Goal: Information Seeking & Learning: Learn about a topic

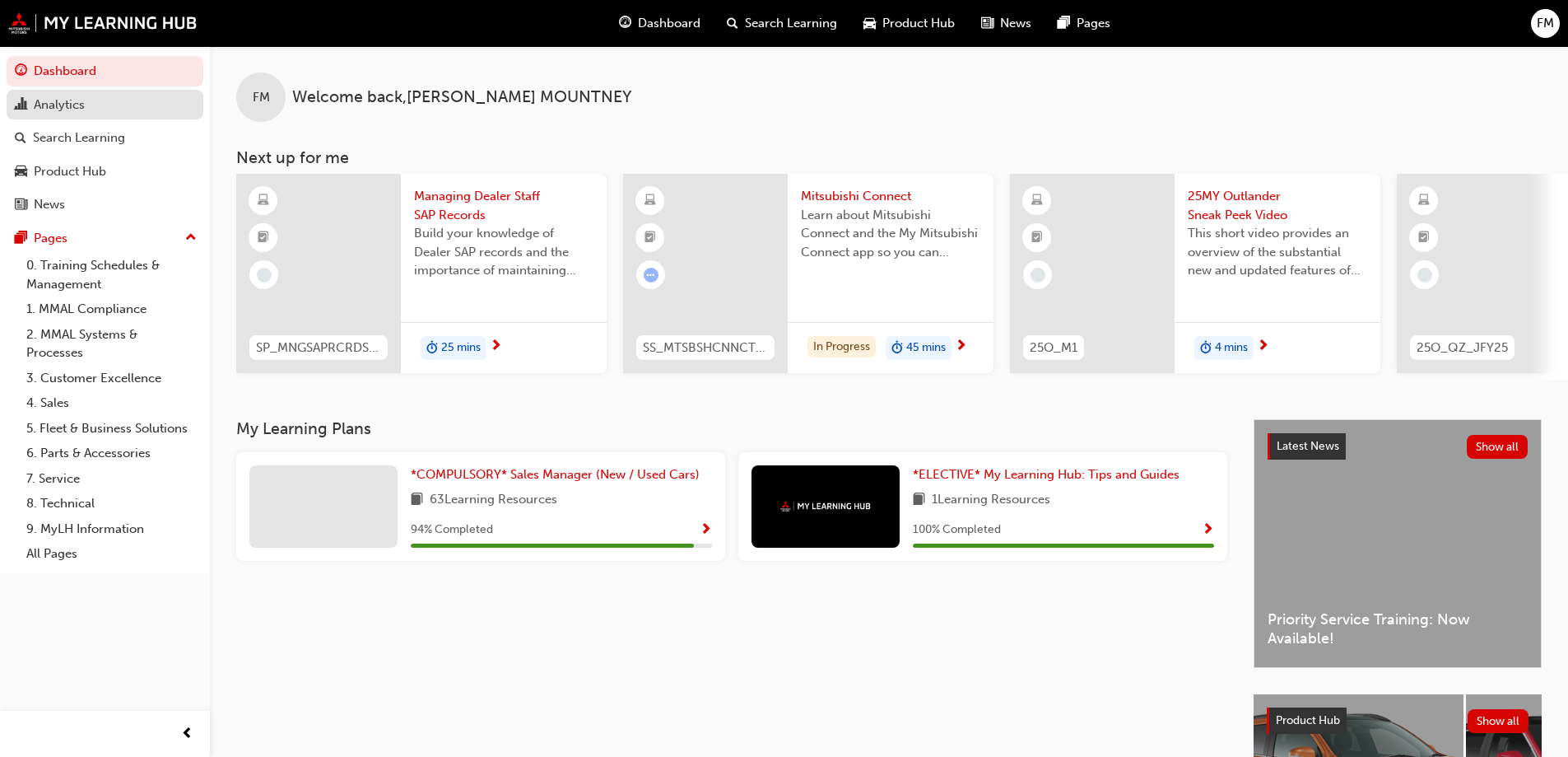
click at [102, 118] on link "Analytics" at bounding box center [105, 105] width 196 height 31
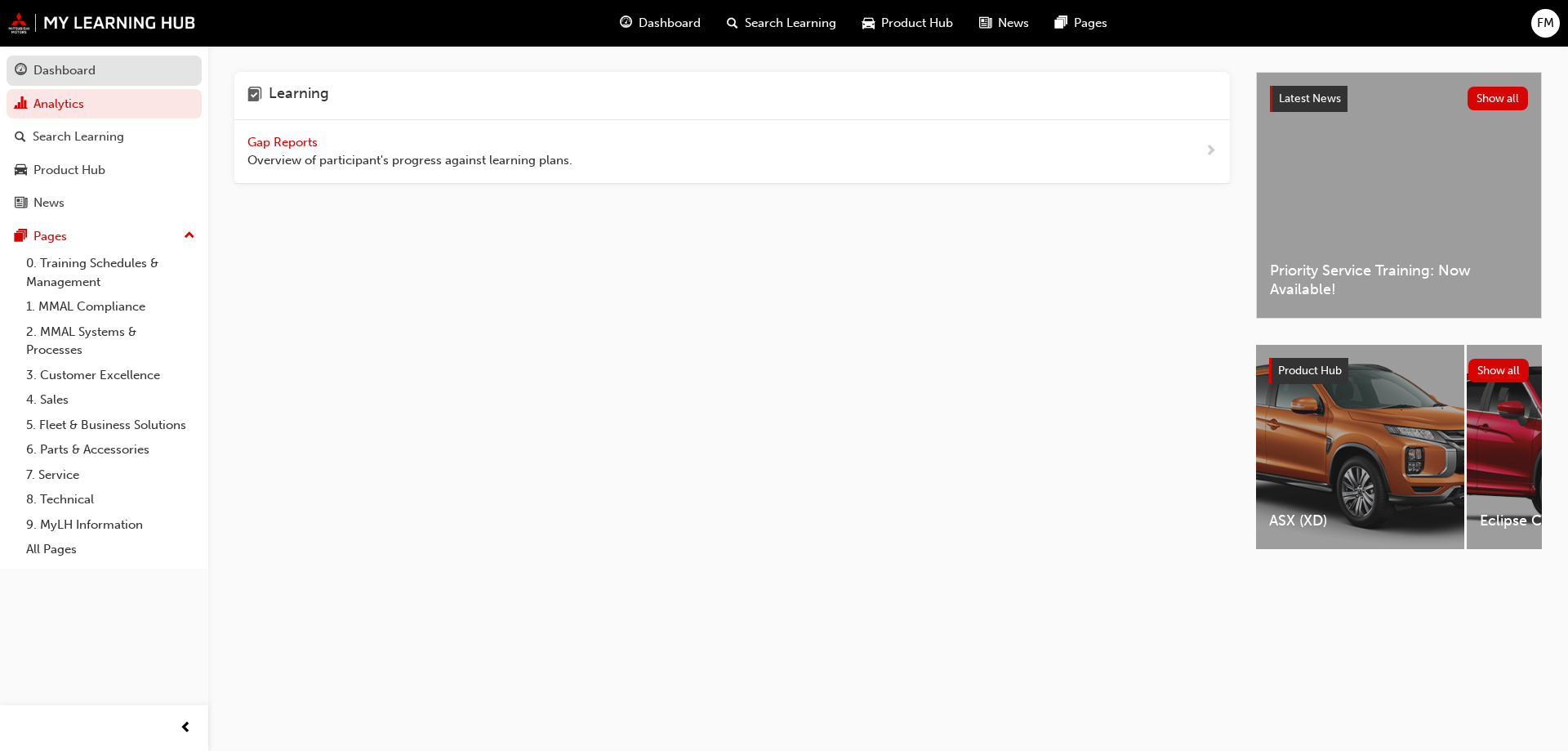
click at [86, 76] on div "Dashboard" at bounding box center [65, 70] width 62 height 19
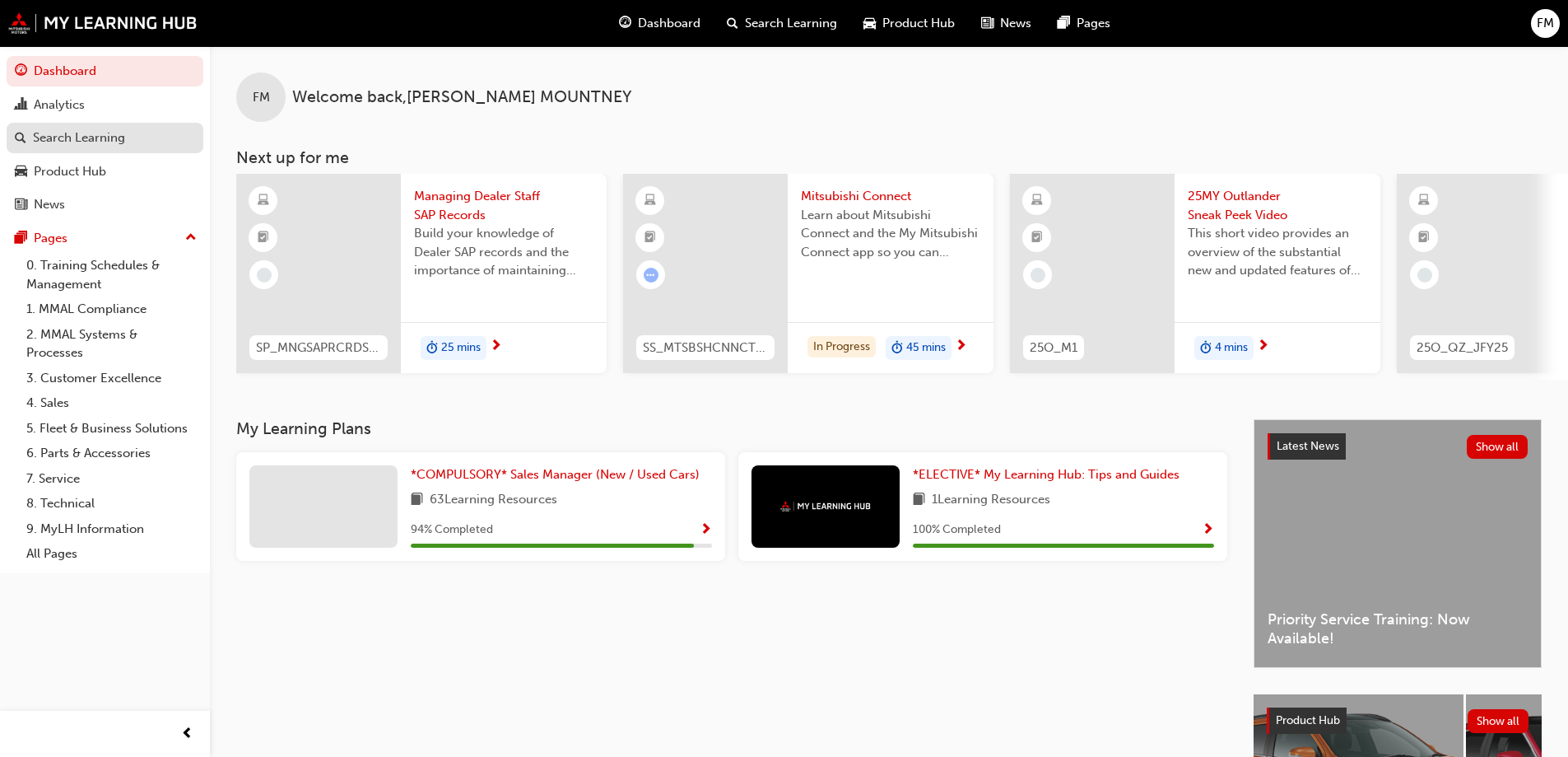
click at [80, 130] on div "Search Learning" at bounding box center [79, 138] width 92 height 19
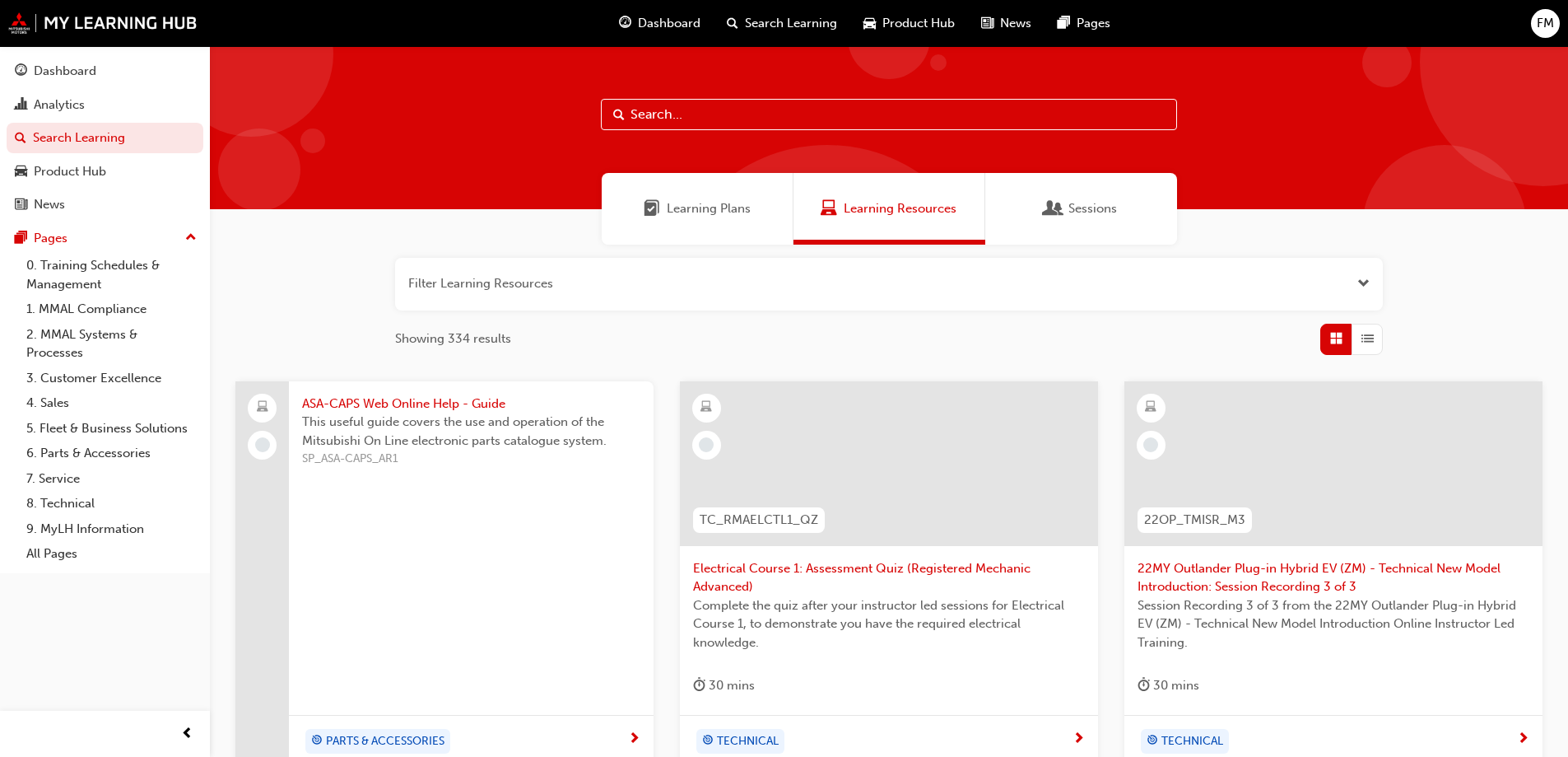
click at [698, 222] on div "Learning Plans" at bounding box center [697, 208] width 191 height 72
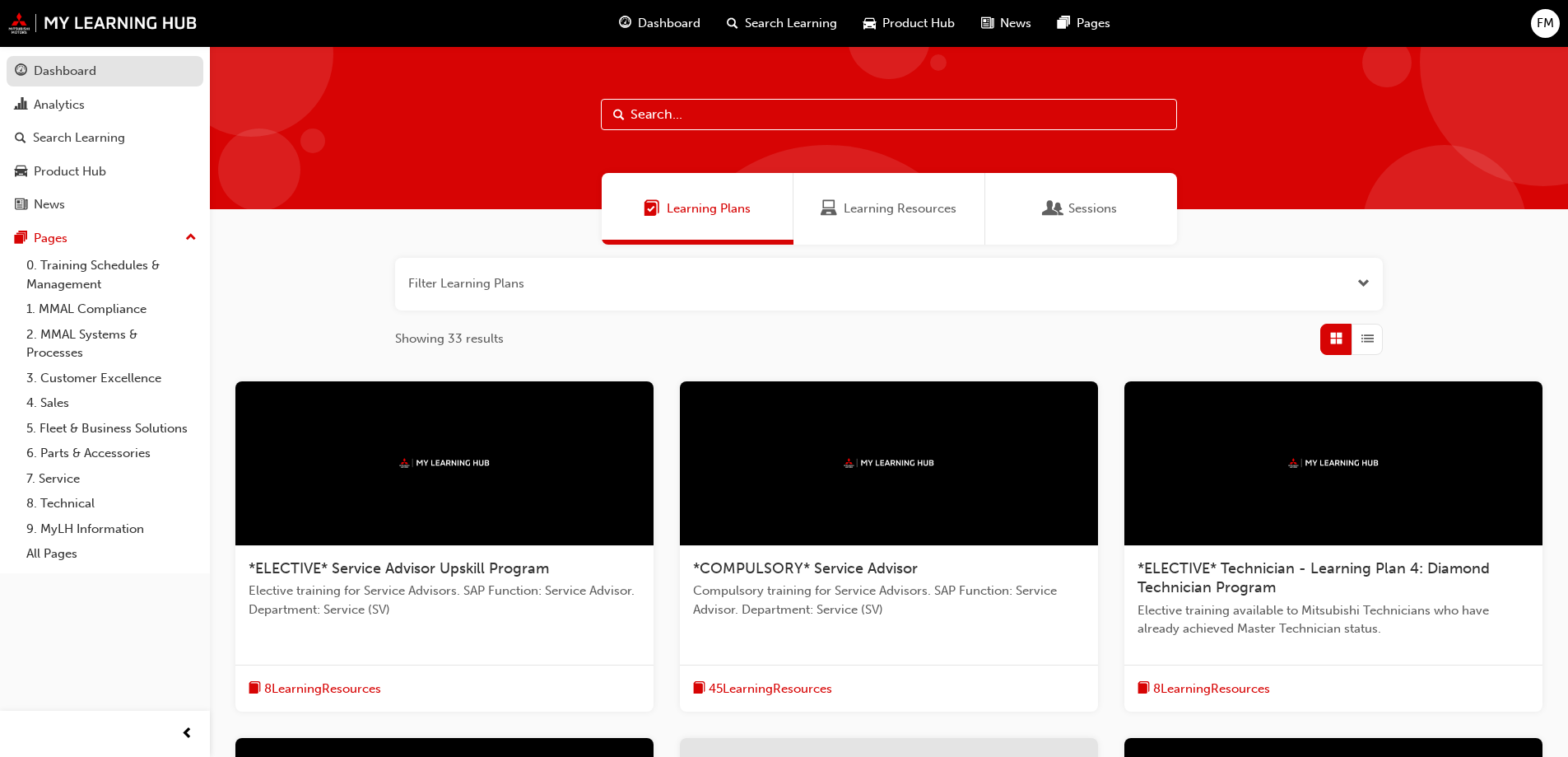
click at [63, 75] on div "Dashboard" at bounding box center [65, 71] width 63 height 19
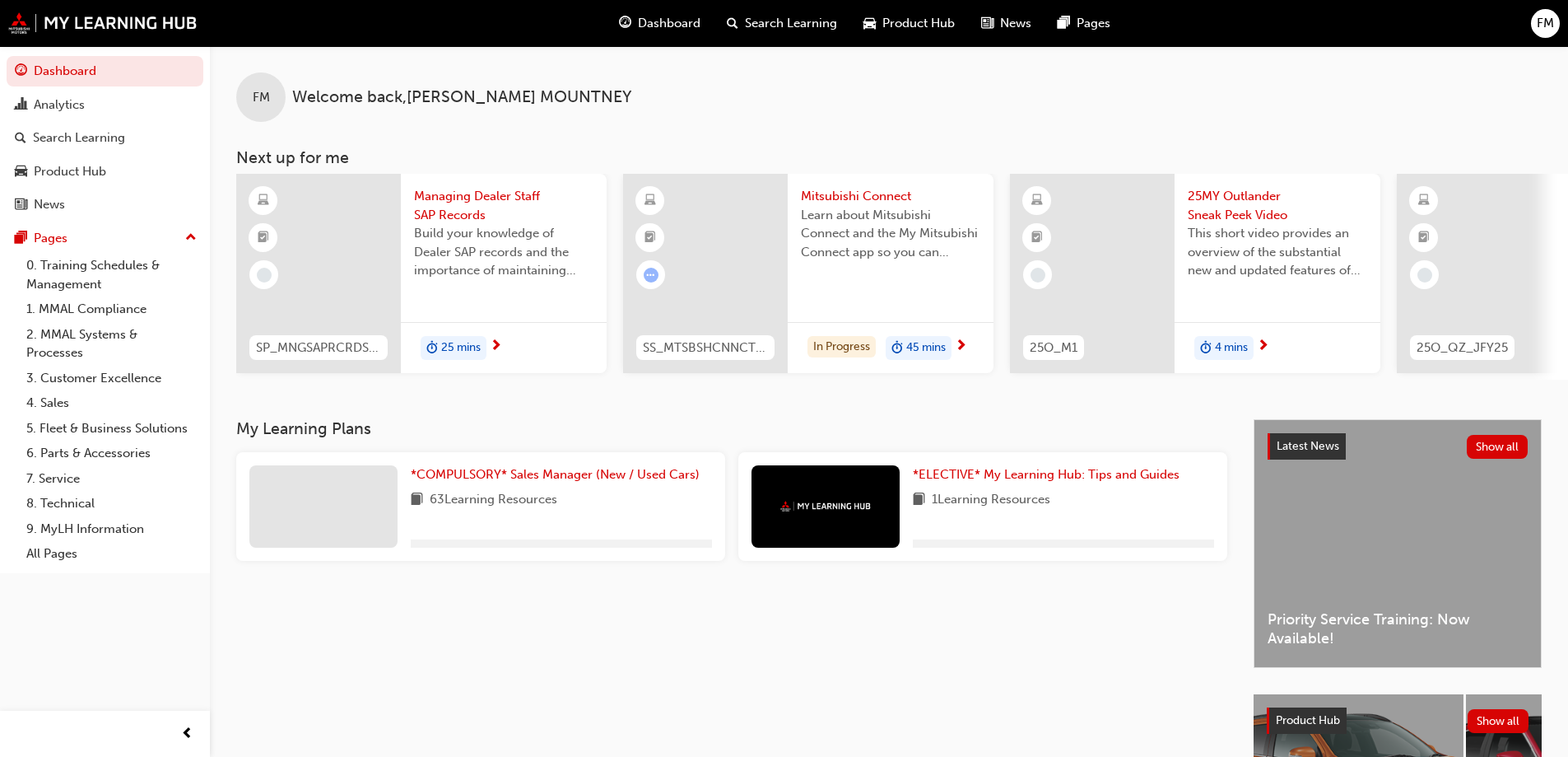
scroll to position [0, 211]
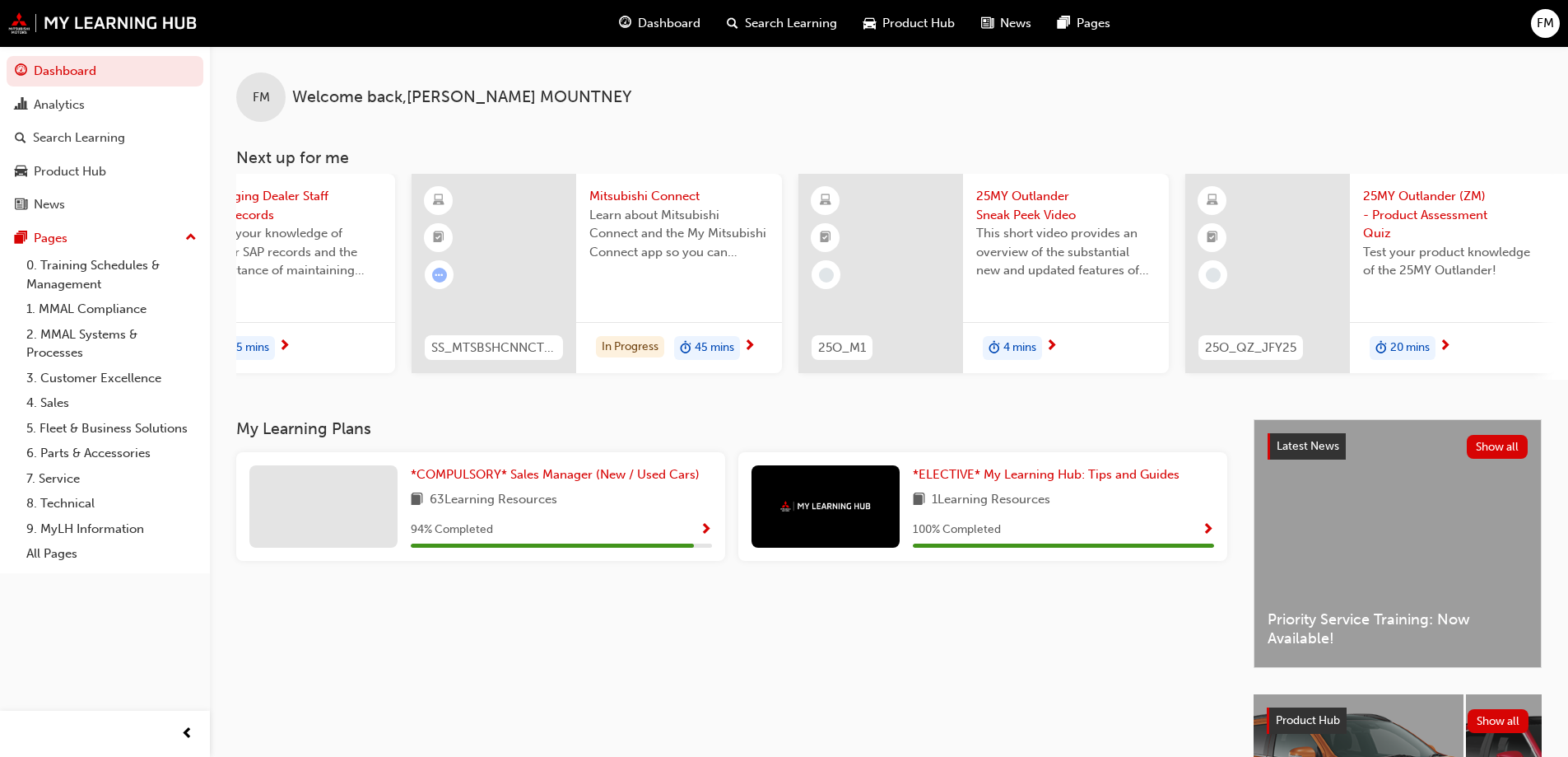
click at [948, 212] on div at bounding box center [881, 272] width 165 height 199
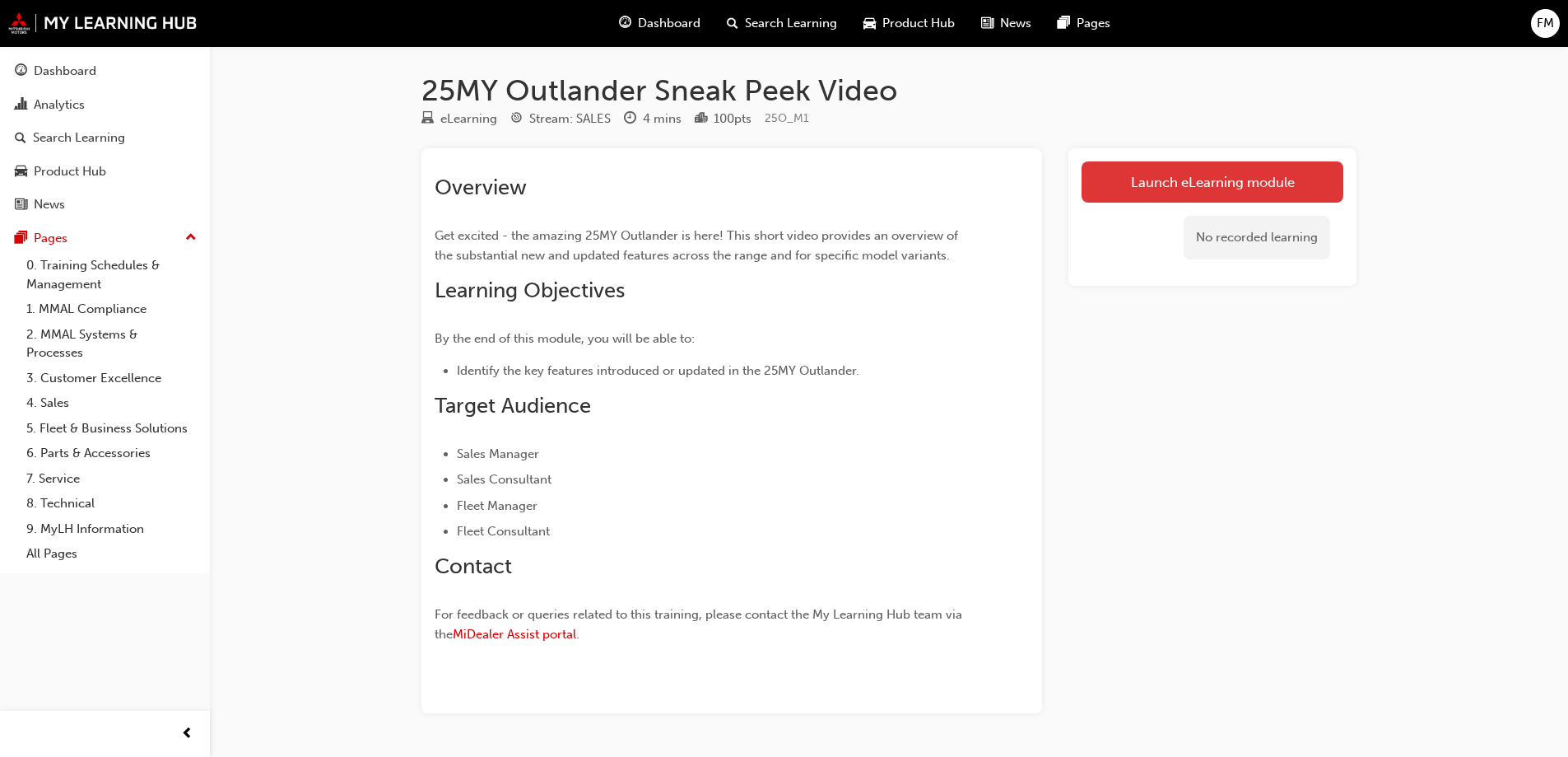
click at [1155, 191] on link "Launch eLearning module" at bounding box center [1212, 182] width 262 height 41
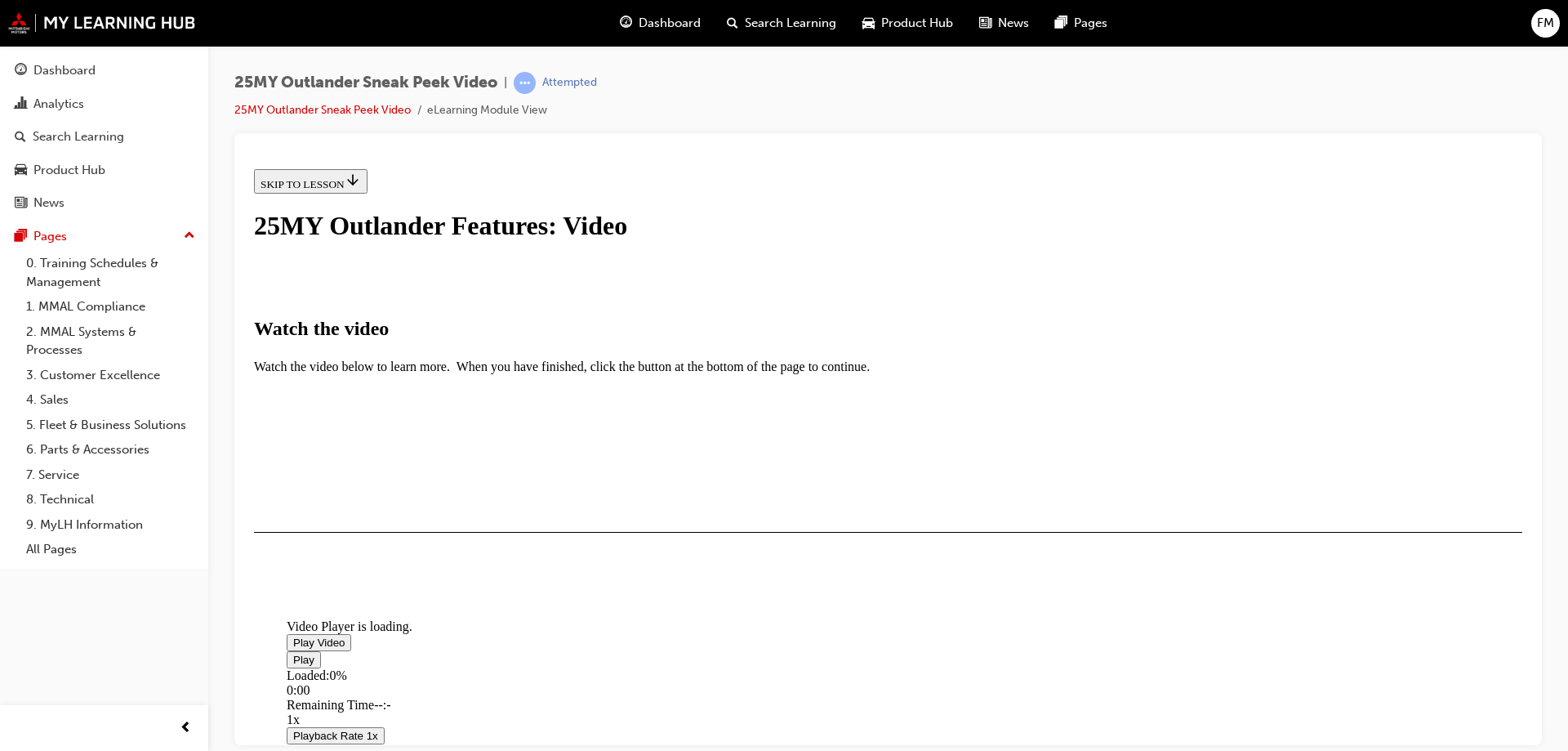
click at [293, 636] on span "Video player" at bounding box center [293, 641] width 0 height 12
click at [1017, 667] on div "Loaded : 3.82% 3:23 3:18" at bounding box center [1070, 690] width 1568 height 44
drag, startPoint x: 1025, startPoint y: 639, endPoint x: 1118, endPoint y: 638, distance: 93.0
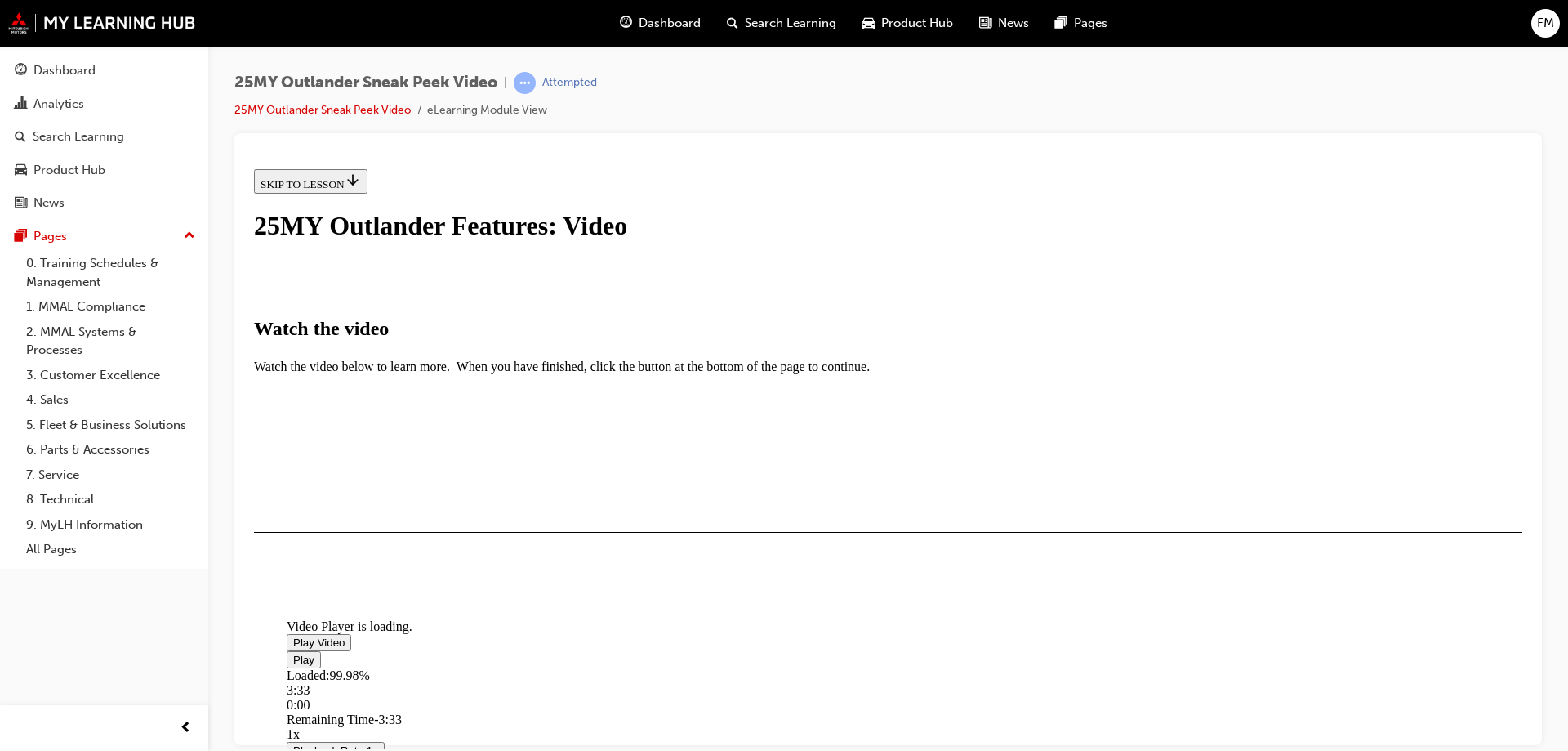
scroll to position [378, 0]
click at [420, 588] on button "I HAVE WATCHED THIS VIDEO" at bounding box center [337, 579] width 165 height 18
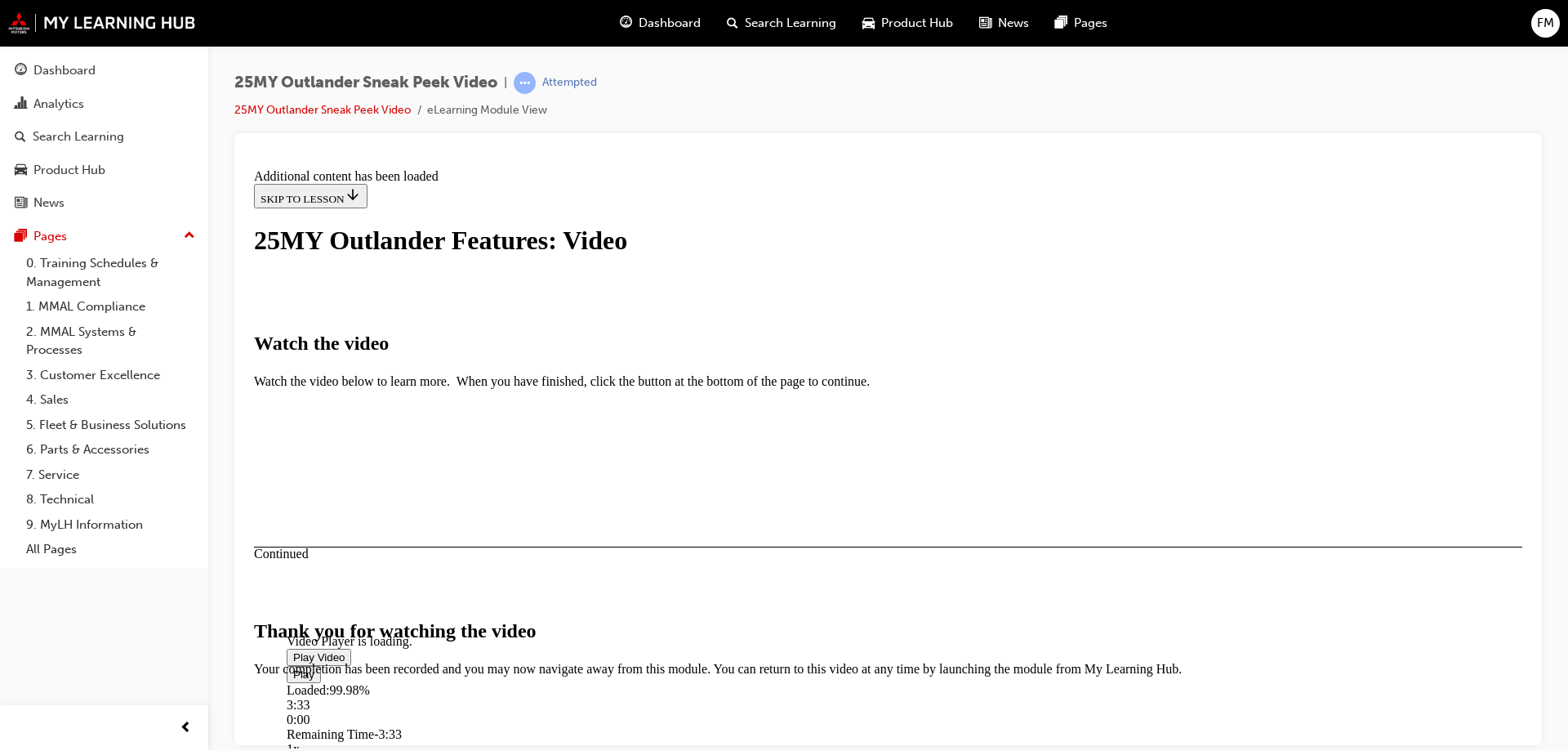
scroll to position [512, 0]
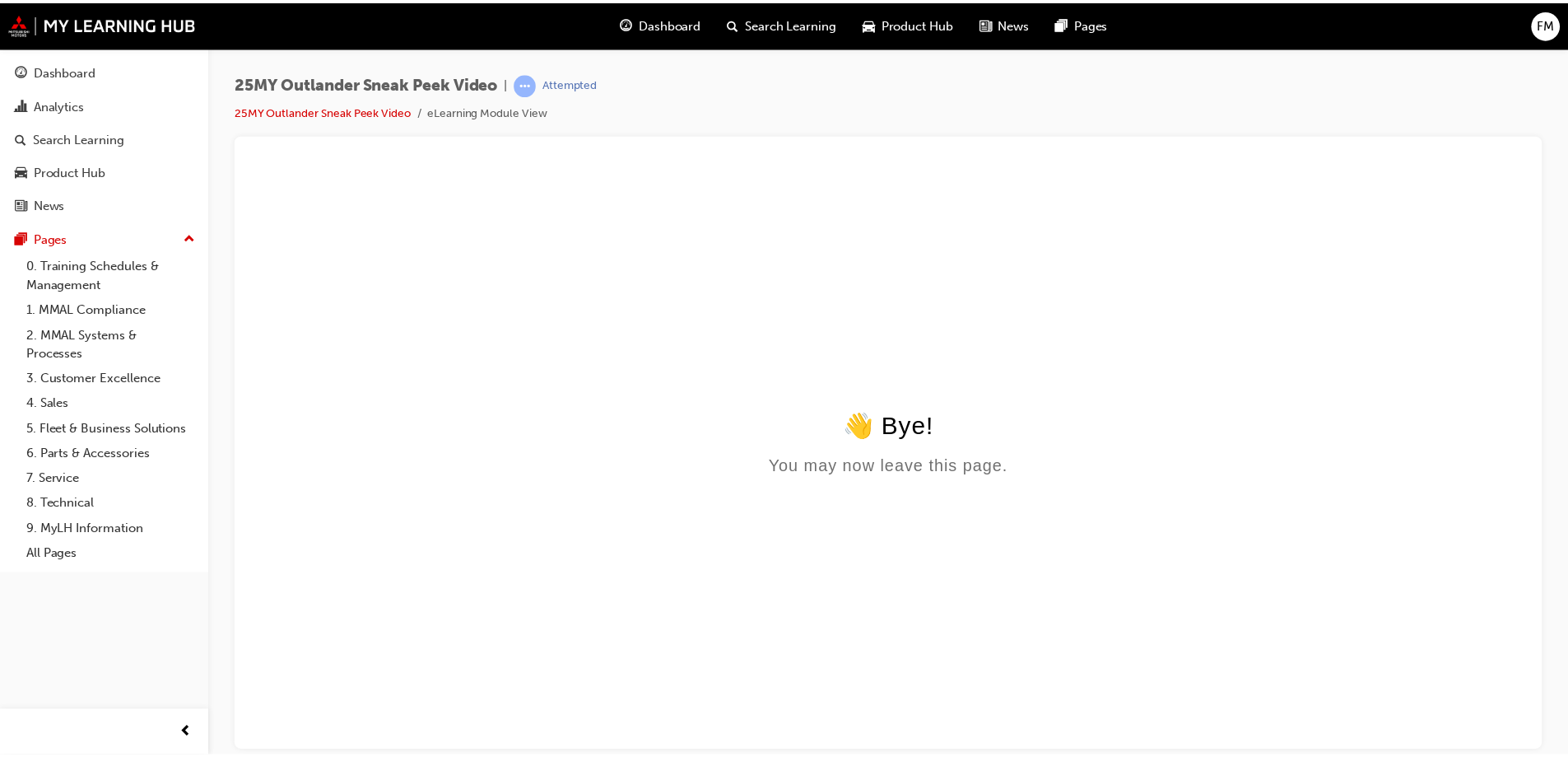
scroll to position [0, 0]
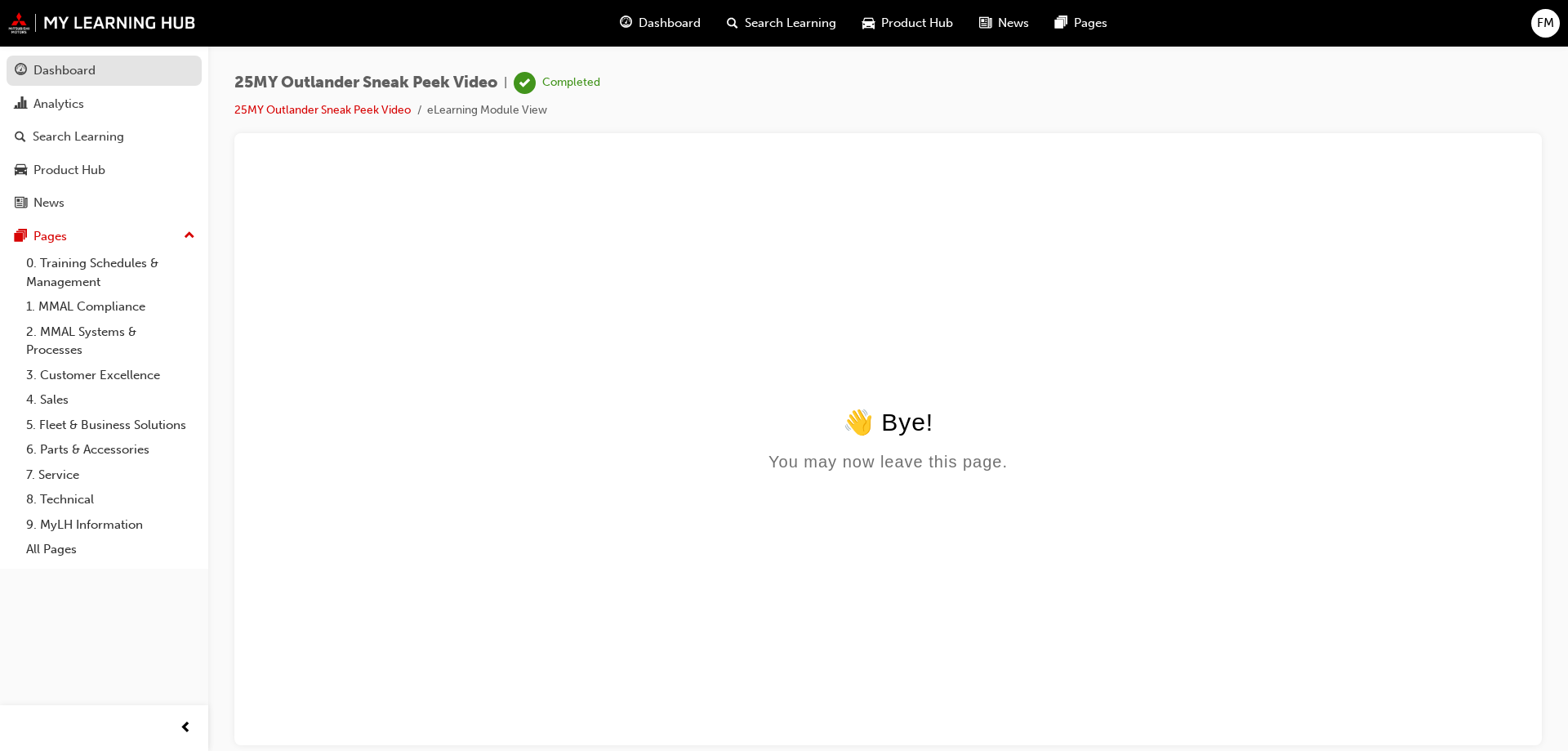
click at [107, 85] on link "Dashboard" at bounding box center [104, 70] width 195 height 30
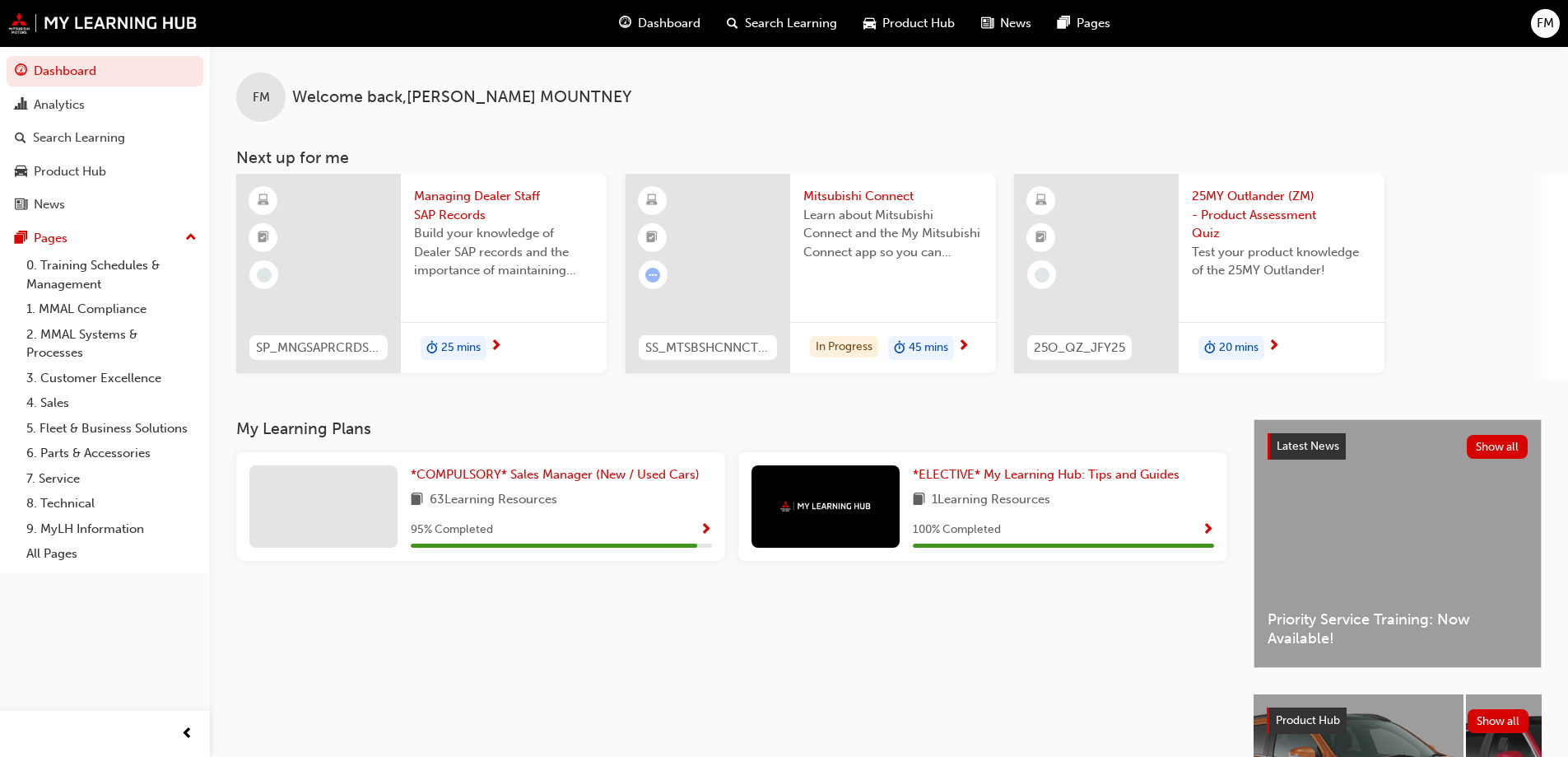
drag, startPoint x: 895, startPoint y: 385, endPoint x: 1200, endPoint y: 409, distance: 305.9
click at [1200, 409] on div "FM Welcome back , [PERSON_NAME] Next up for me SP_MNGSAPRCRDS_M1 Managing Deale…" at bounding box center [889, 233] width 1358 height 373
click at [1243, 226] on span "25MY Outlander (ZM) - Product Assessment Quiz" at bounding box center [1281, 215] width 179 height 56
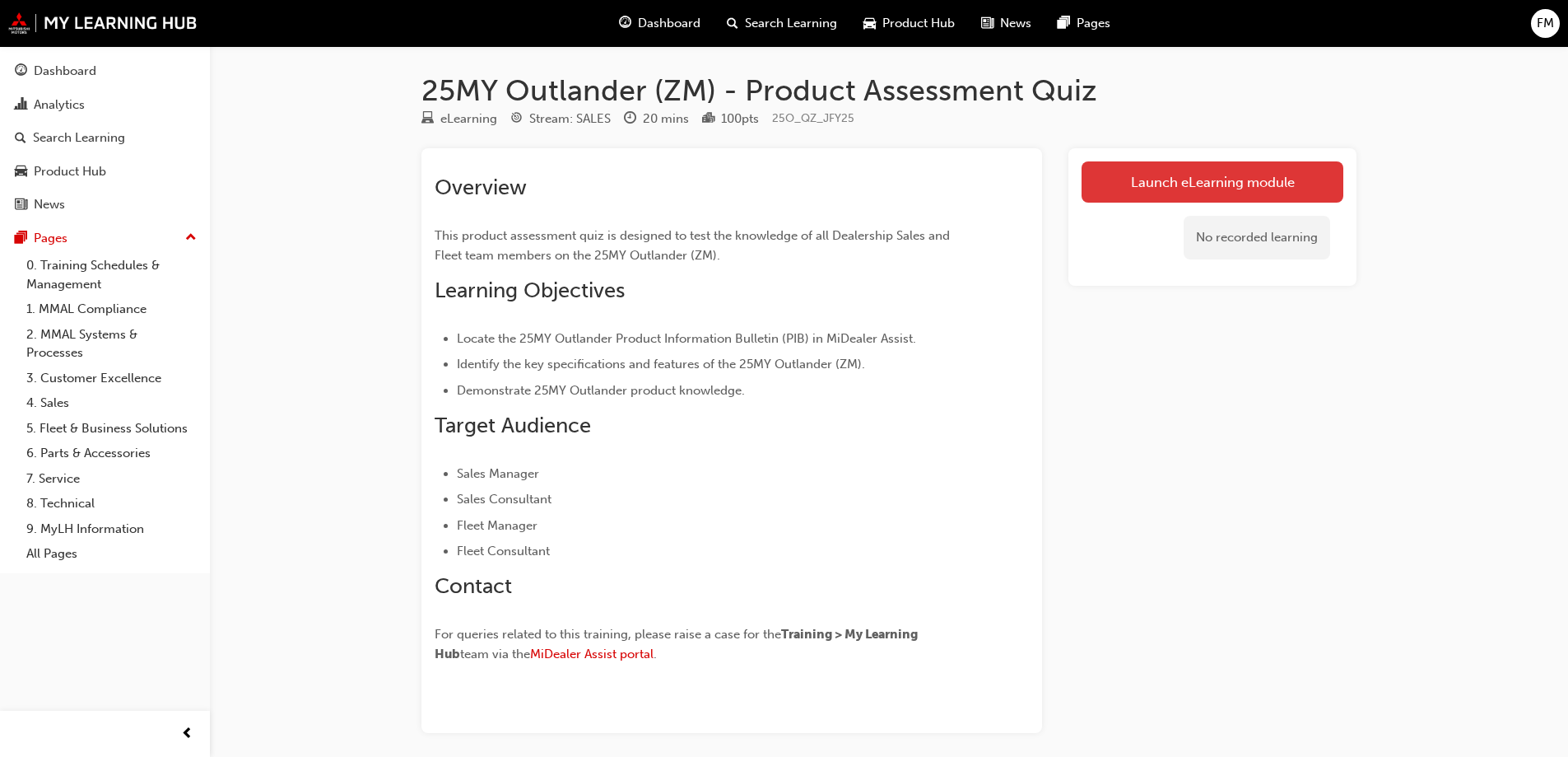
click at [1159, 201] on link "Launch eLearning module" at bounding box center [1212, 182] width 262 height 41
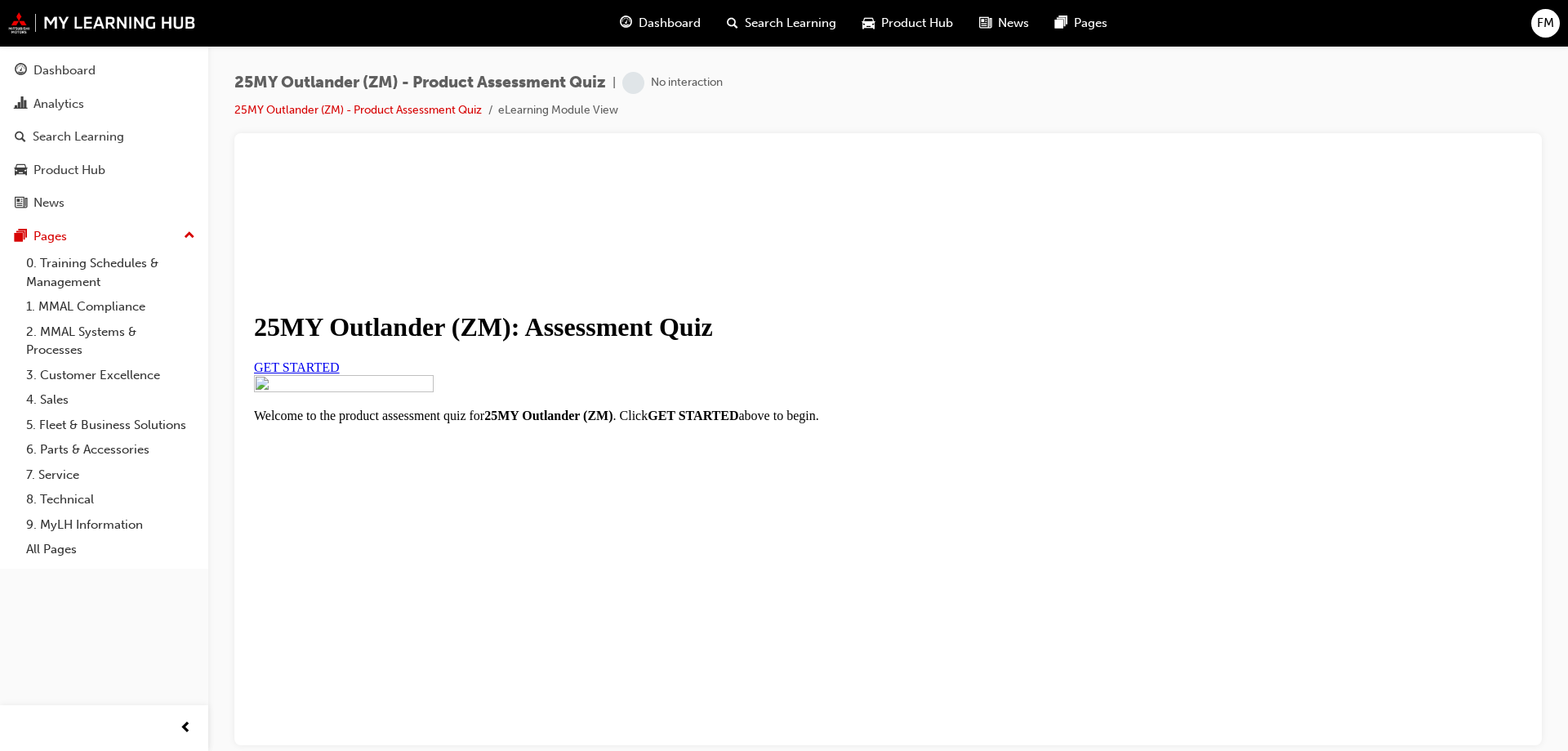
scroll to position [82, 0]
click at [340, 373] on span "GET STARTED" at bounding box center [296, 366] width 86 height 14
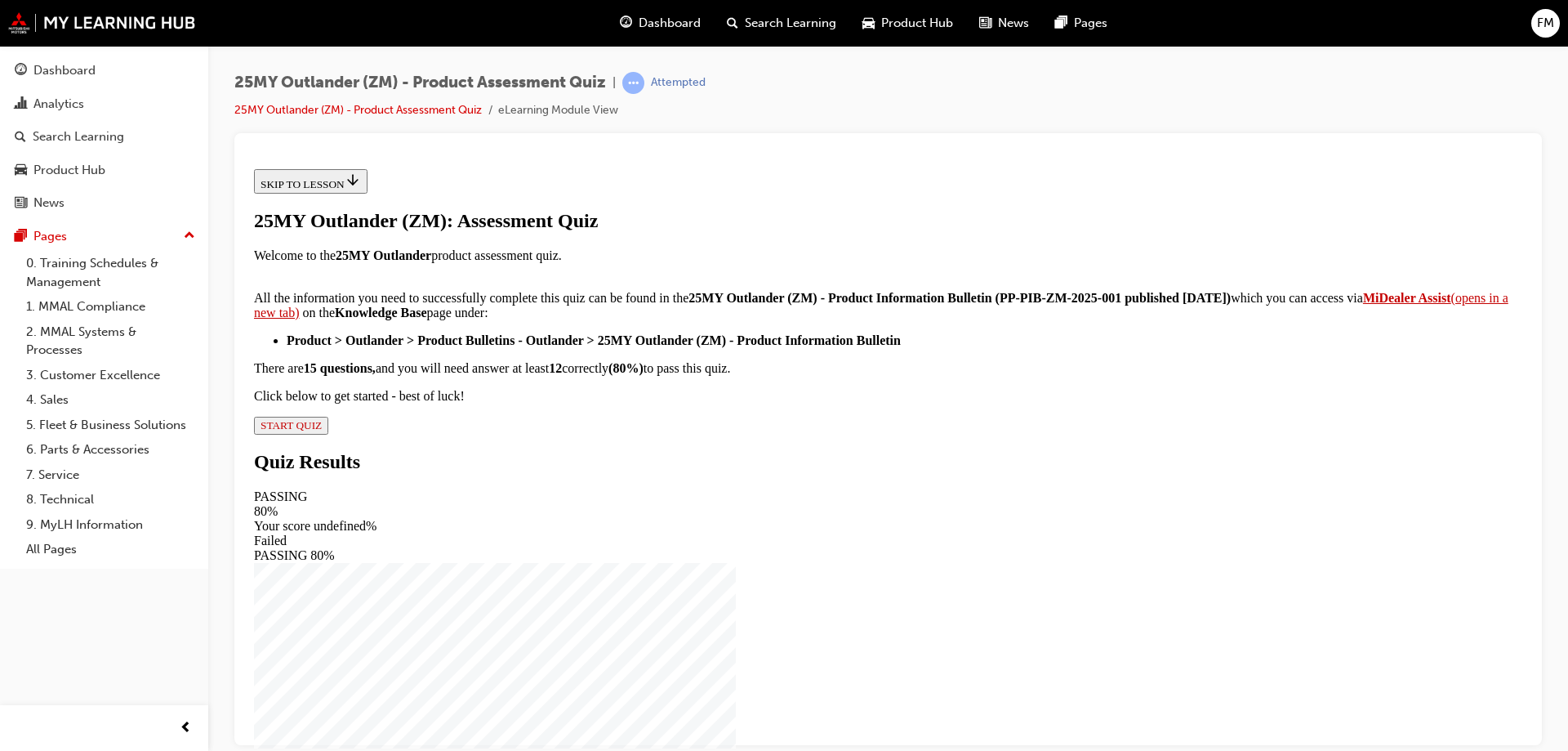
scroll to position [265, 0]
click at [322, 431] on span "START QUIZ" at bounding box center [291, 424] width 61 height 12
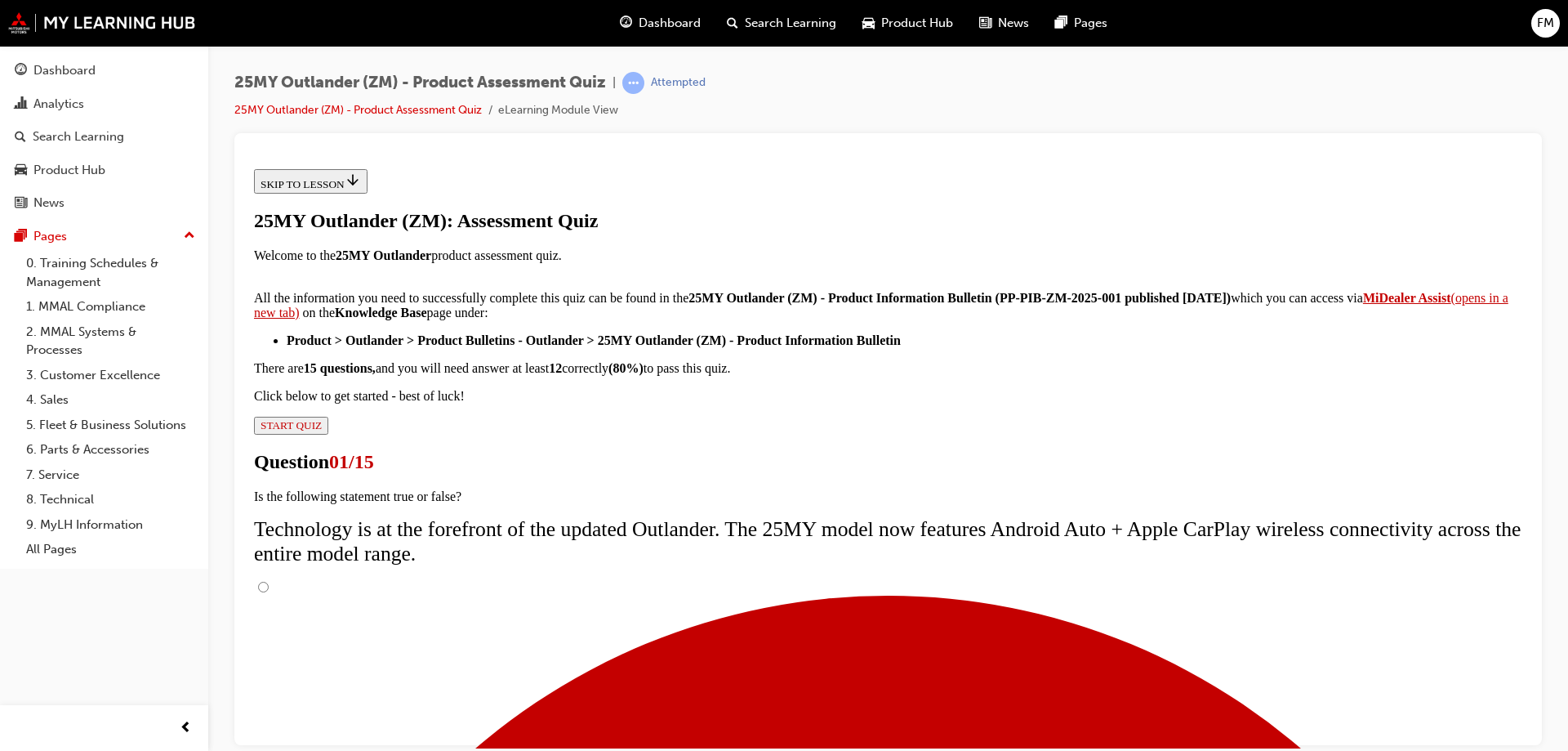
scroll to position [140, 0]
click at [269, 581] on input "True" at bounding box center [263, 586] width 11 height 11
radio input "true"
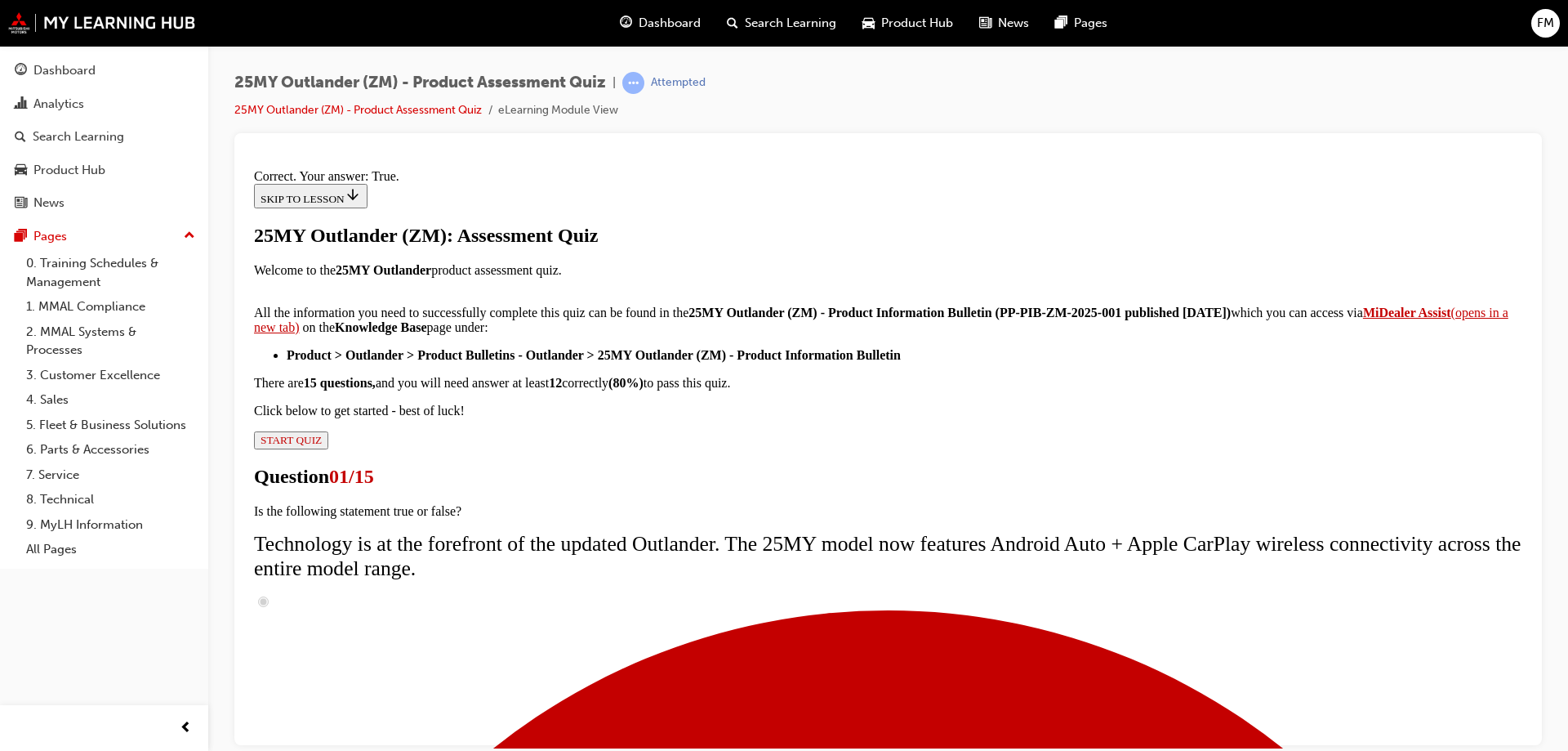
scroll to position [191, 0]
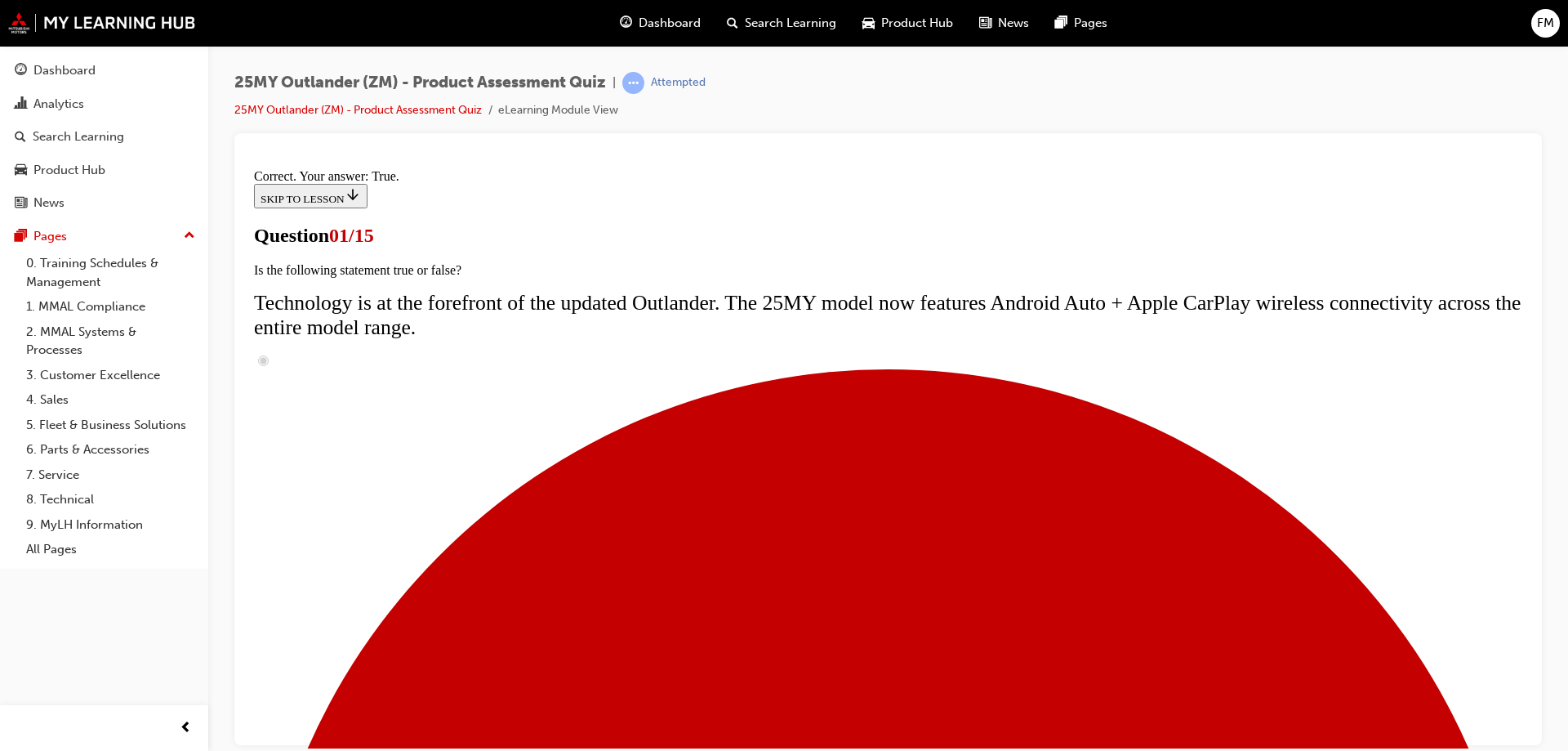
scroll to position [82, 0]
radio input "true"
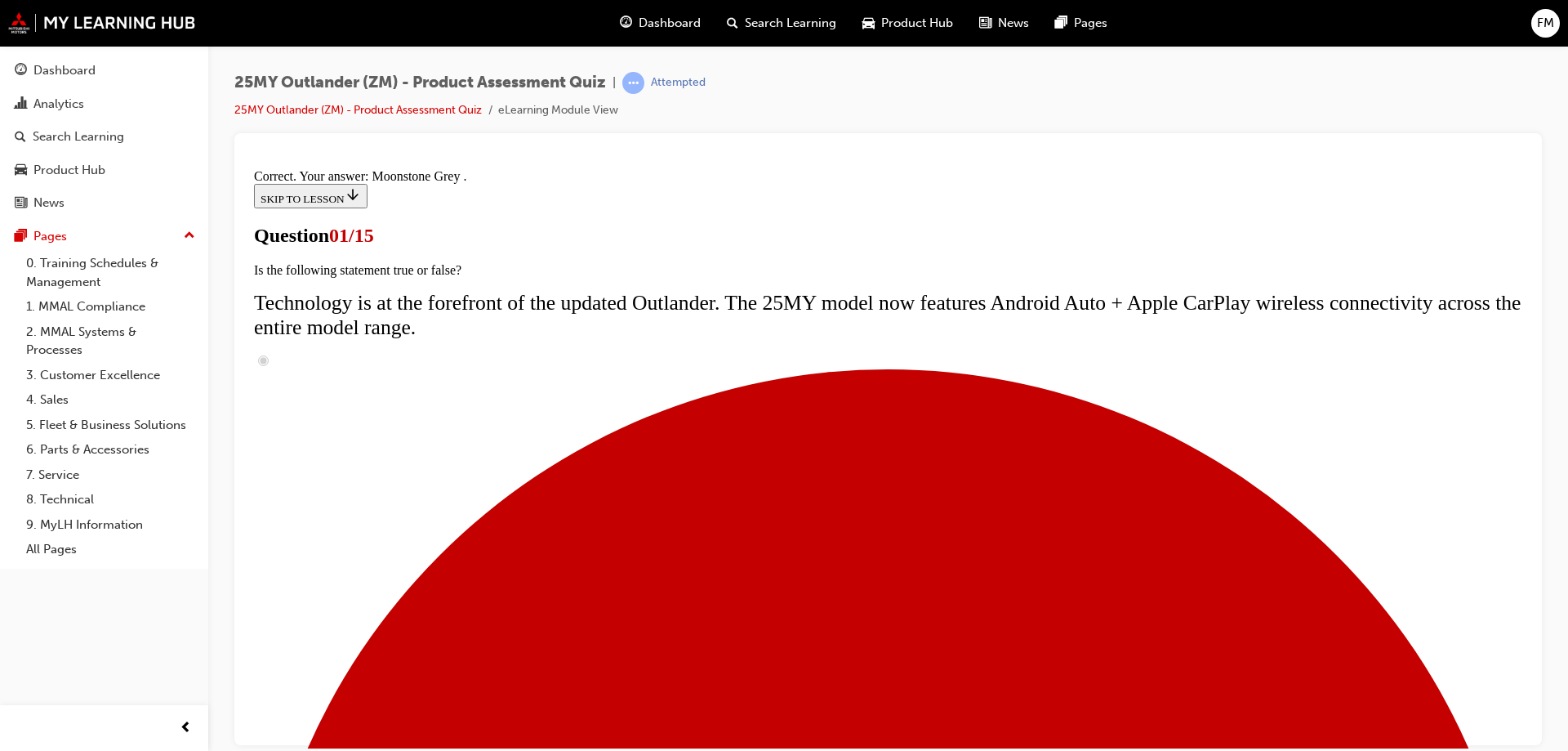
scroll to position [397, 0]
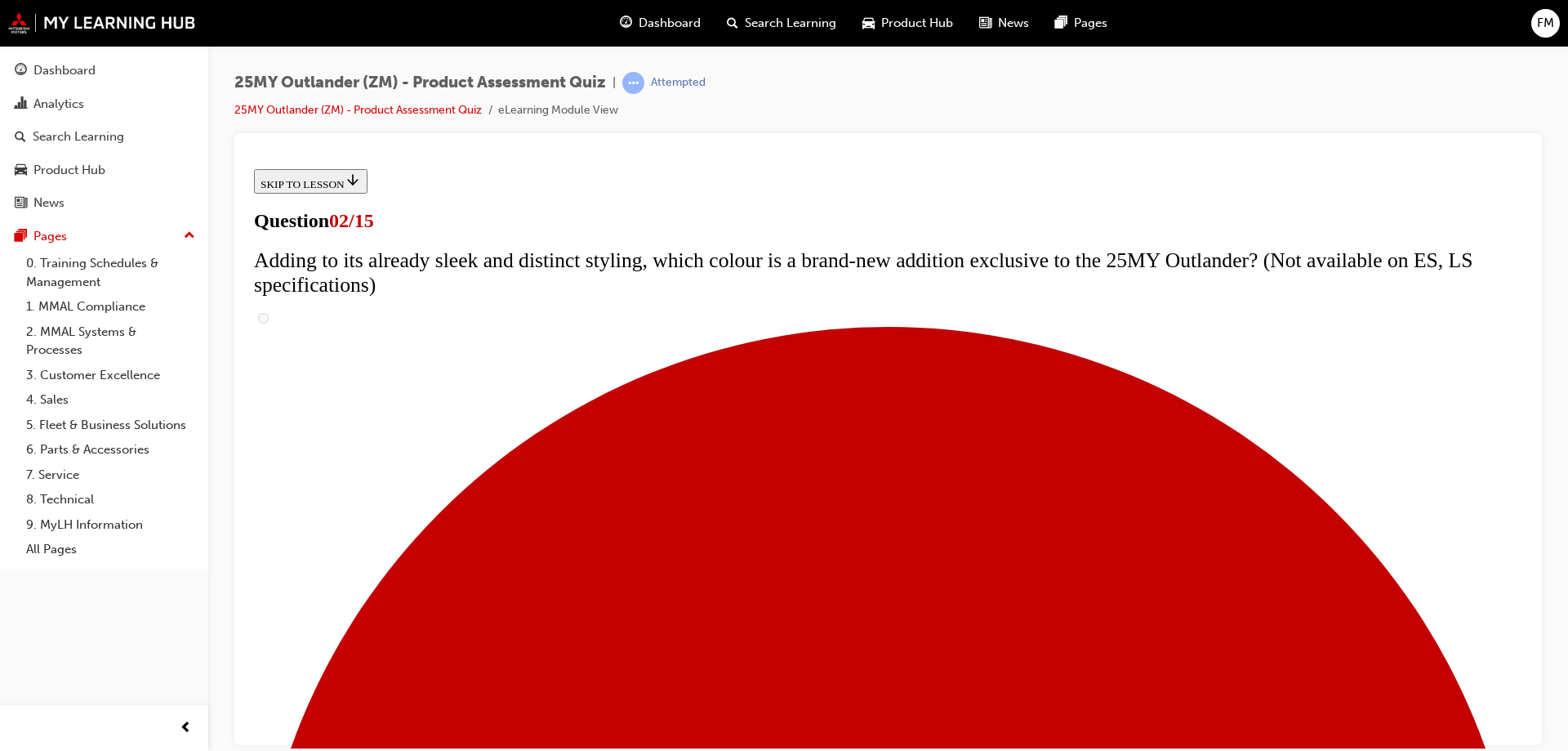
scroll to position [245, 0]
checkbox input "true"
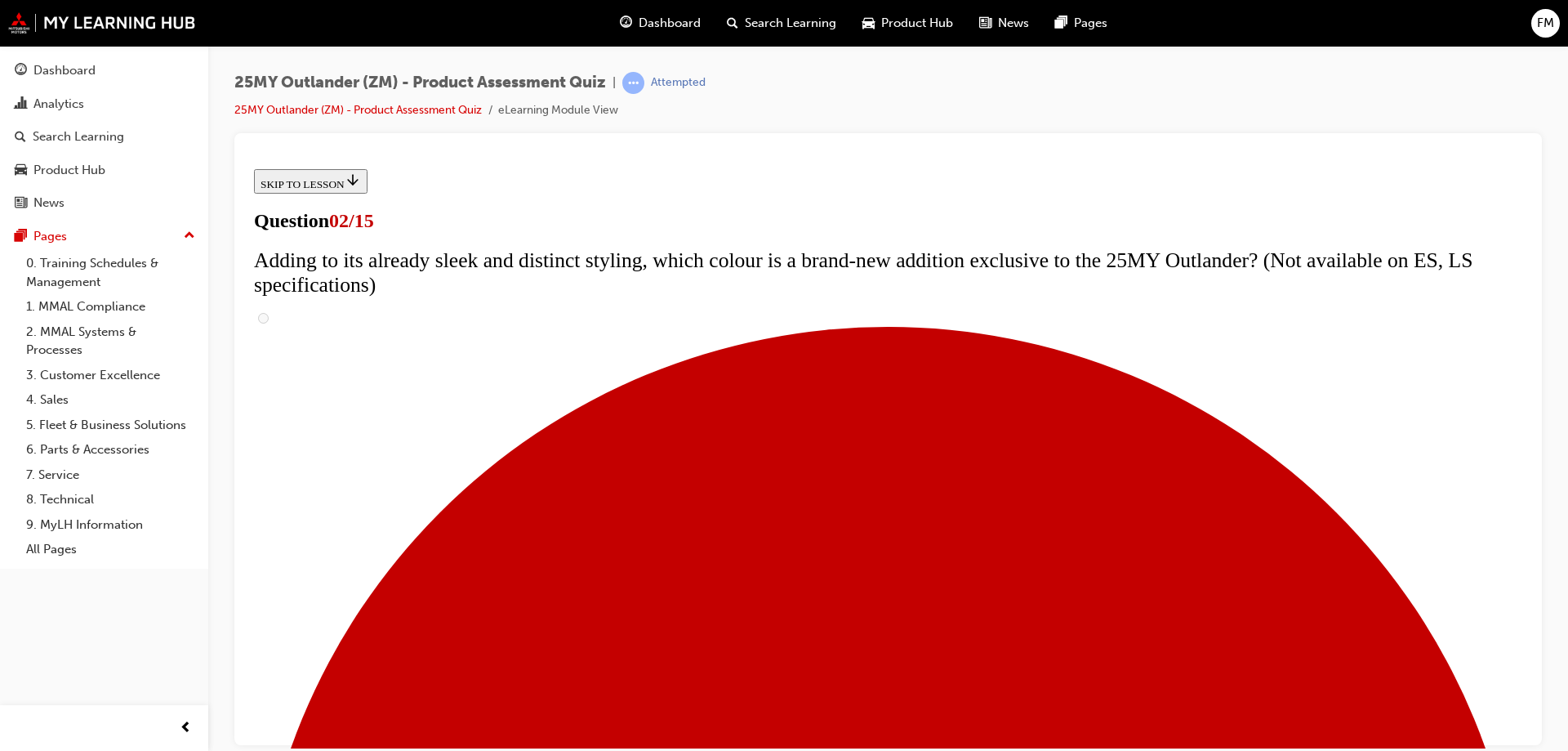
checkbox input "true"
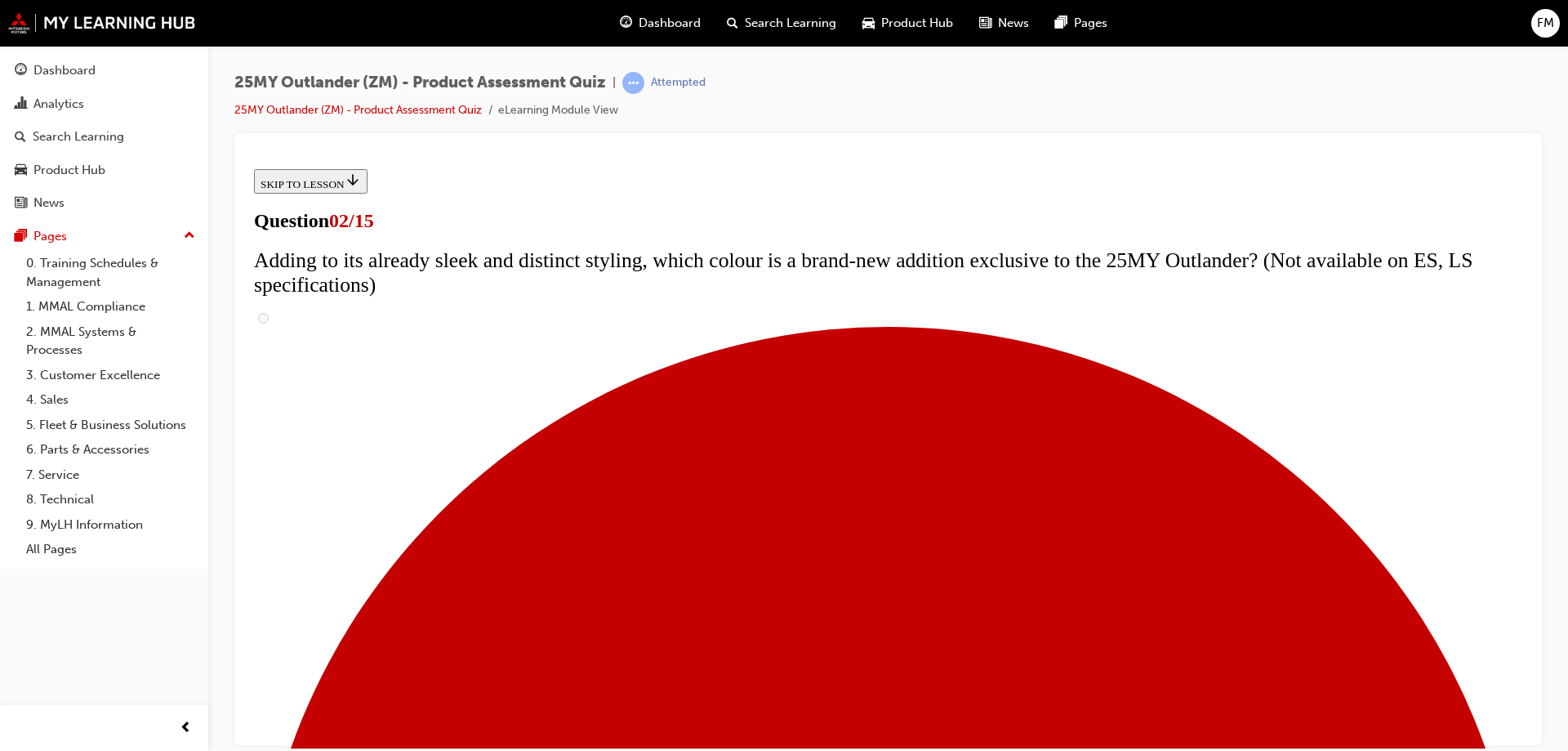
checkbox input "true"
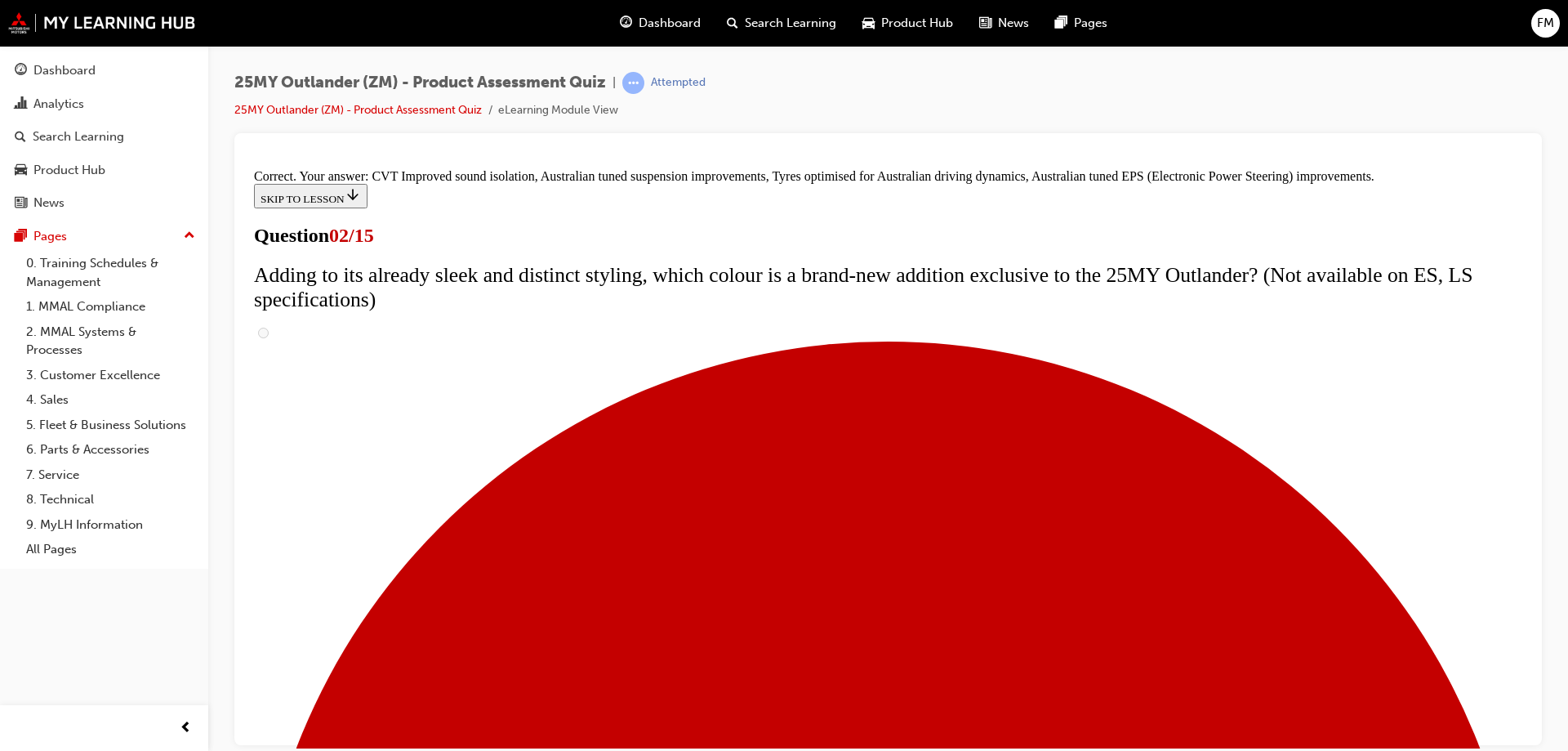
scroll to position [453, 0]
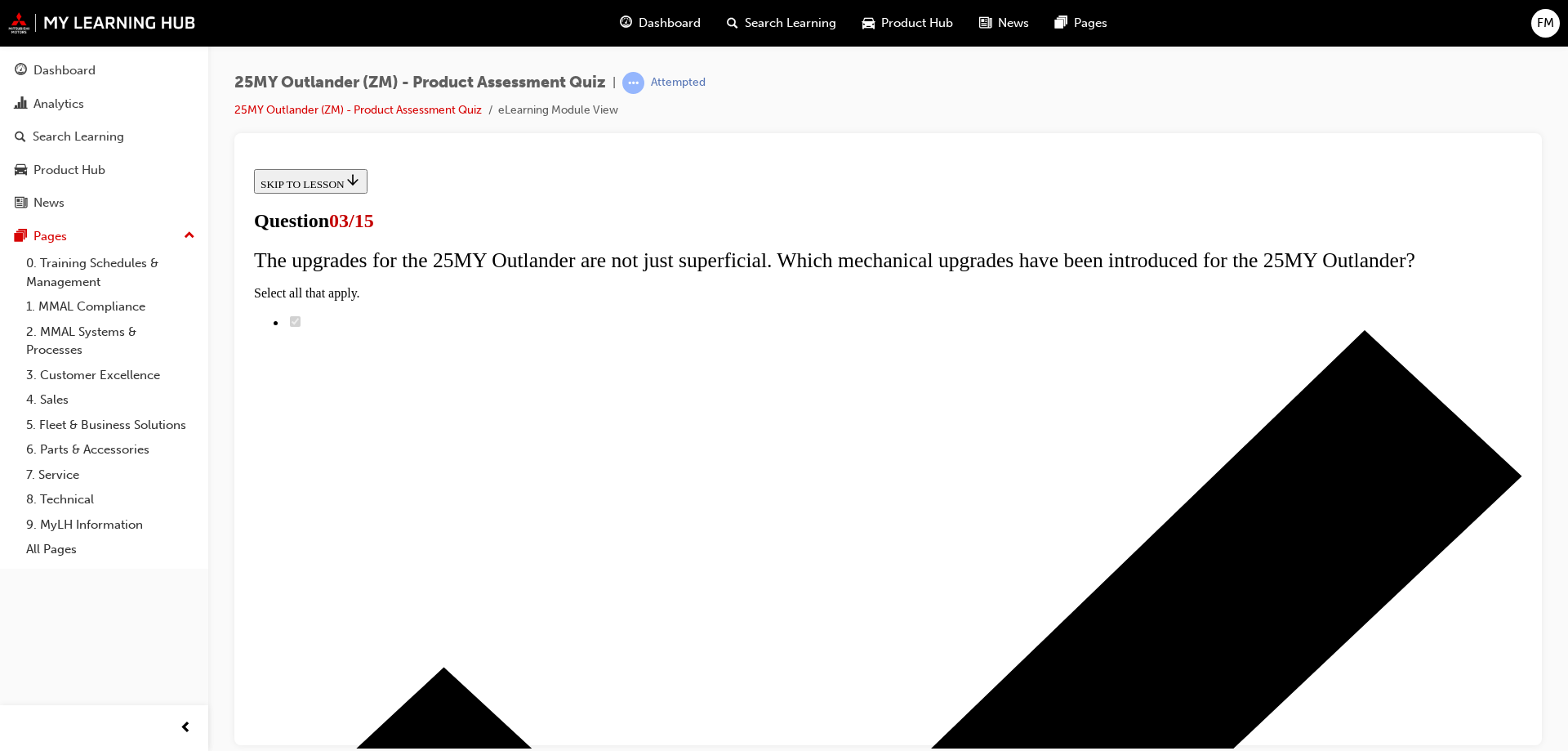
scroll to position [82, 0]
radio input "true"
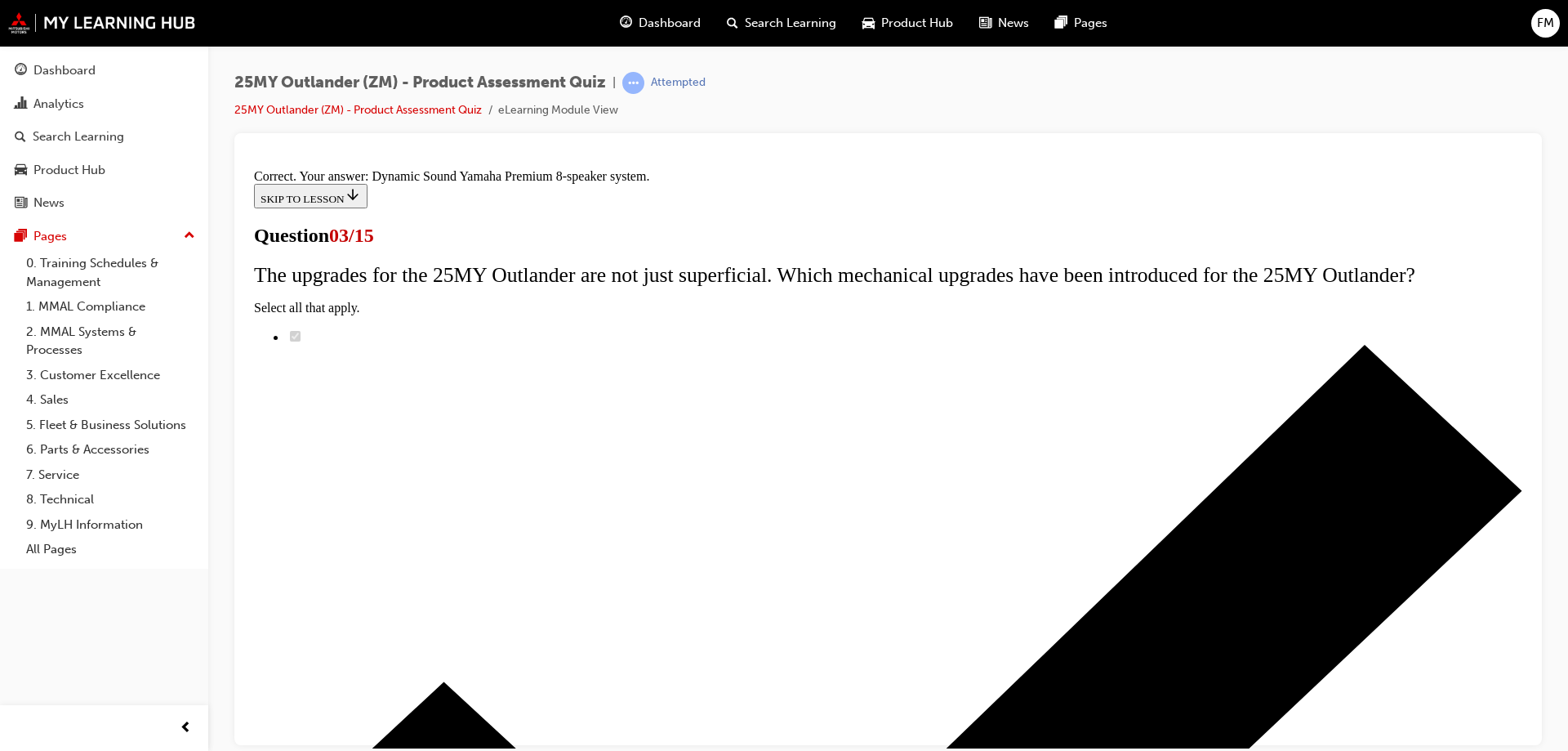
scroll to position [266, 0]
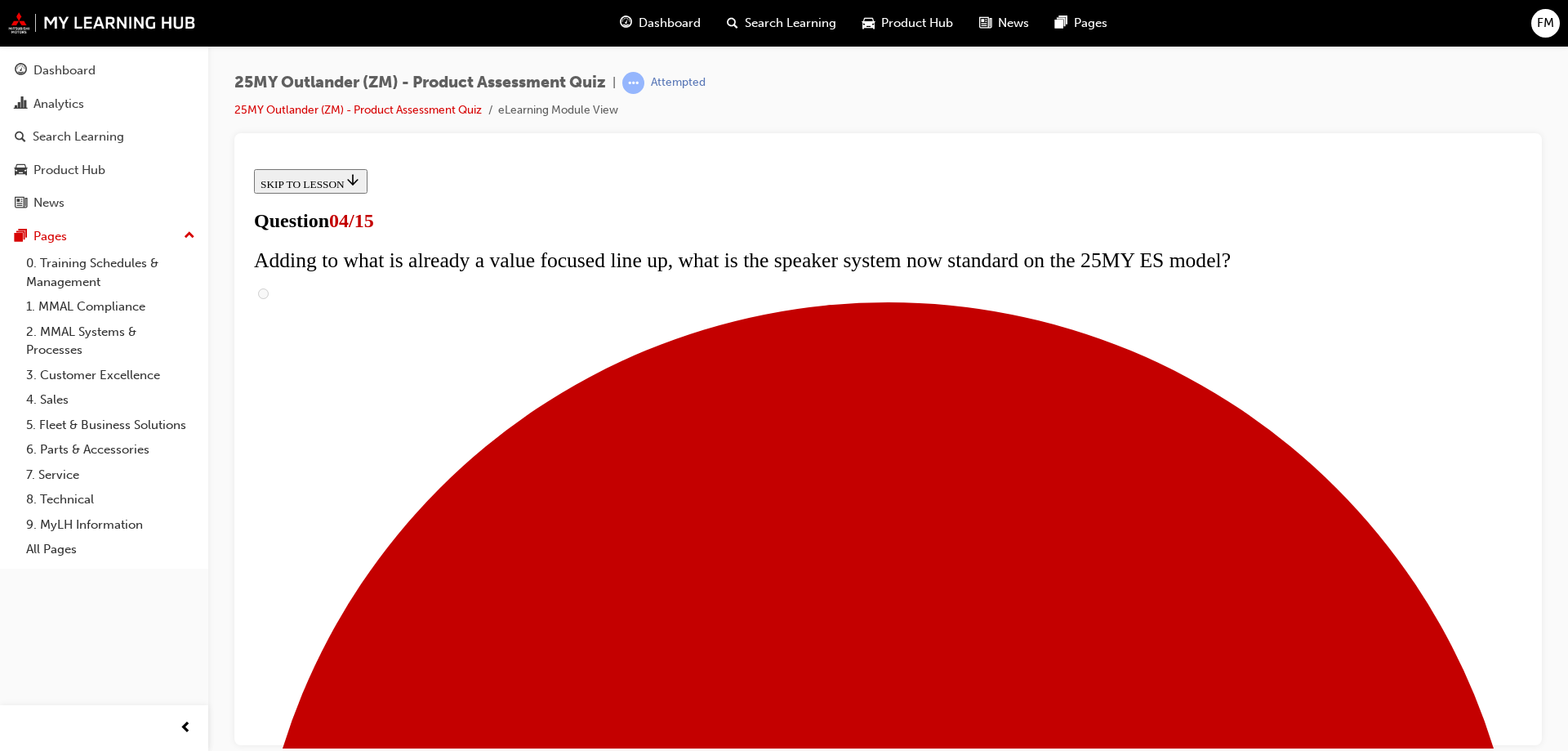
scroll to position [327, 0]
checkbox input "true"
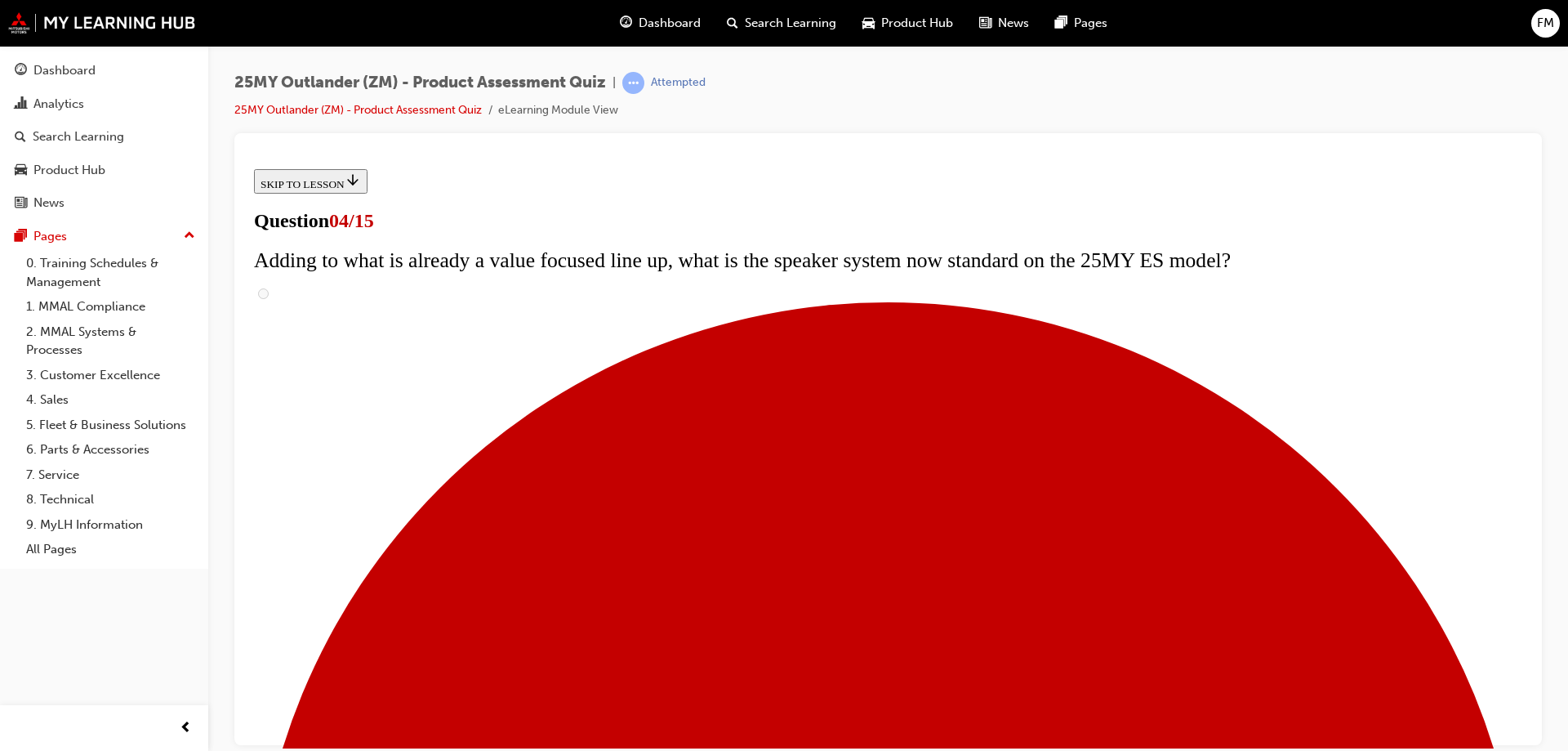
checkbox input "true"
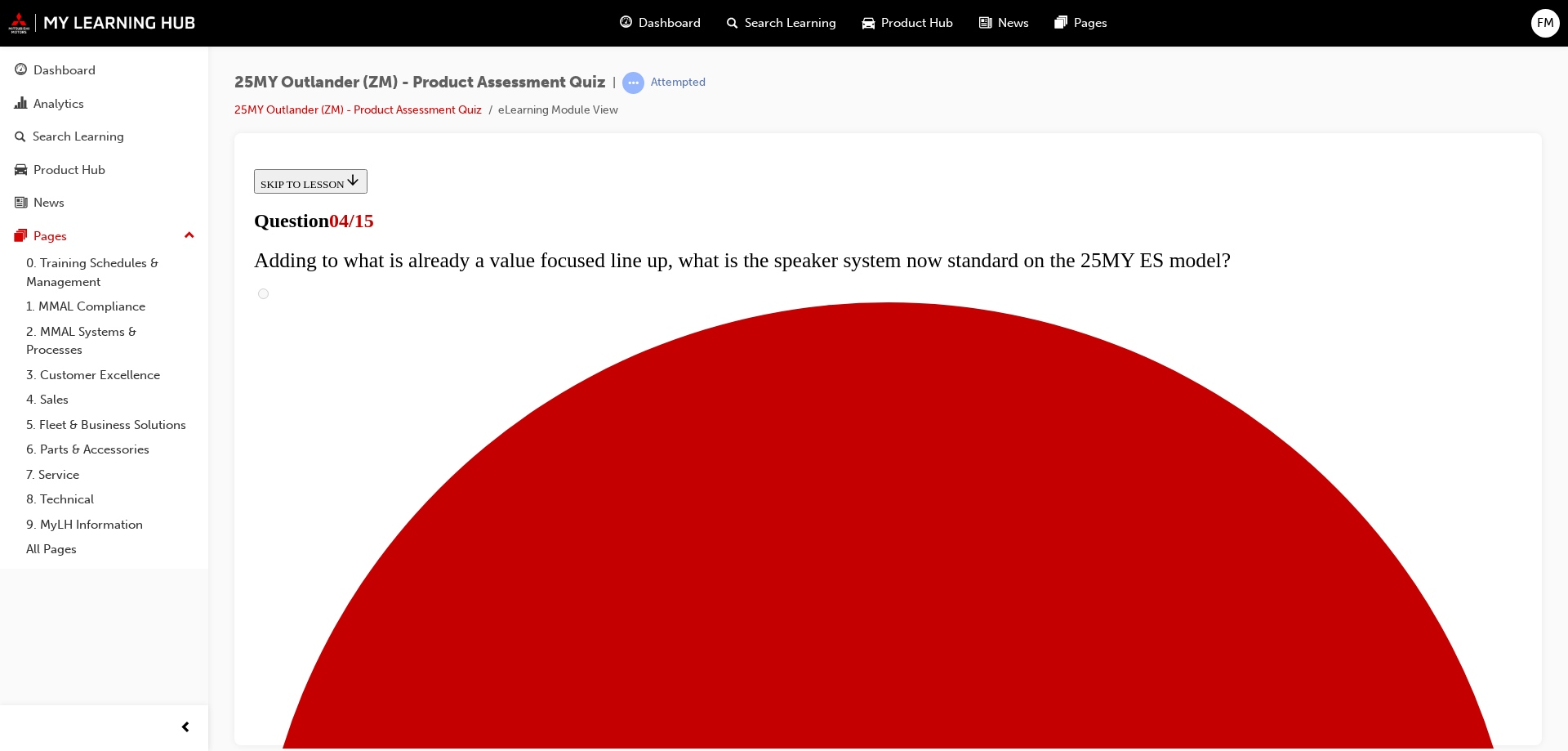
checkbox input "true"
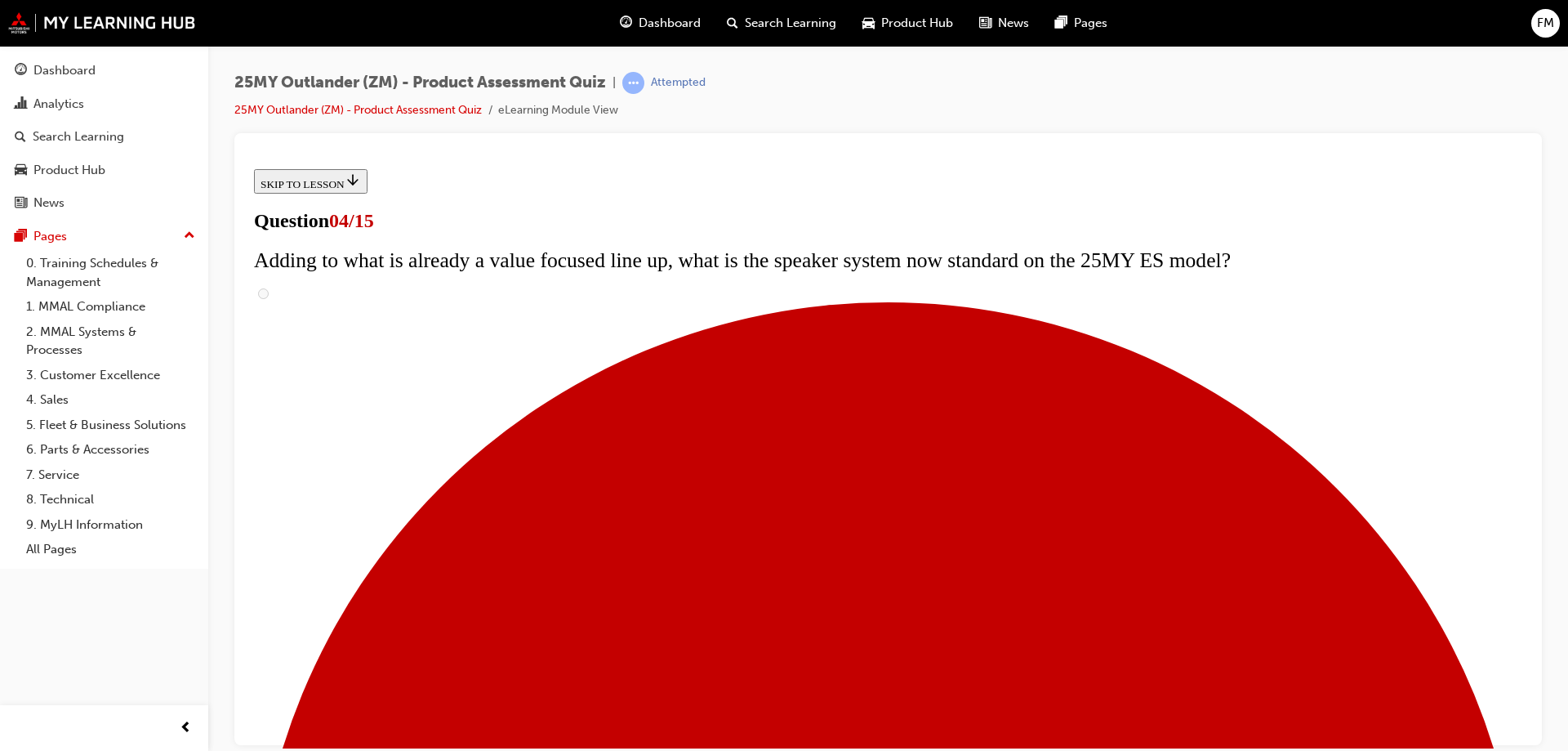
checkbox input "false"
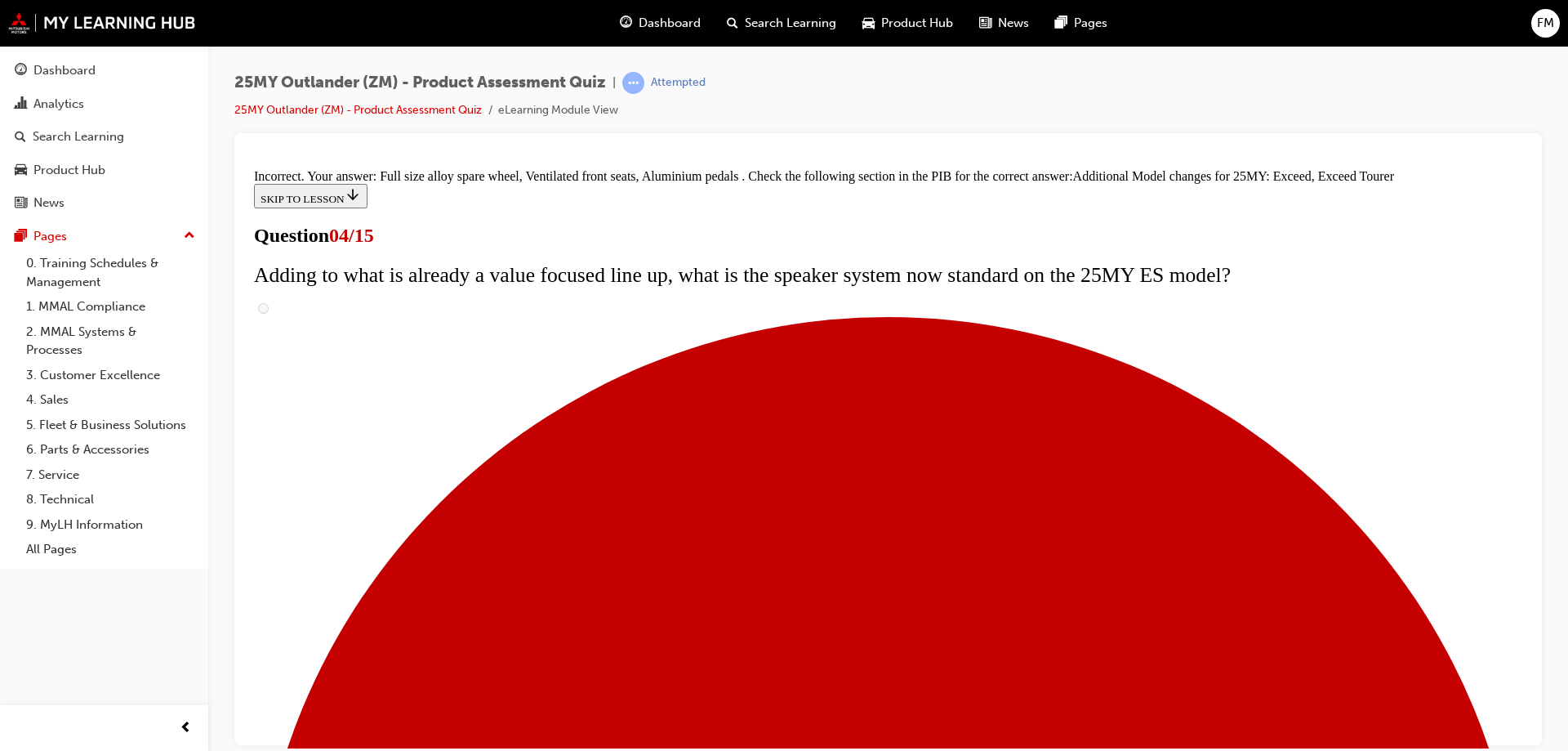
scroll to position [618, 0]
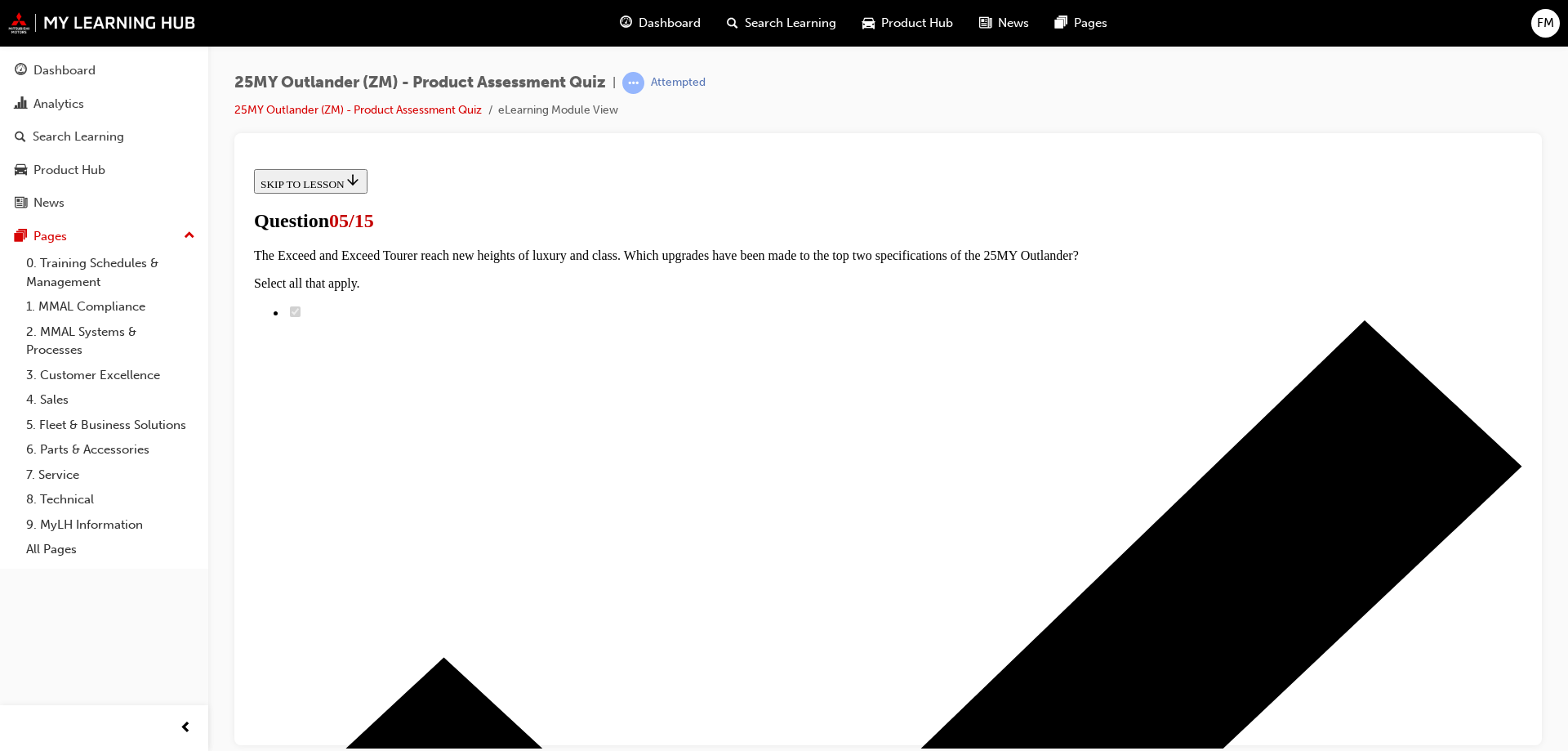
scroll to position [164, 0]
radio input "true"
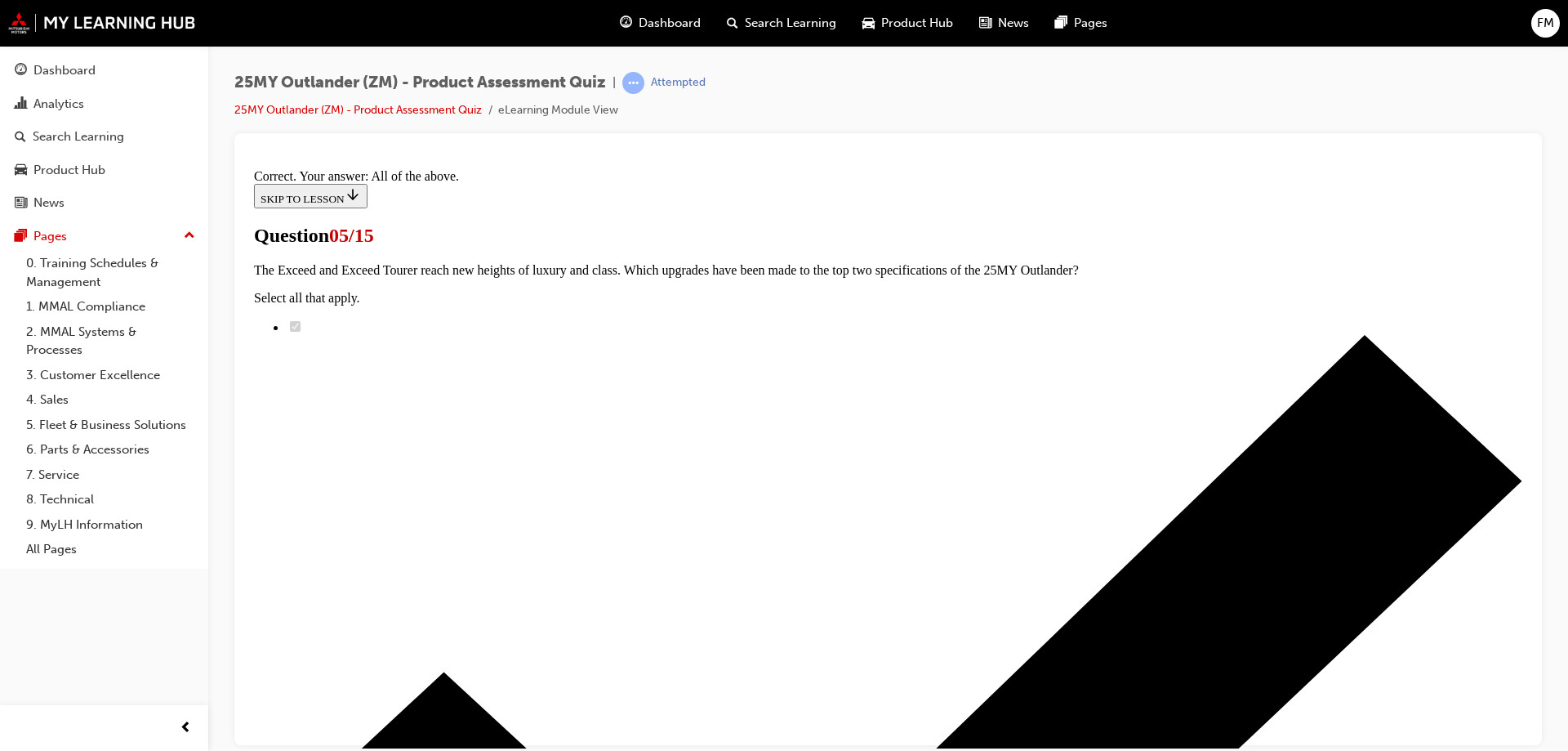
scroll to position [397, 0]
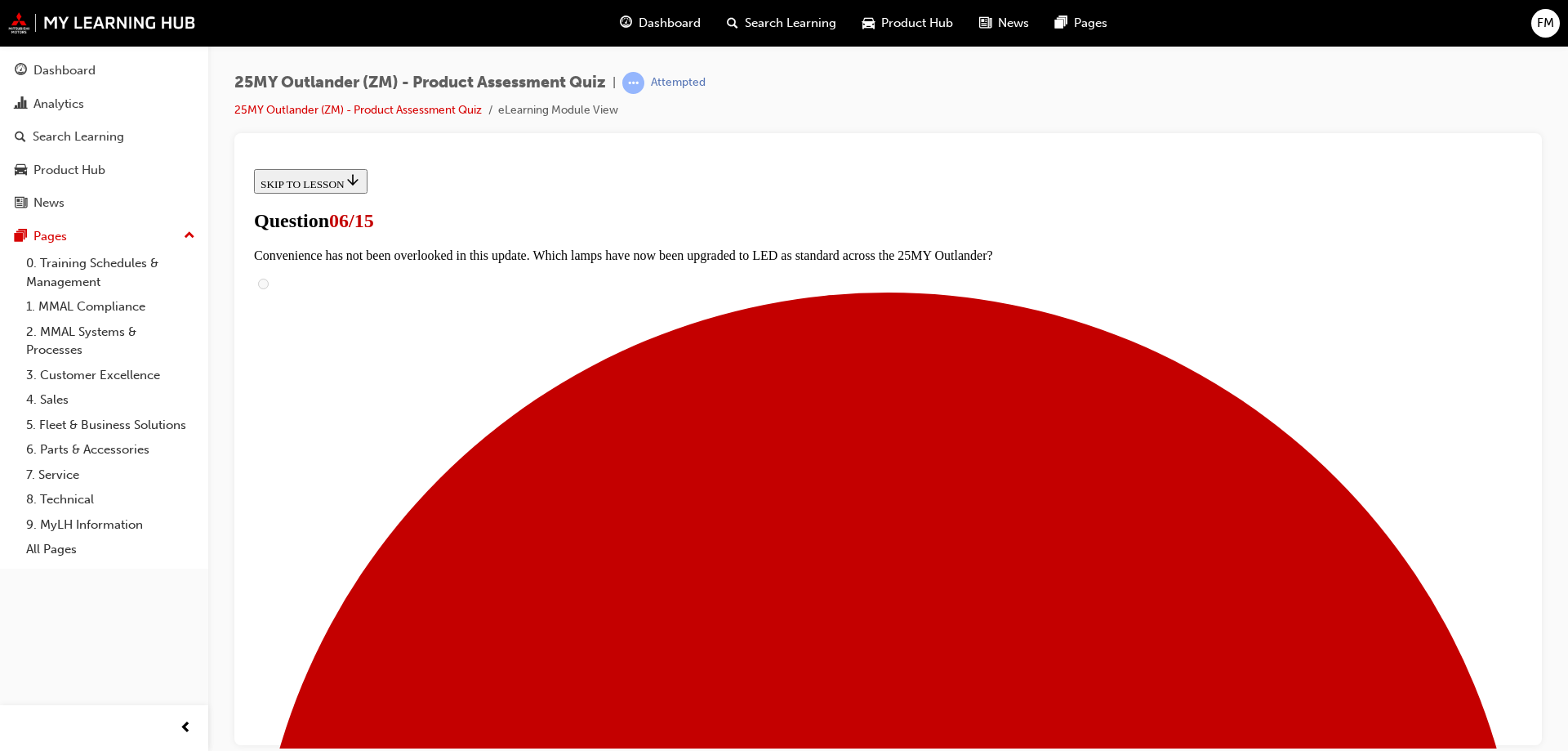
scroll to position [409, 0]
radio input "true"
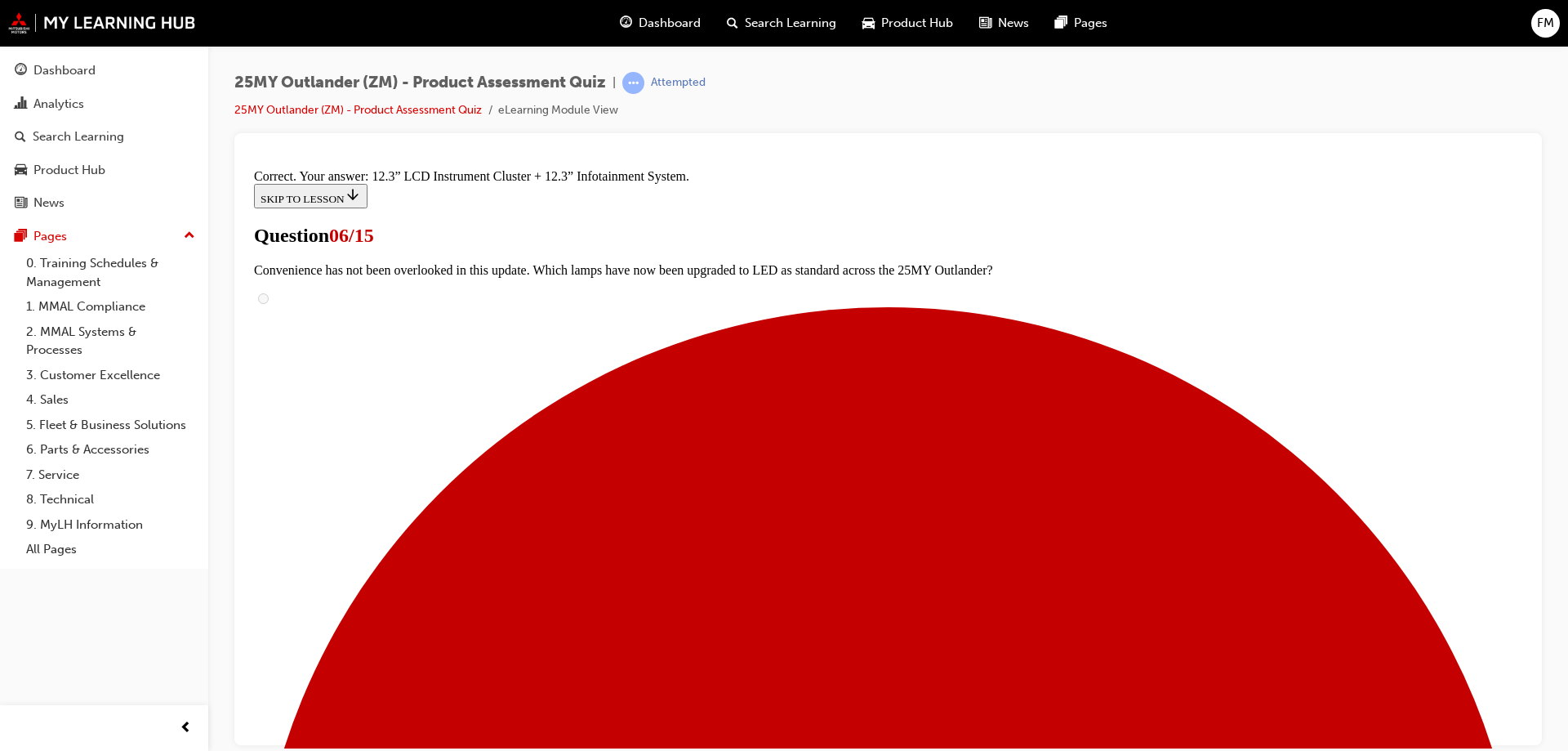
scroll to position [551, 0]
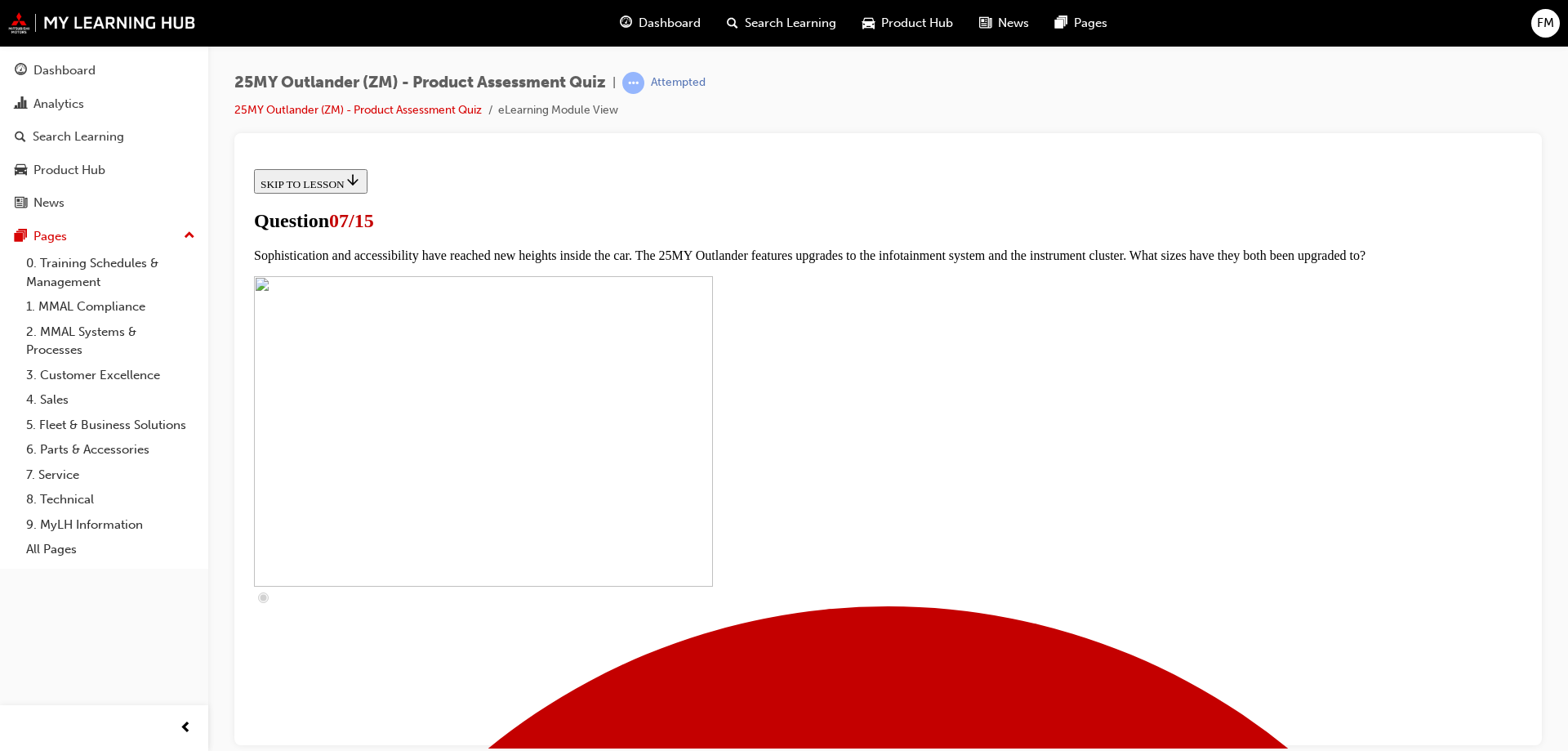
scroll to position [572, 0]
checkbox input "true"
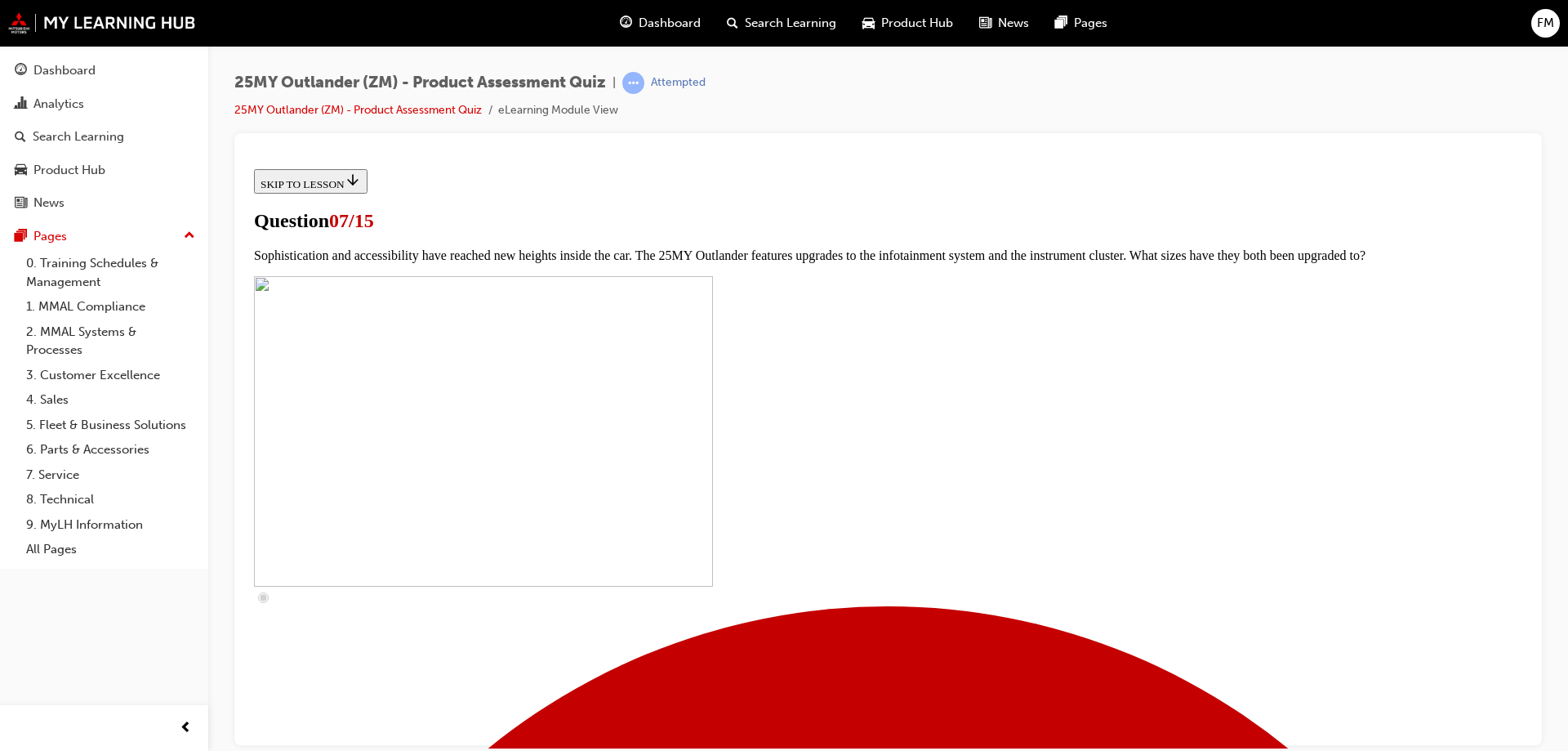
checkbox input "true"
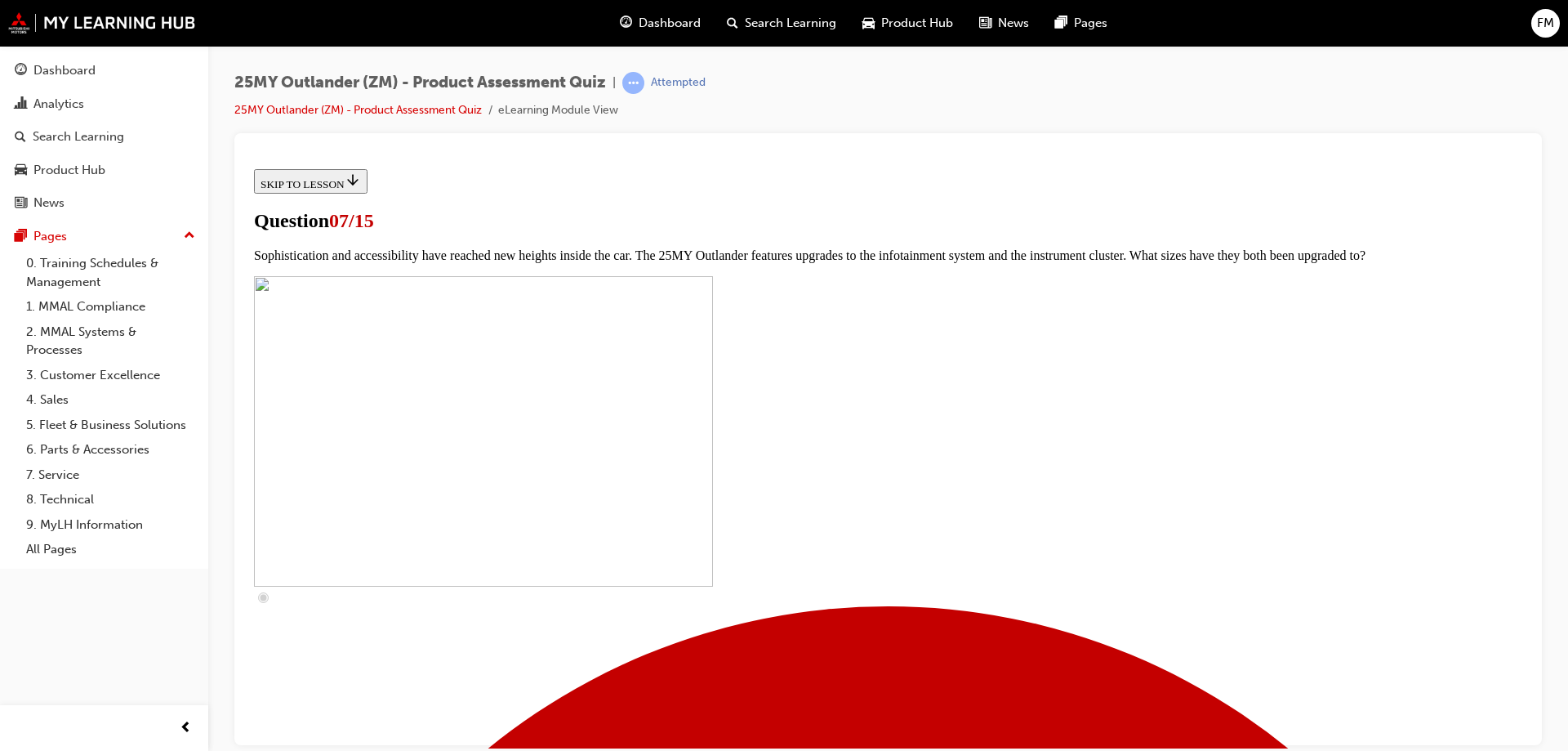
checkbox input "true"
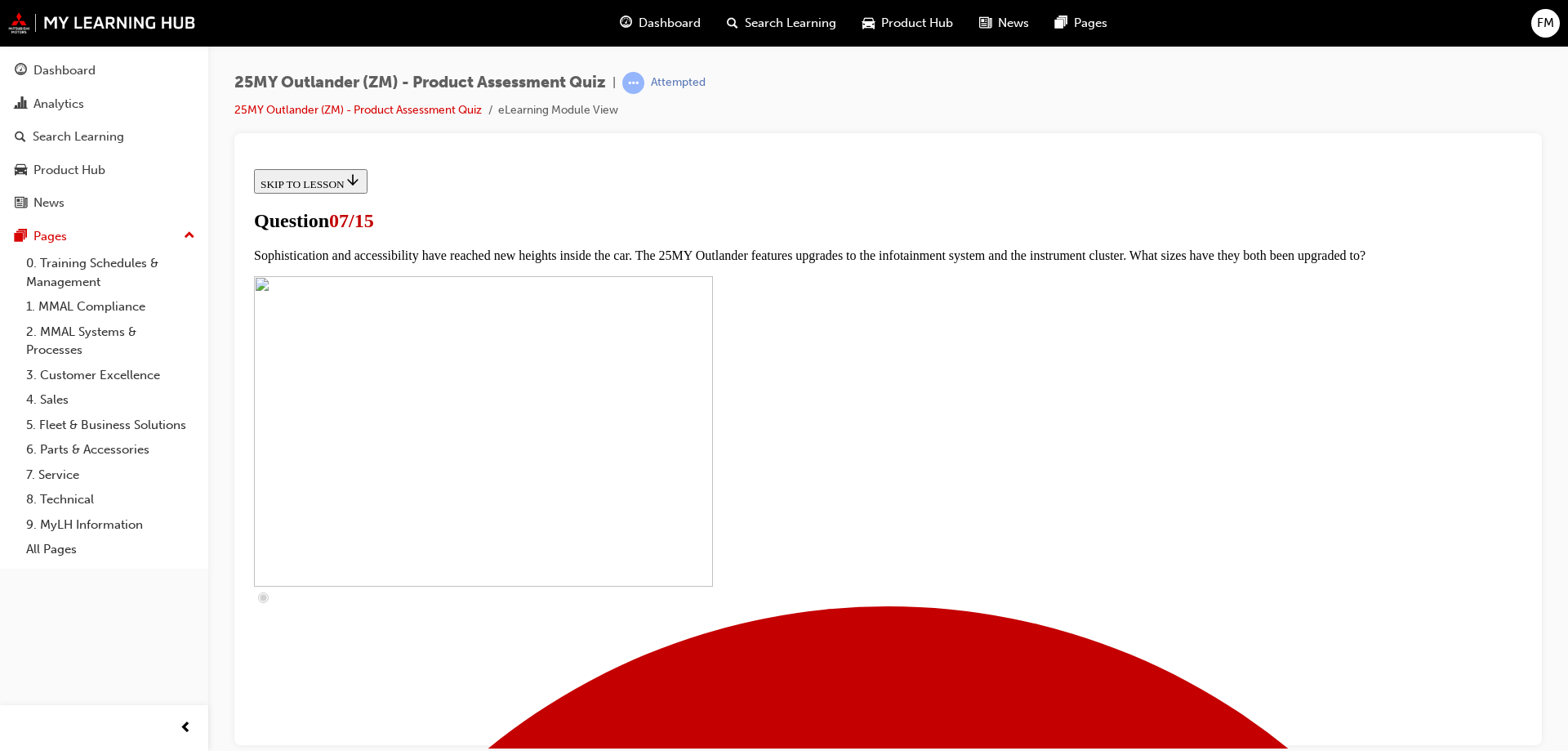
checkbox input "true"
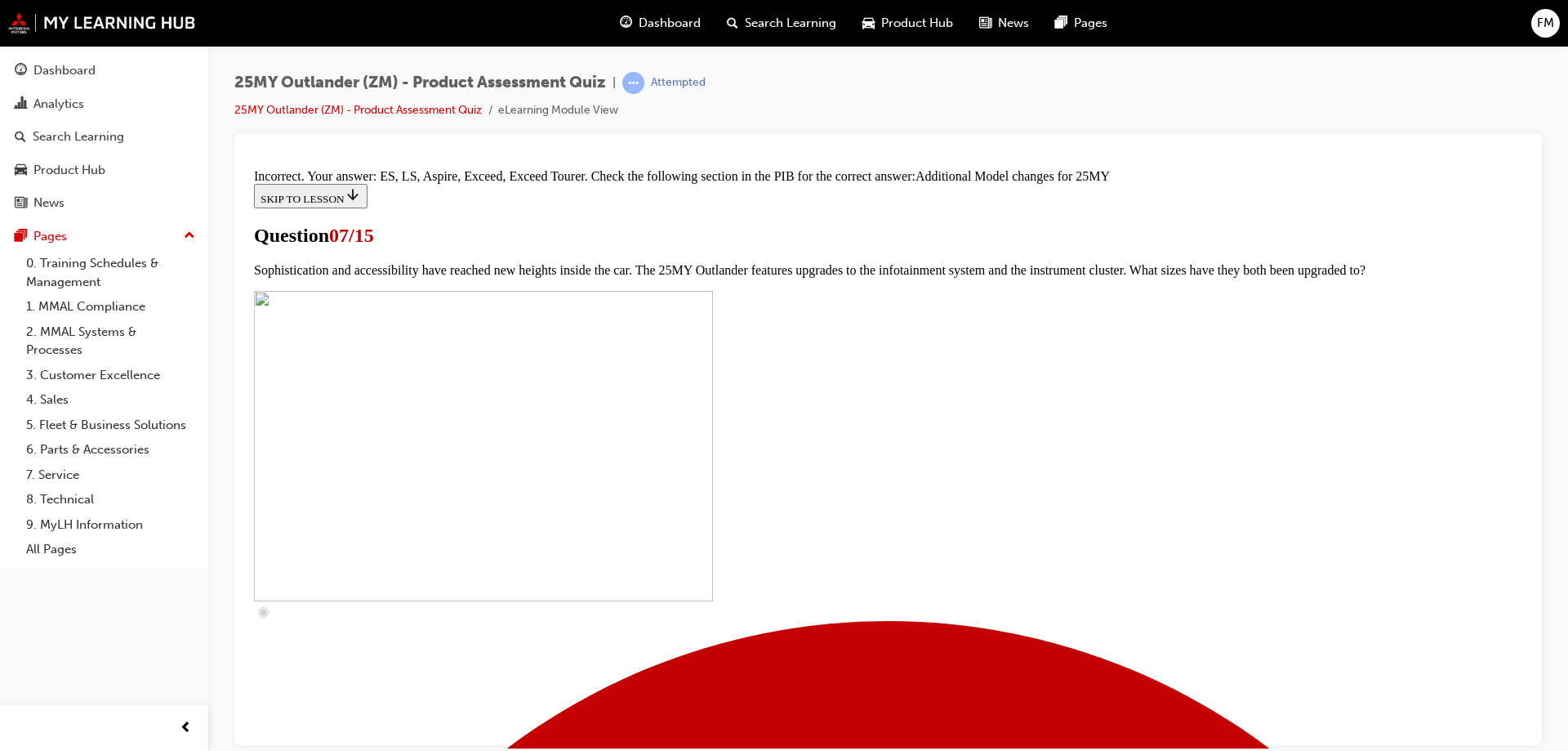
scroll to position [838, 0]
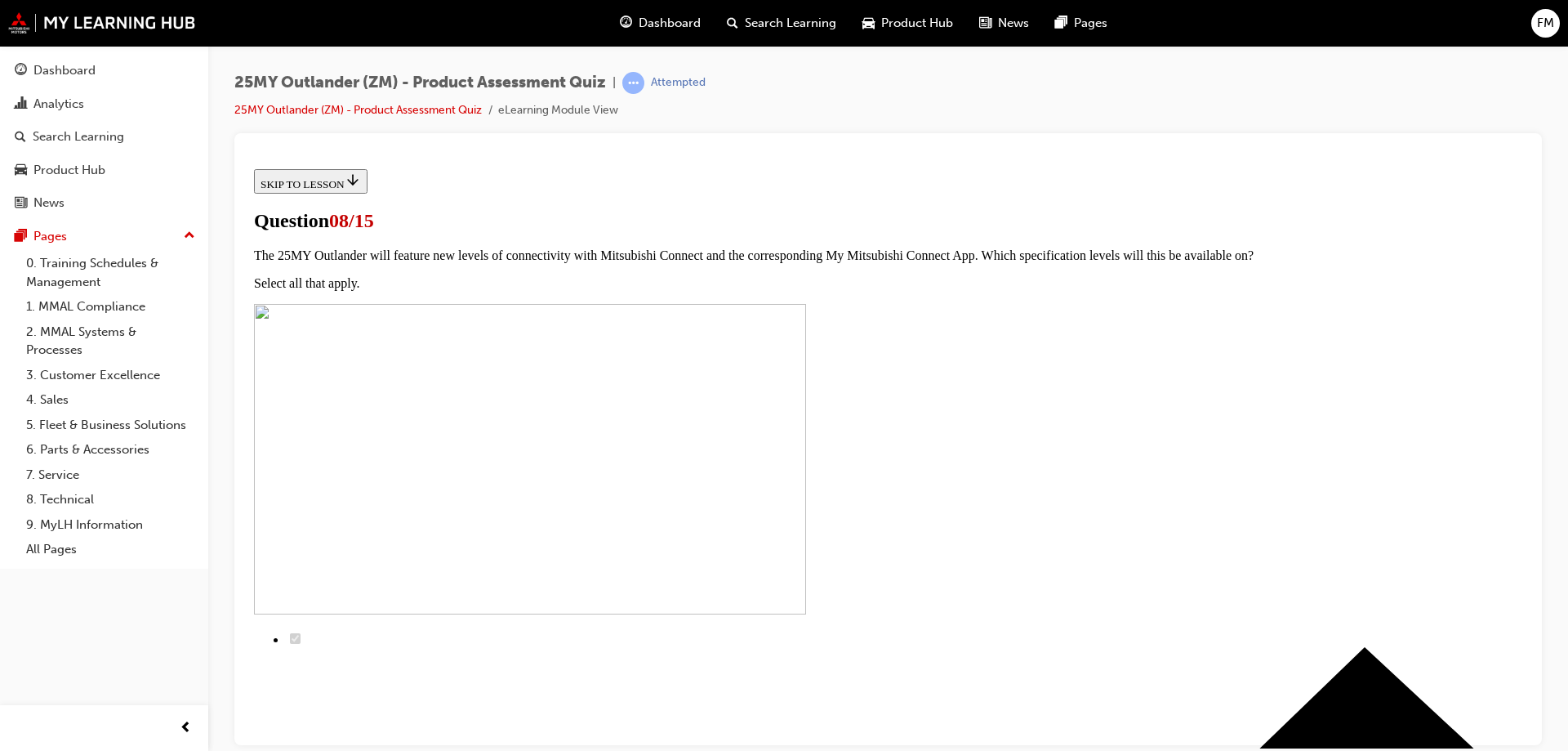
scroll to position [164, 0]
radio input "true"
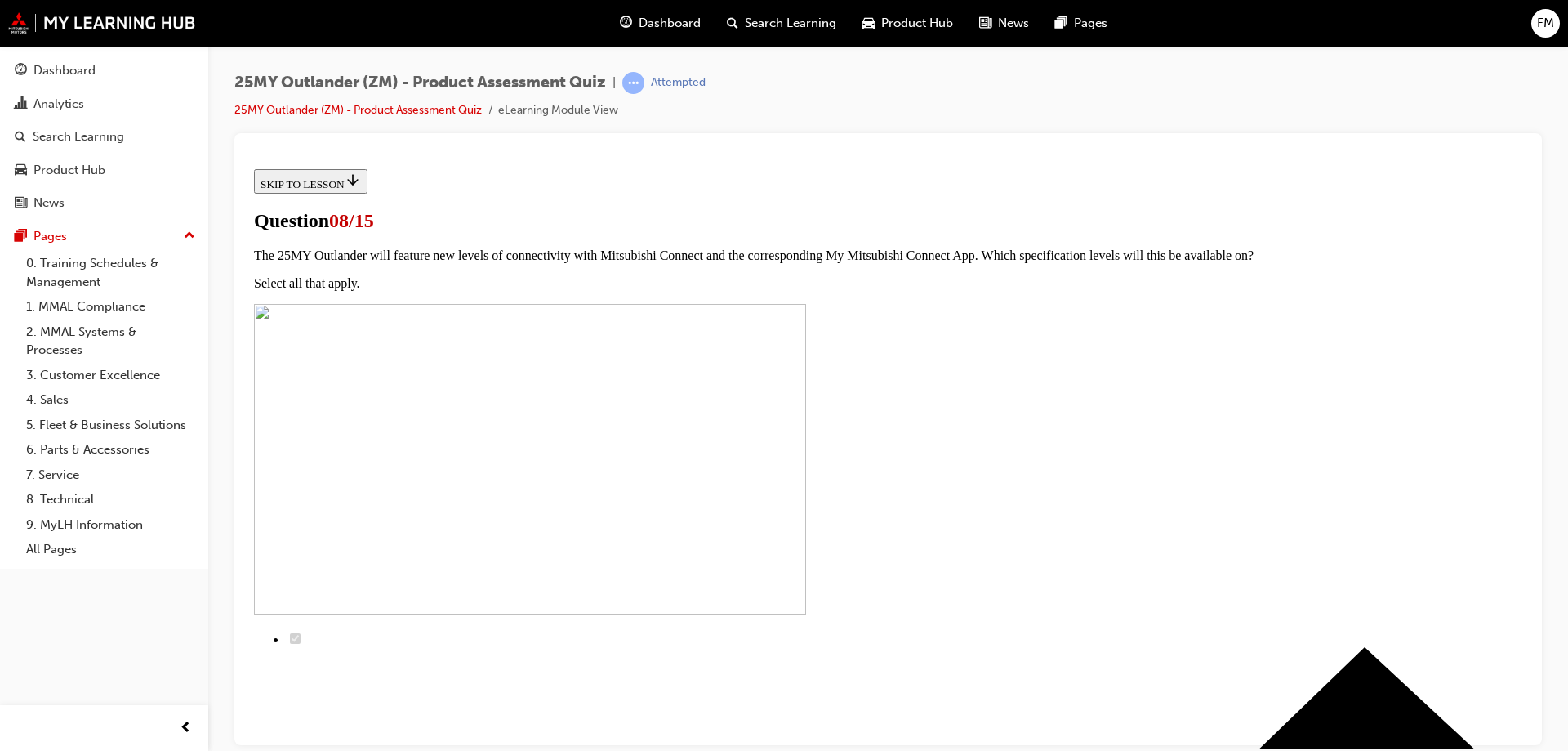
radio input "true"
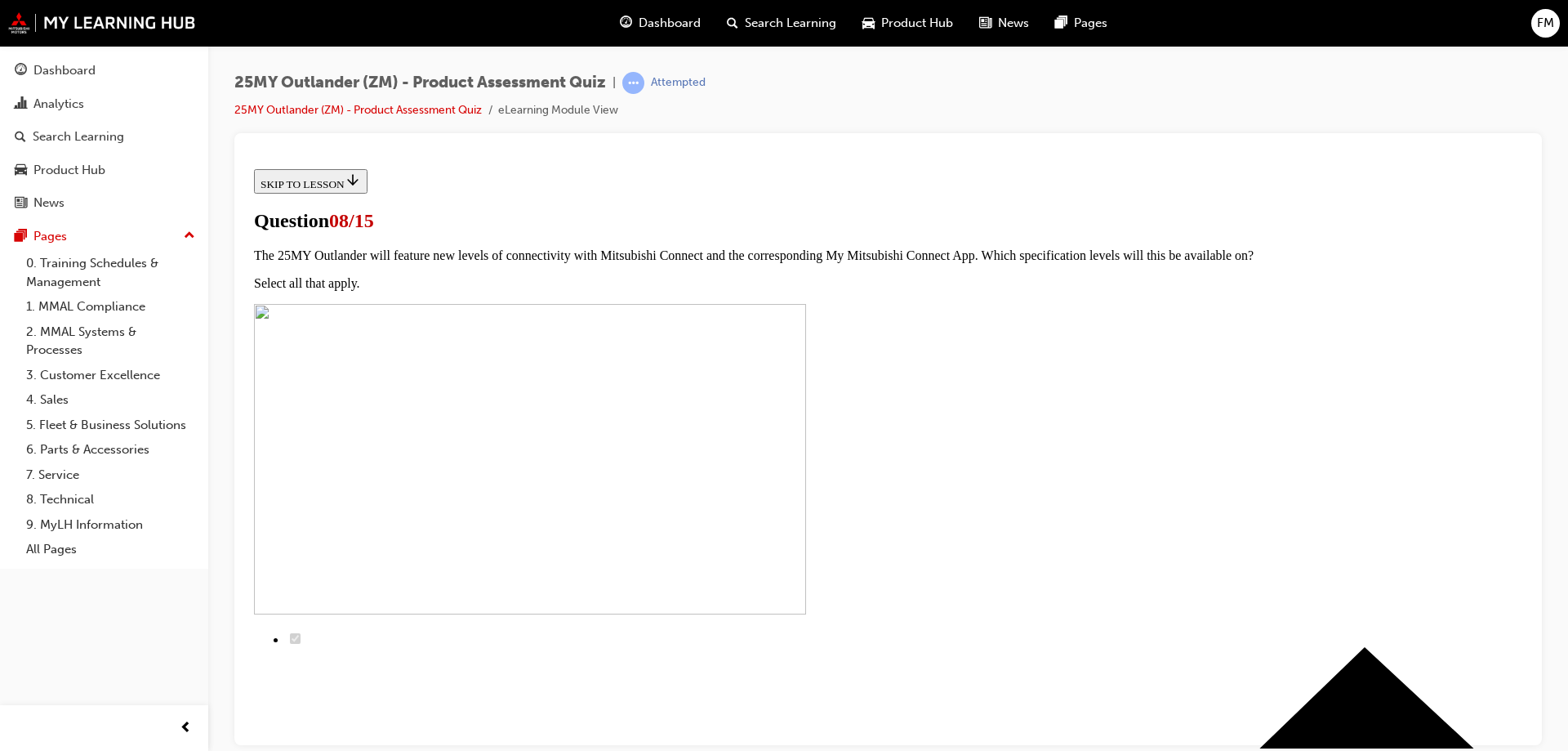
radio input "true"
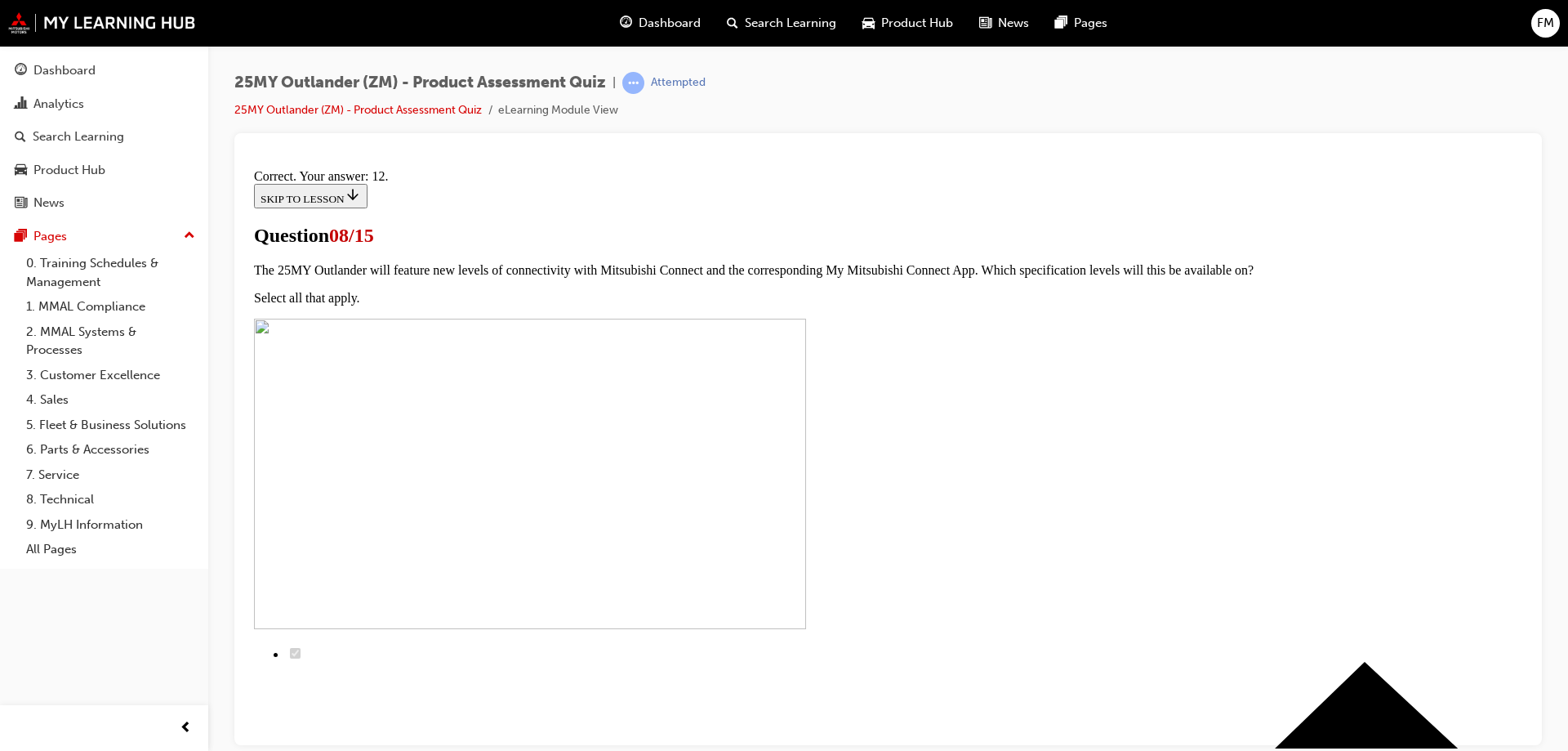
scroll to position [266, 0]
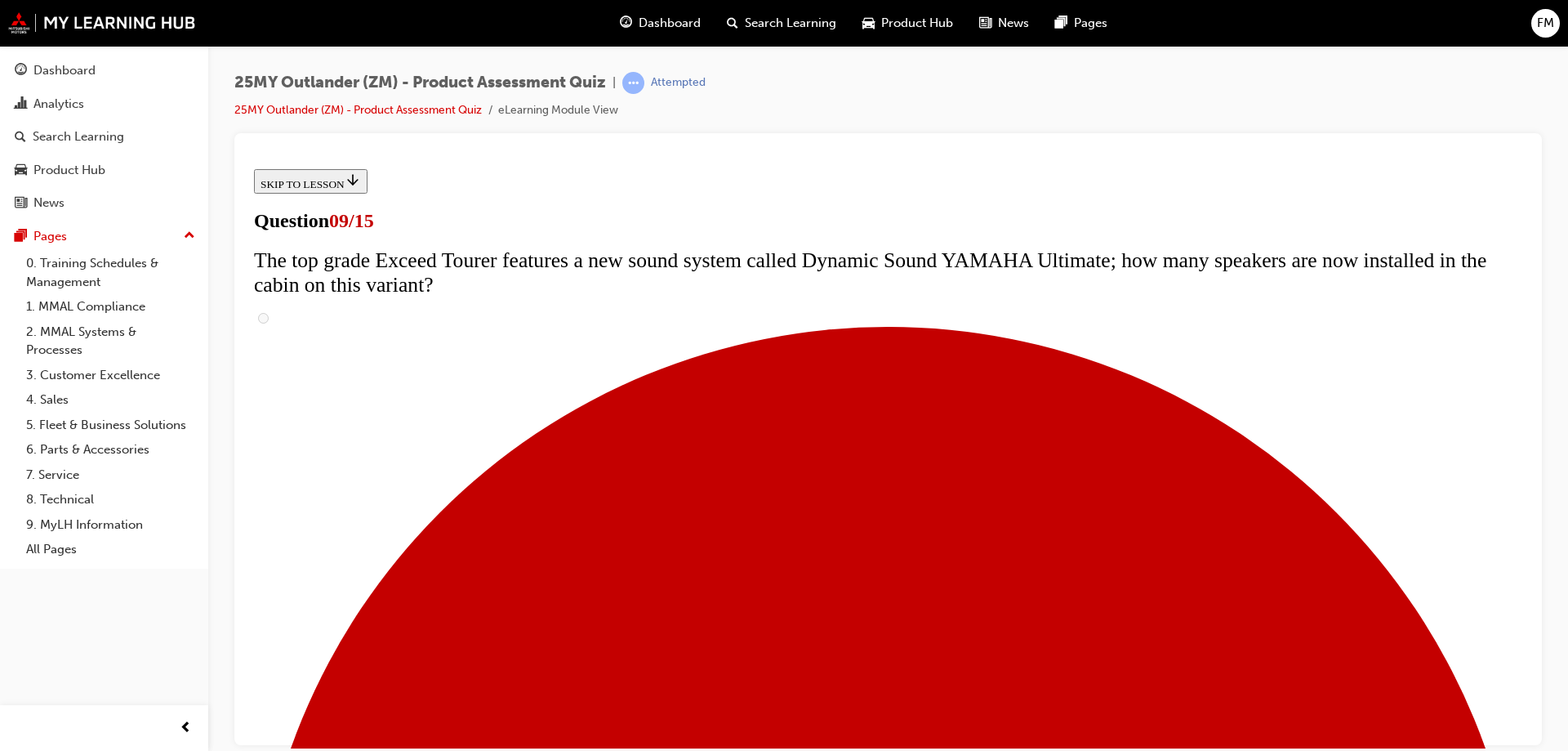
scroll to position [654, 0]
radio input "true"
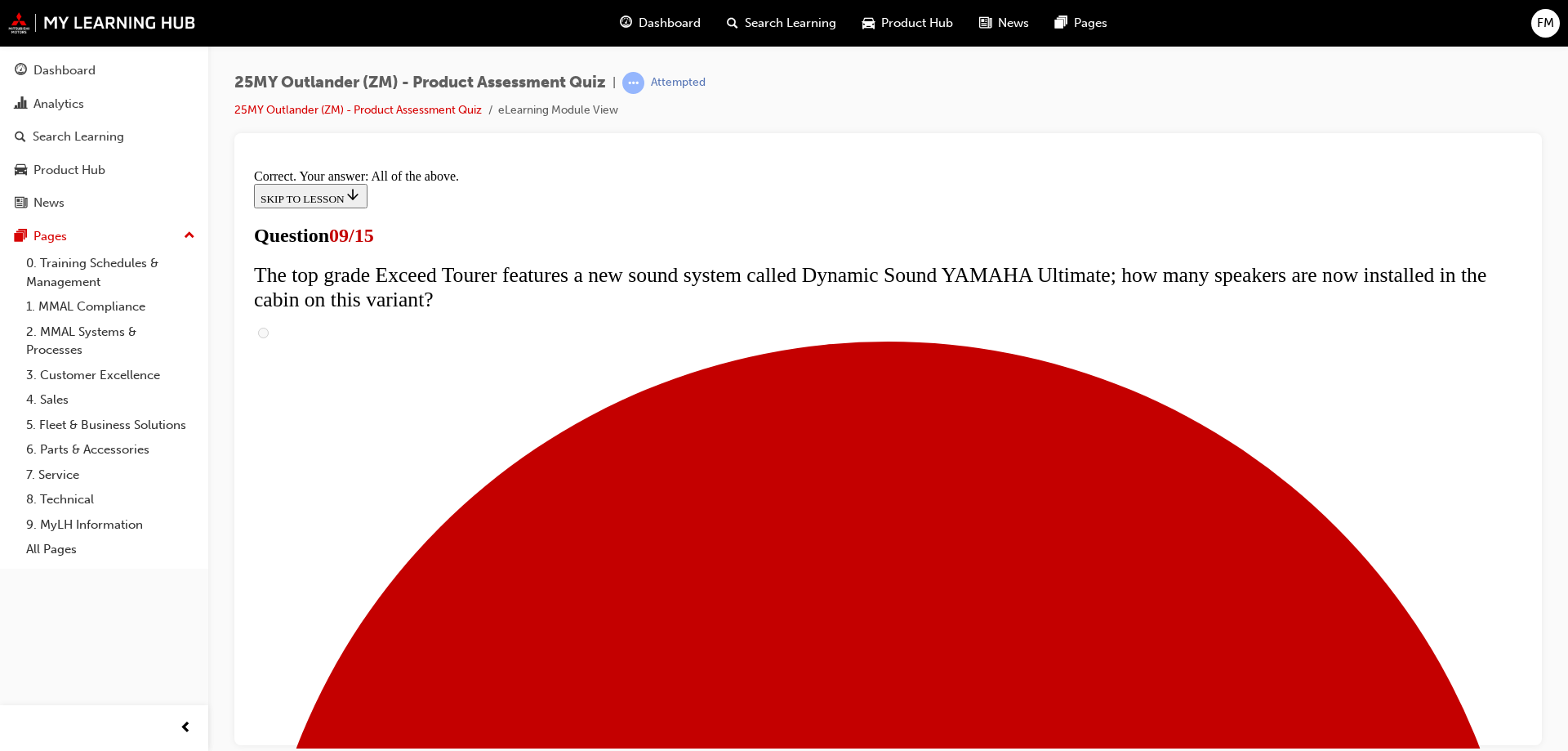
scroll to position [850, 0]
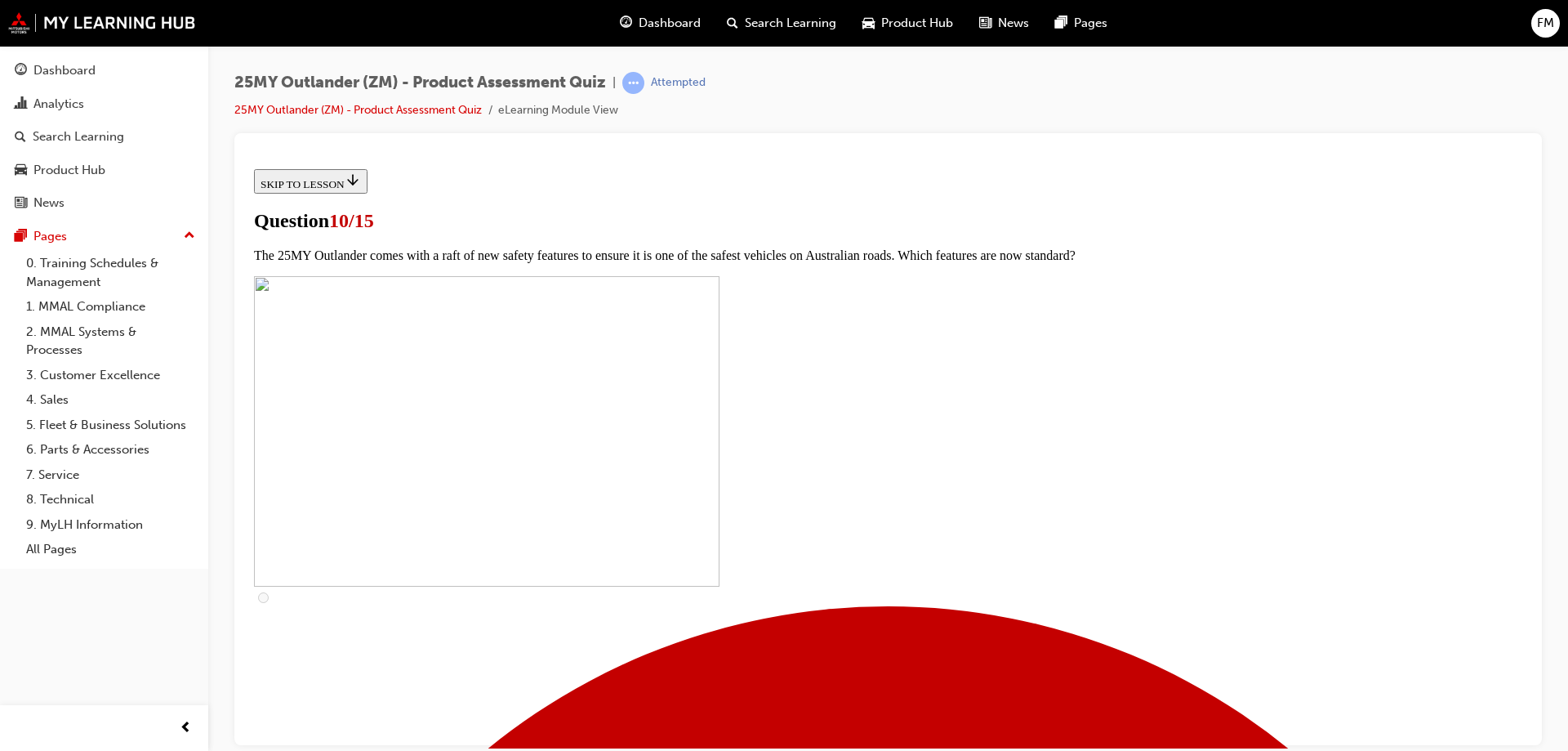
scroll to position [409, 0]
checkbox input "true"
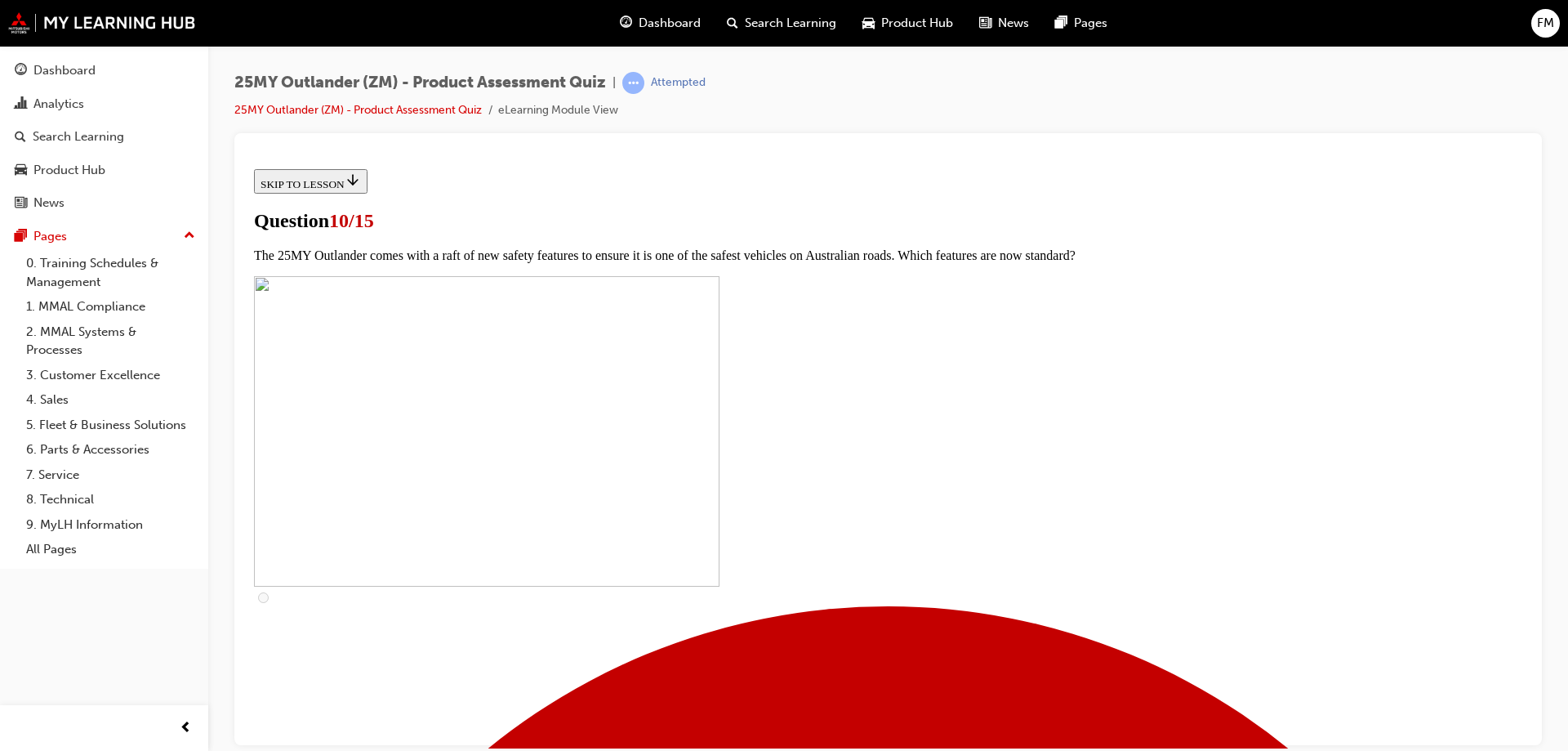
checkbox input "true"
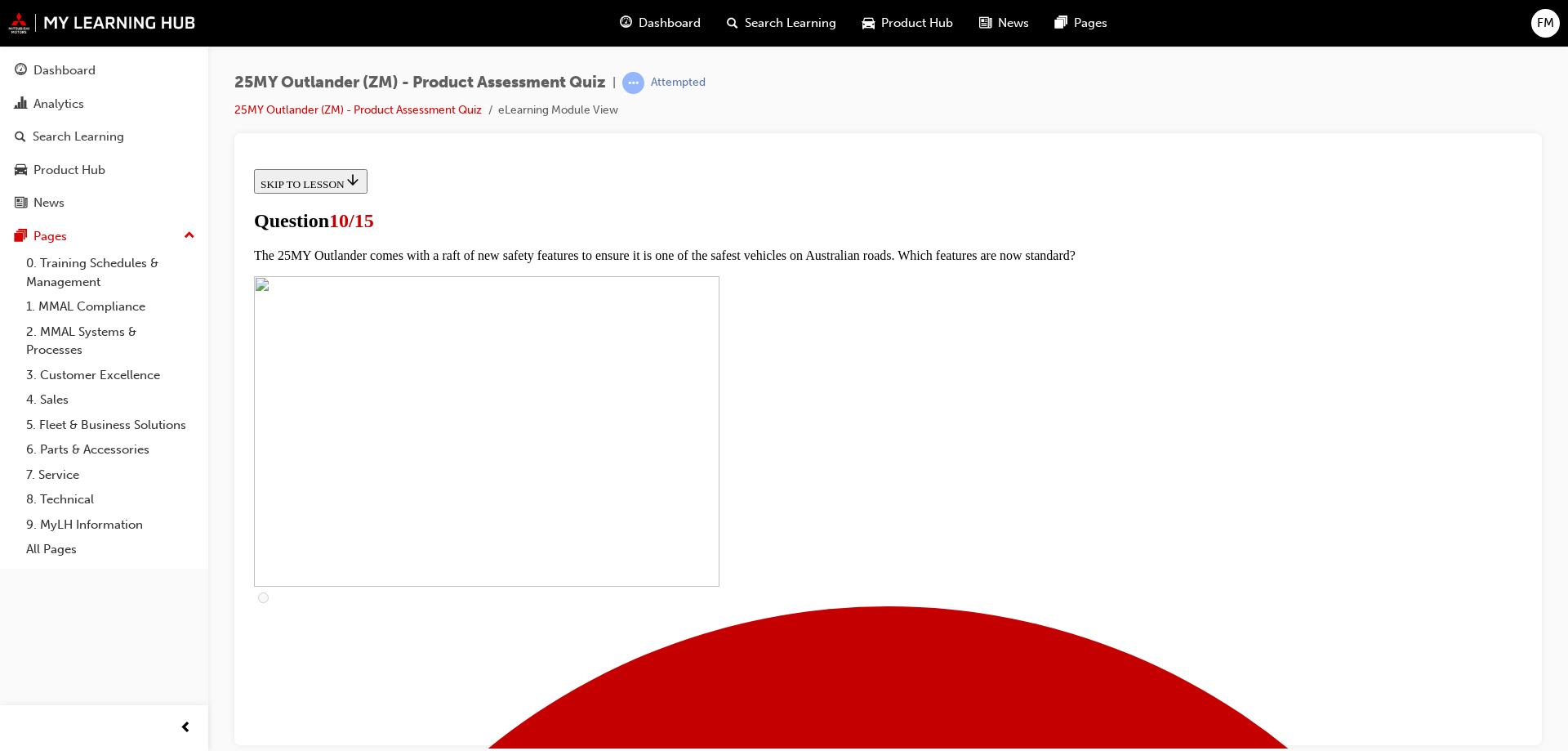
checkbox input "true"
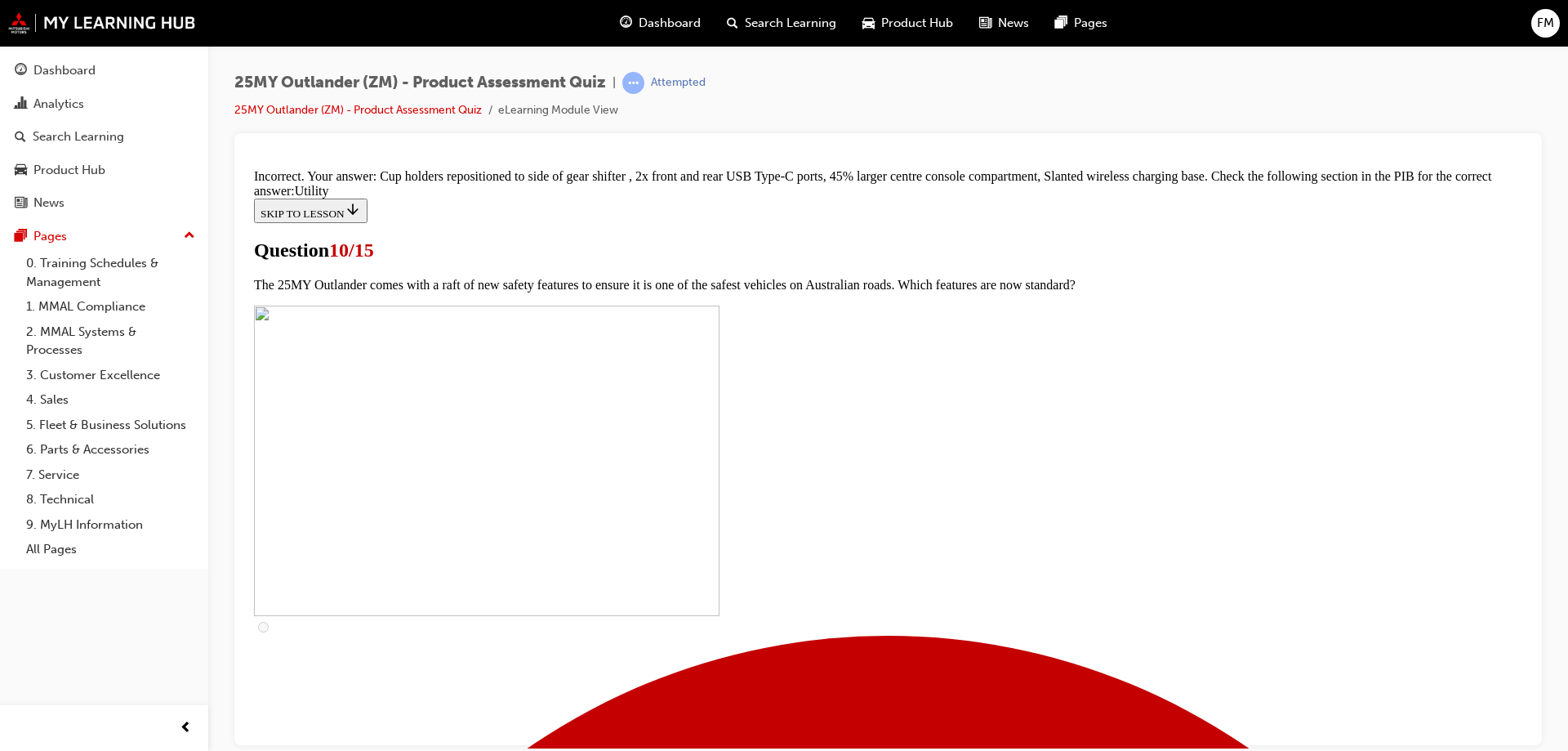
scroll to position [472, 0]
drag, startPoint x: 1191, startPoint y: 621, endPoint x: 1250, endPoint y: 668, distance: 75.4
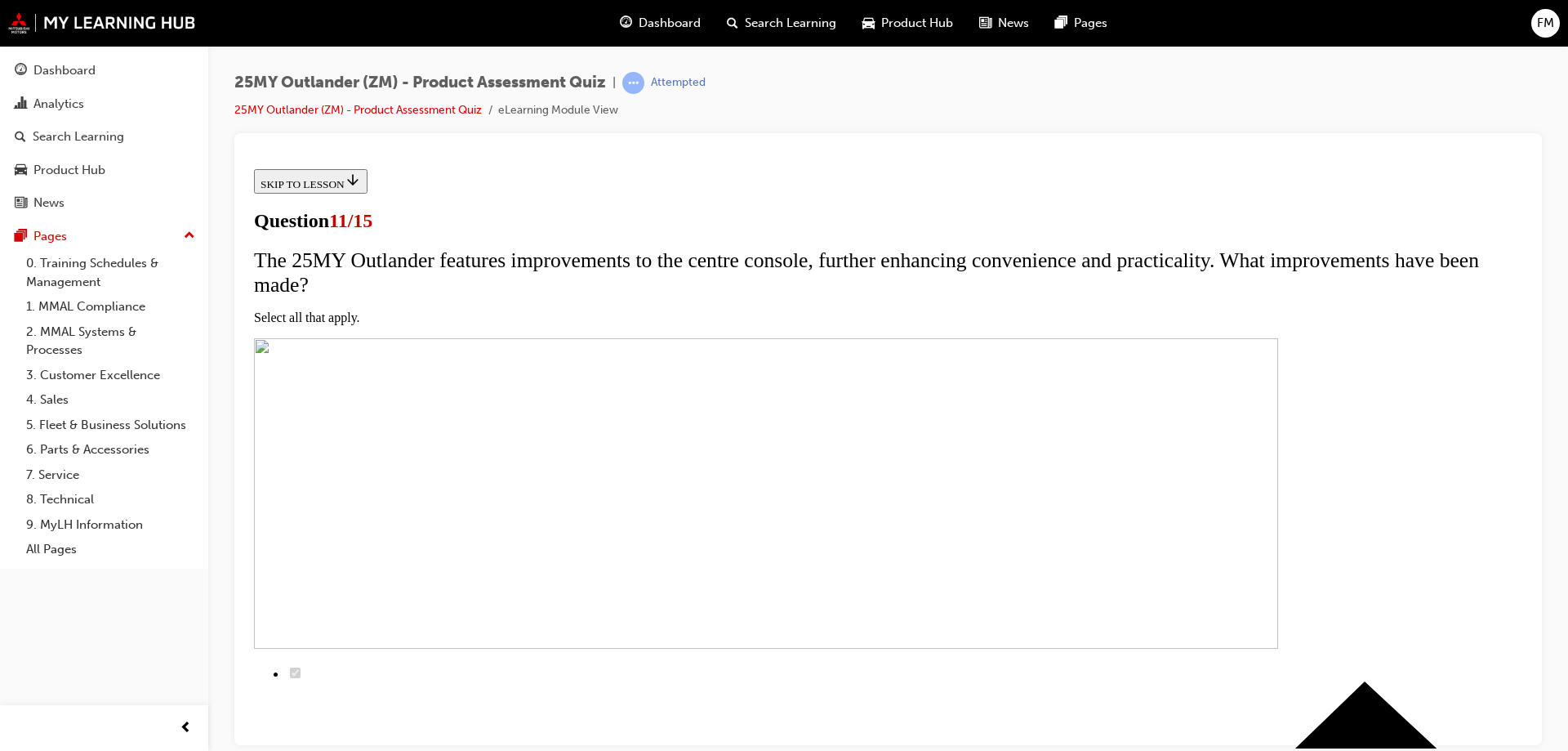
scroll to position [164, 0]
checkbox input "true"
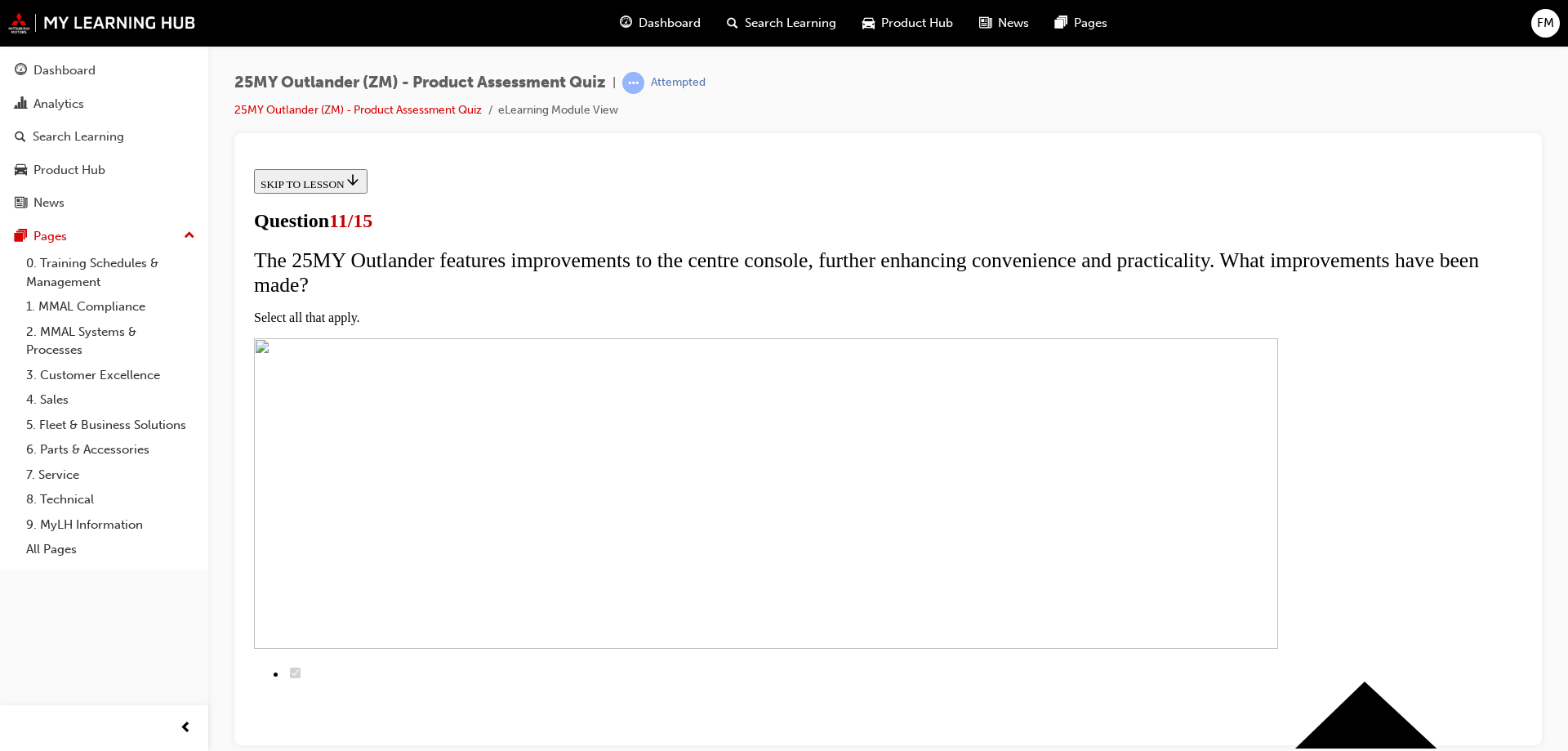
checkbox input "true"
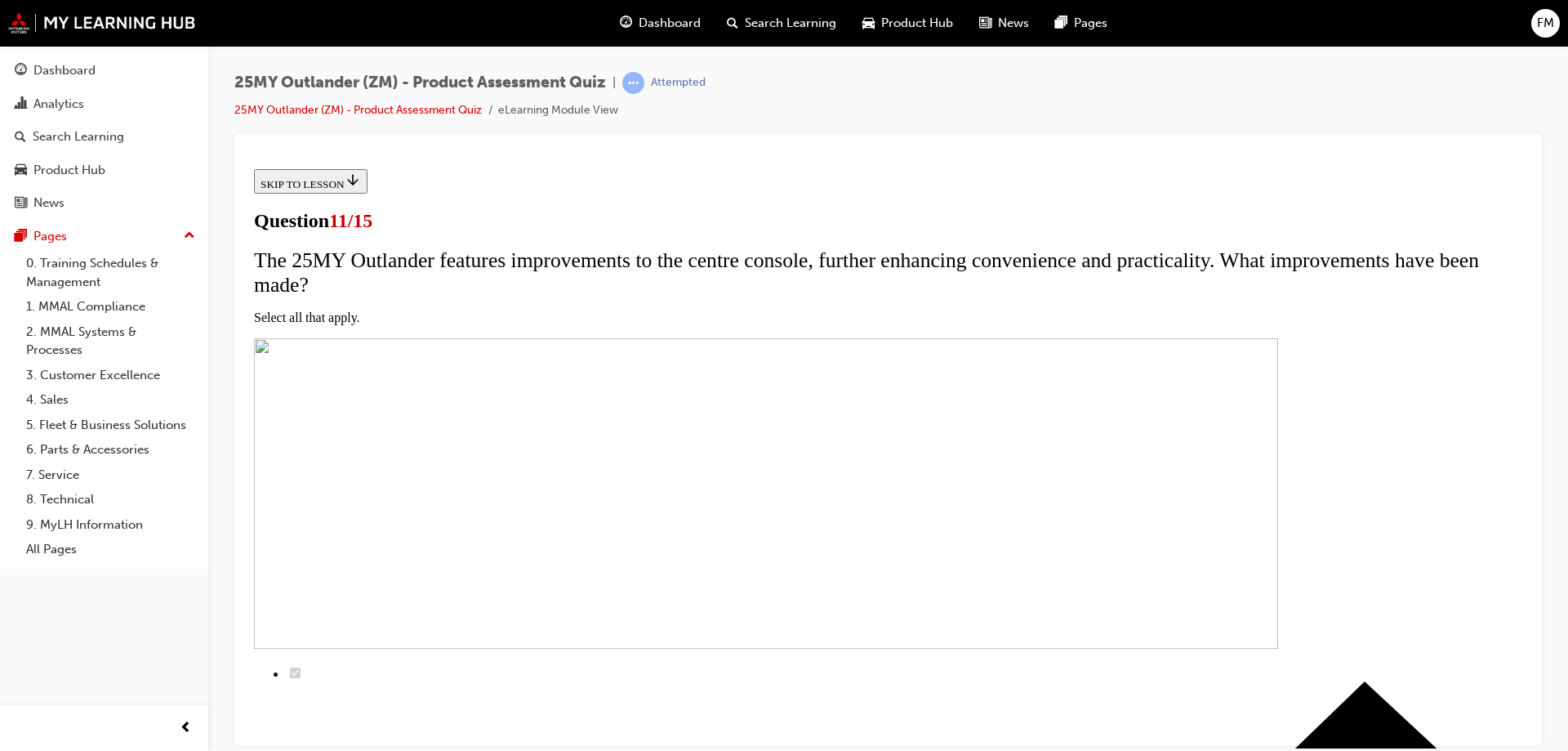
checkbox input "false"
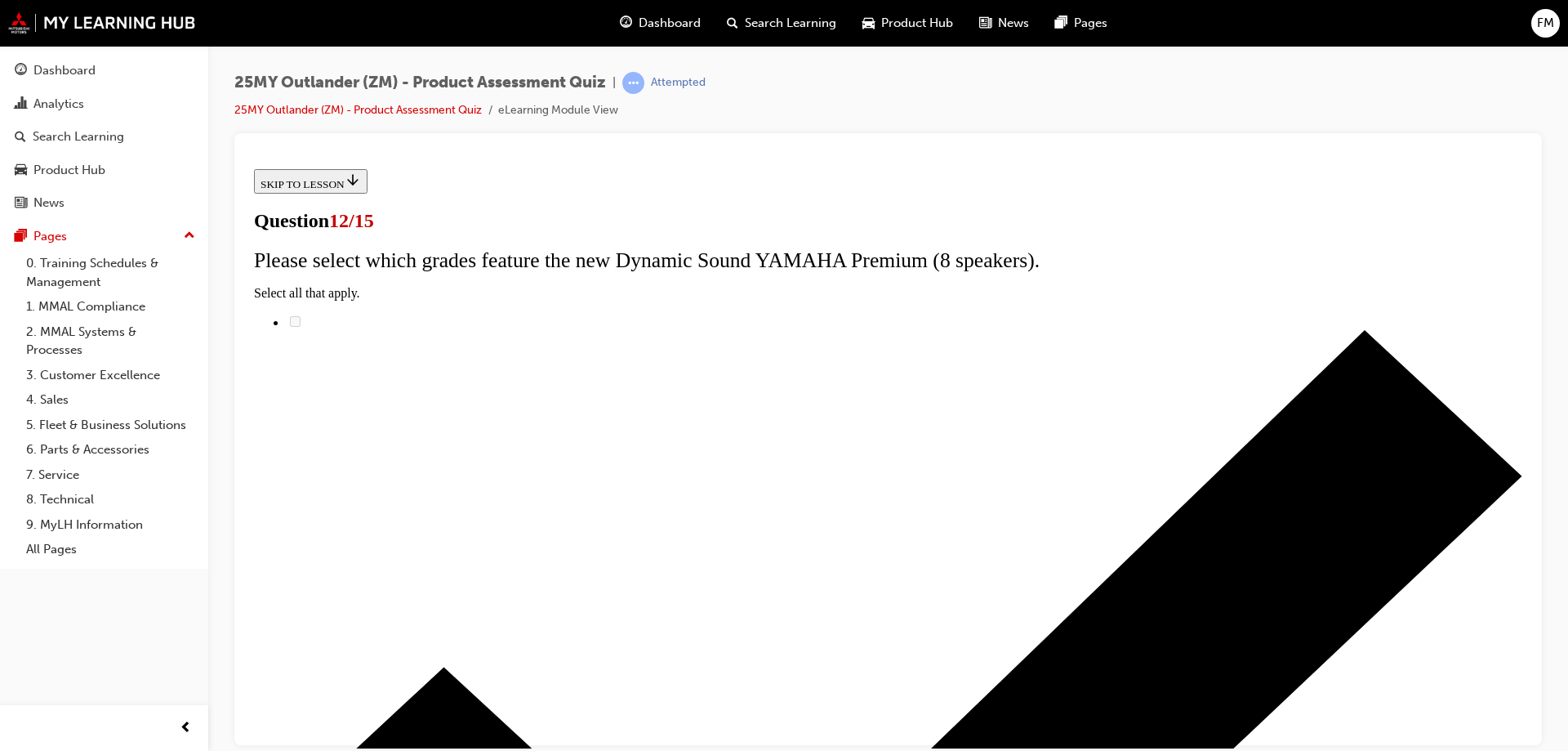
scroll to position [130, 0]
radio input "true"
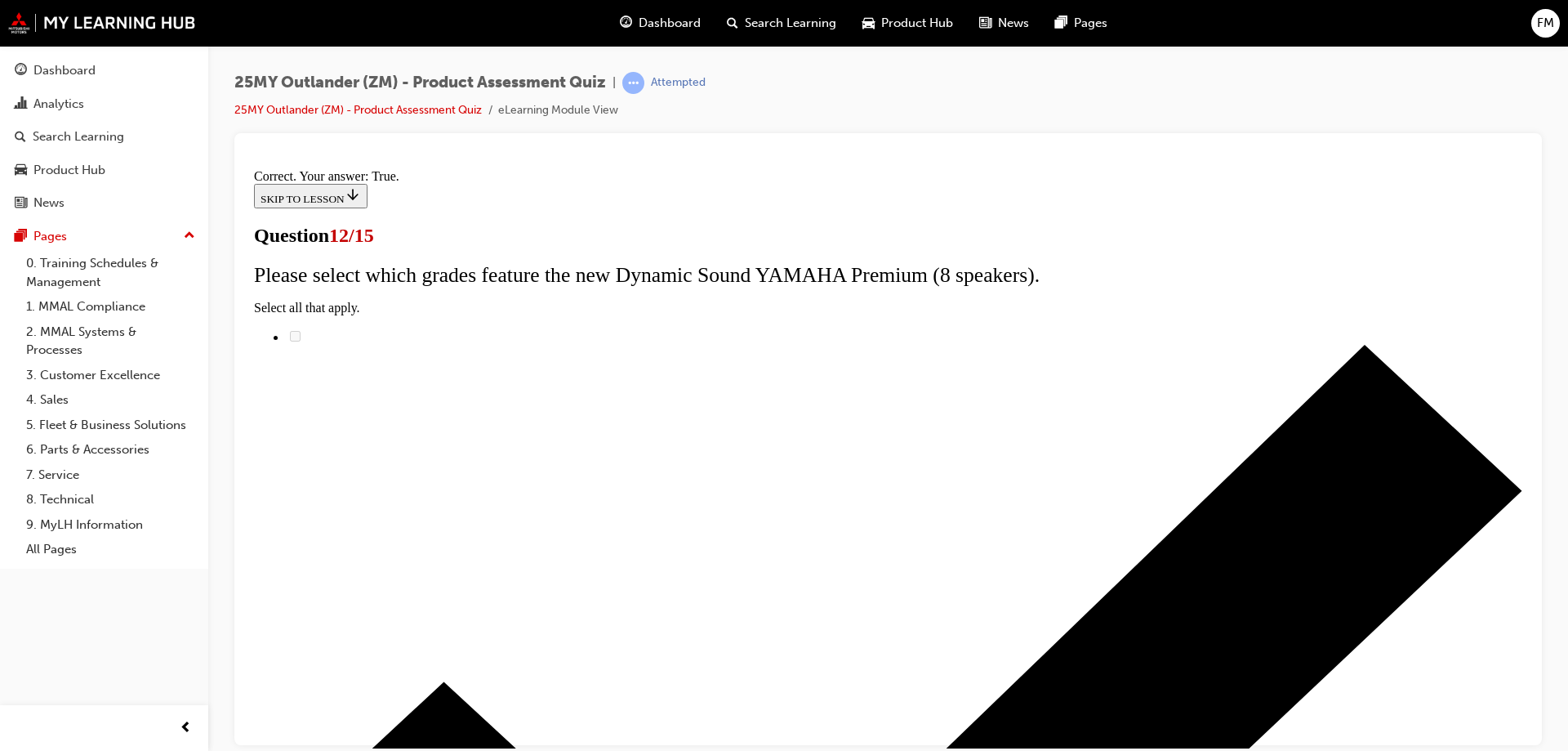
scroll to position [191, 0]
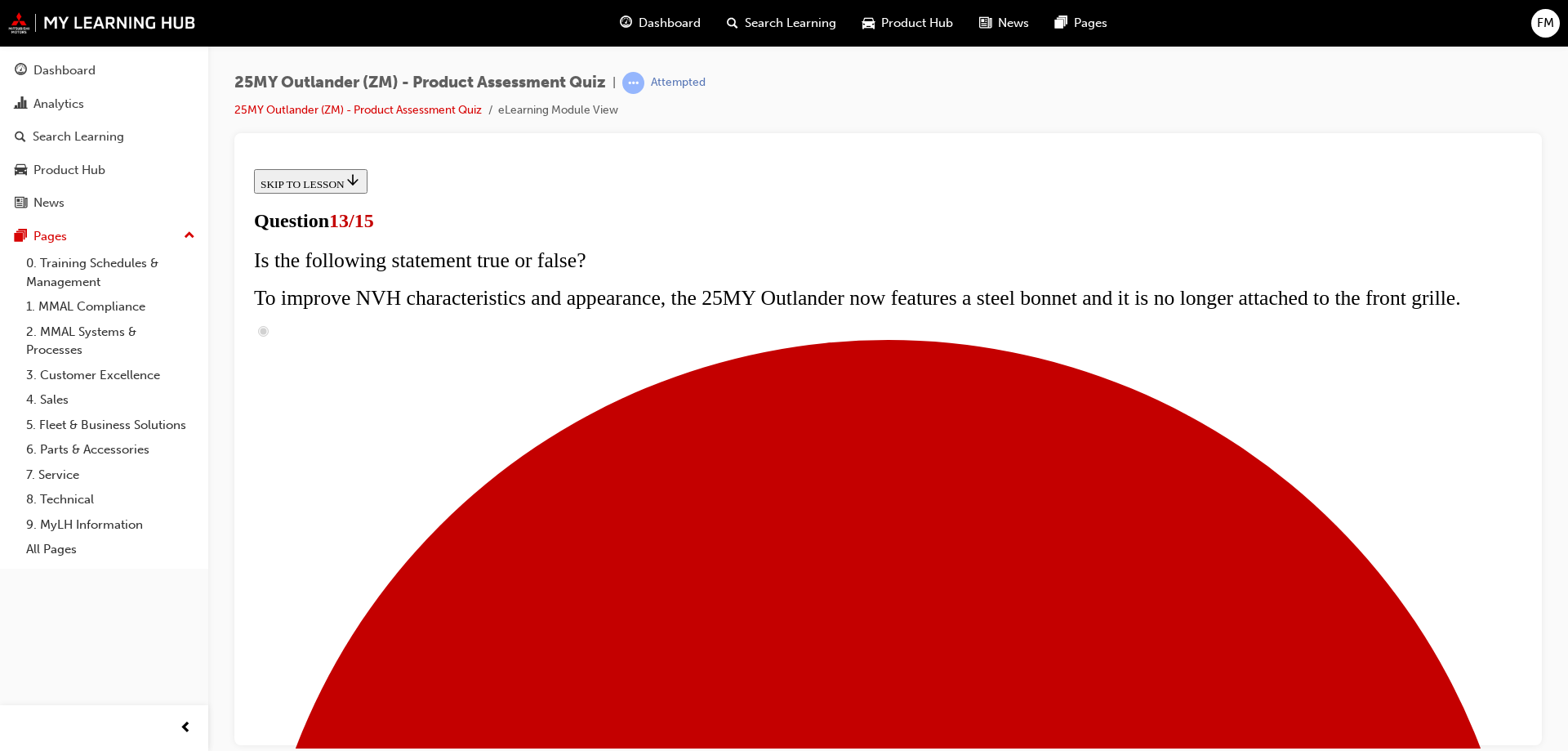
scroll to position [177, 0]
radio input "true"
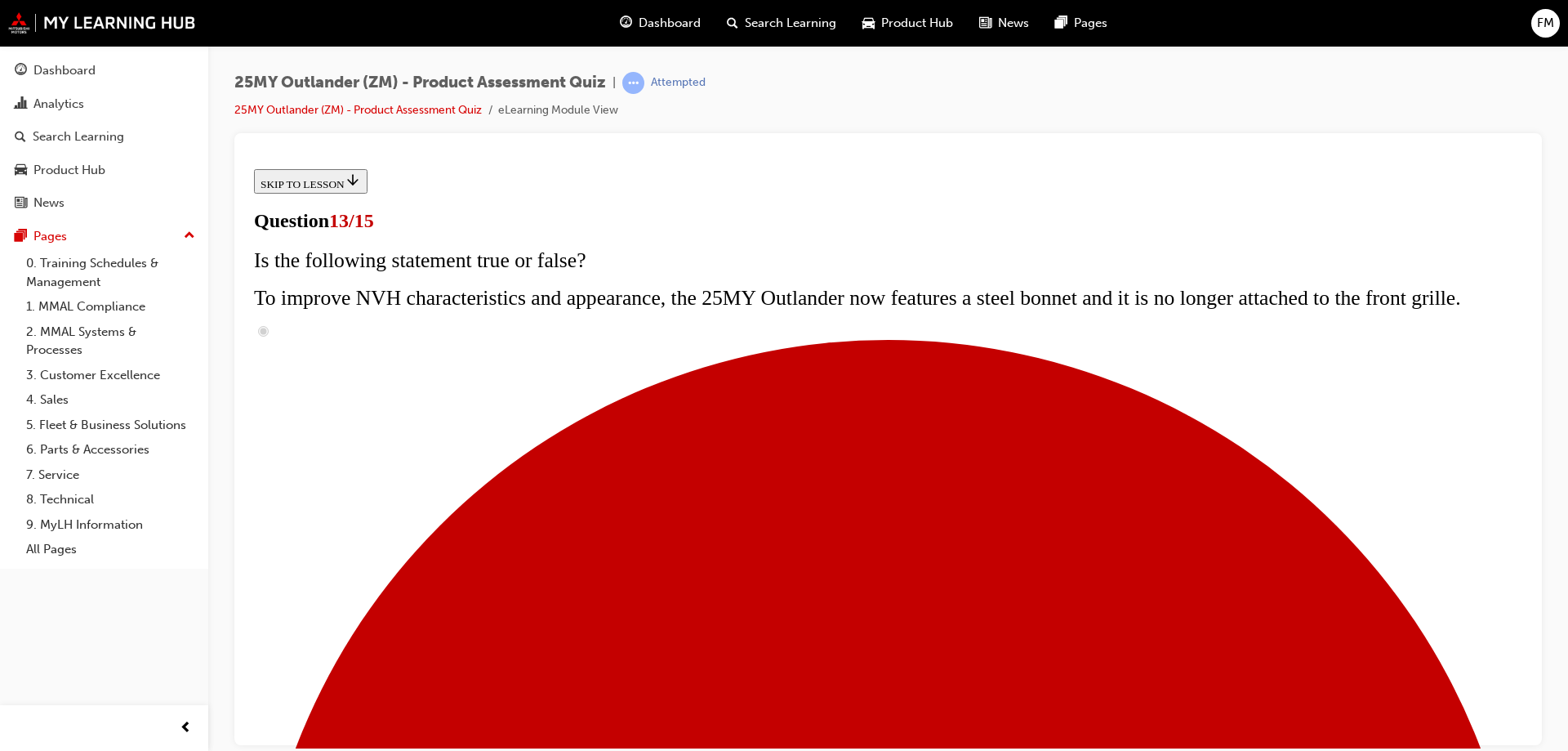
radio input "true"
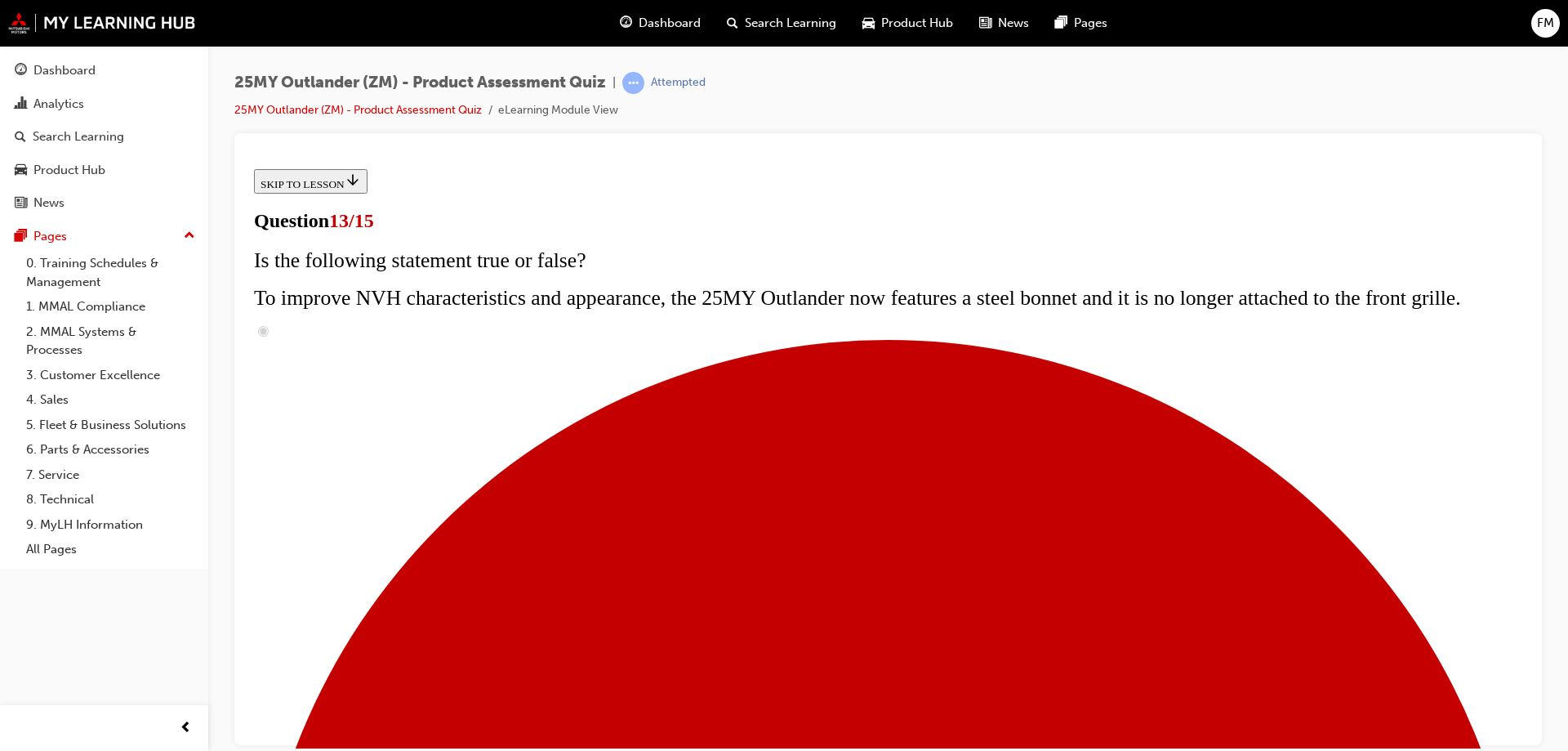
radio input "true"
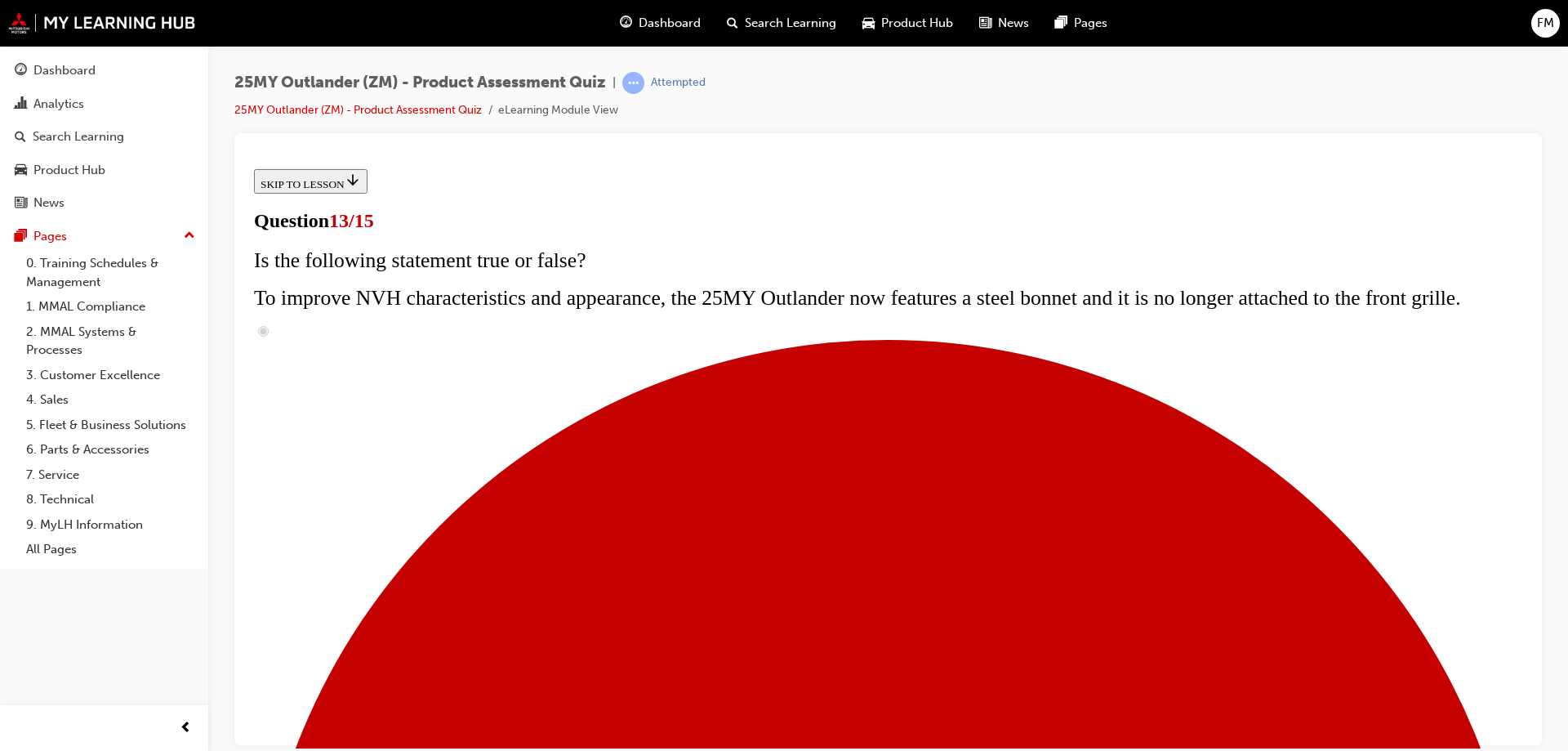
radio input "true"
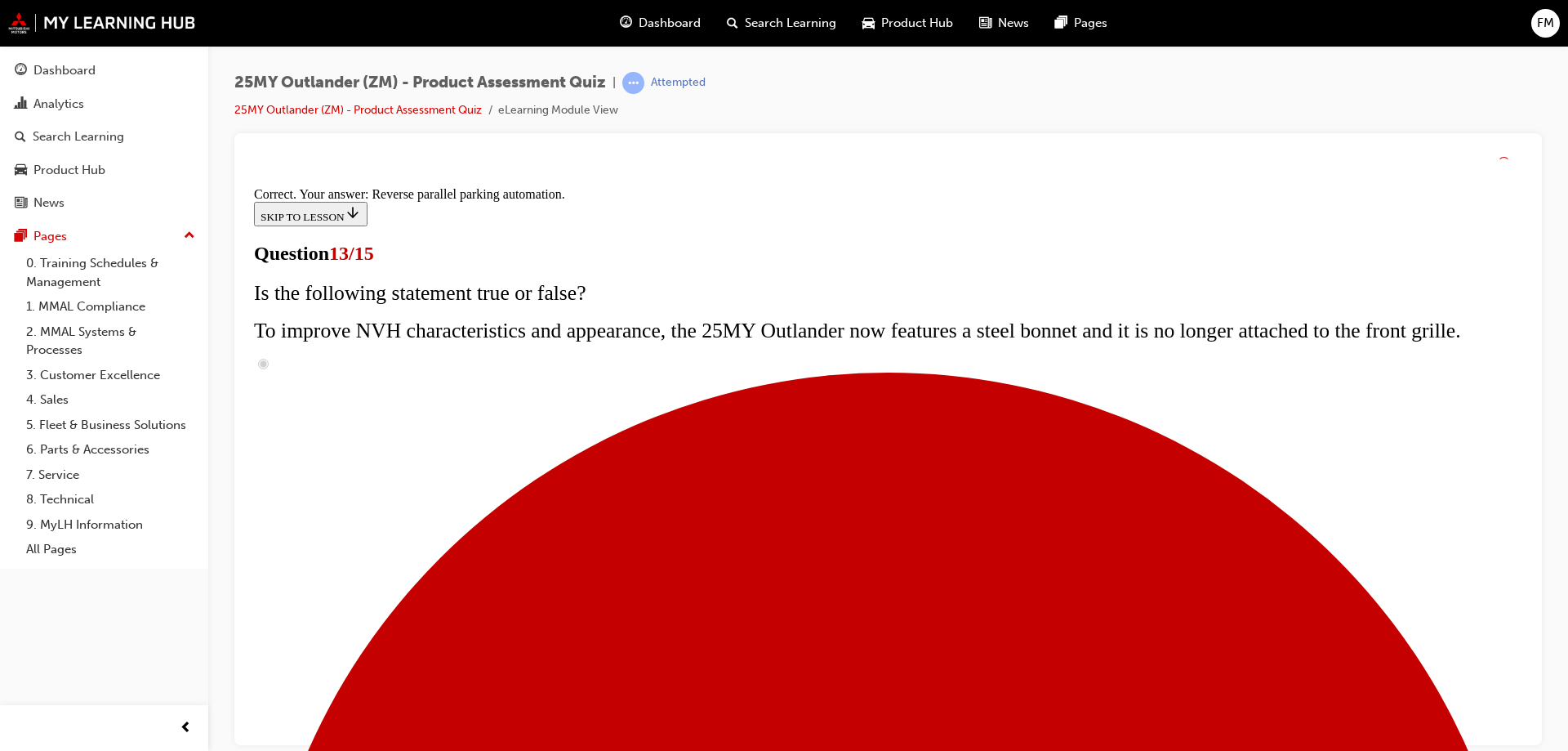
scroll to position [425, 0]
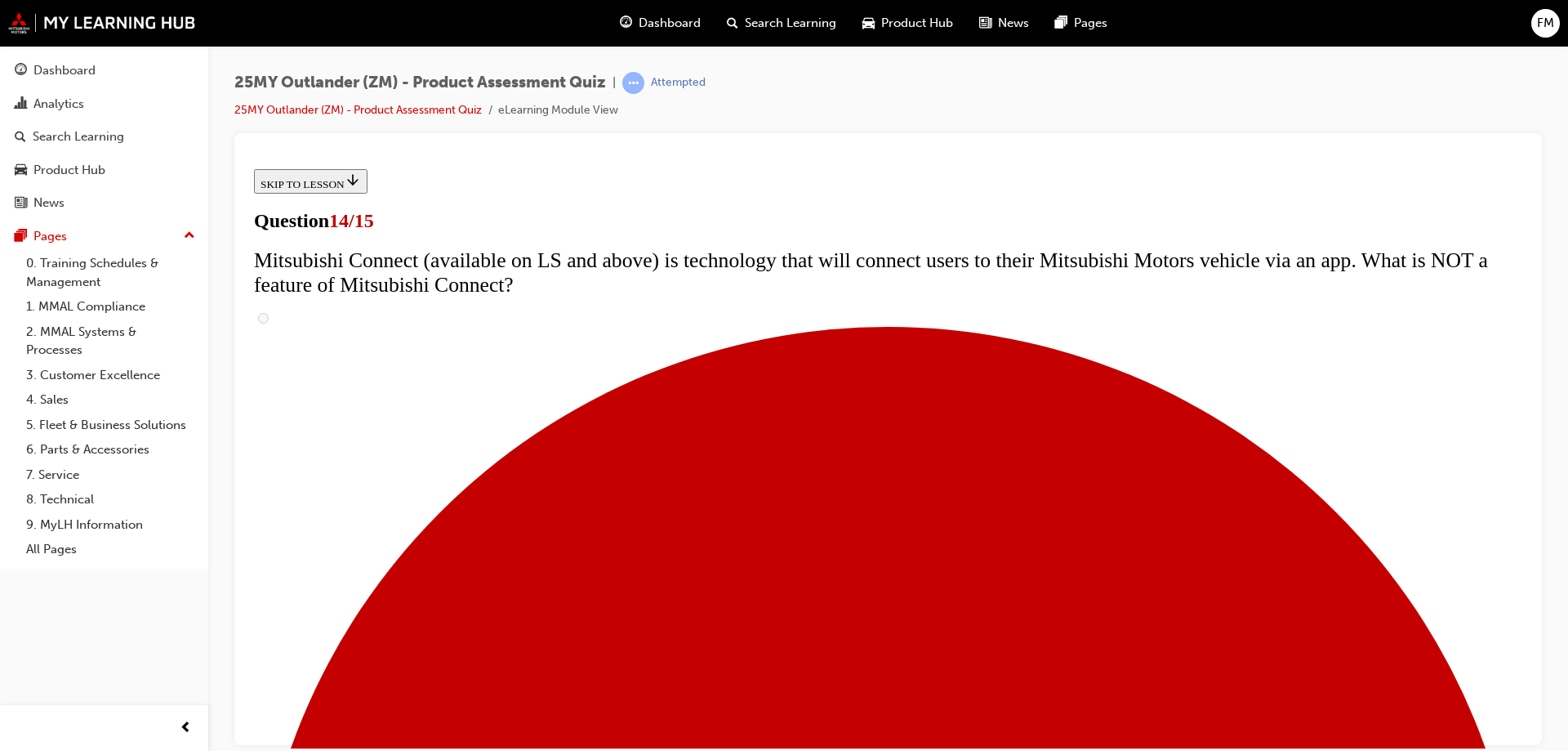
scroll to position [554, 0]
radio input "true"
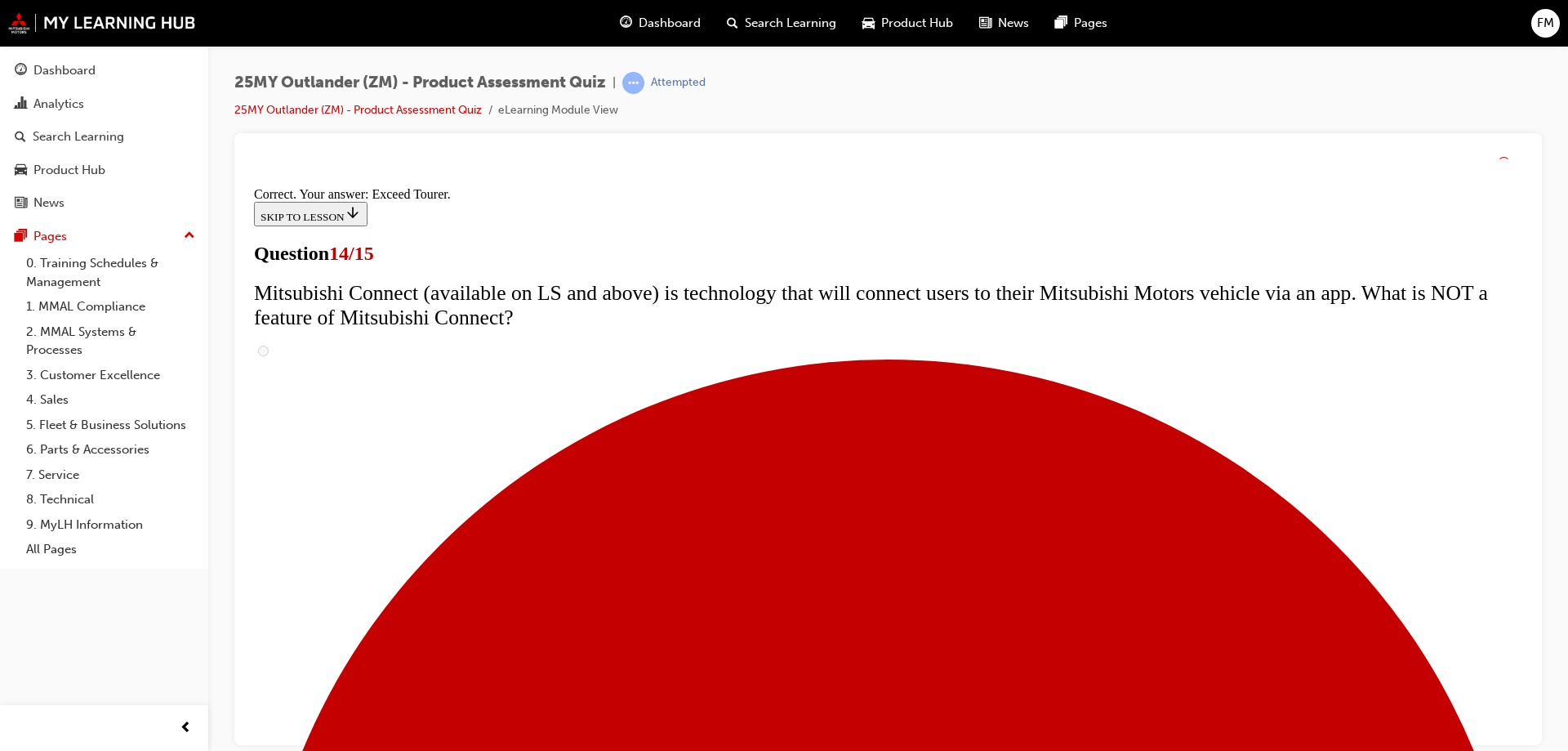
scroll to position [682, 0]
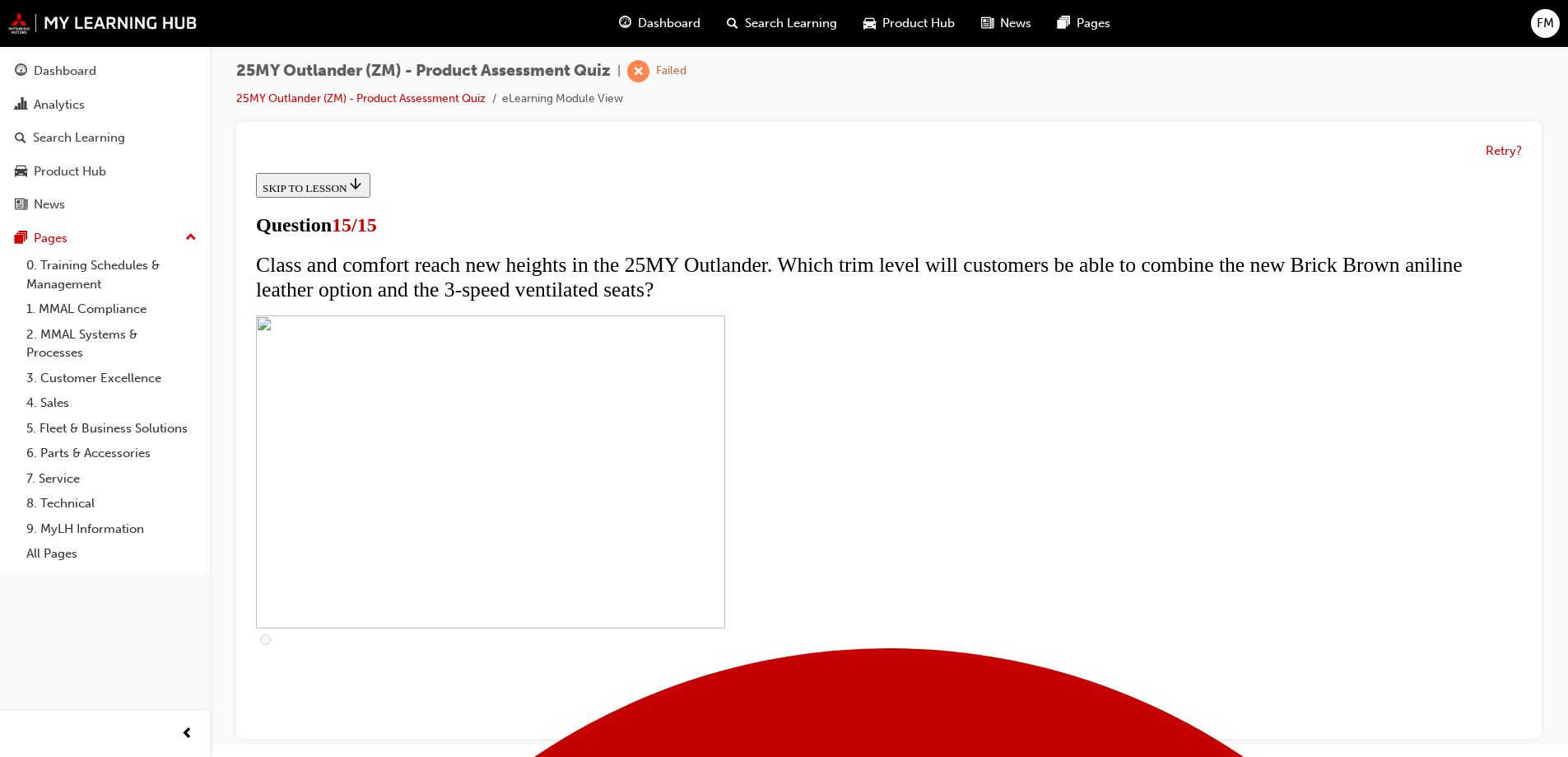
scroll to position [270, 0]
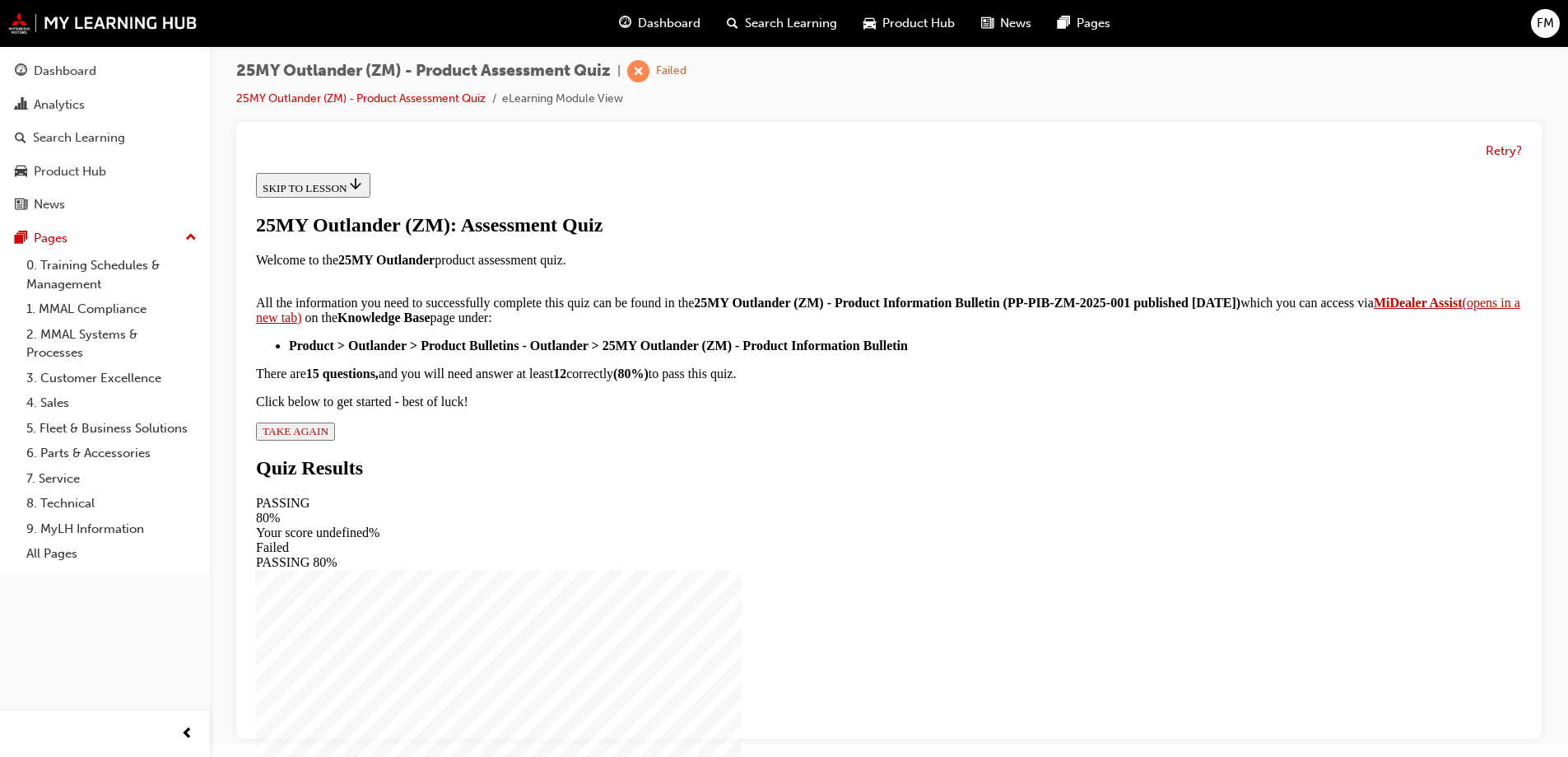
scroll to position [267, 0]
click at [328, 438] on span "TAKE AGAIN" at bounding box center [295, 431] width 66 height 12
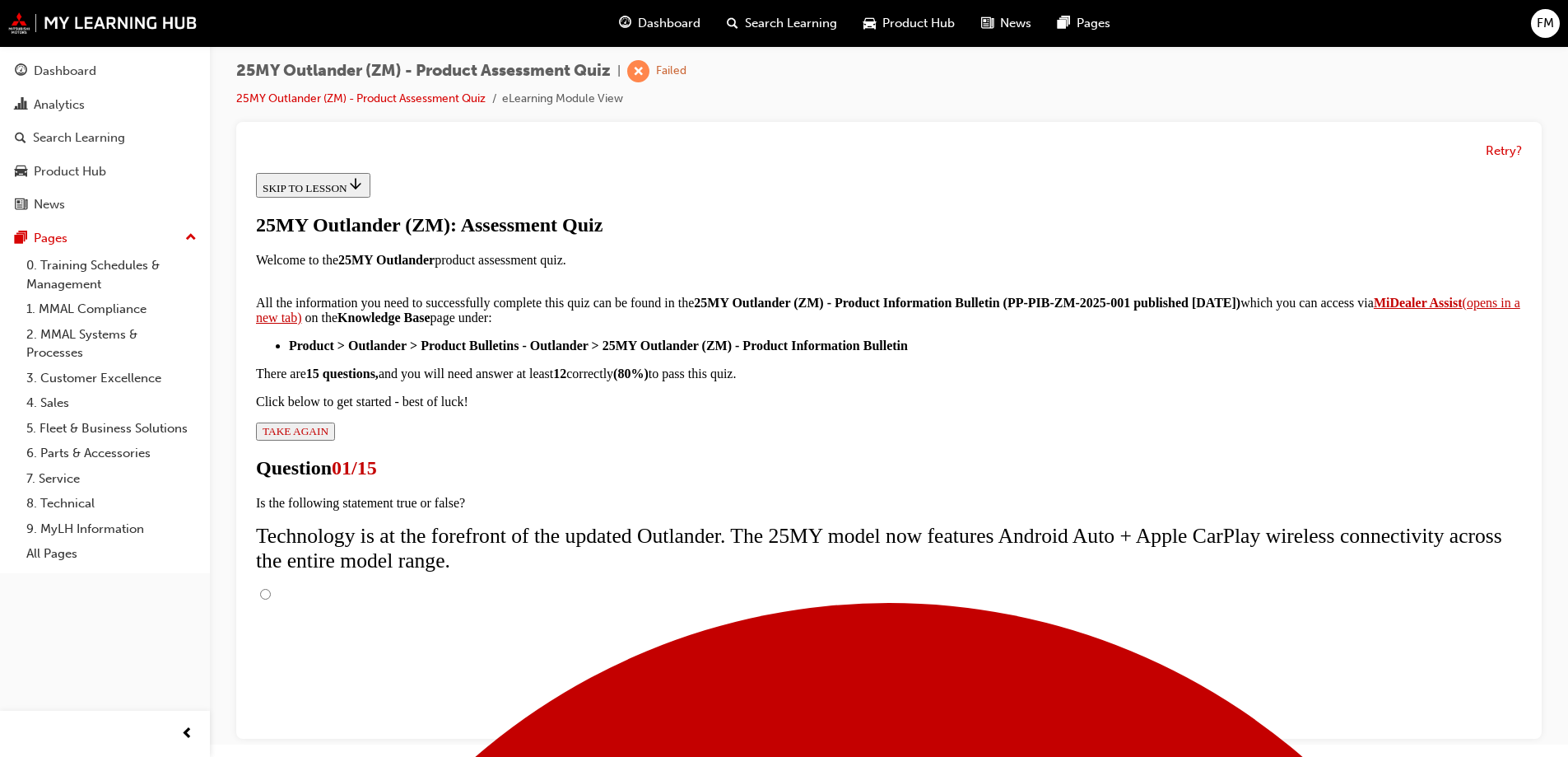
scroll to position [131, 0]
click at [271, 589] on input "True" at bounding box center [265, 594] width 11 height 11
radio input "true"
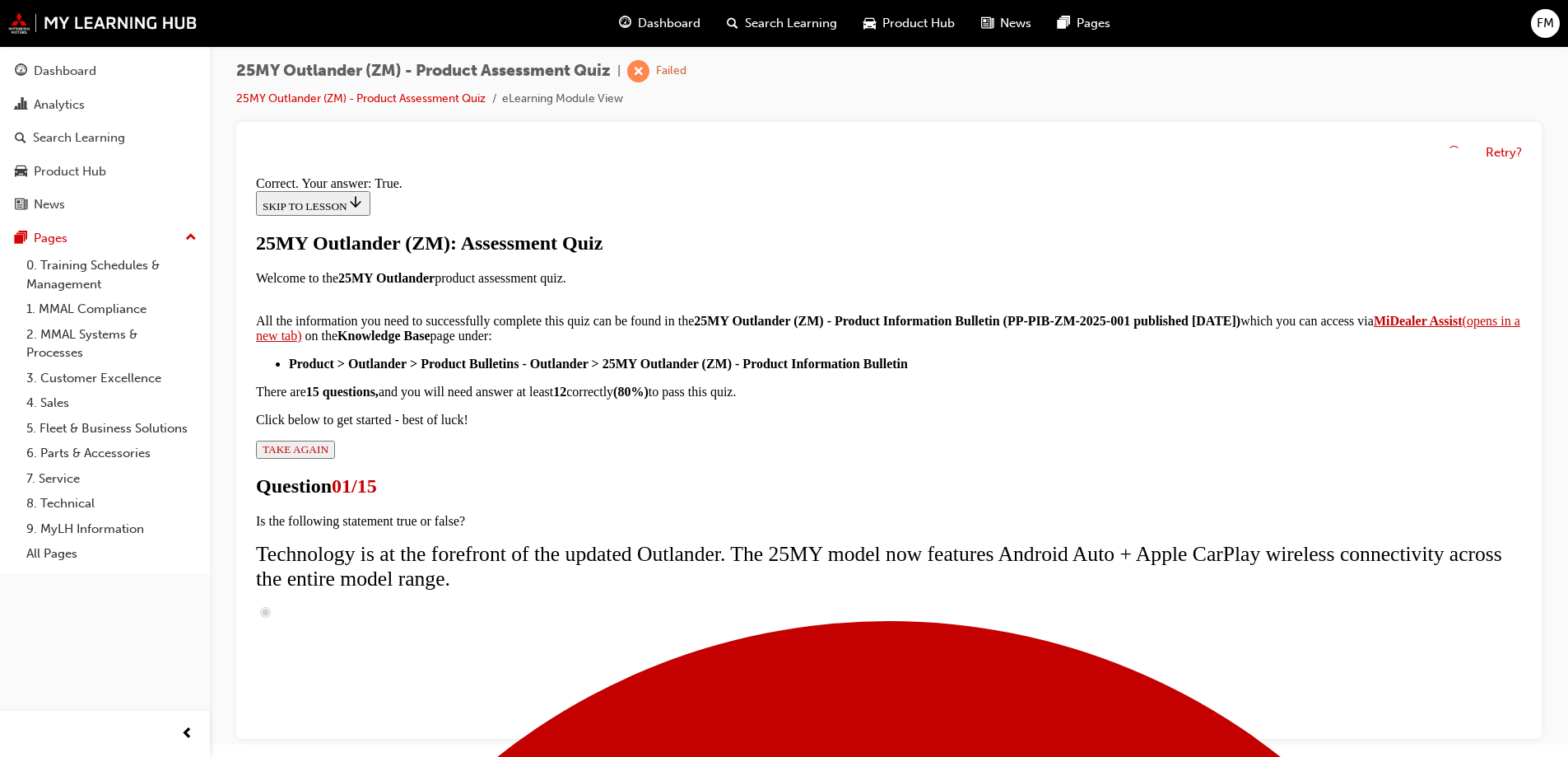
scroll to position [192, 0]
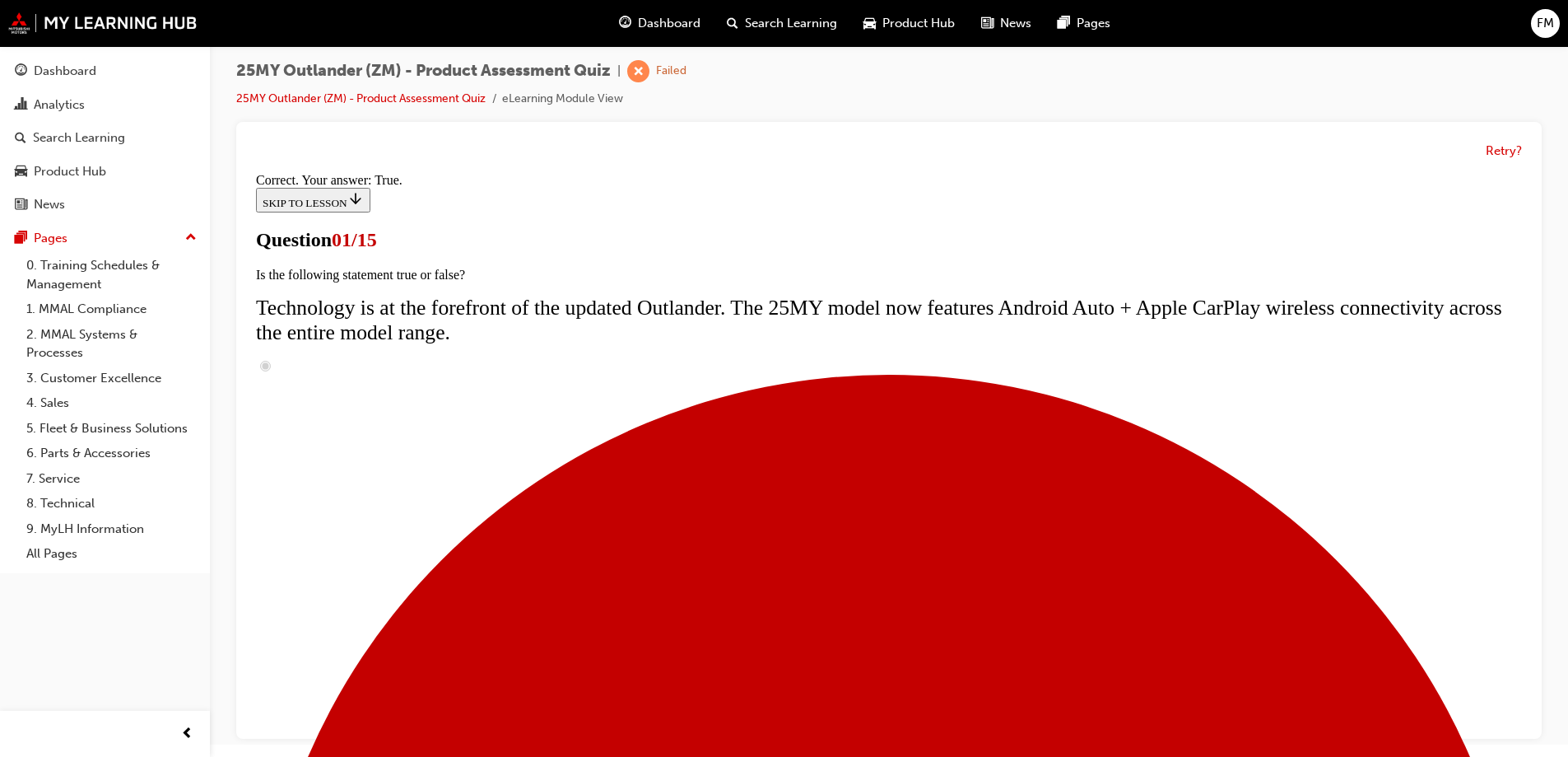
scroll to position [0, 0]
radio input "true"
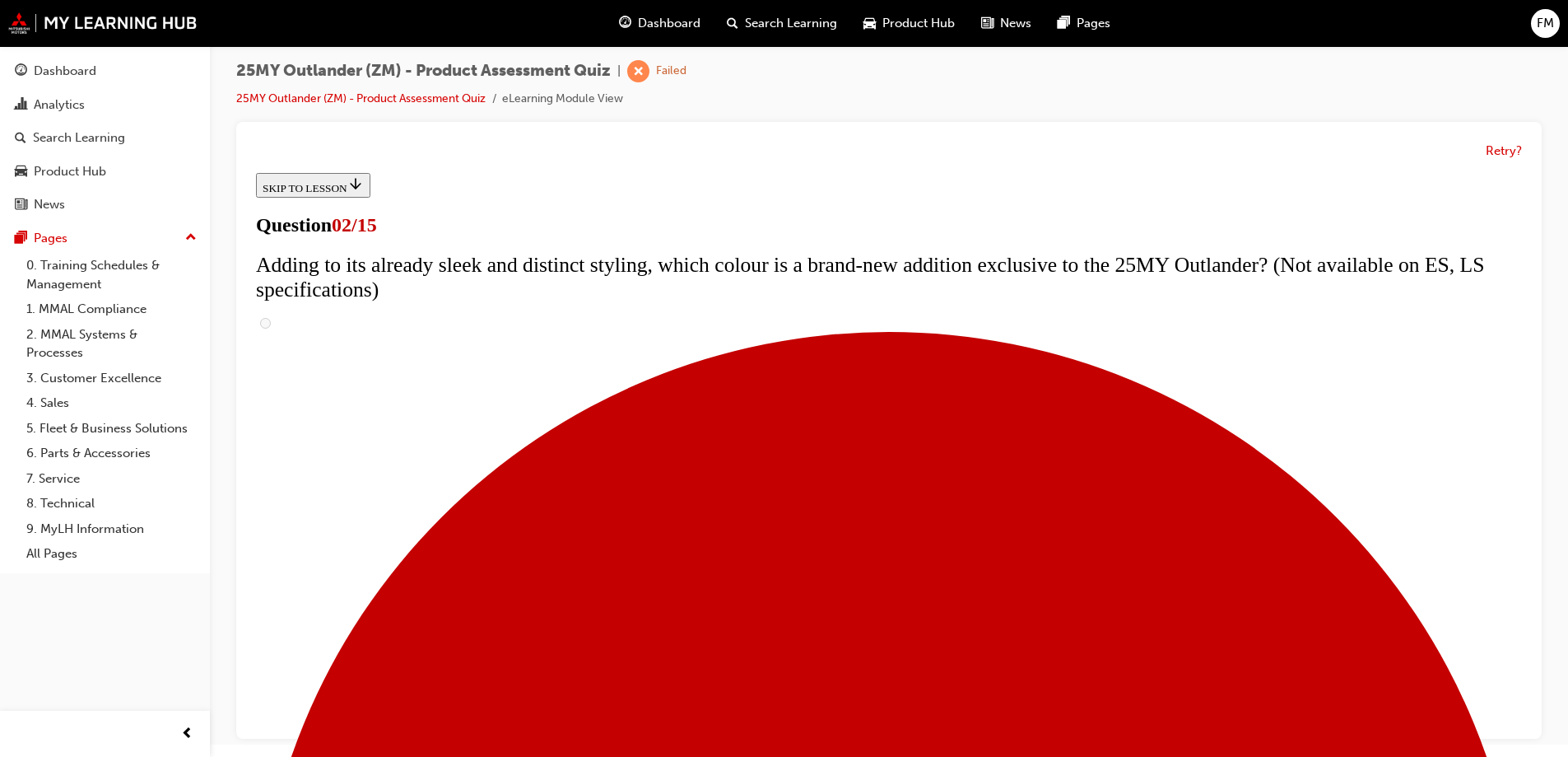
scroll to position [247, 0]
checkbox input "true"
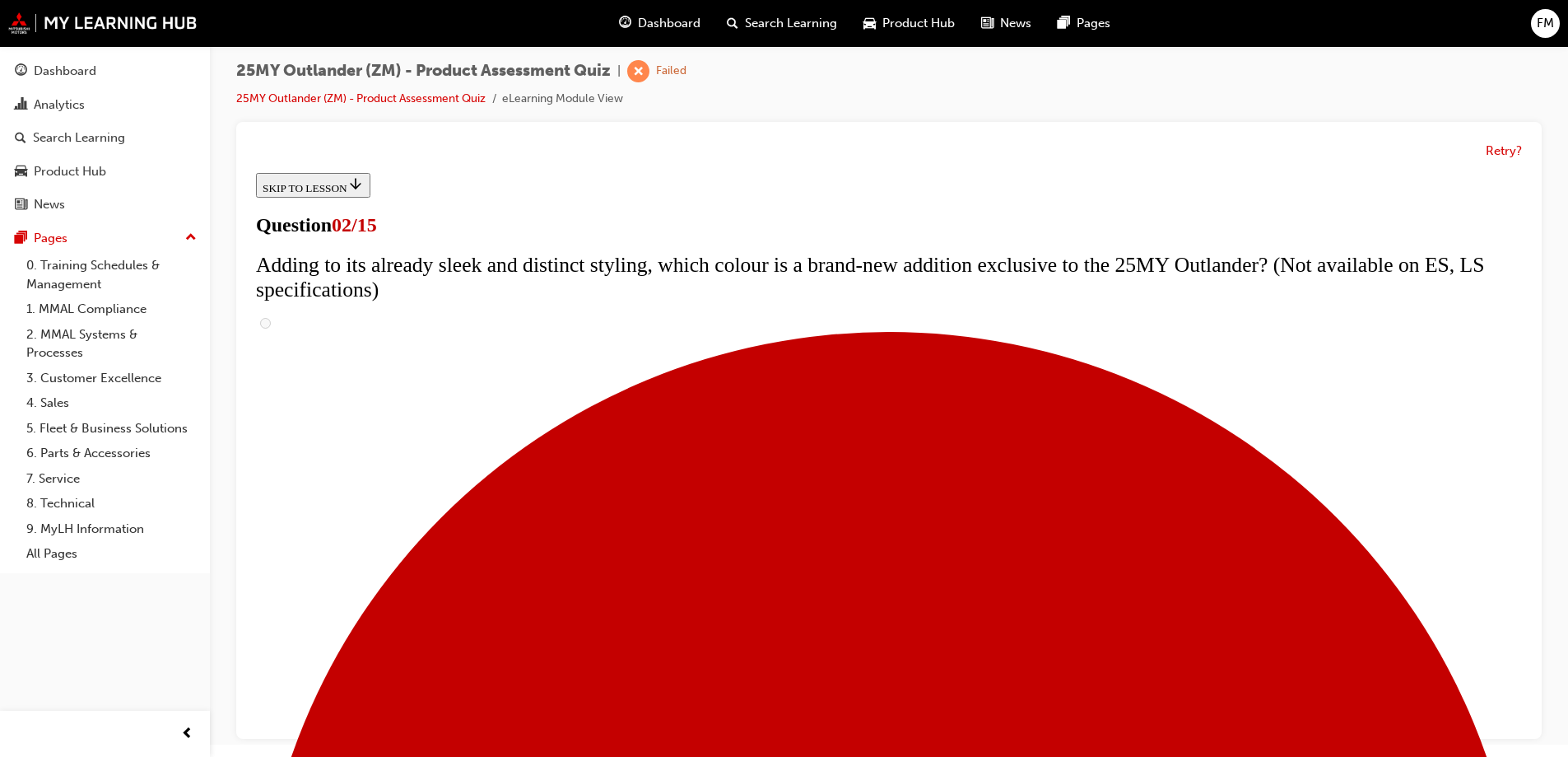
checkbox input "true"
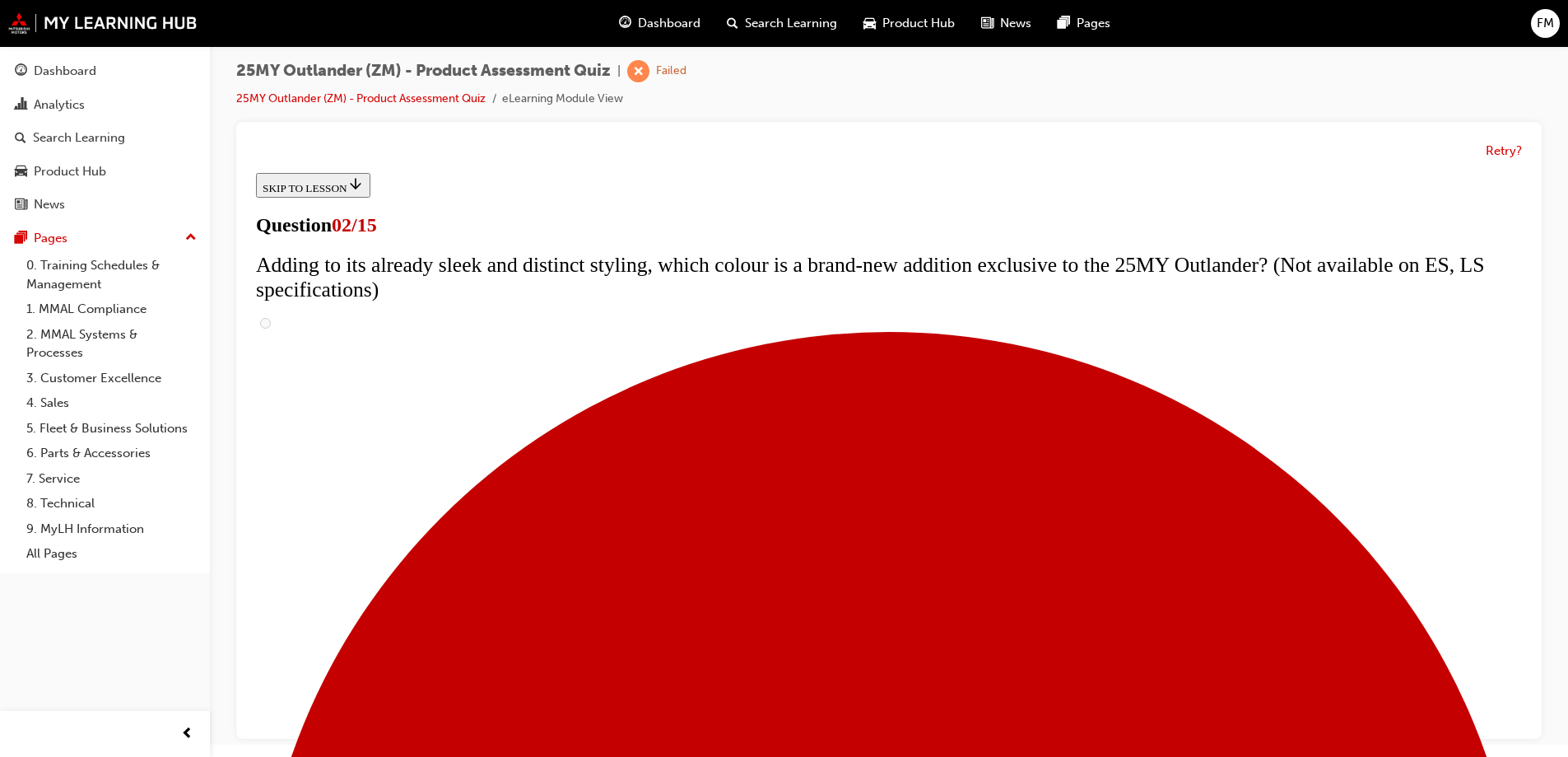
checkbox input "true"
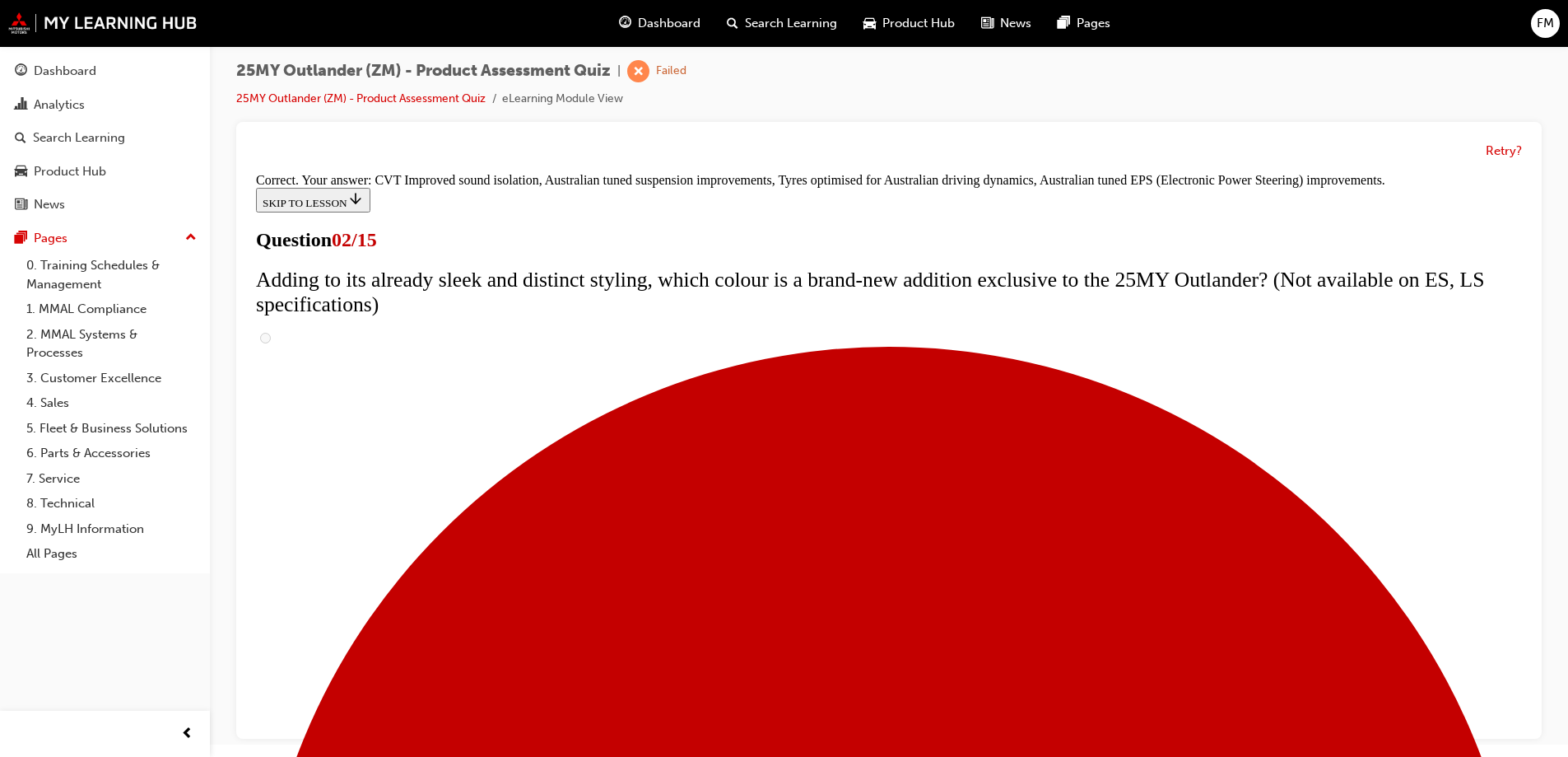
scroll to position [457, 0]
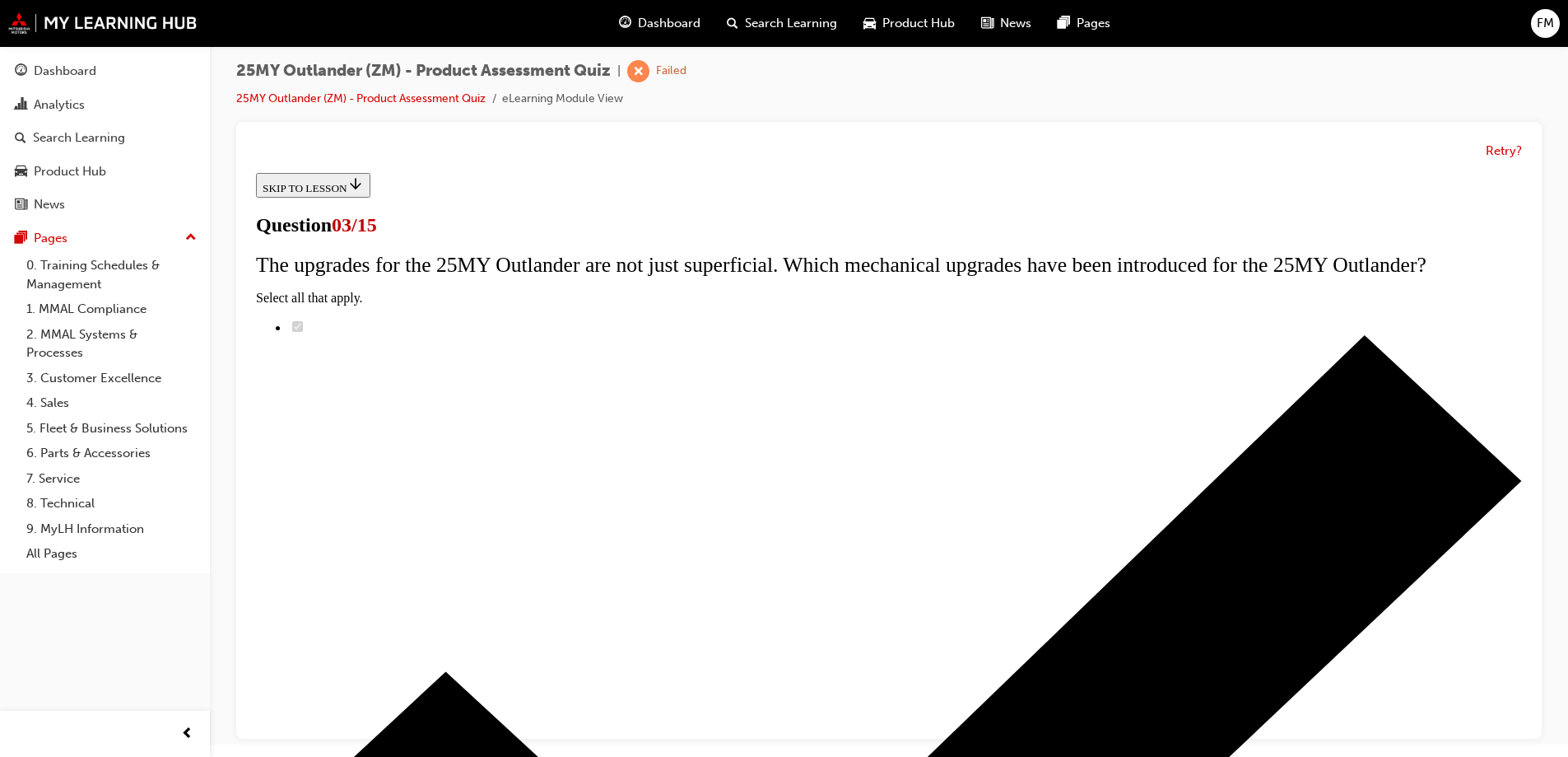
scroll to position [165, 0]
radio input "true"
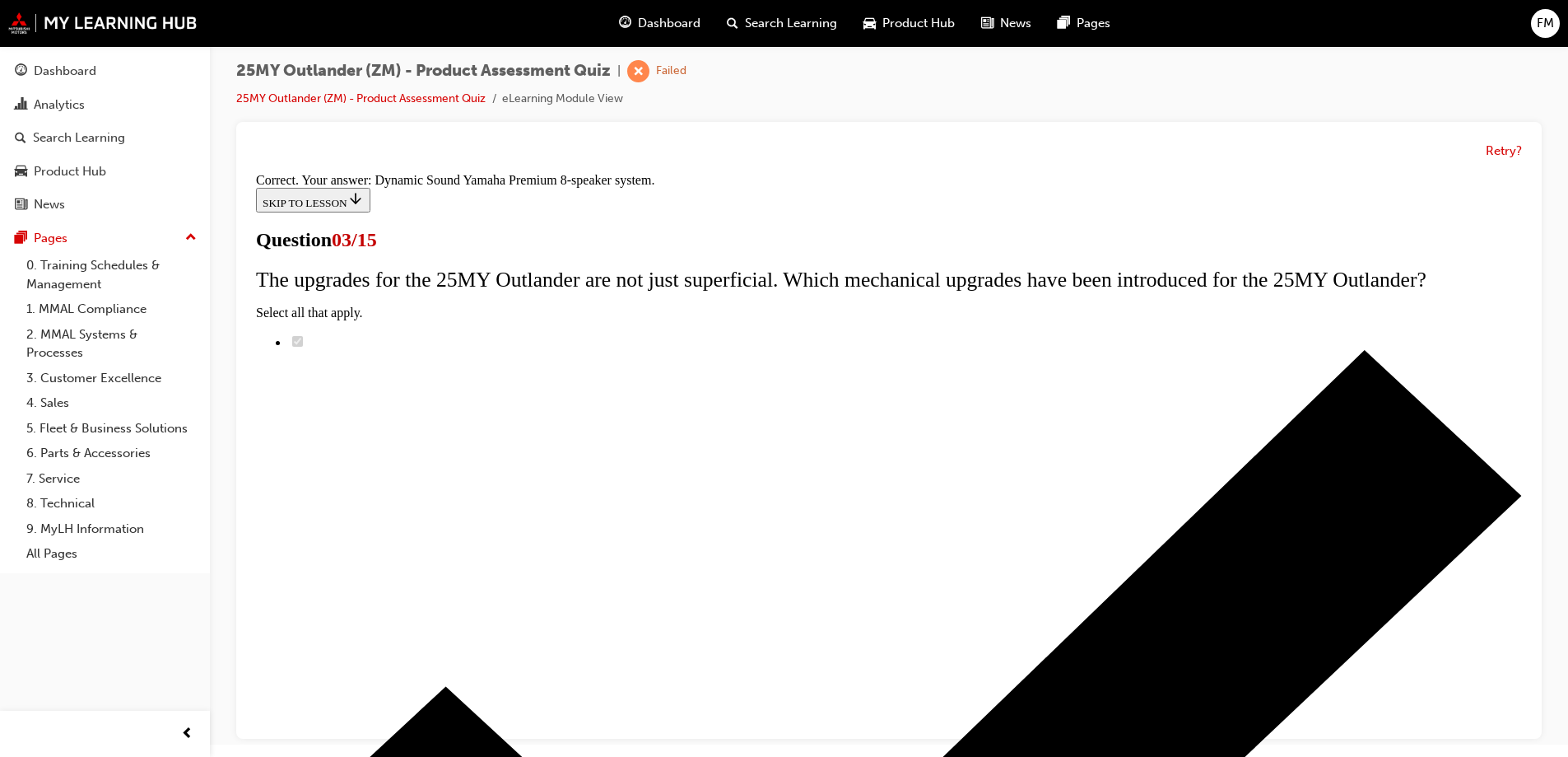
scroll to position [268, 0]
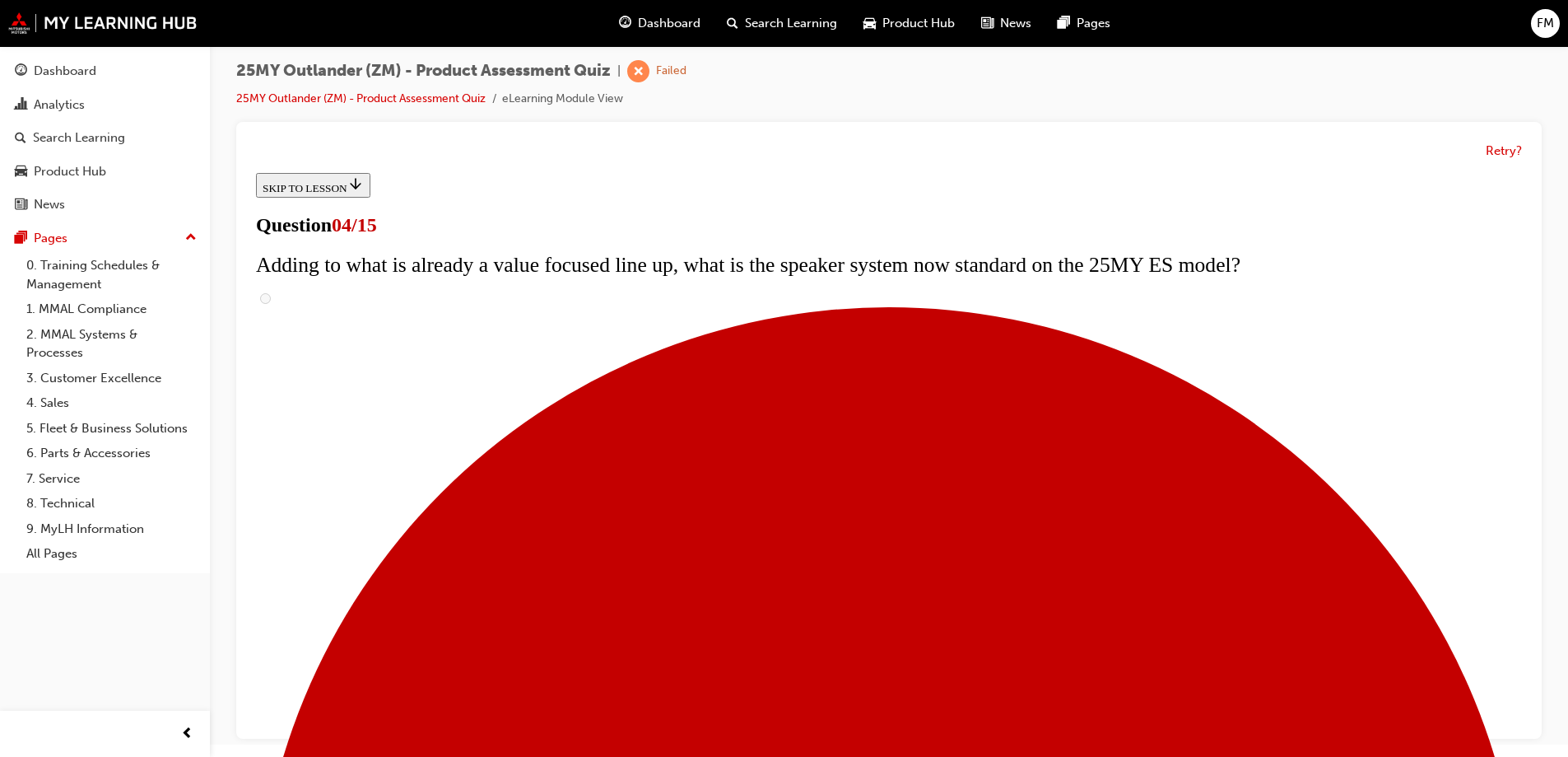
scroll to position [289, 0]
checkbox input "true"
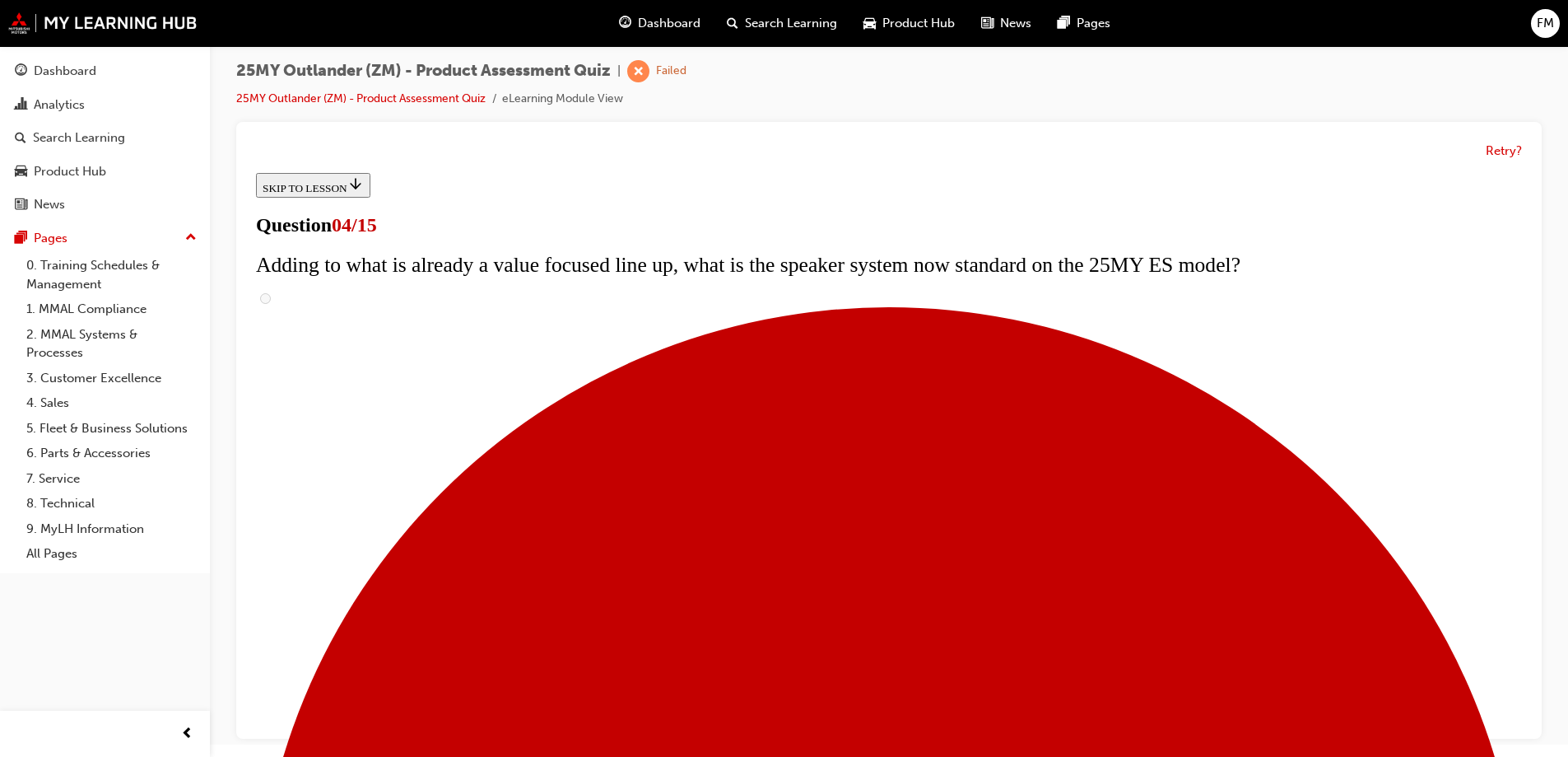
checkbox input "true"
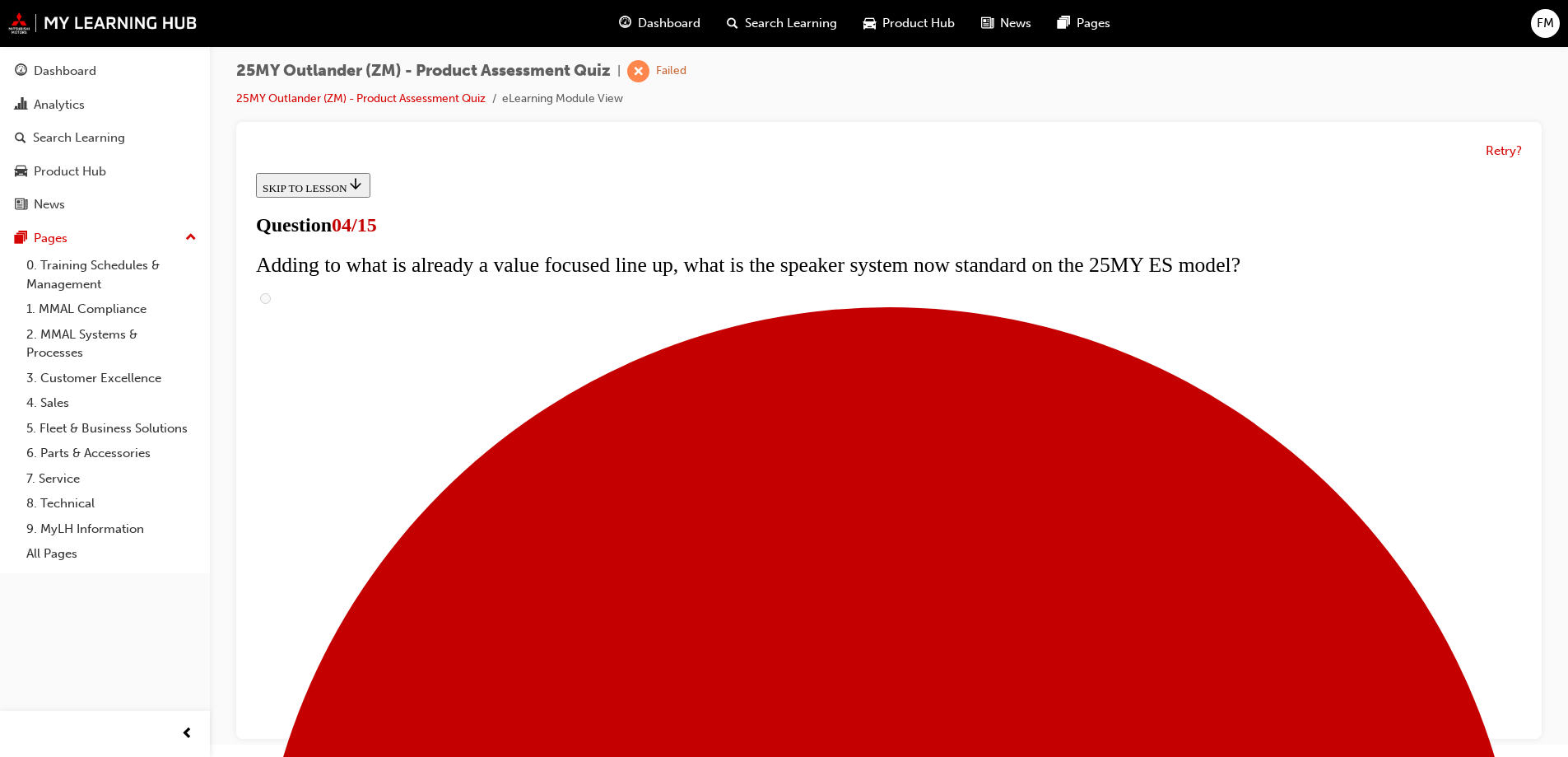
checkbox input "true"
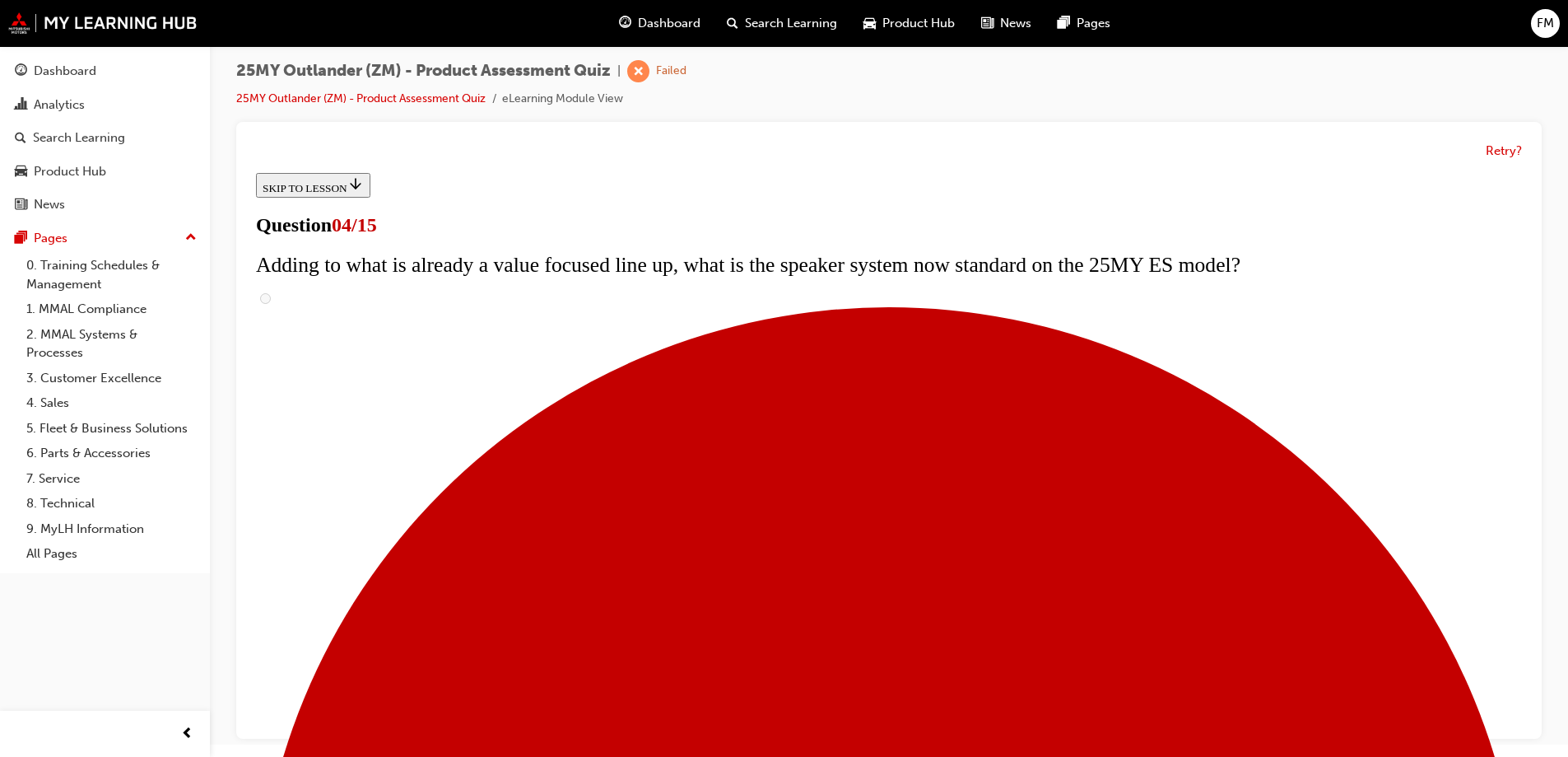
checkbox input "true"
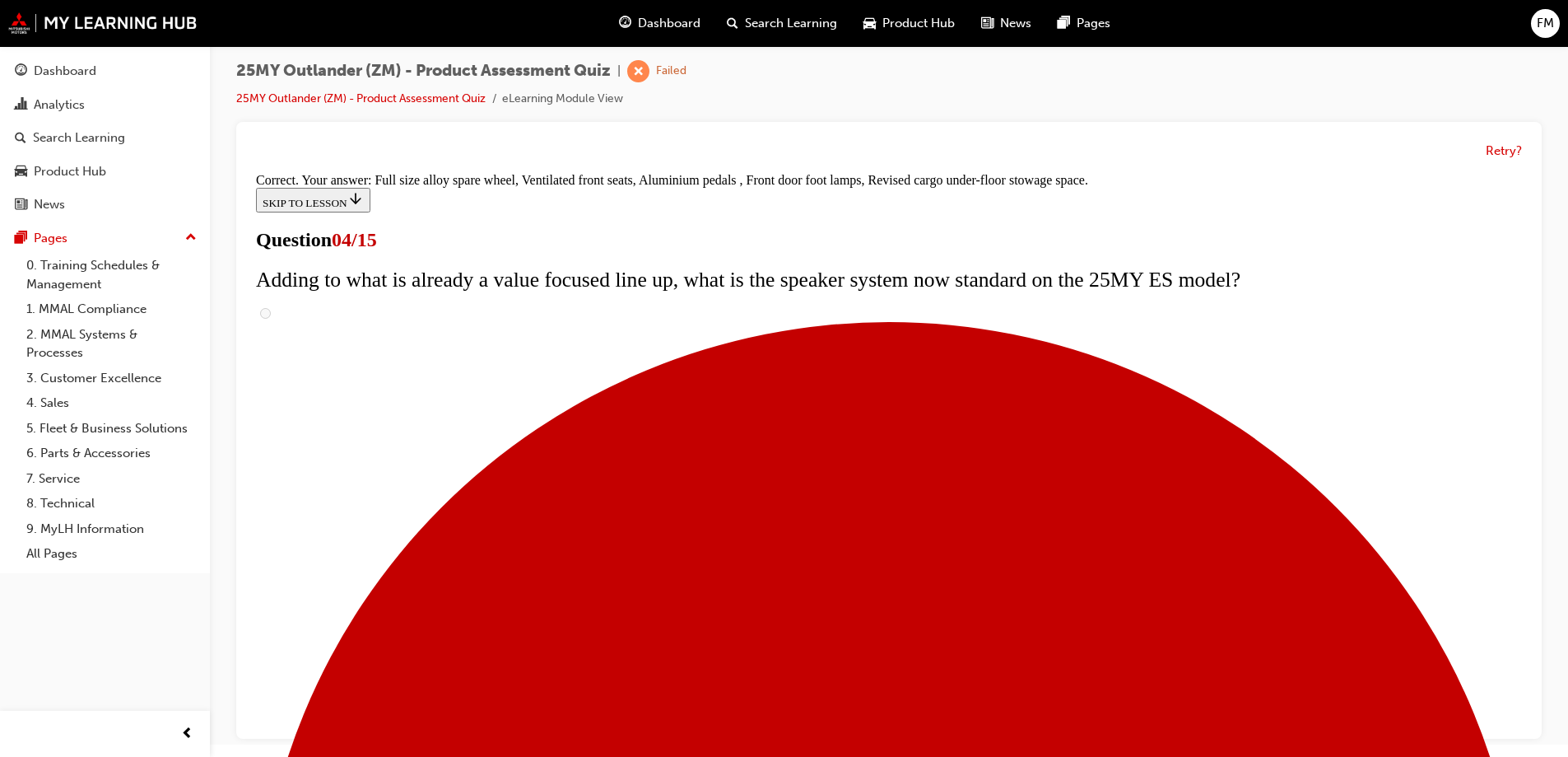
scroll to position [522, 0]
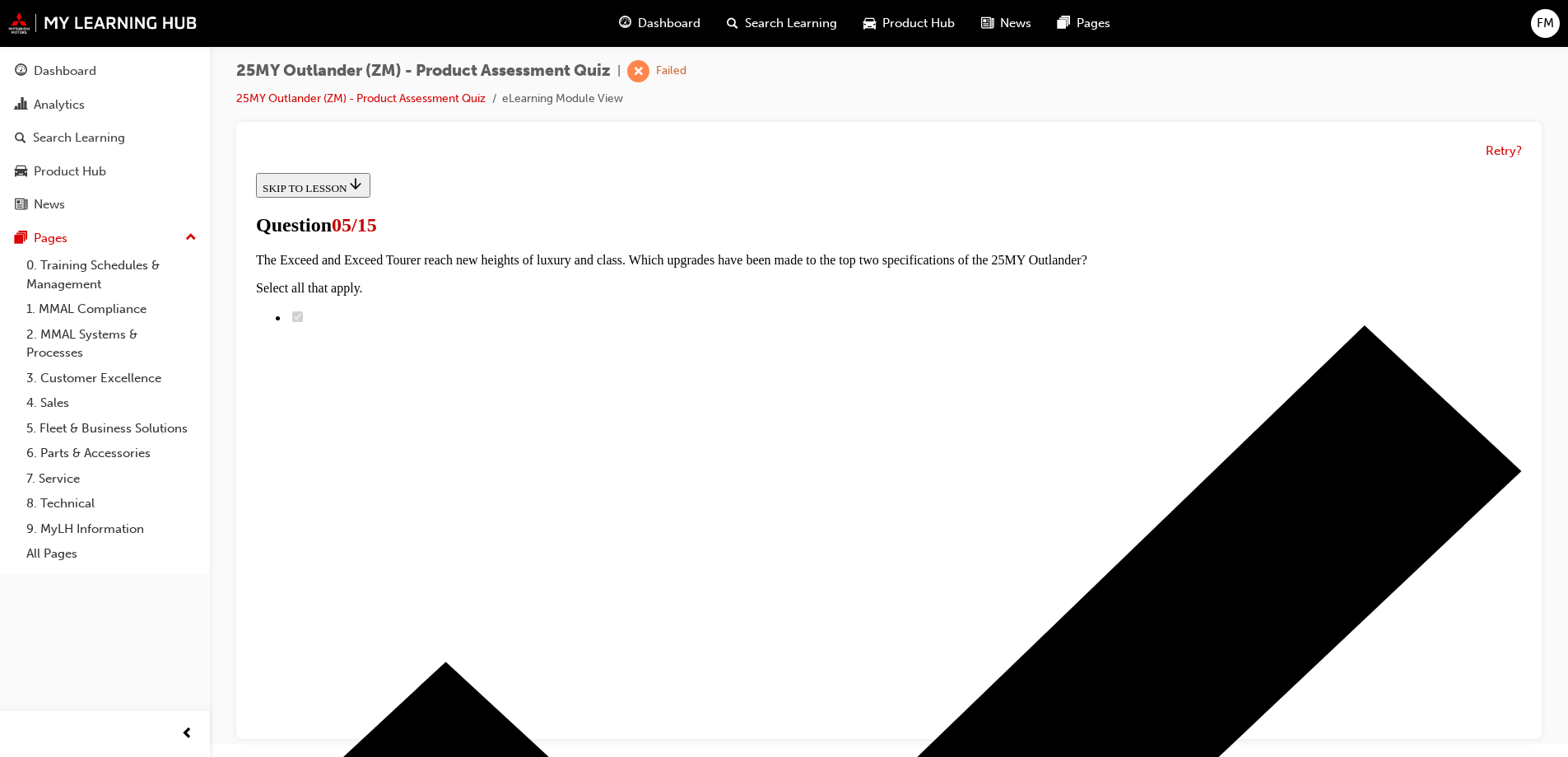
scroll to position [165, 0]
radio input "true"
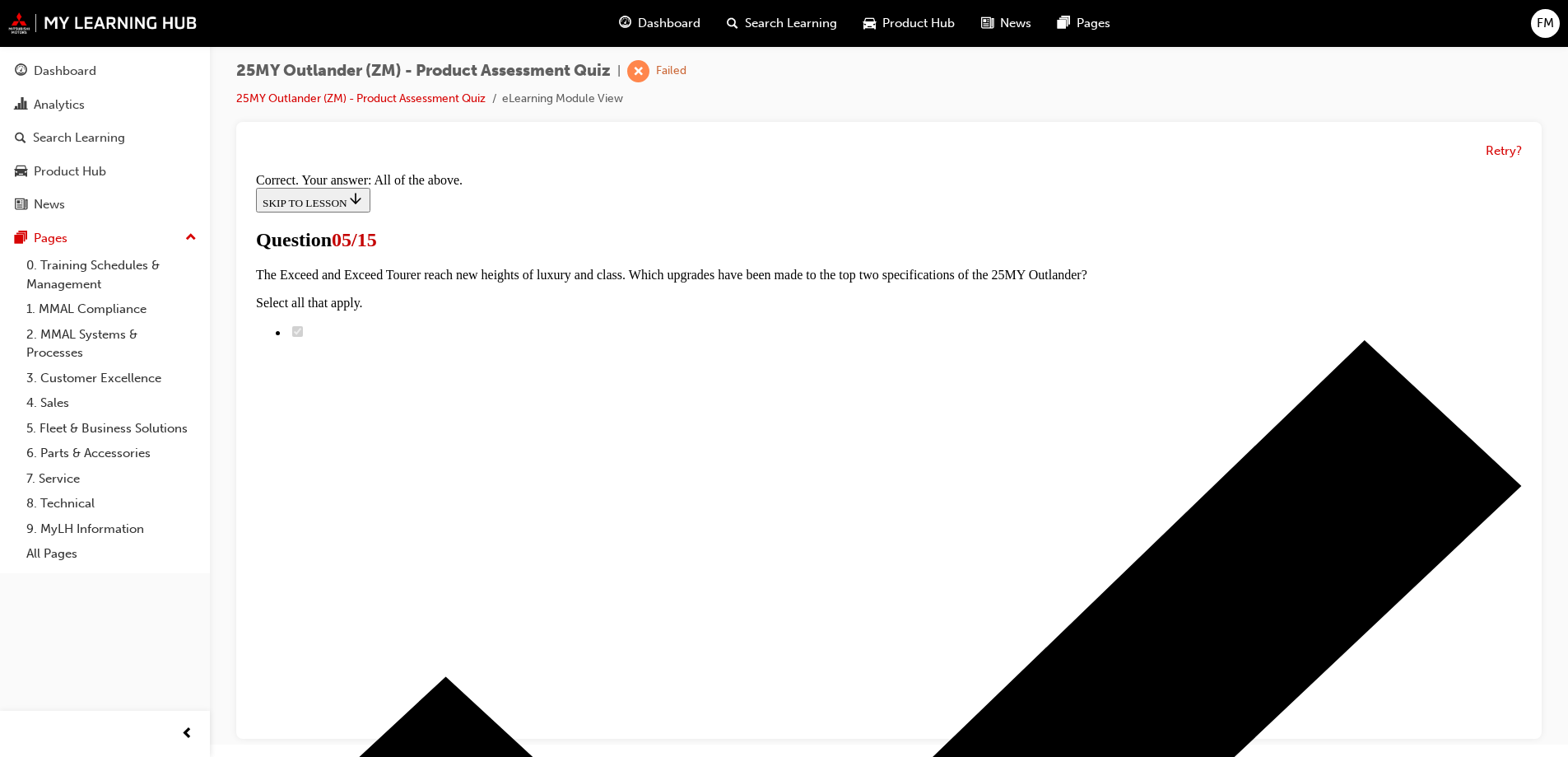
scroll to position [400, 0]
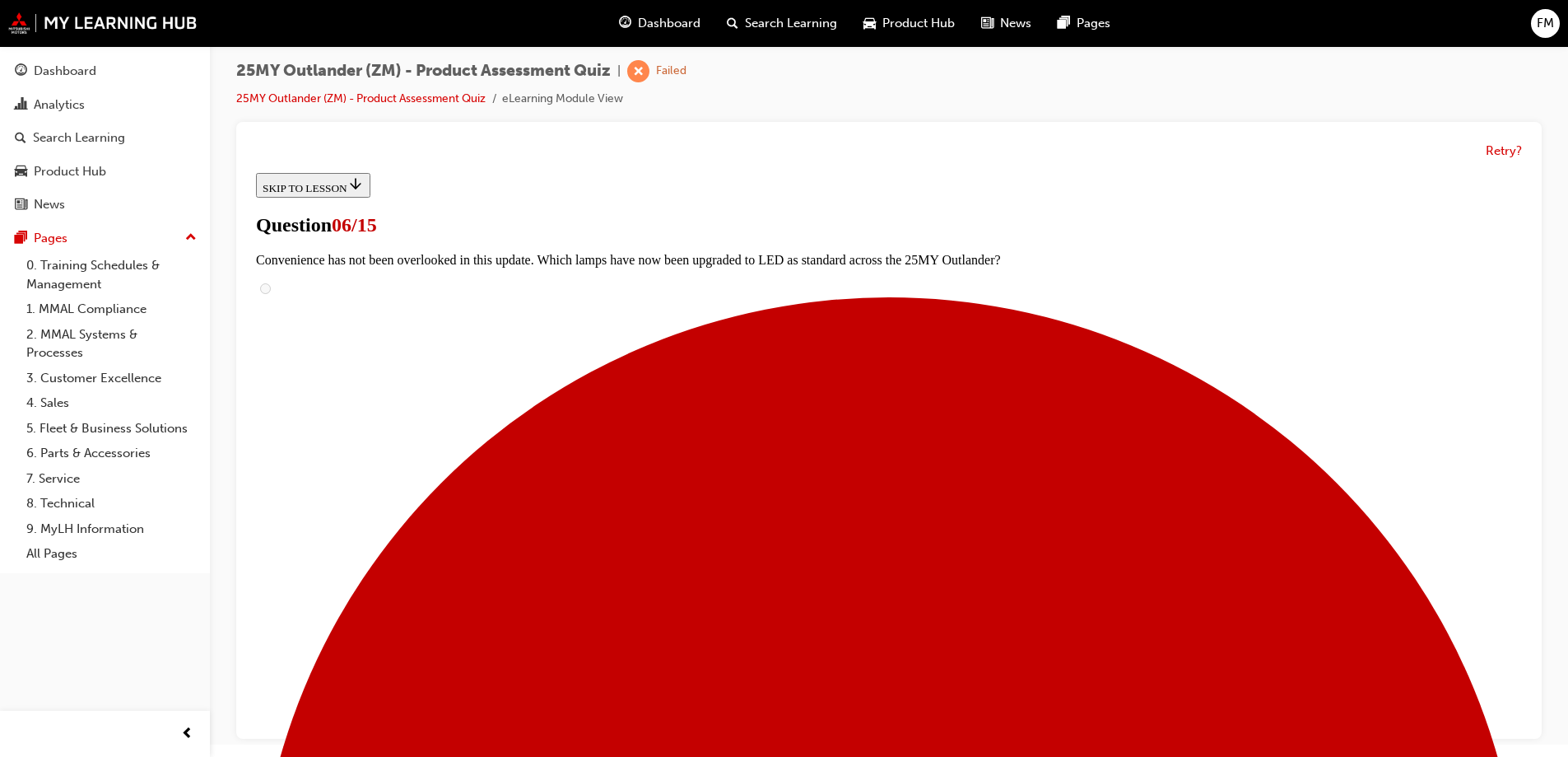
scroll to position [412, 0]
radio input "true"
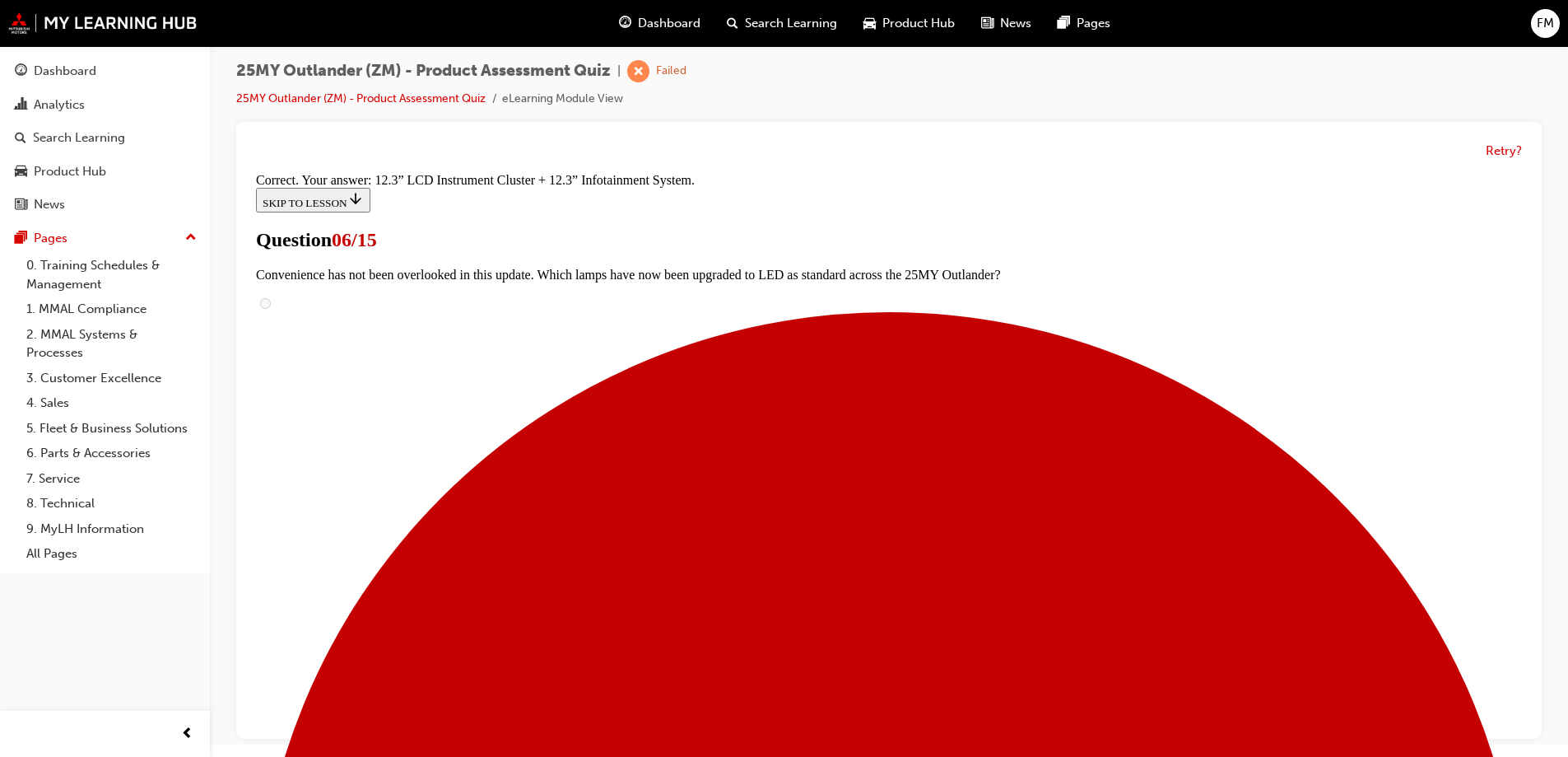
scroll to position [556, 0]
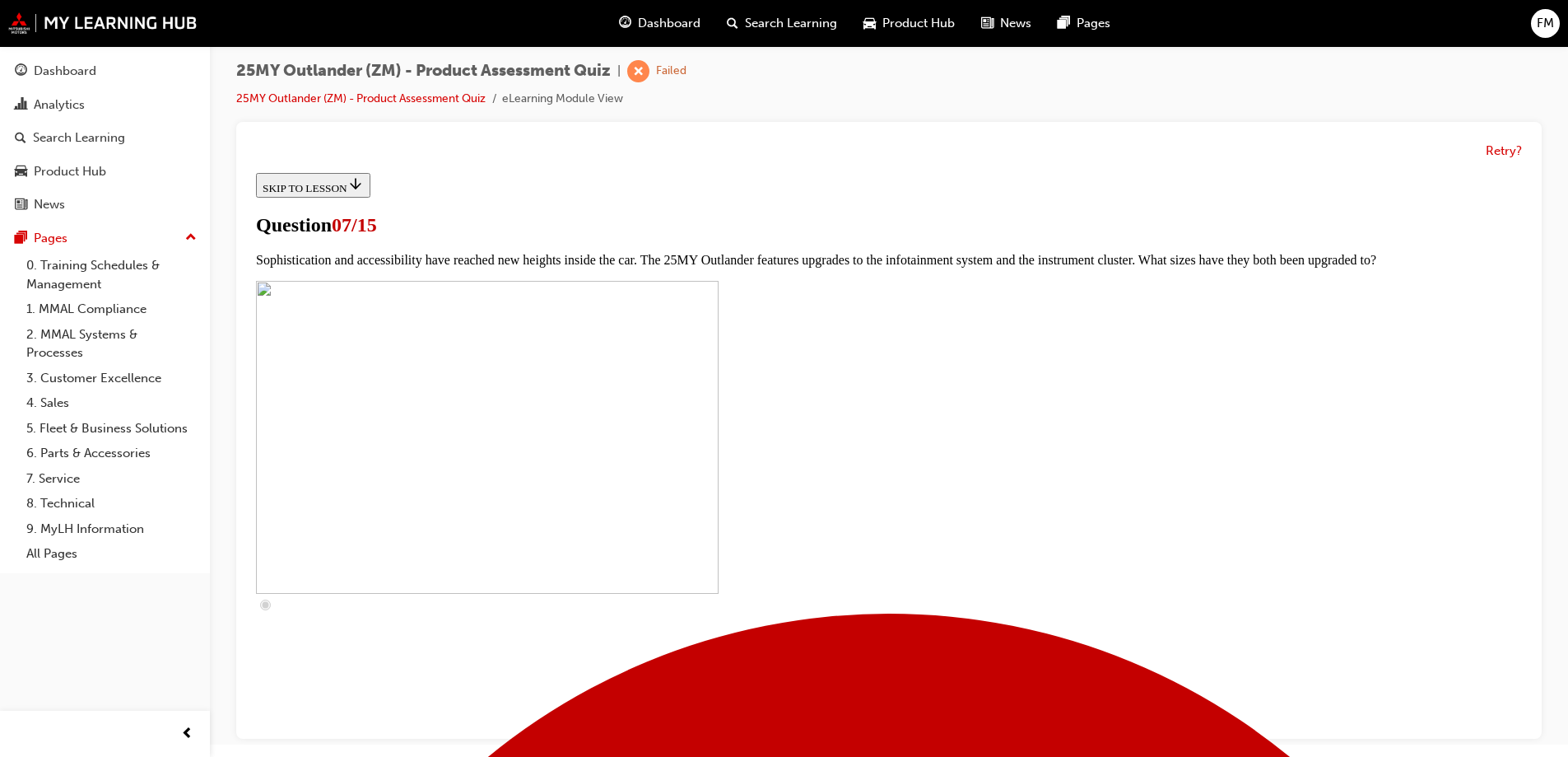
scroll to position [576, 0]
checkbox input "true"
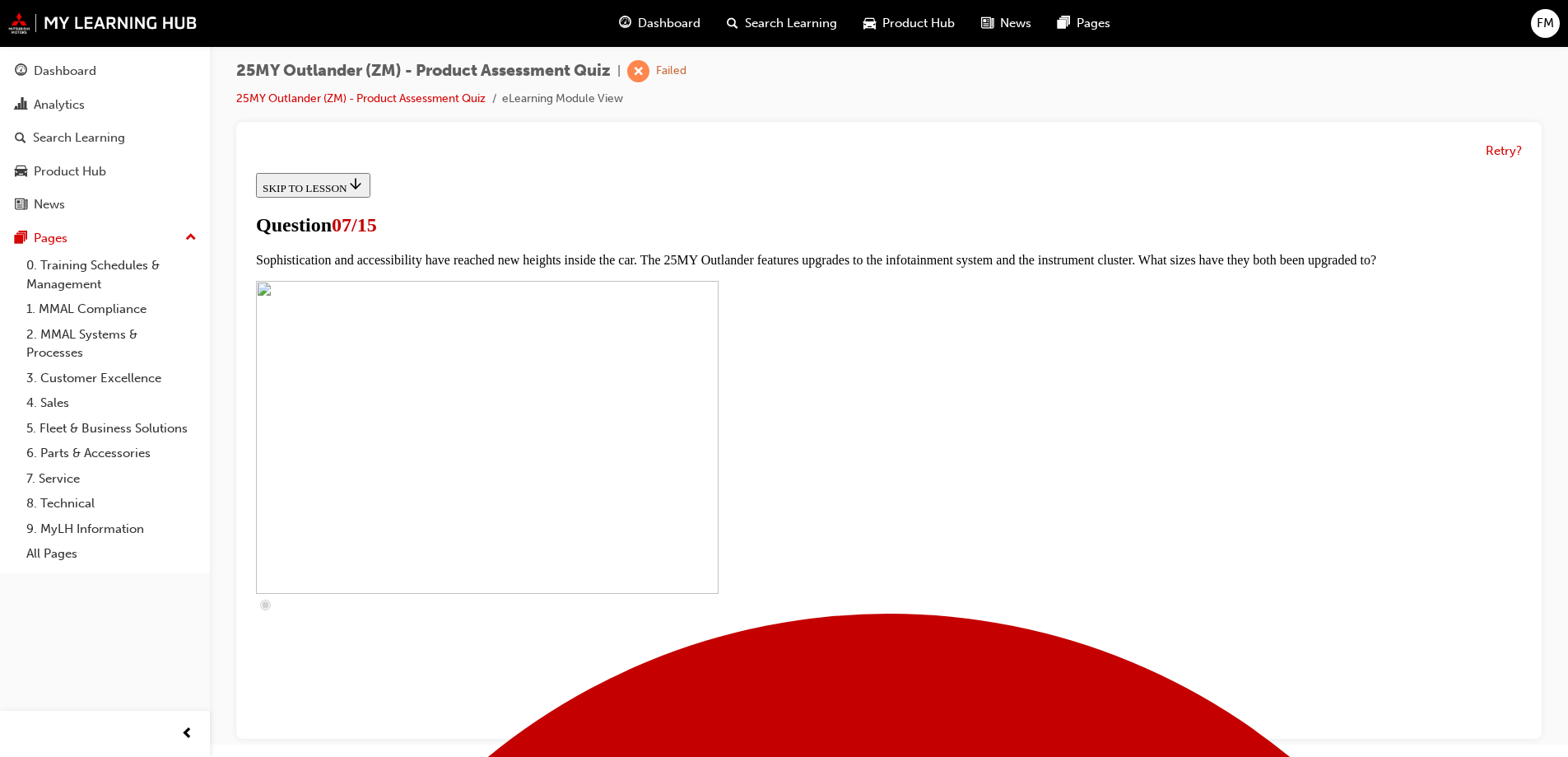
checkbox input "true"
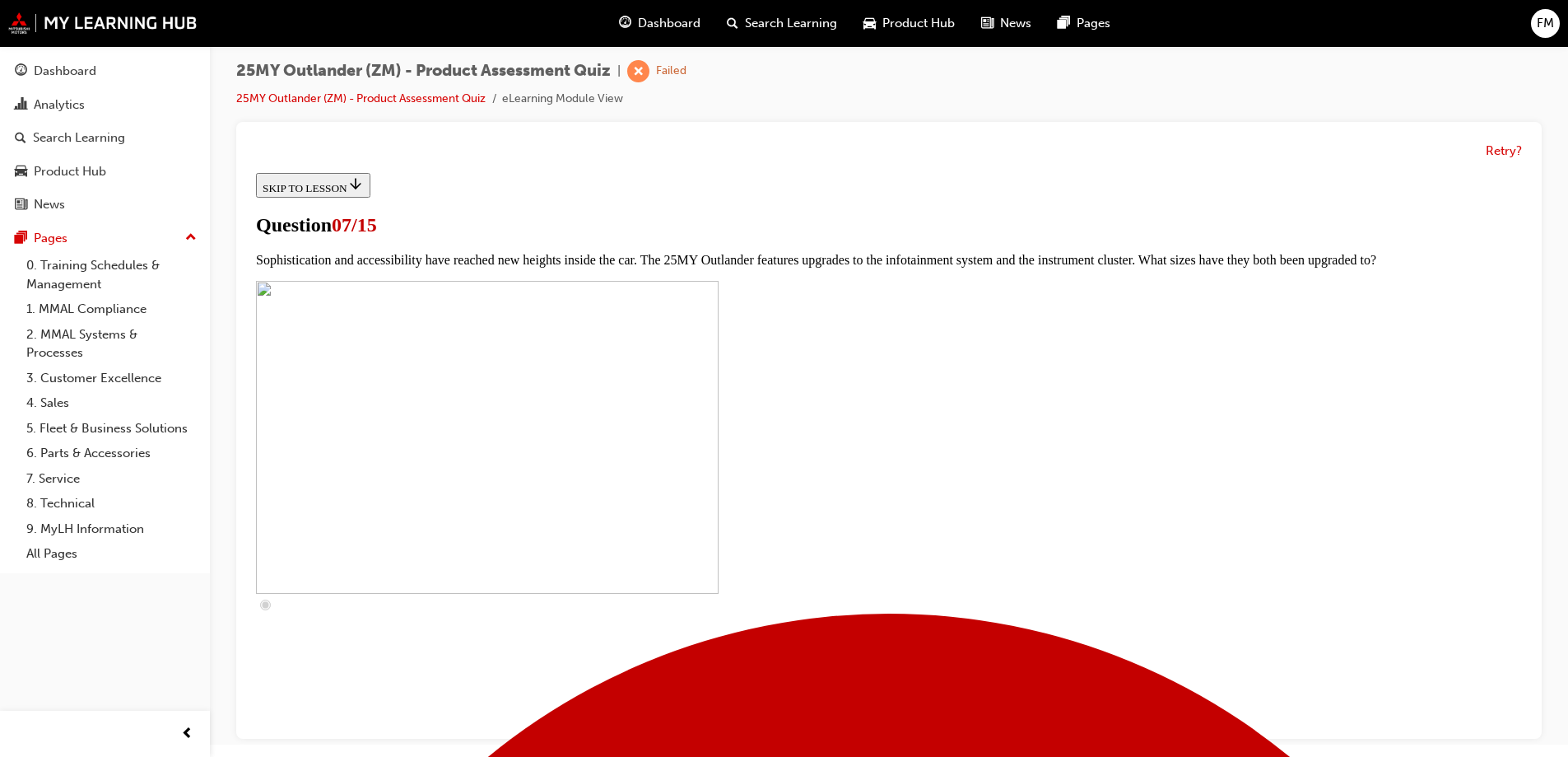
checkbox input "true"
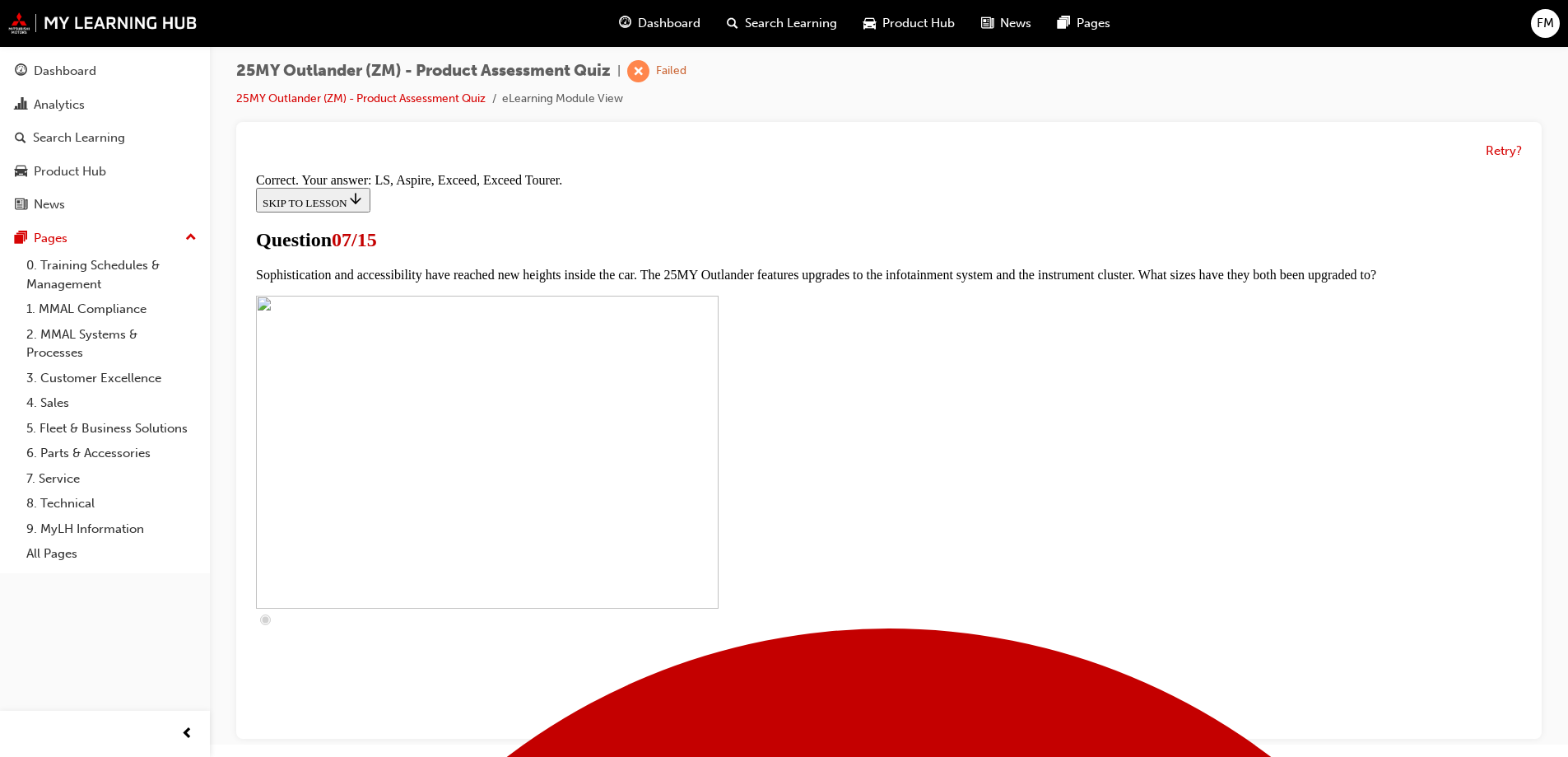
scroll to position [744, 0]
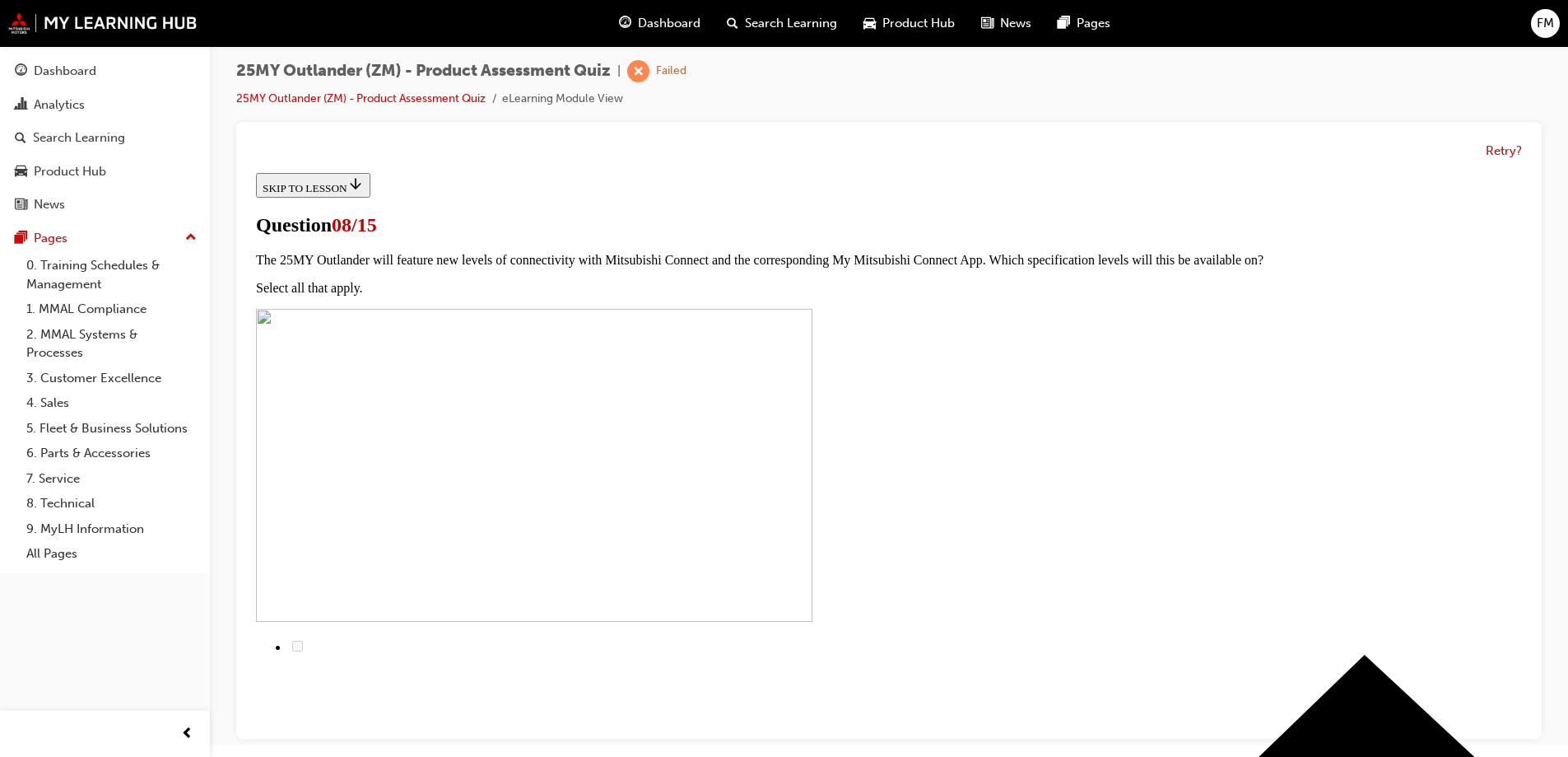
scroll to position [83, 0]
radio input "true"
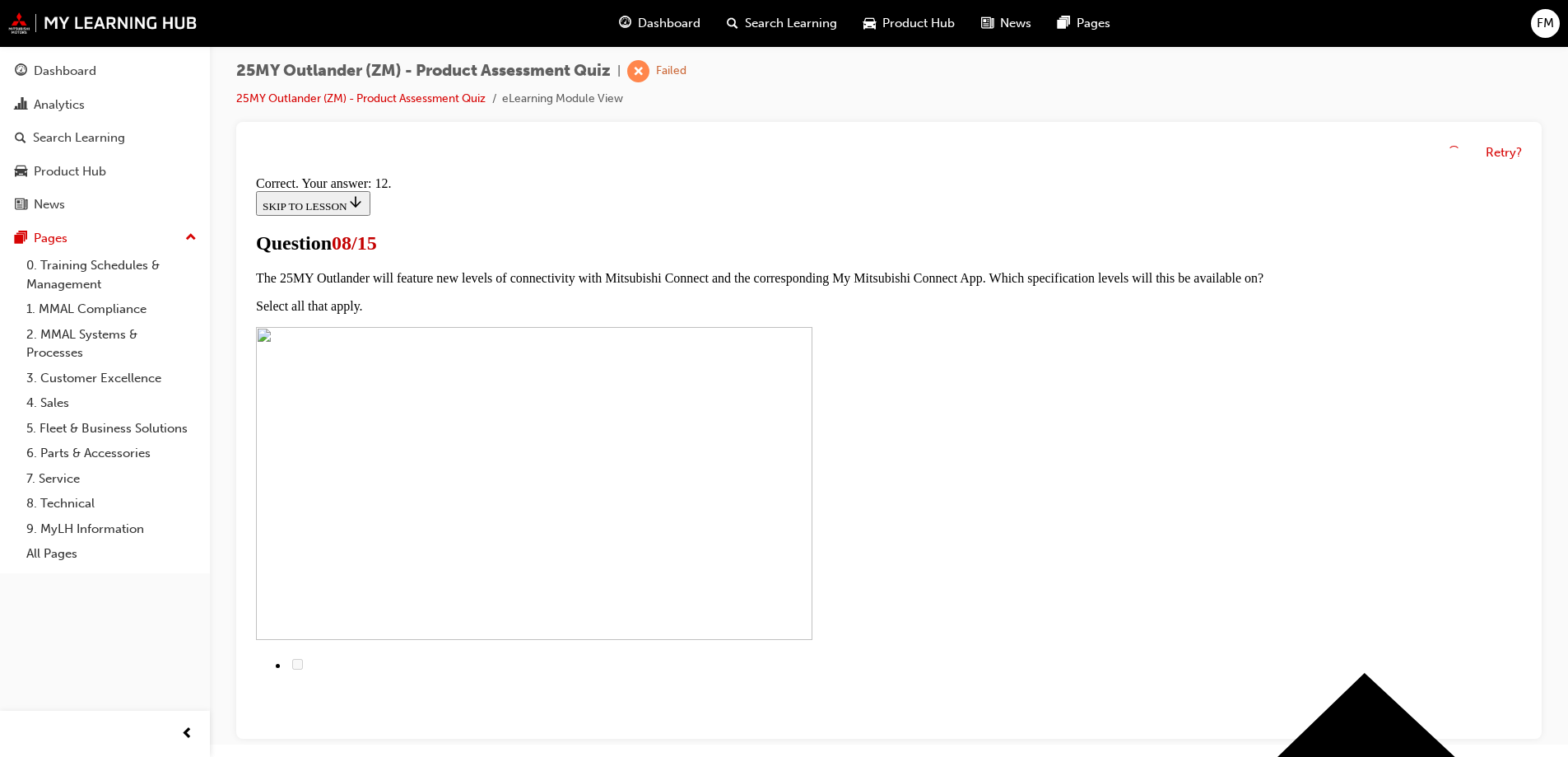
scroll to position [268, 0]
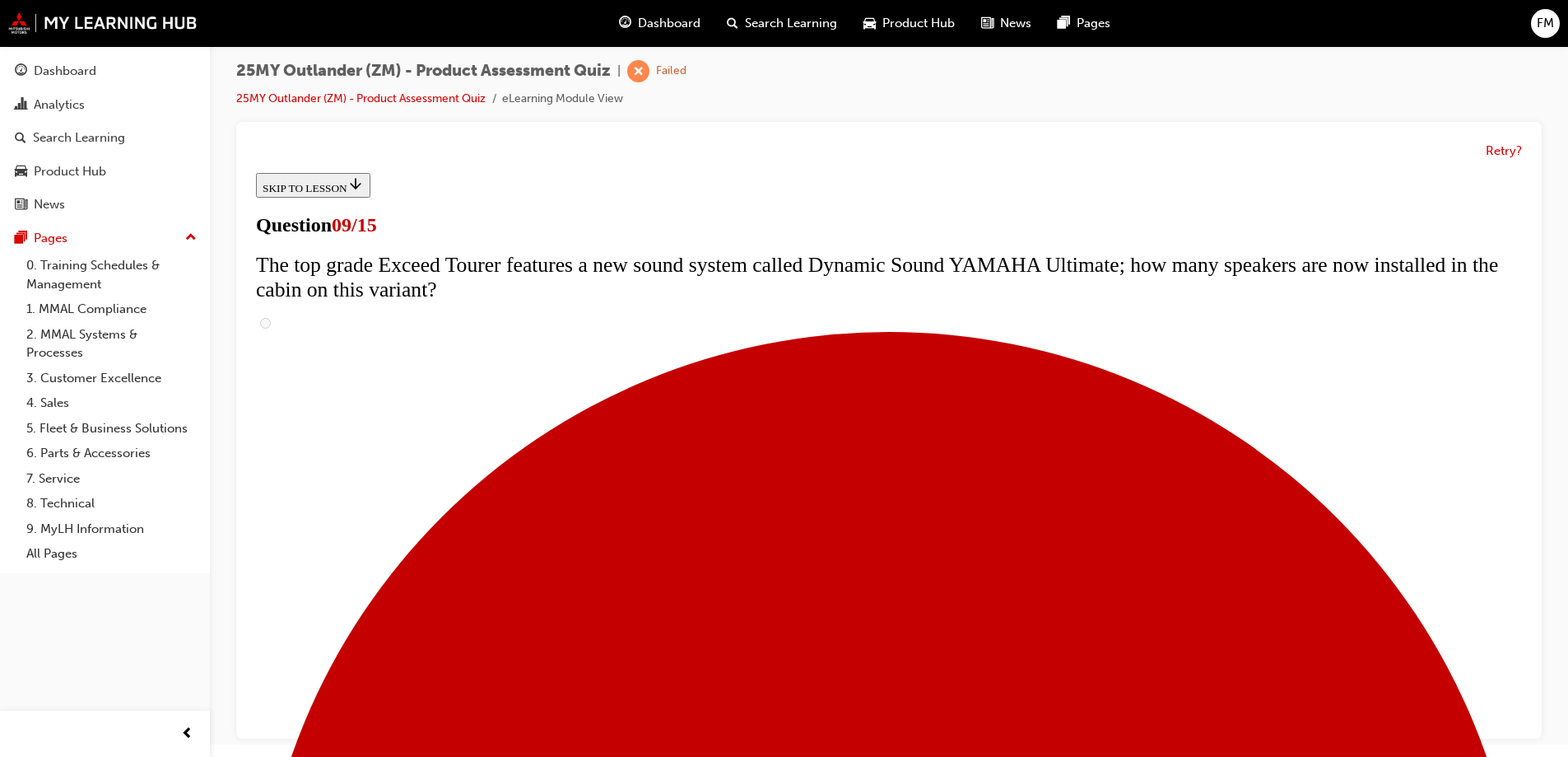
scroll to position [741, 0]
radio input "true"
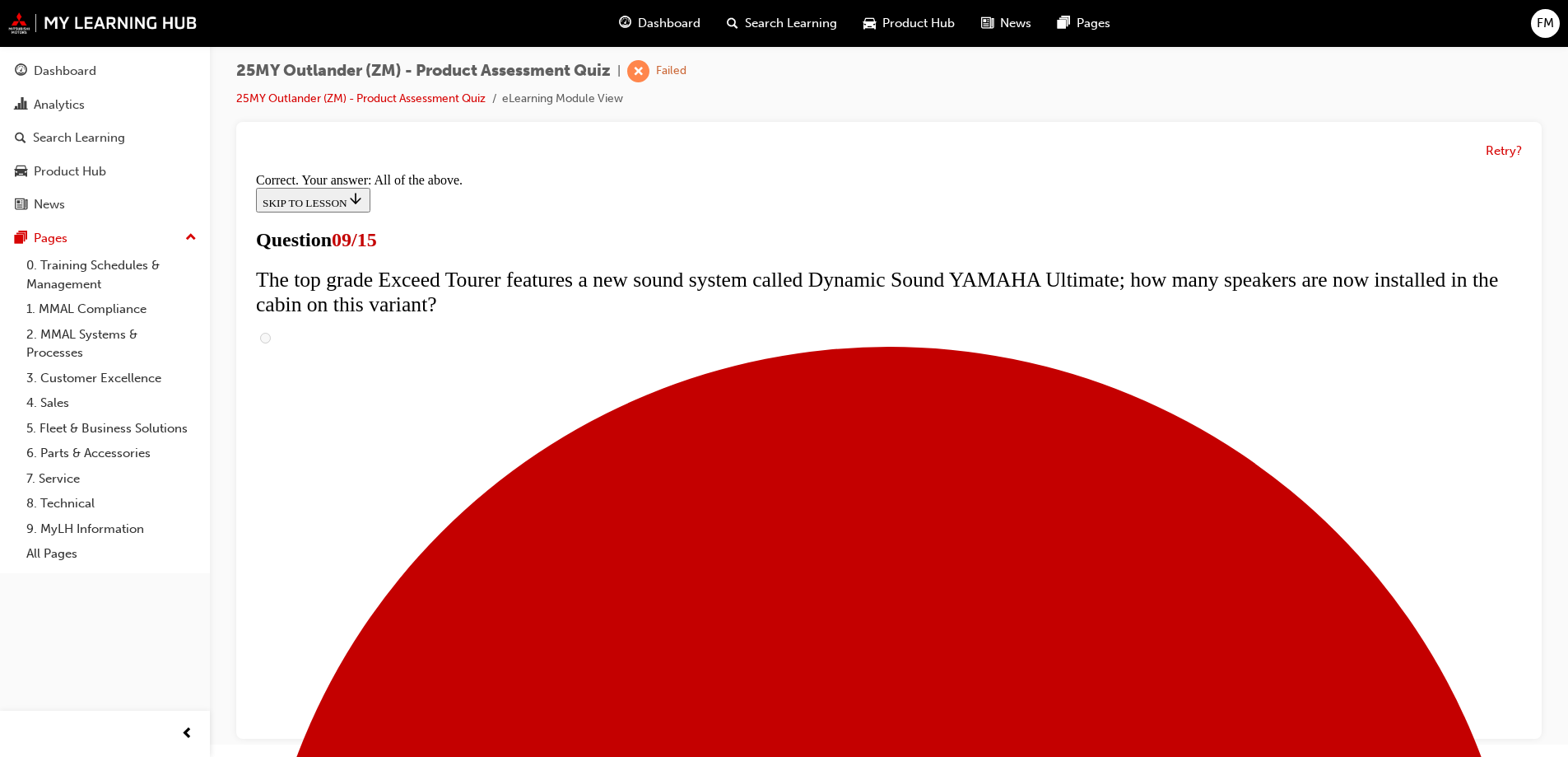
scroll to position [857, 0]
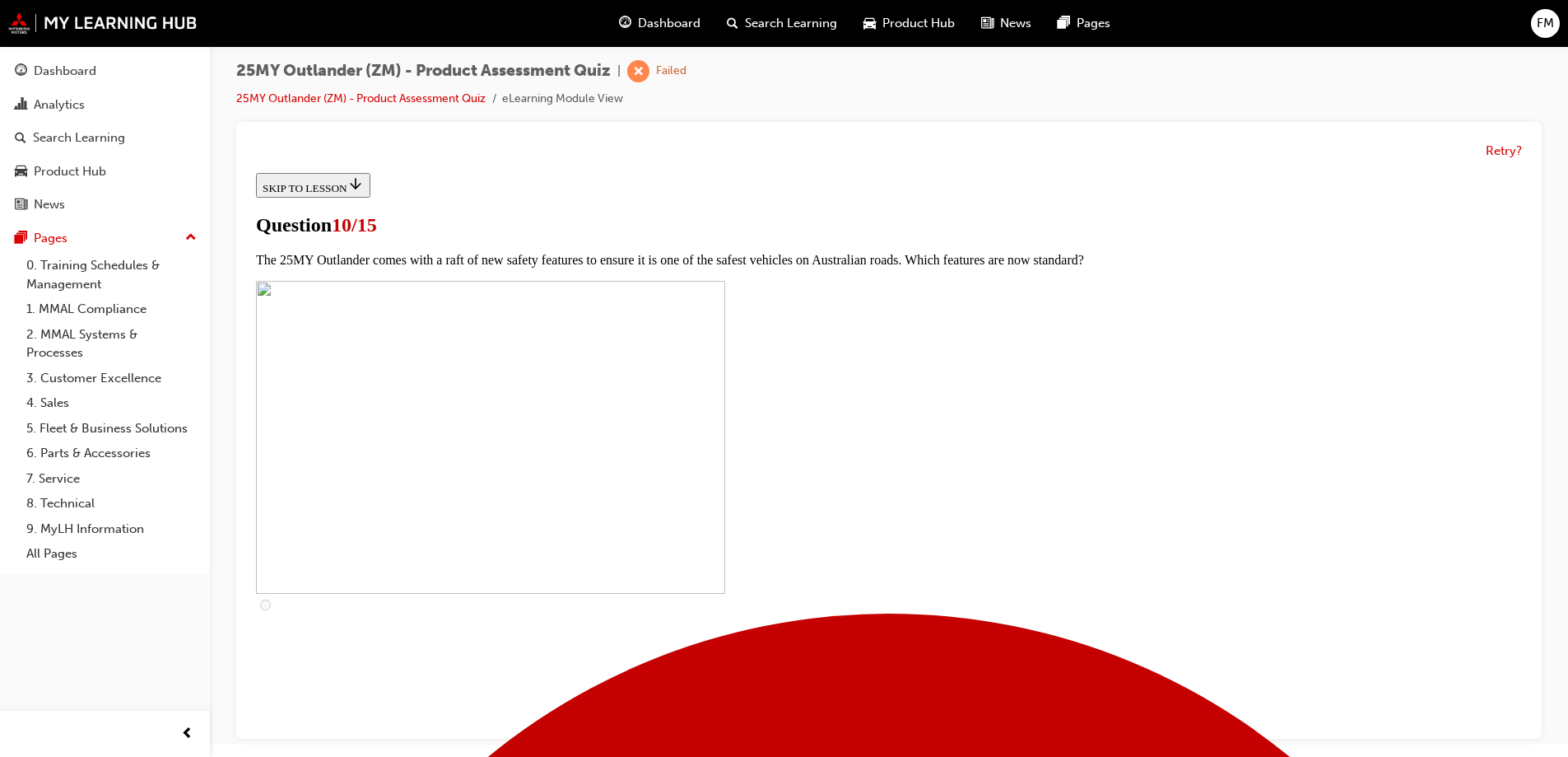
scroll to position [329, 0]
checkbox input "true"
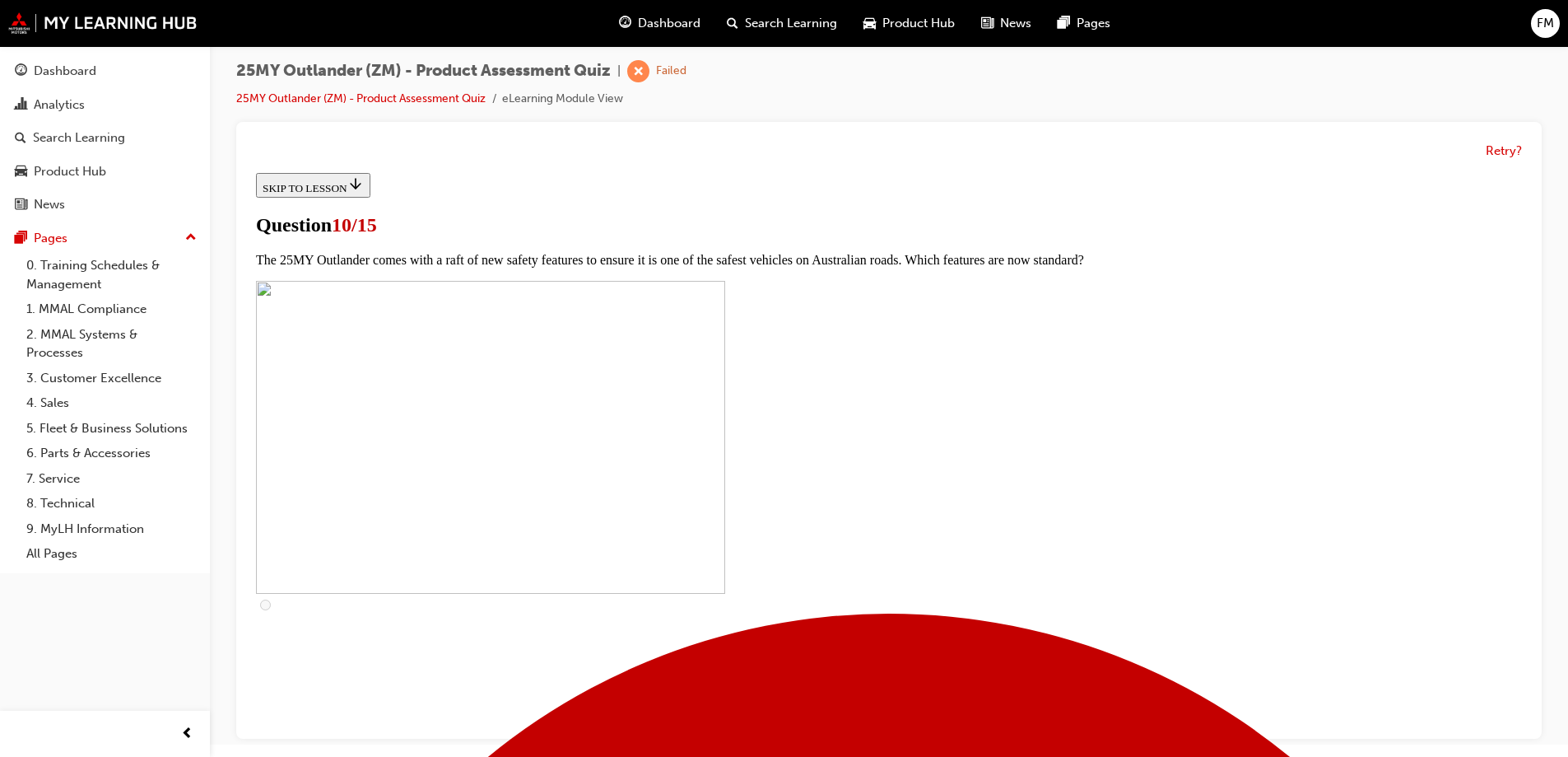
checkbox input "true"
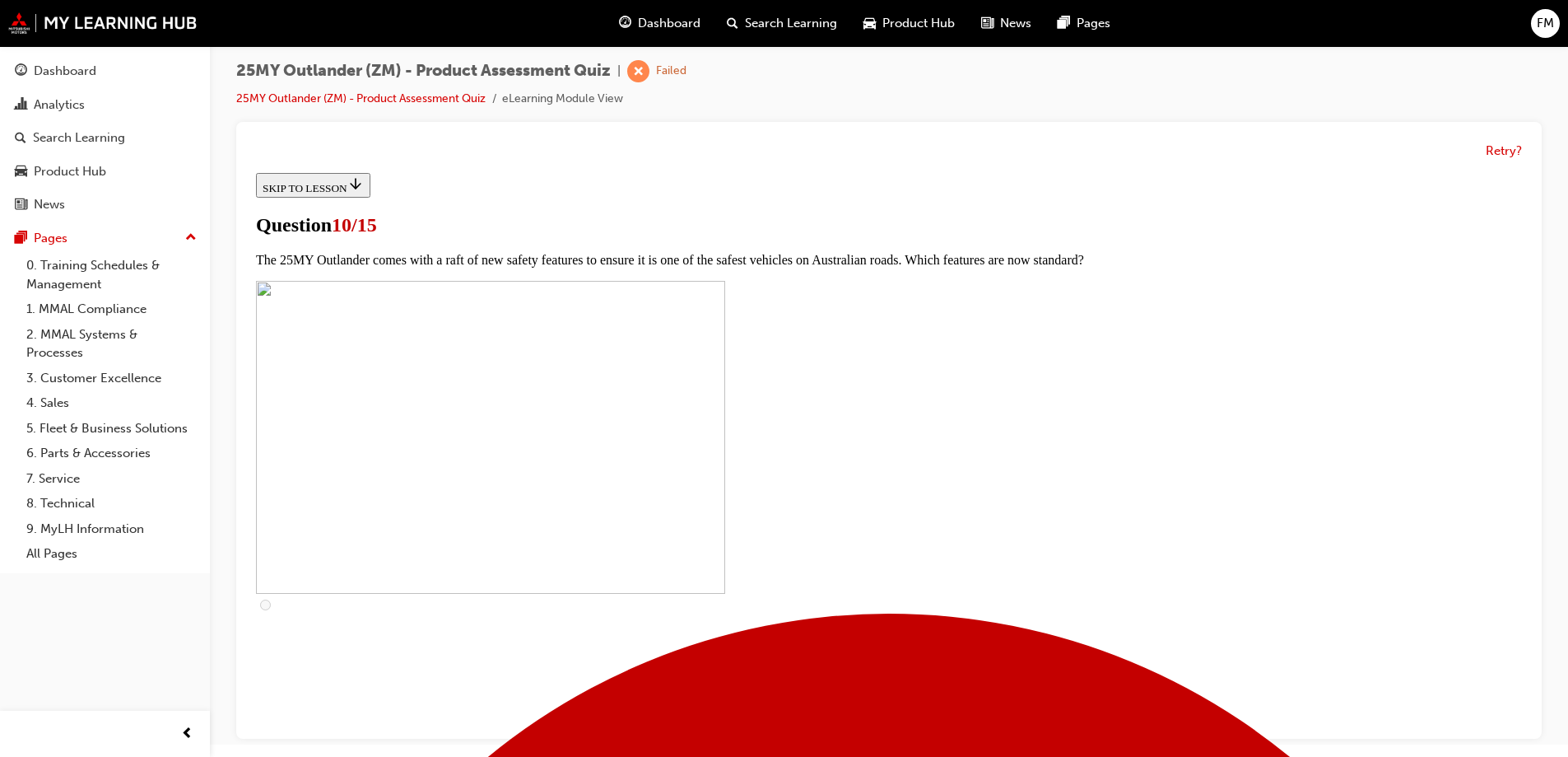
scroll to position [412, 0]
checkbox input "true"
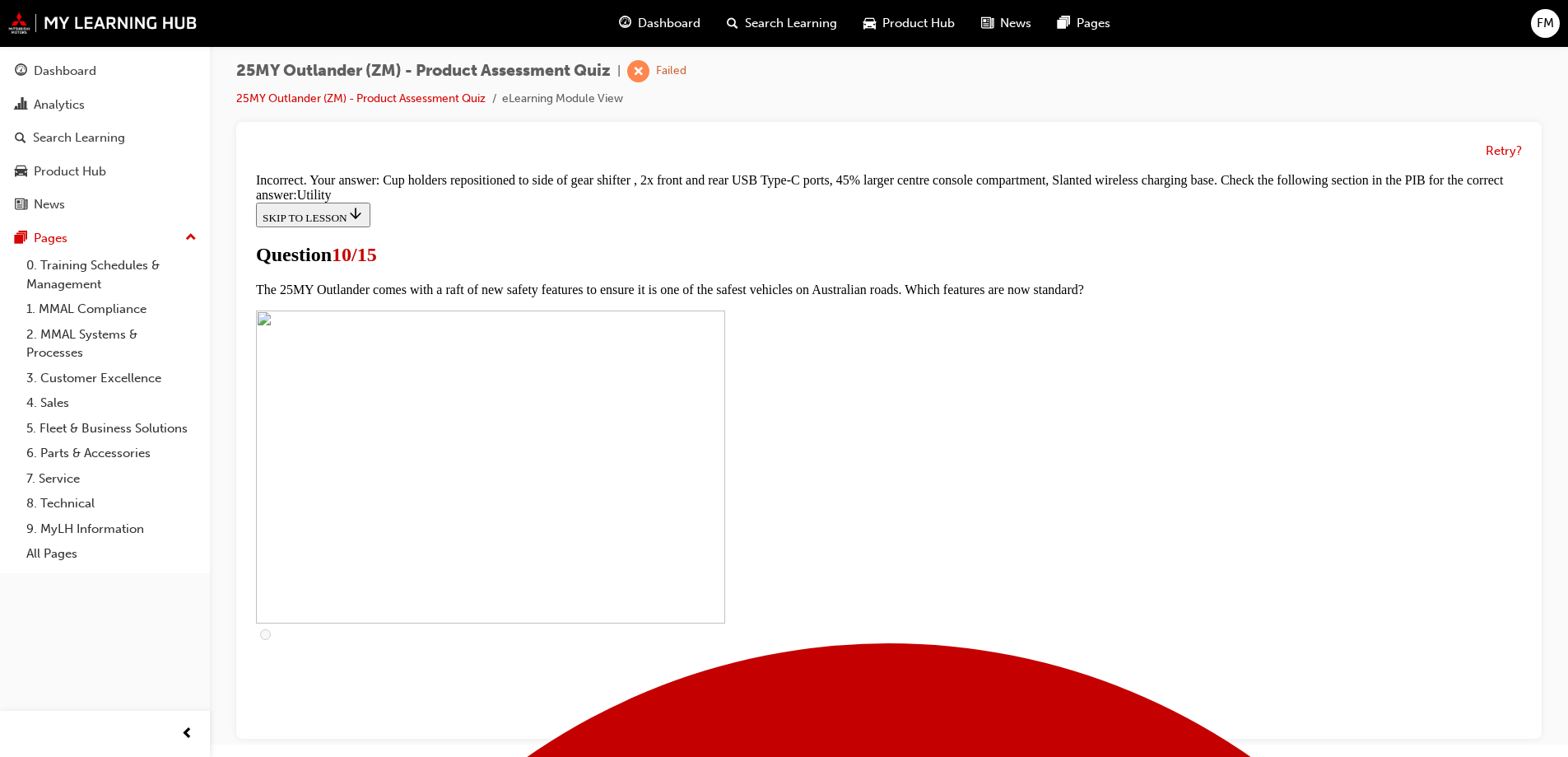
scroll to position [805, 0]
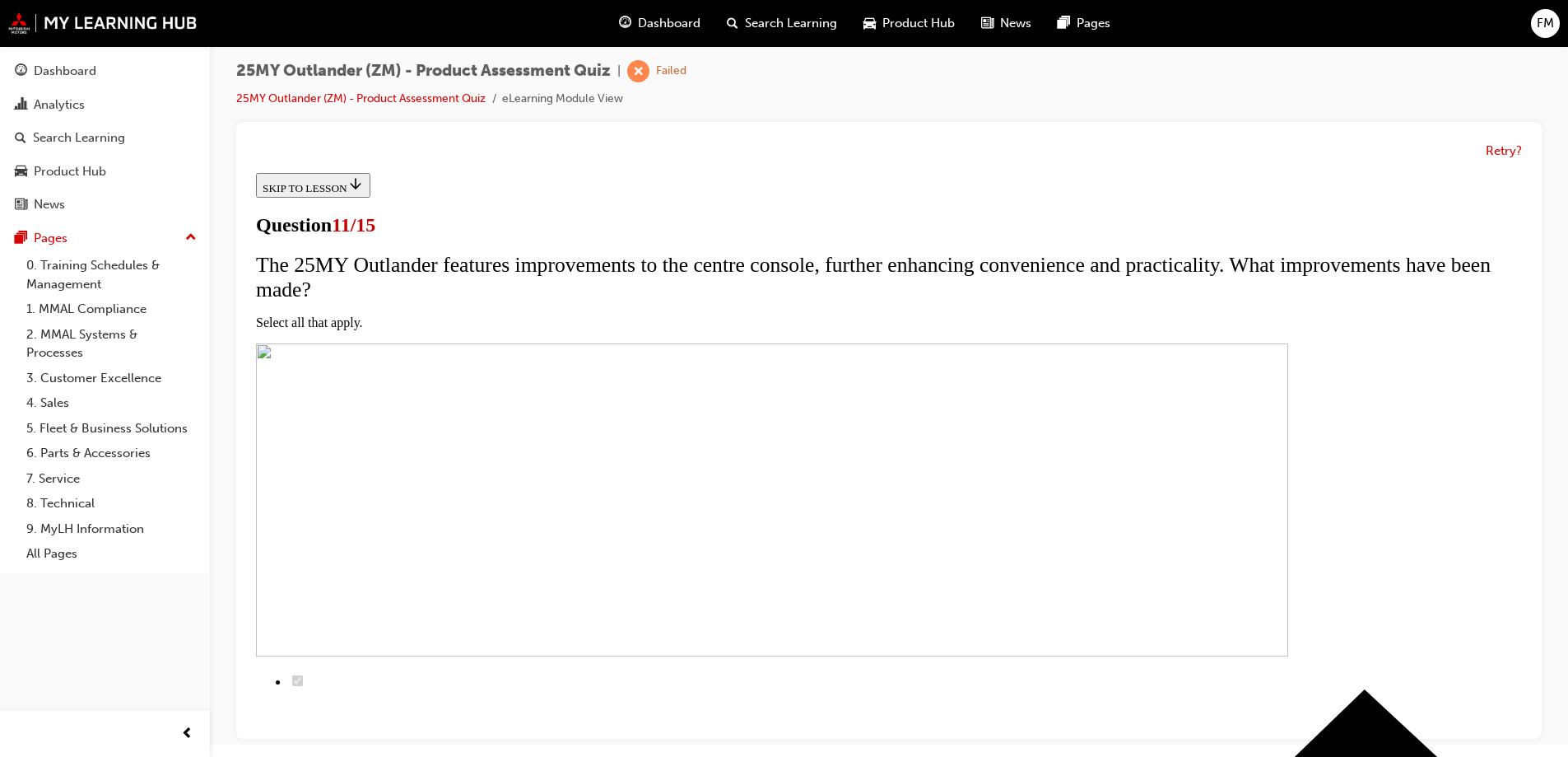
scroll to position [165, 0]
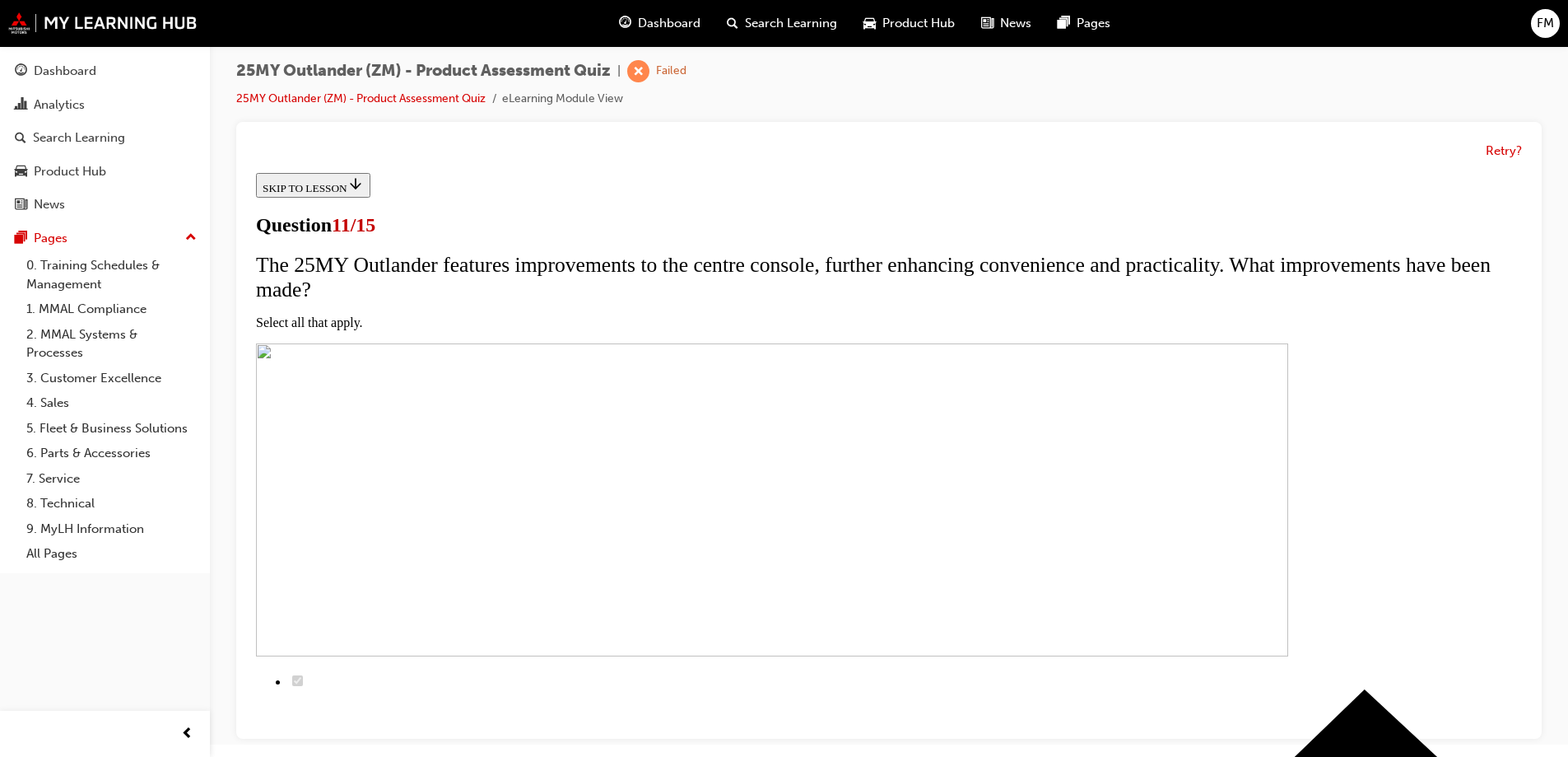
checkbox input "false"
checkbox input "true"
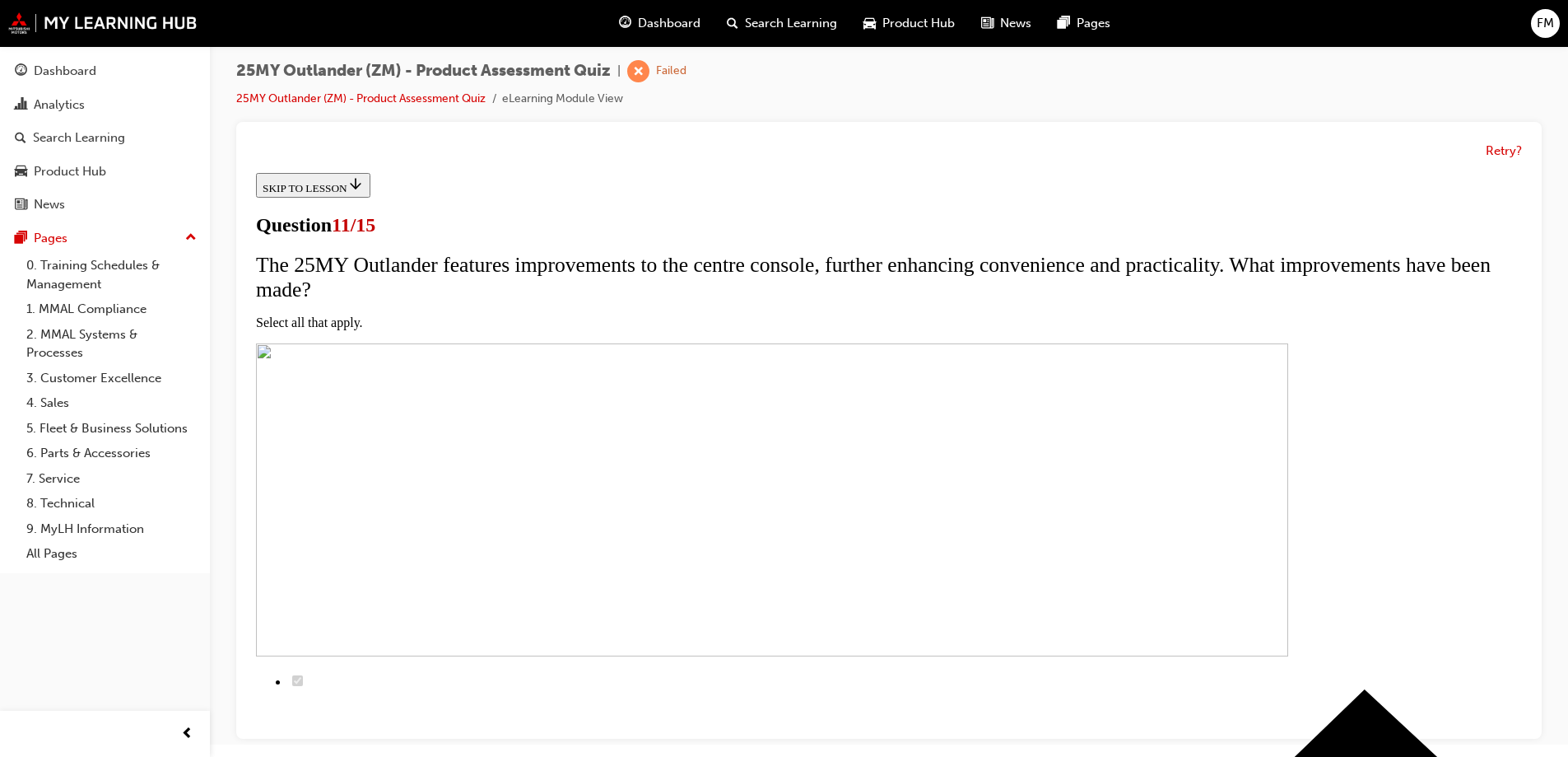
checkbox input "true"
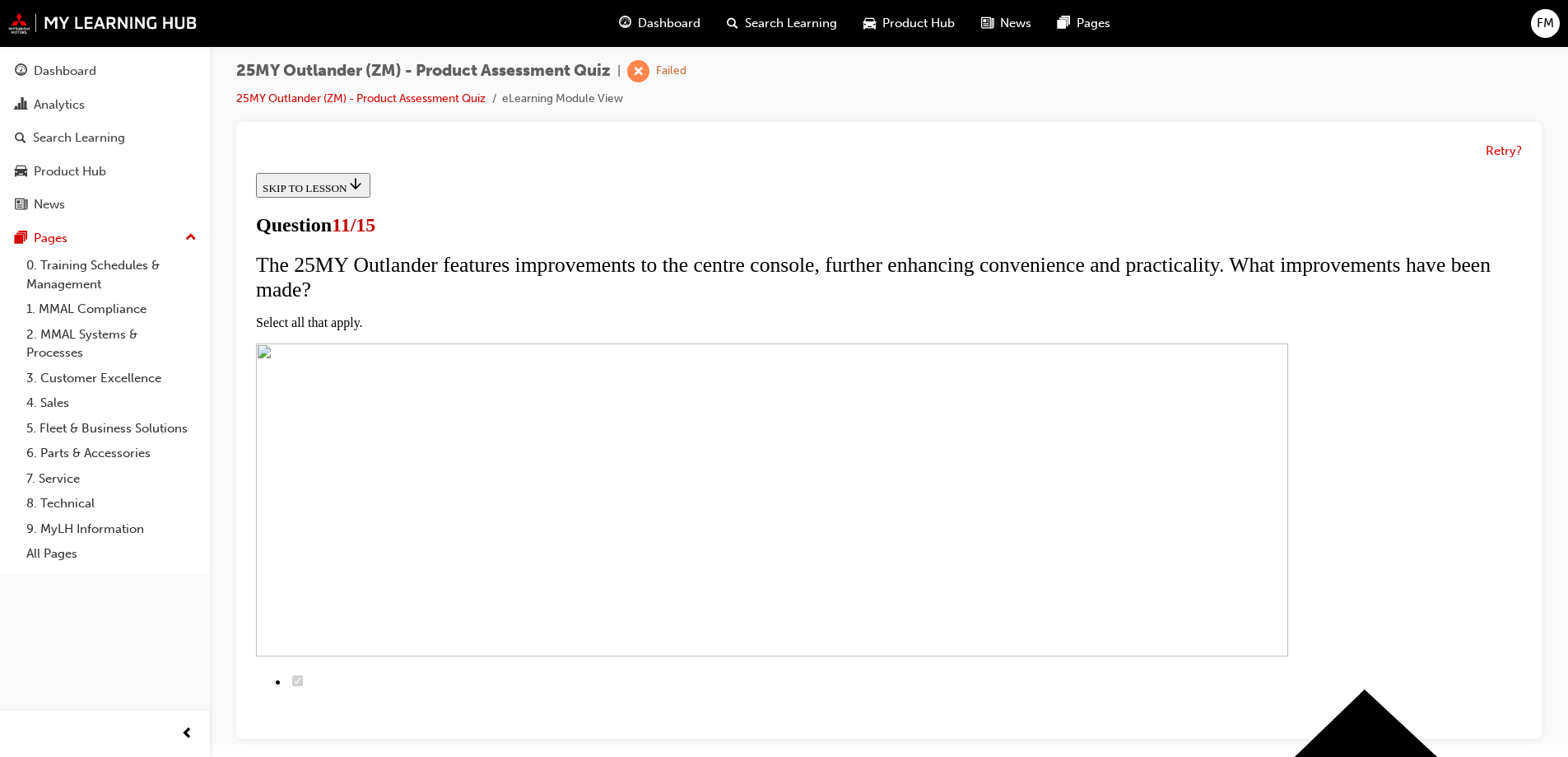
checkbox input "false"
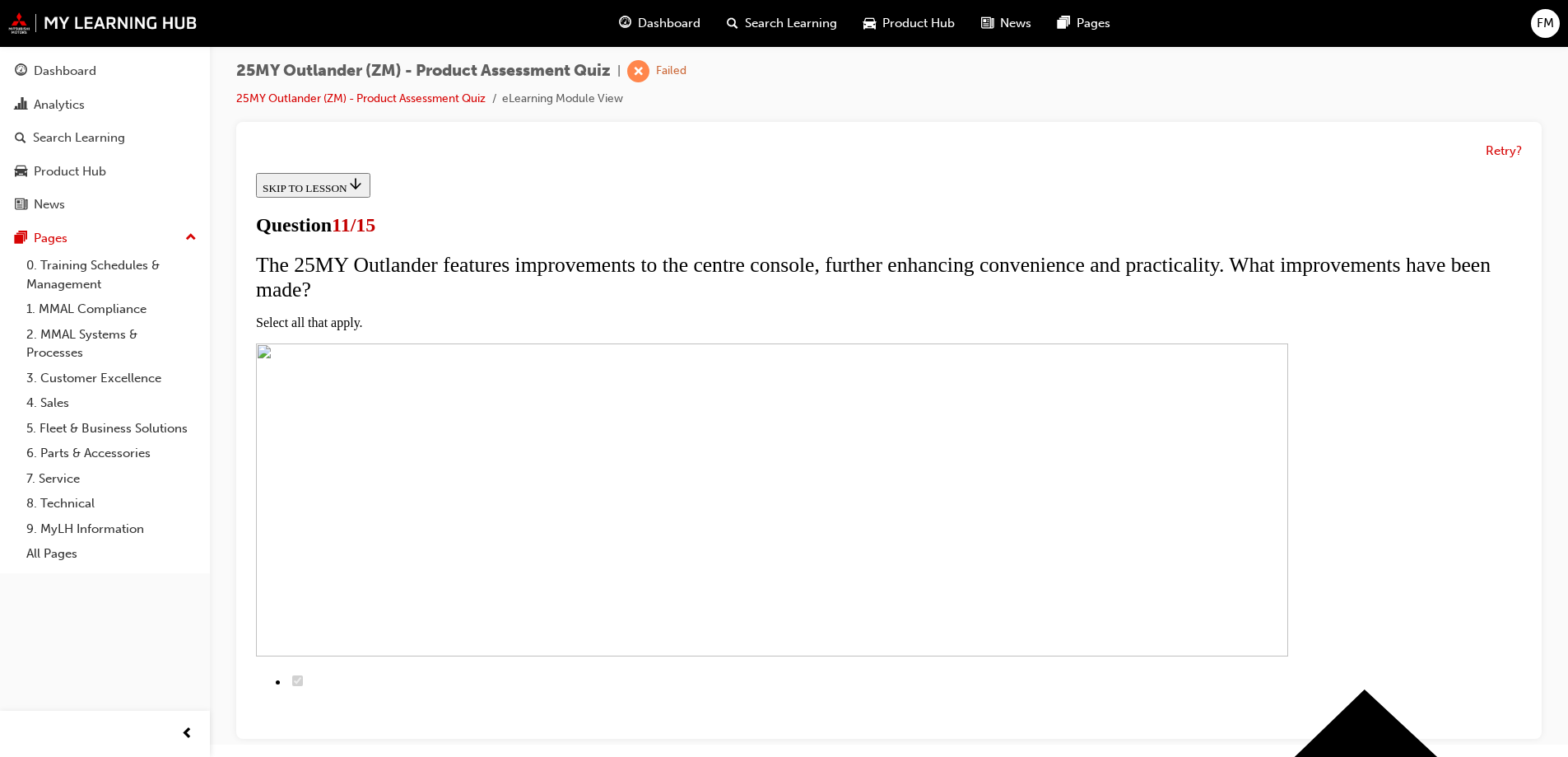
checkbox input "false"
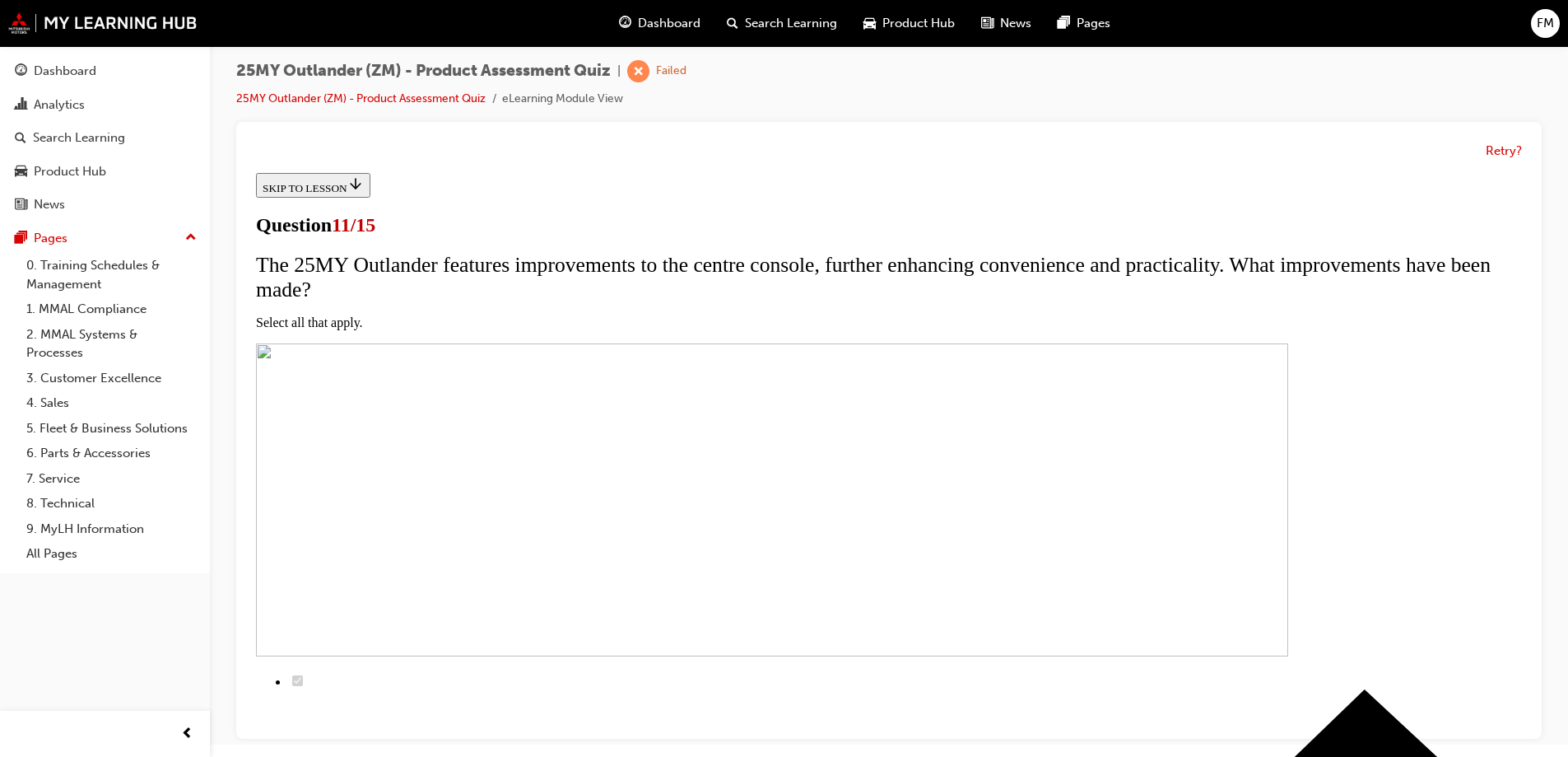
checkbox input "true"
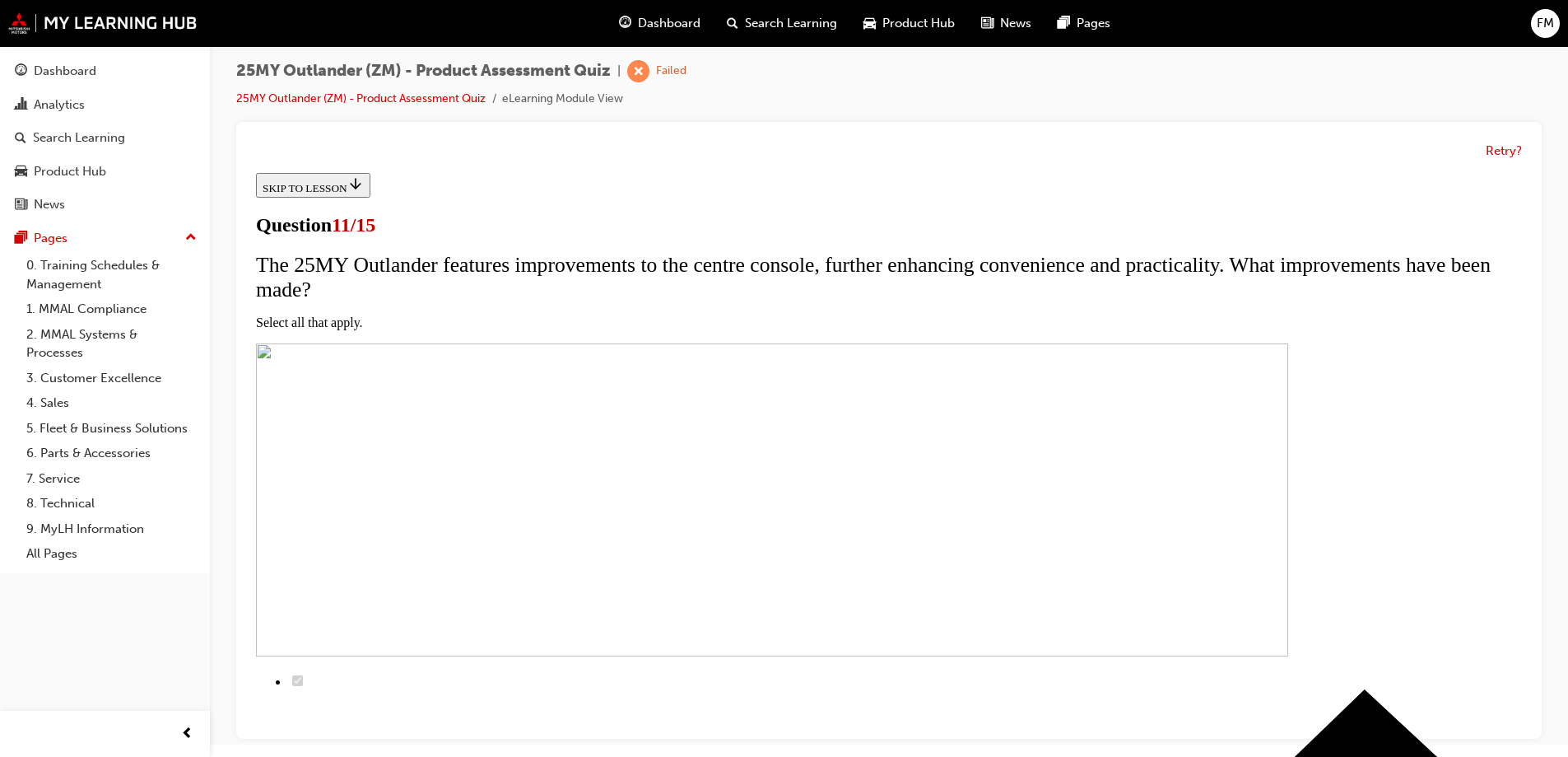
drag, startPoint x: 692, startPoint y: 524, endPoint x: 698, endPoint y: 583, distance: 59.3
checkbox input "true"
drag, startPoint x: 698, startPoint y: 589, endPoint x: 1081, endPoint y: 589, distance: 383.0
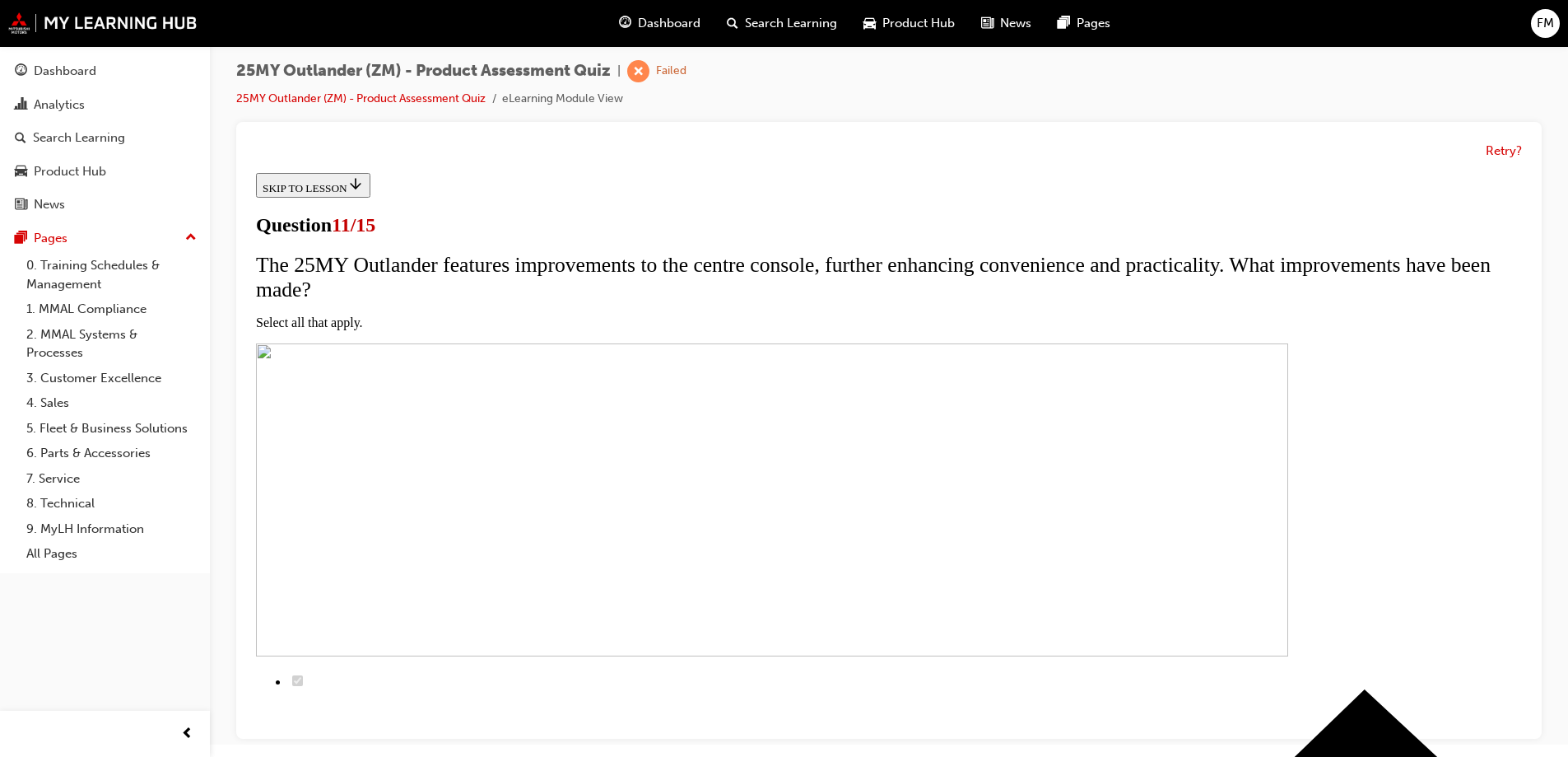
checkbox input "true"
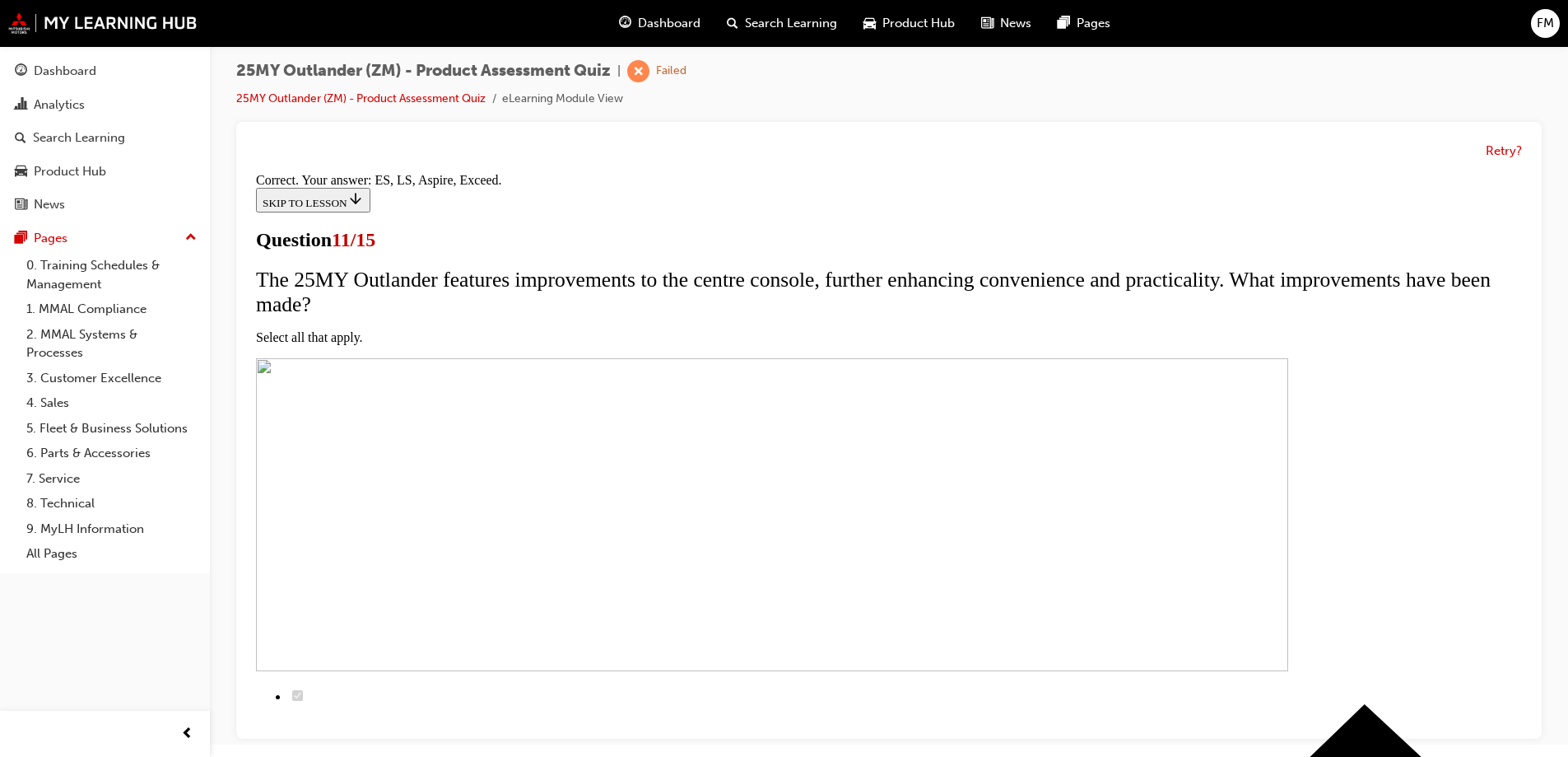
scroll to position [390, 0]
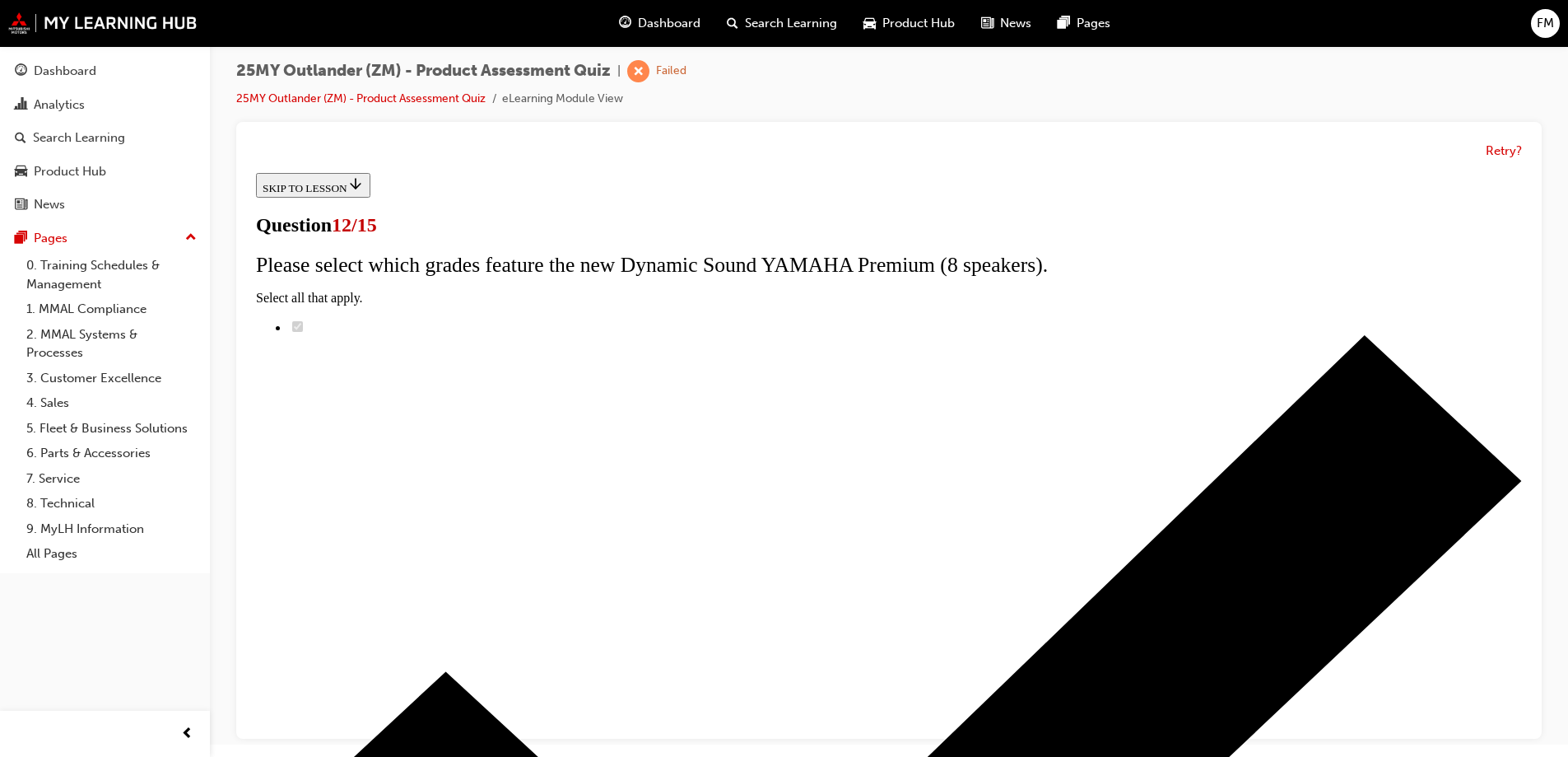
scroll to position [131, 0]
radio input "true"
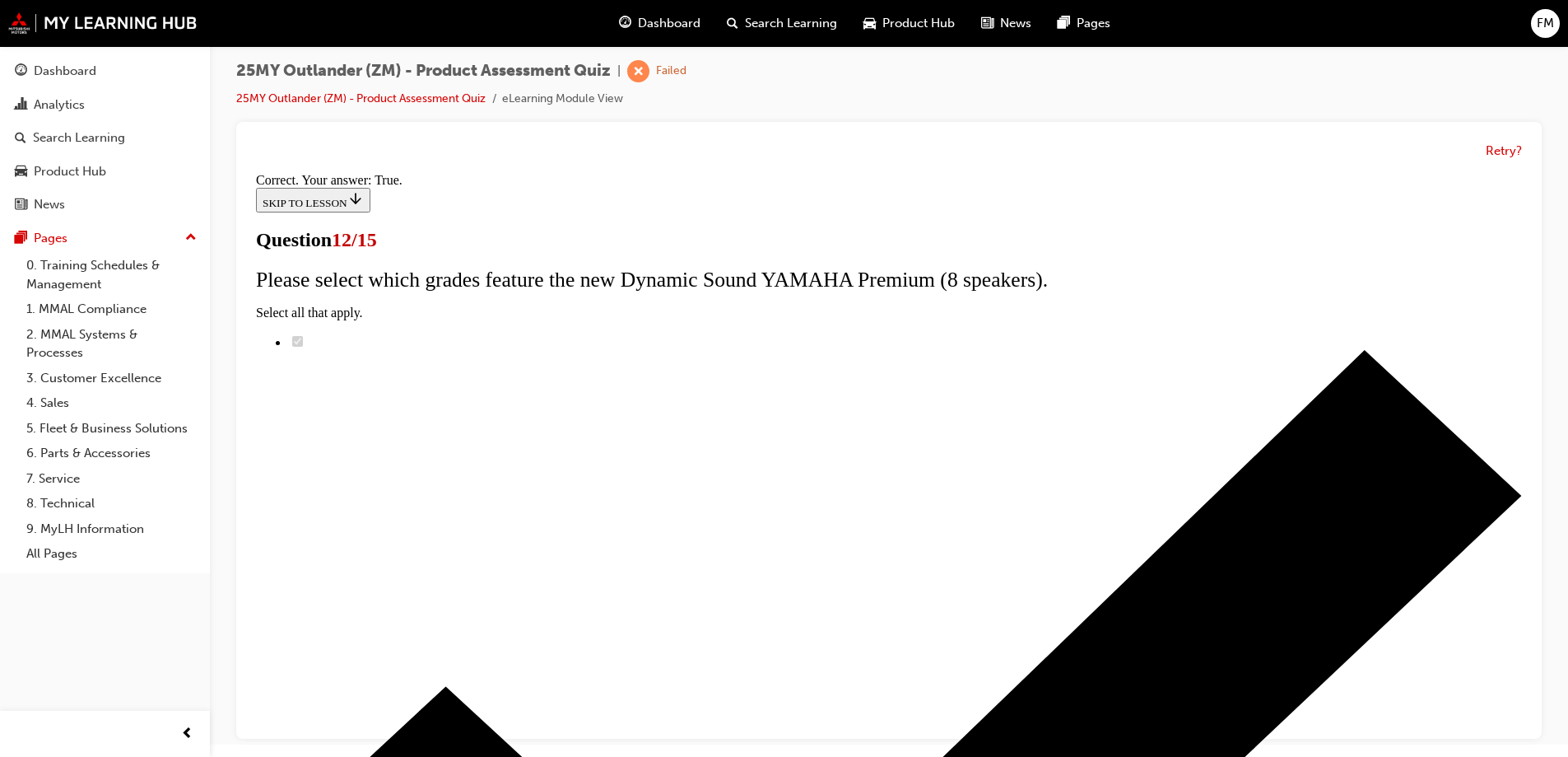
scroll to position [192, 0]
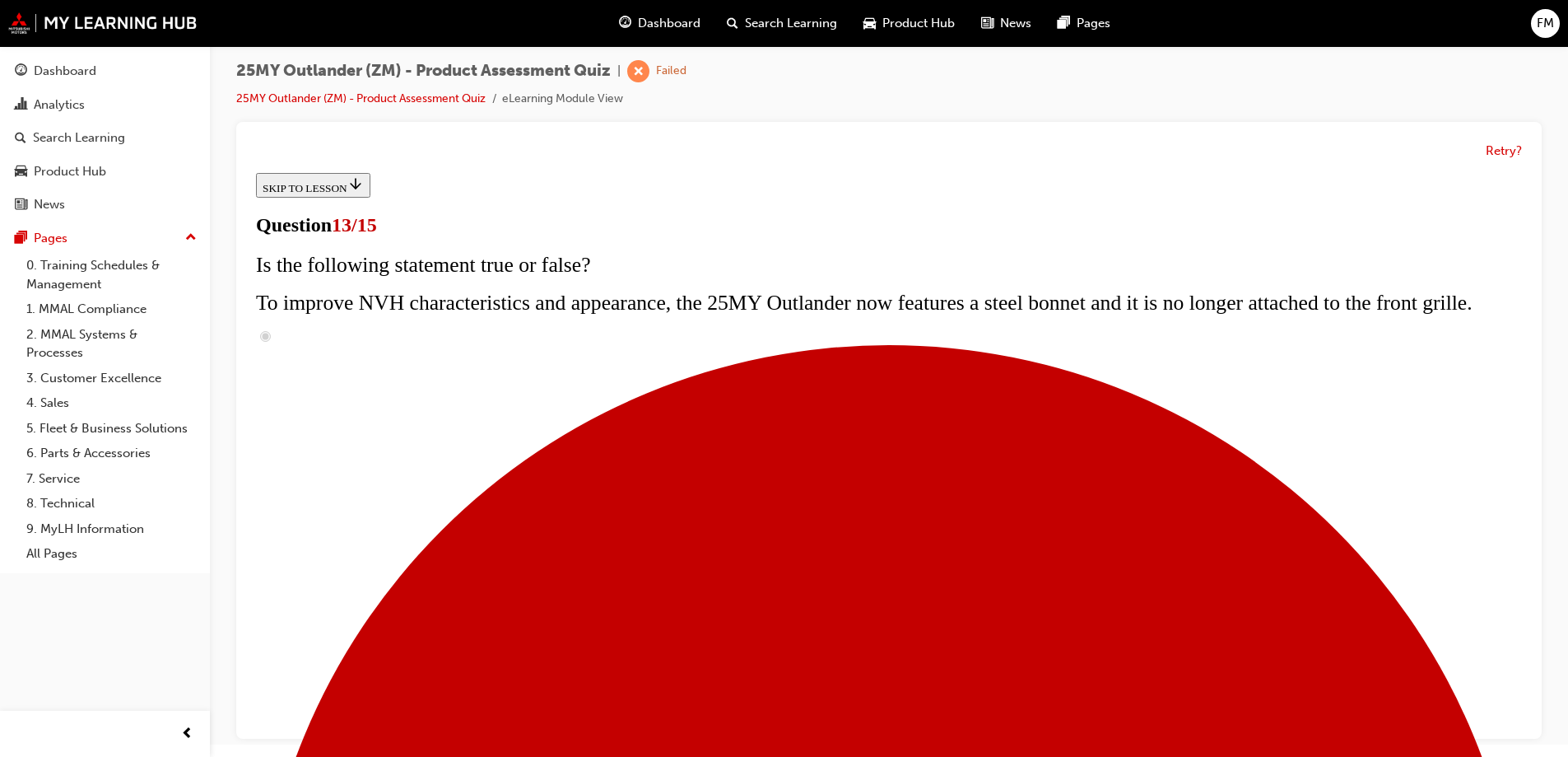
scroll to position [247, 0]
radio input "true"
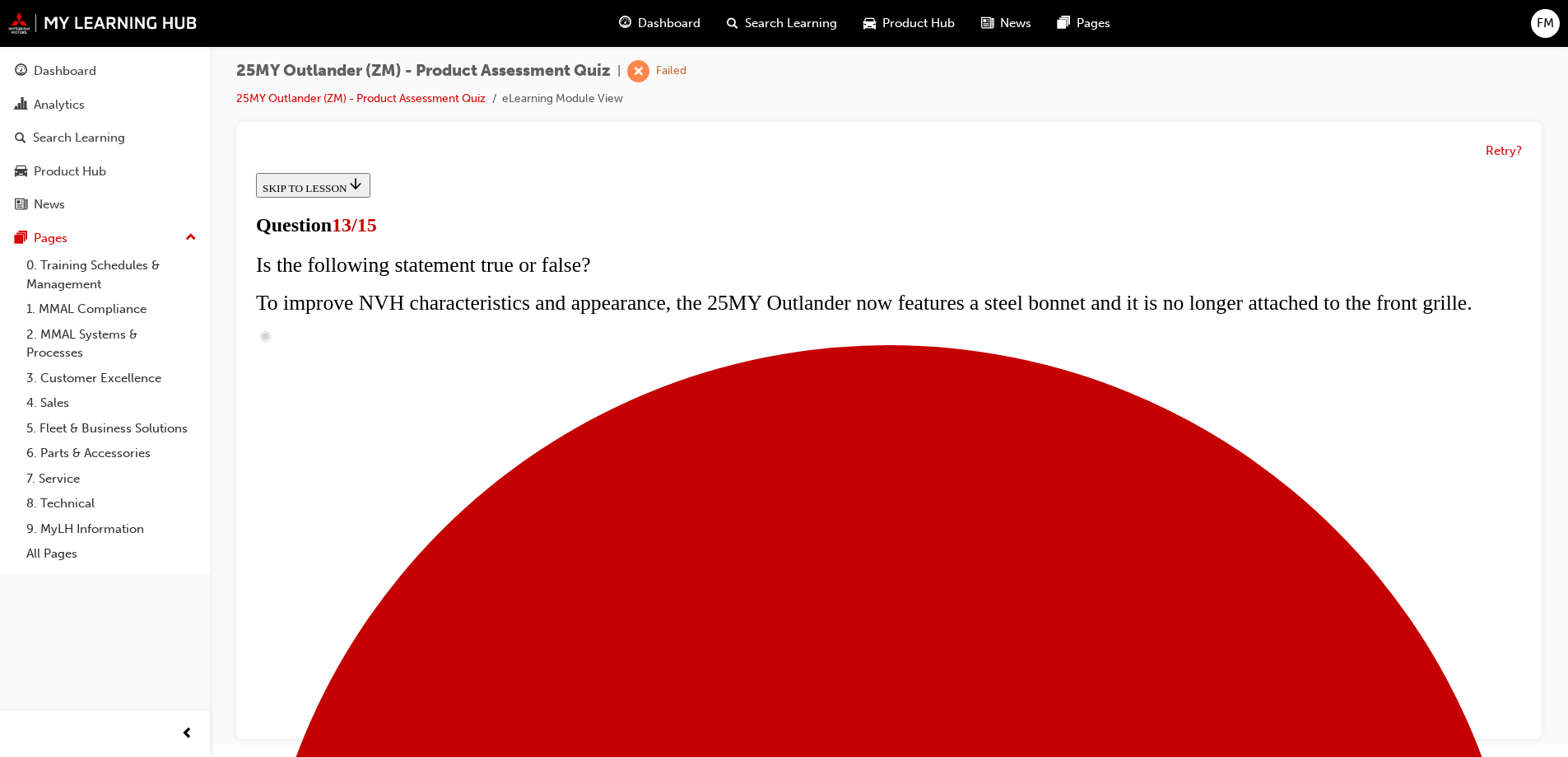
radio input "true"
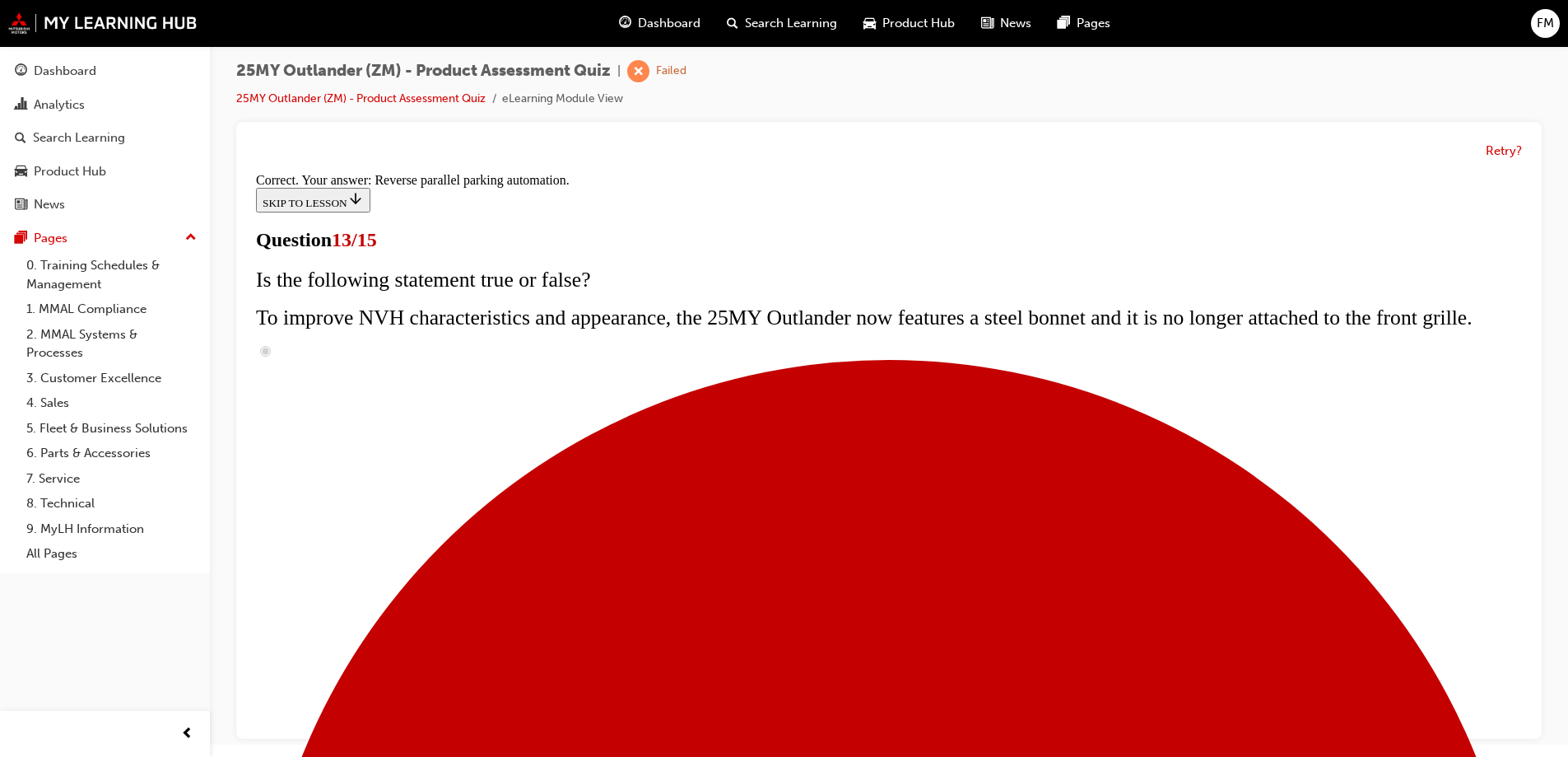
scroll to position [428, 0]
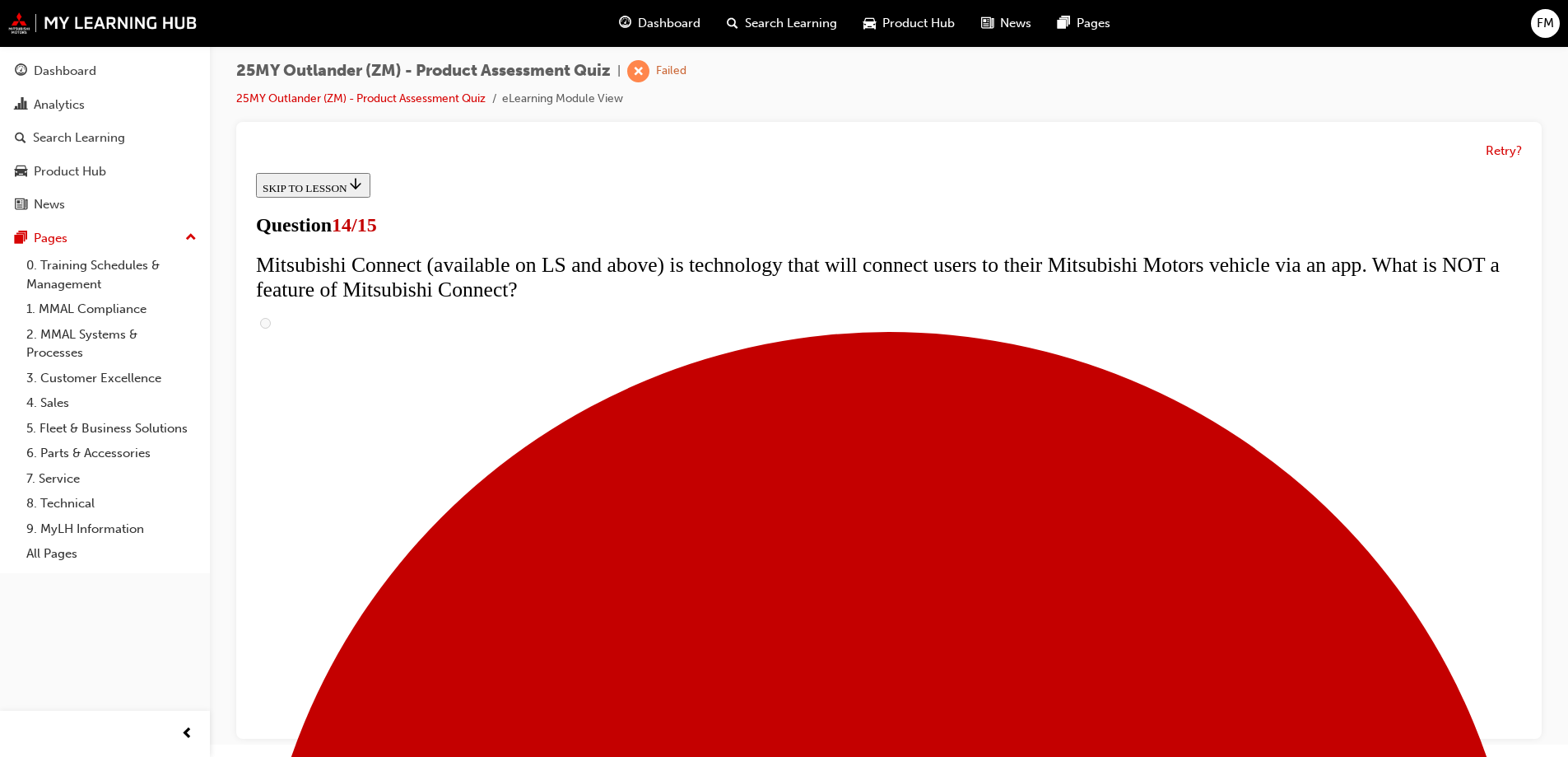
scroll to position [636, 0]
radio input "true"
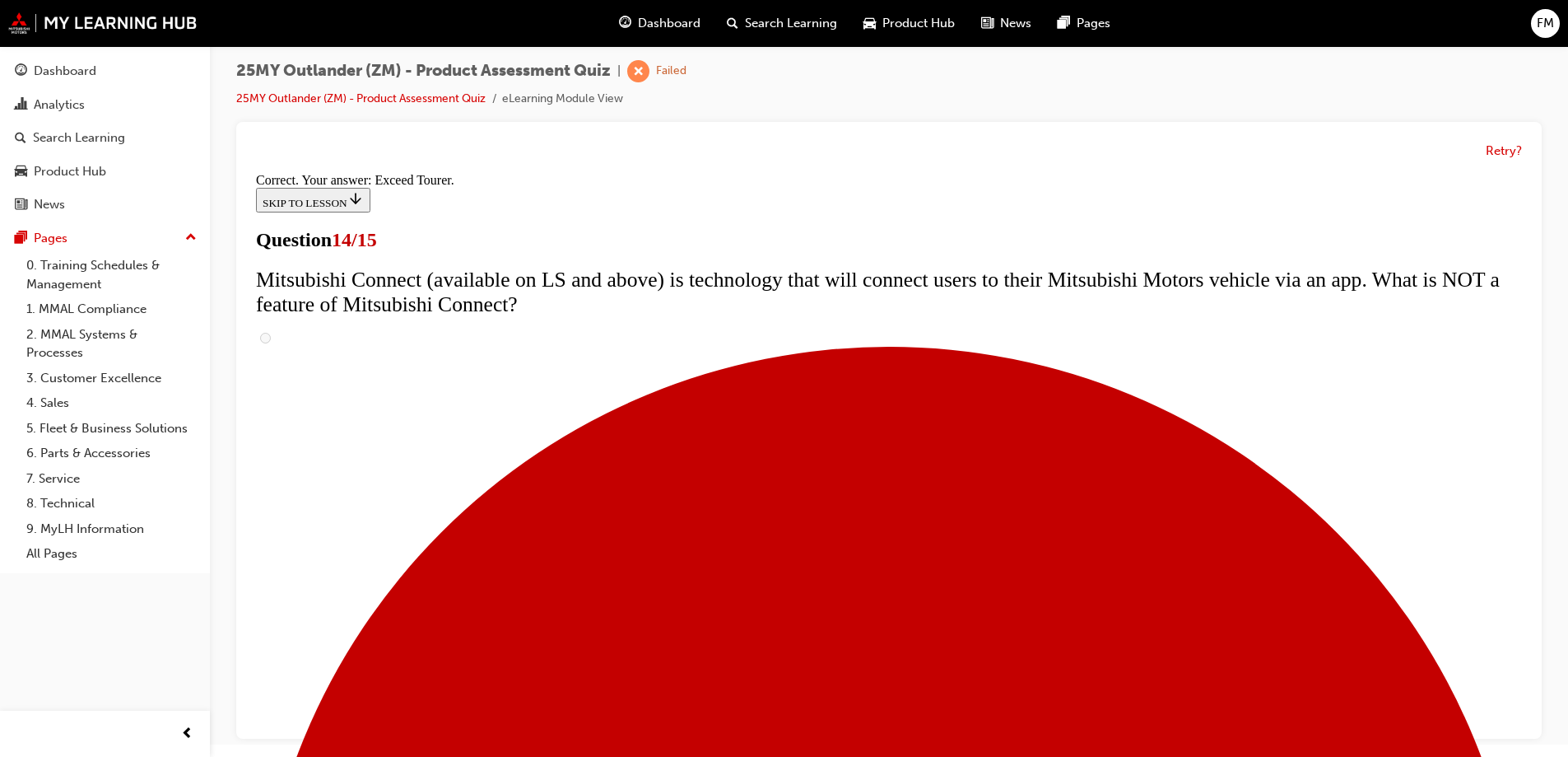
scroll to position [688, 0]
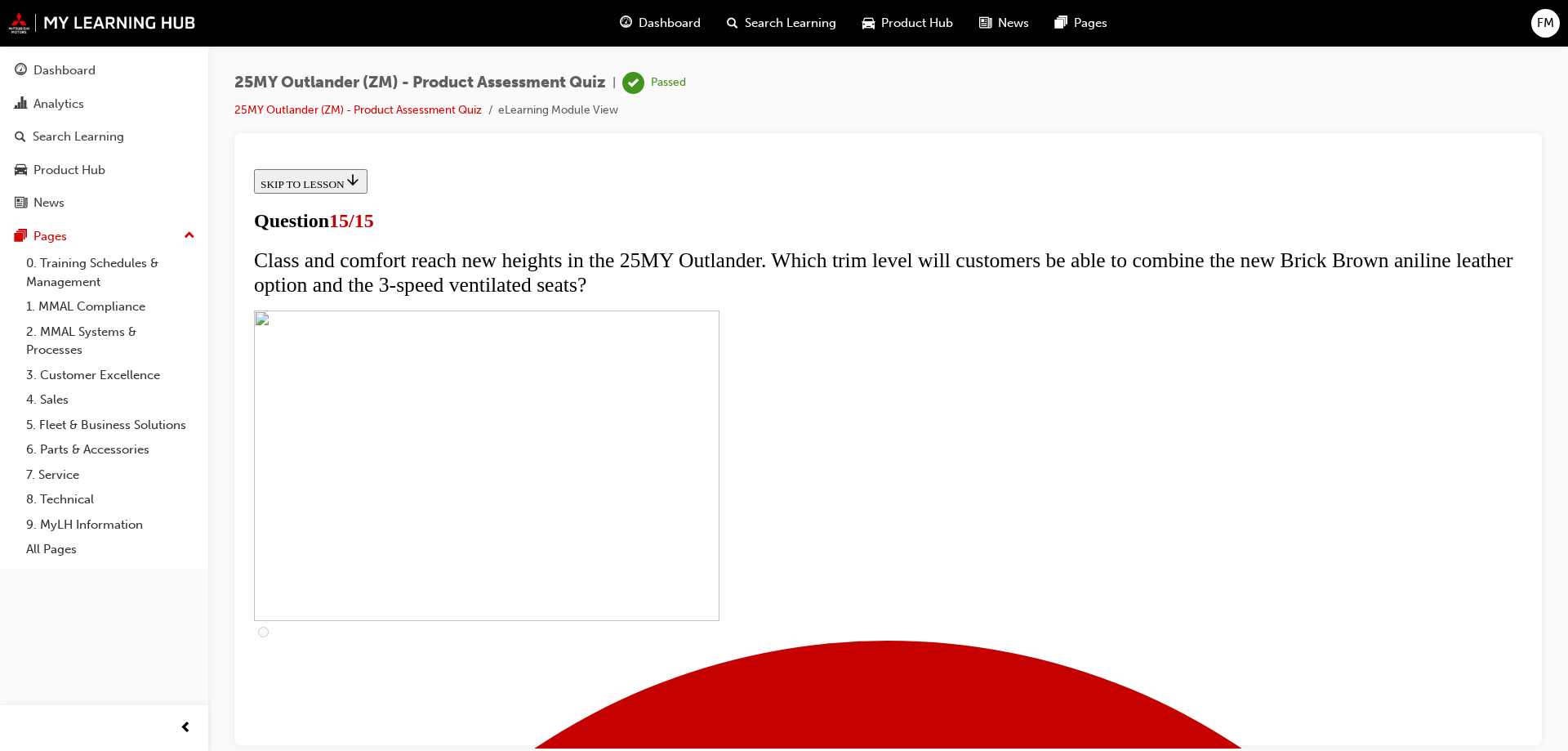
scroll to position [247, 0]
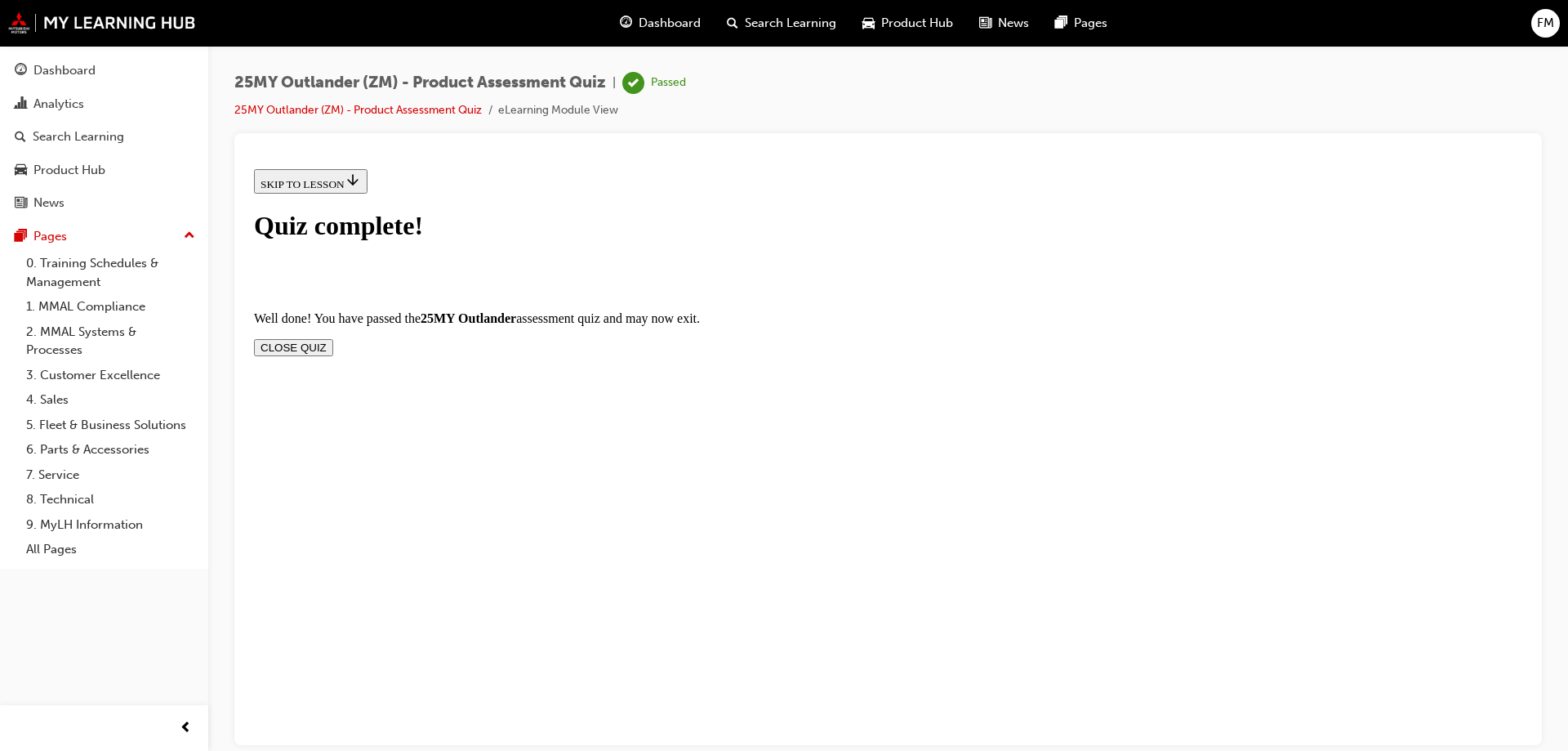
click at [333, 338] on button "CLOSE QUIZ" at bounding box center [293, 346] width 79 height 17
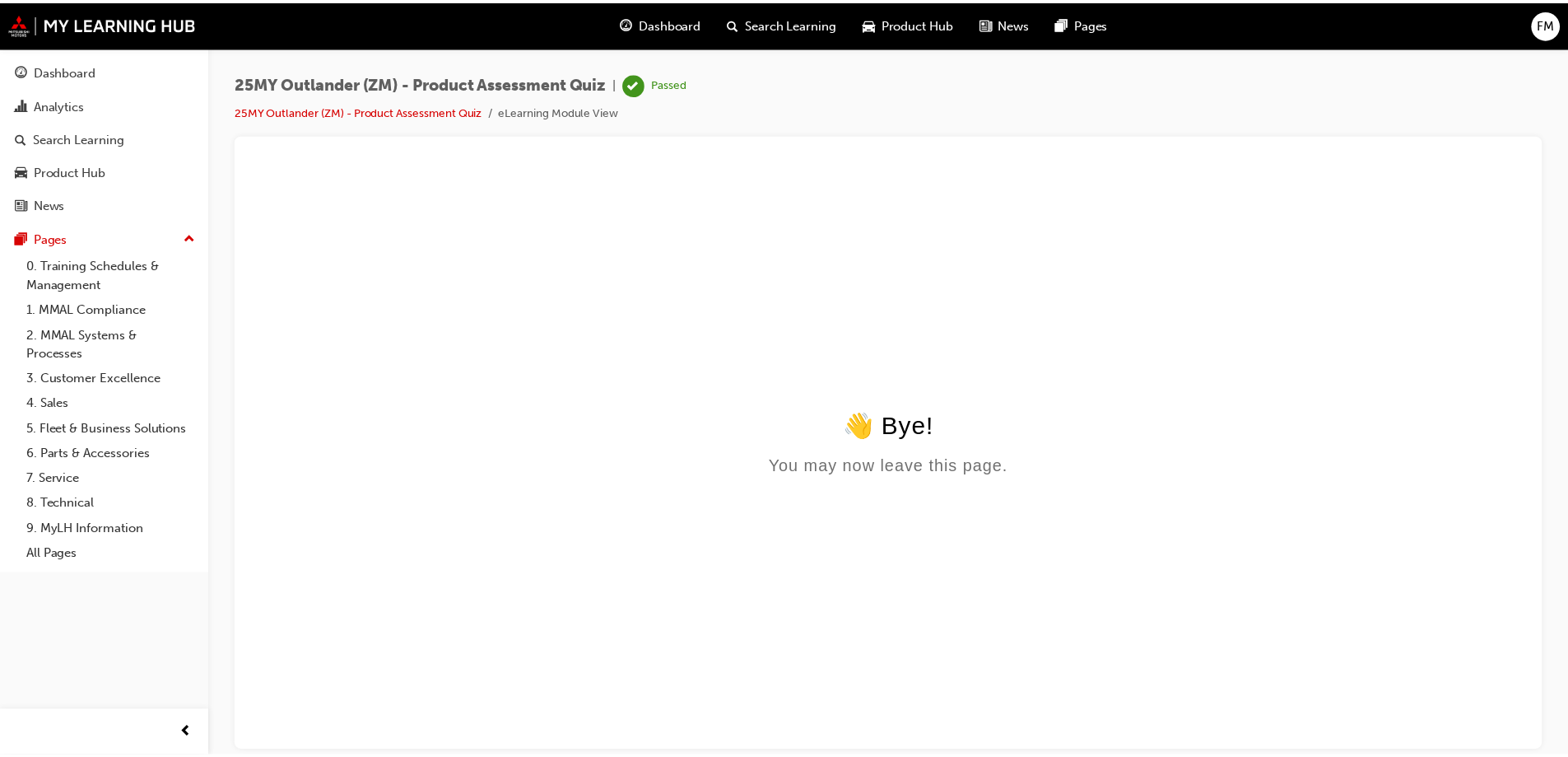
scroll to position [0, 0]
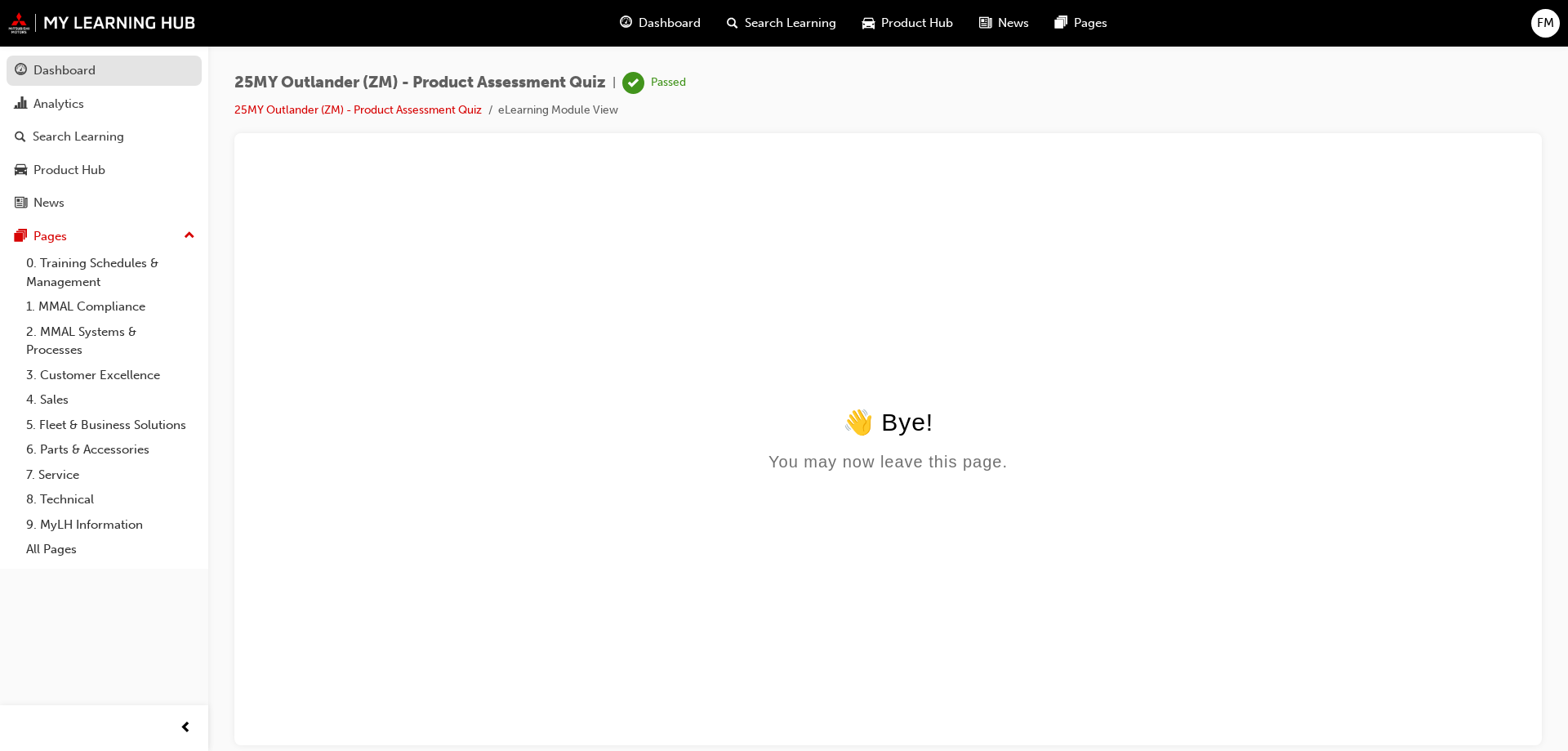
click at [85, 73] on div "Dashboard" at bounding box center [65, 70] width 62 height 19
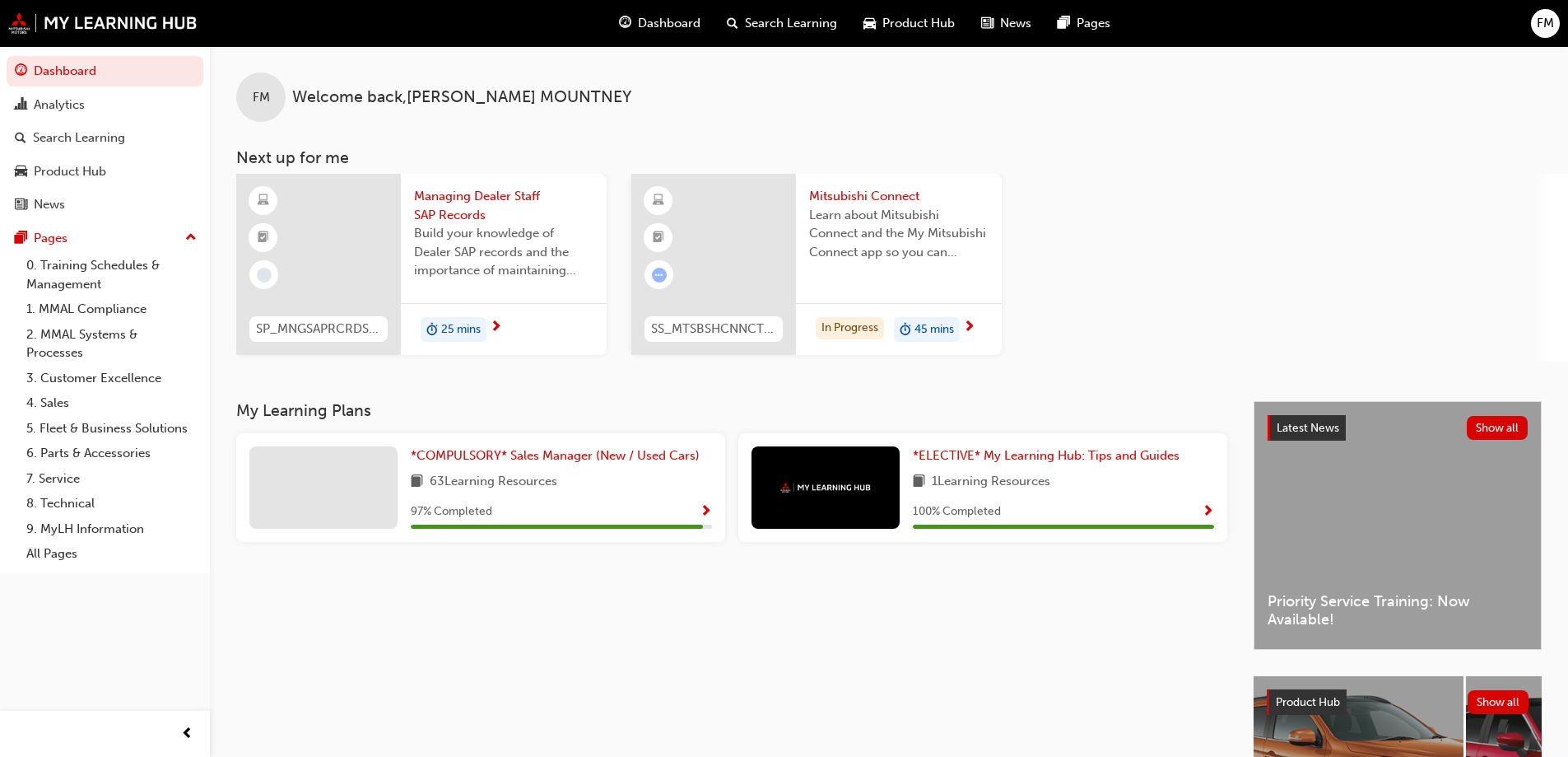
click at [937, 239] on span "Learn about Mitsubishi Connect and the My Mitsubishi Connect app so you can exp…" at bounding box center [899, 234] width 179 height 56
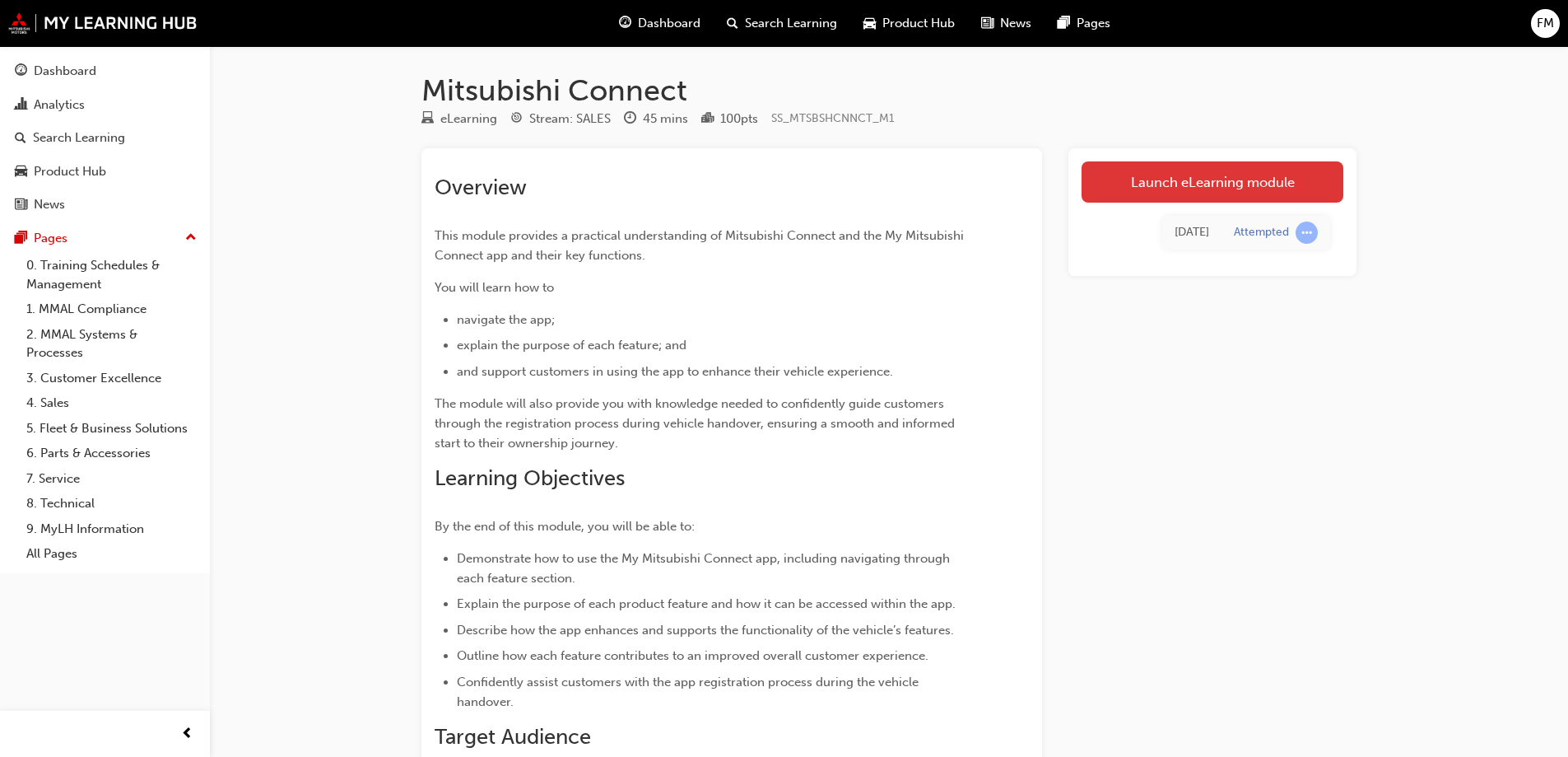
click at [1268, 187] on link "Launch eLearning module" at bounding box center [1212, 182] width 262 height 41
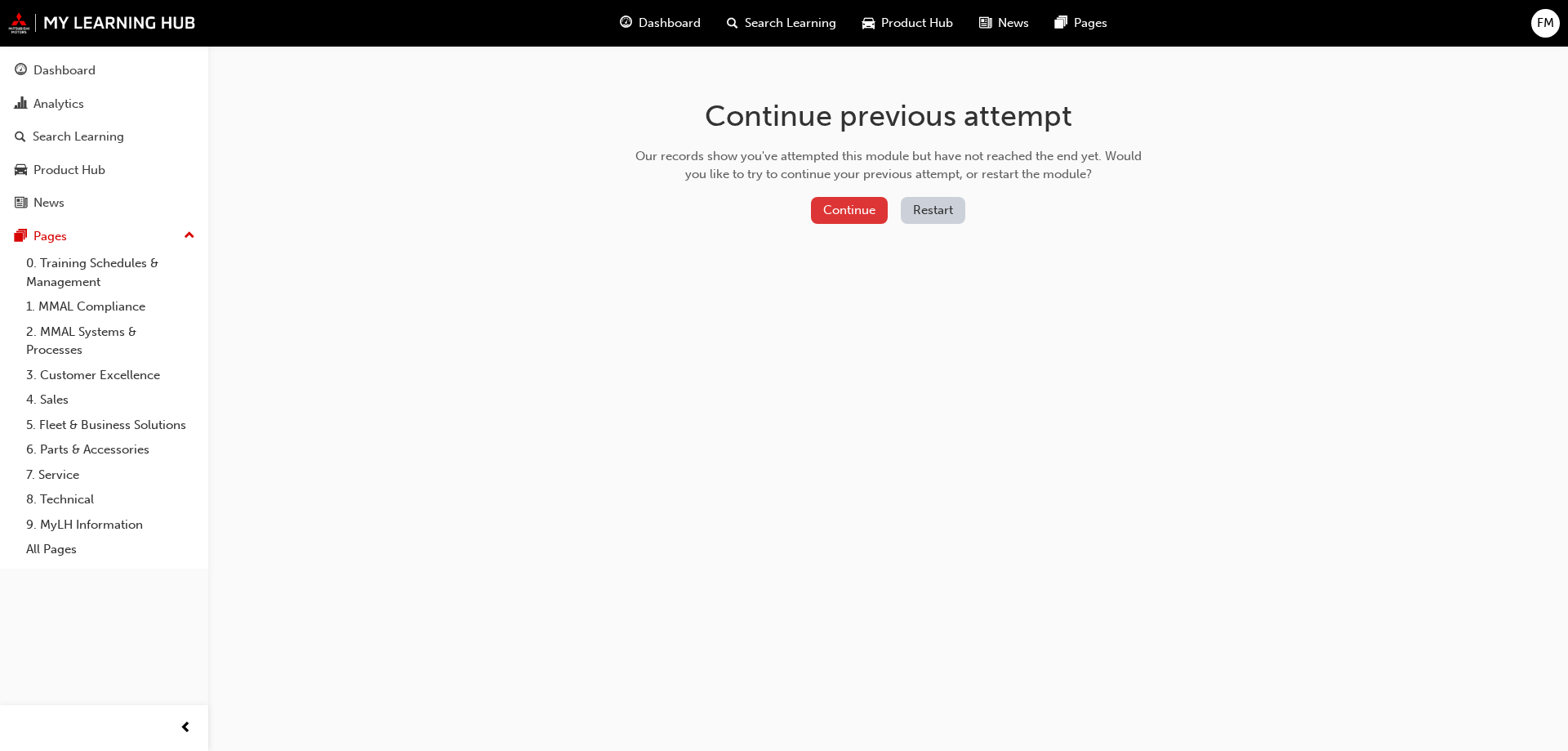
click at [850, 213] on button "Continue" at bounding box center [850, 210] width 77 height 27
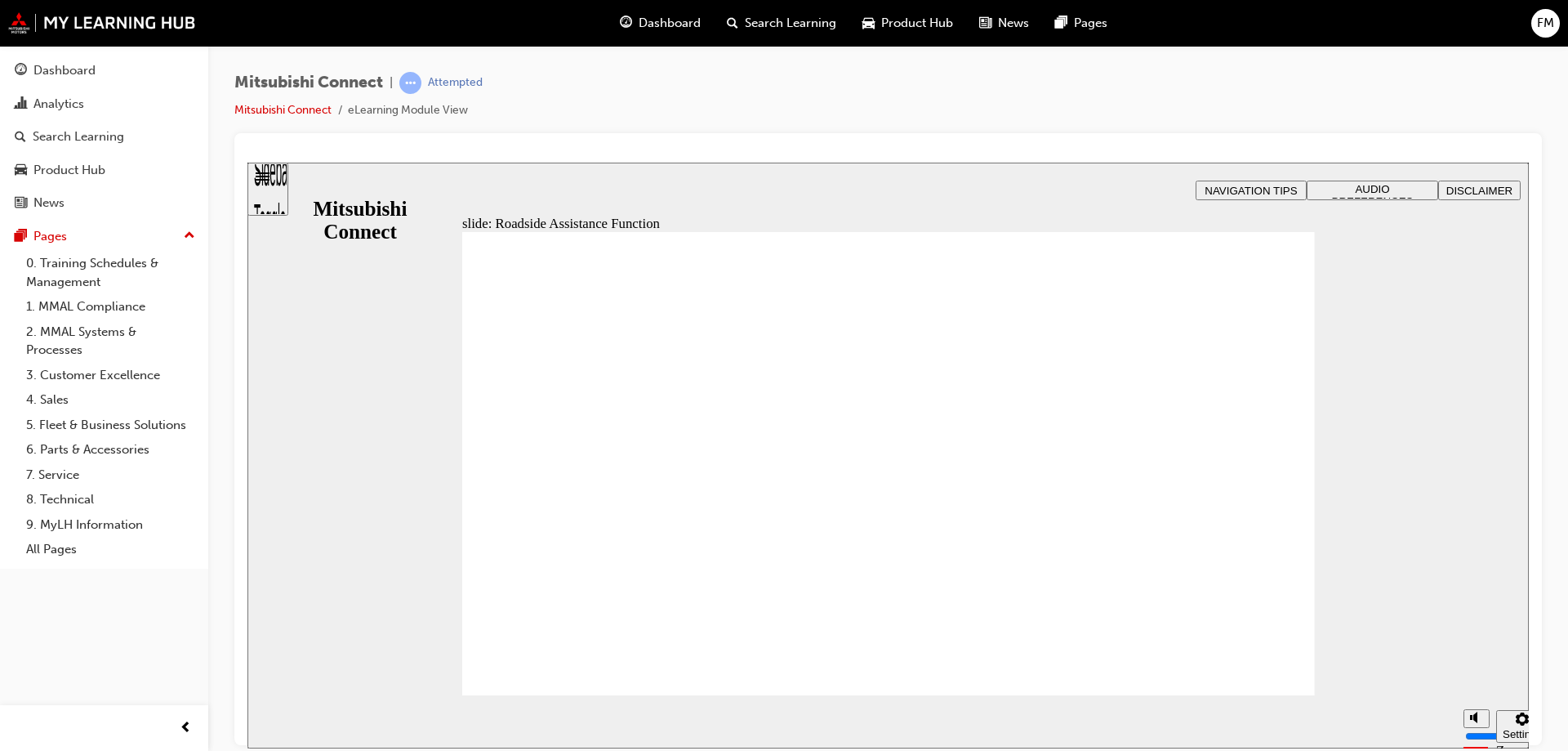
checkbox input "true"
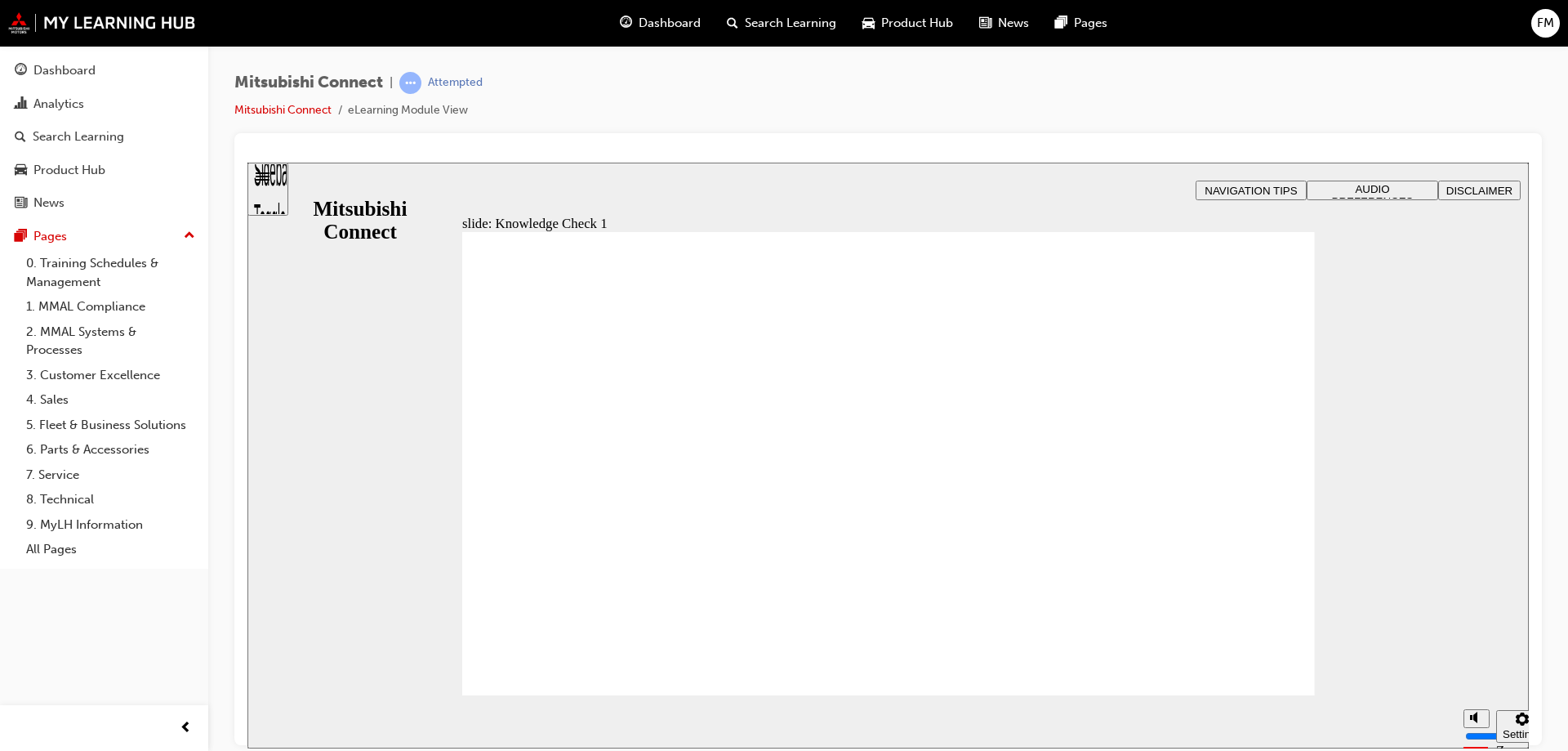
checkbox input "true"
checkbox input "false"
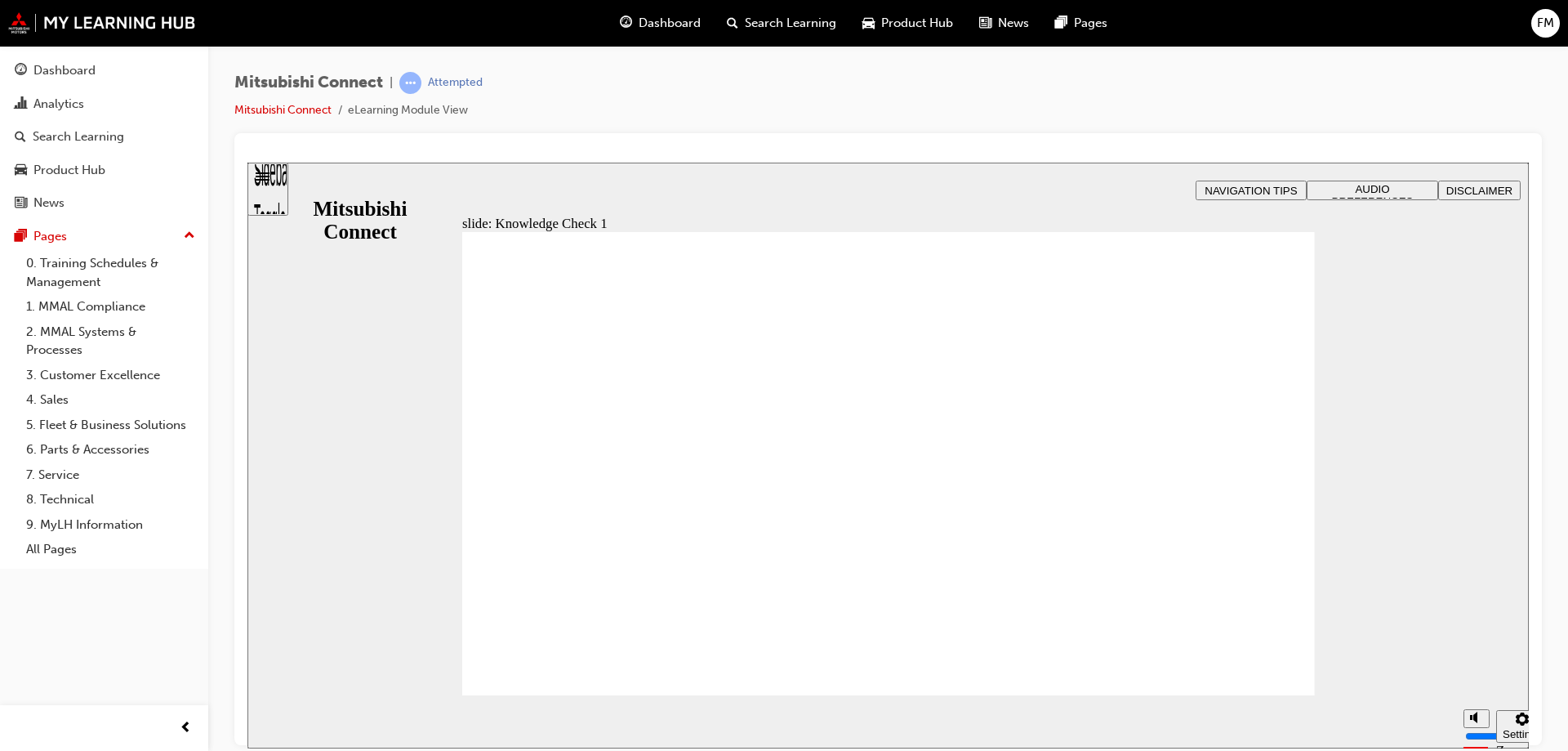
checkbox input "false"
checkbox input "true"
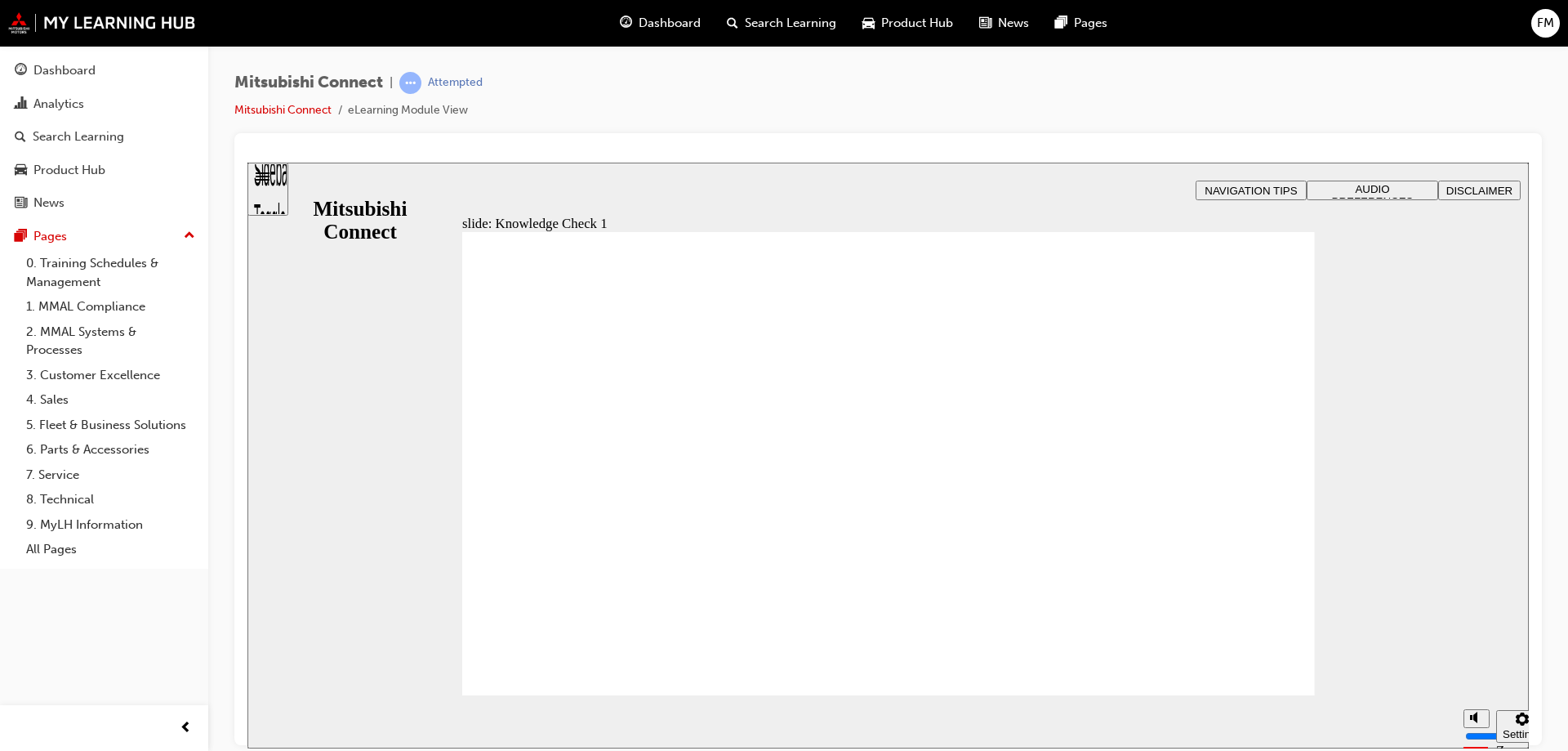
checkbox input "true"
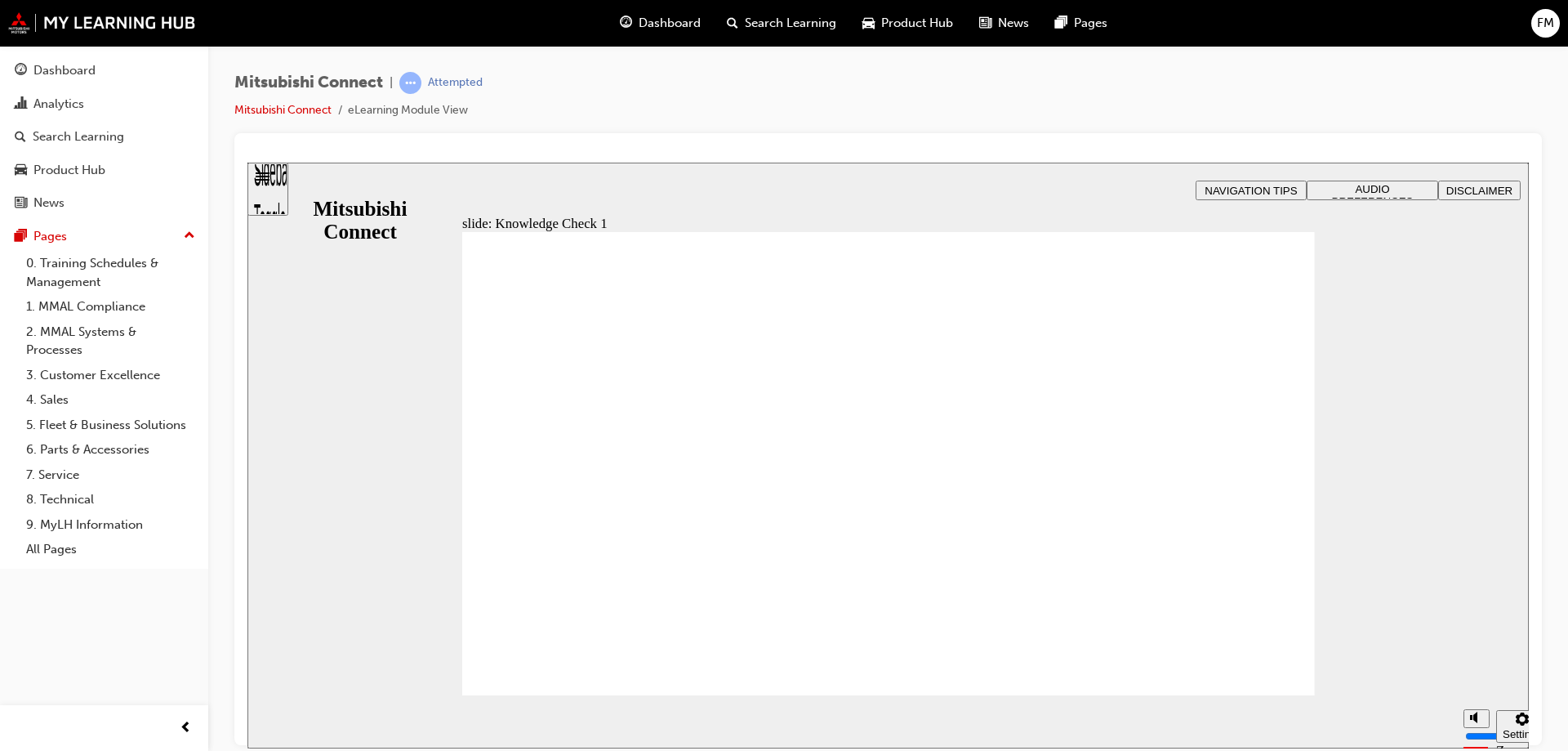
checkbox input "false"
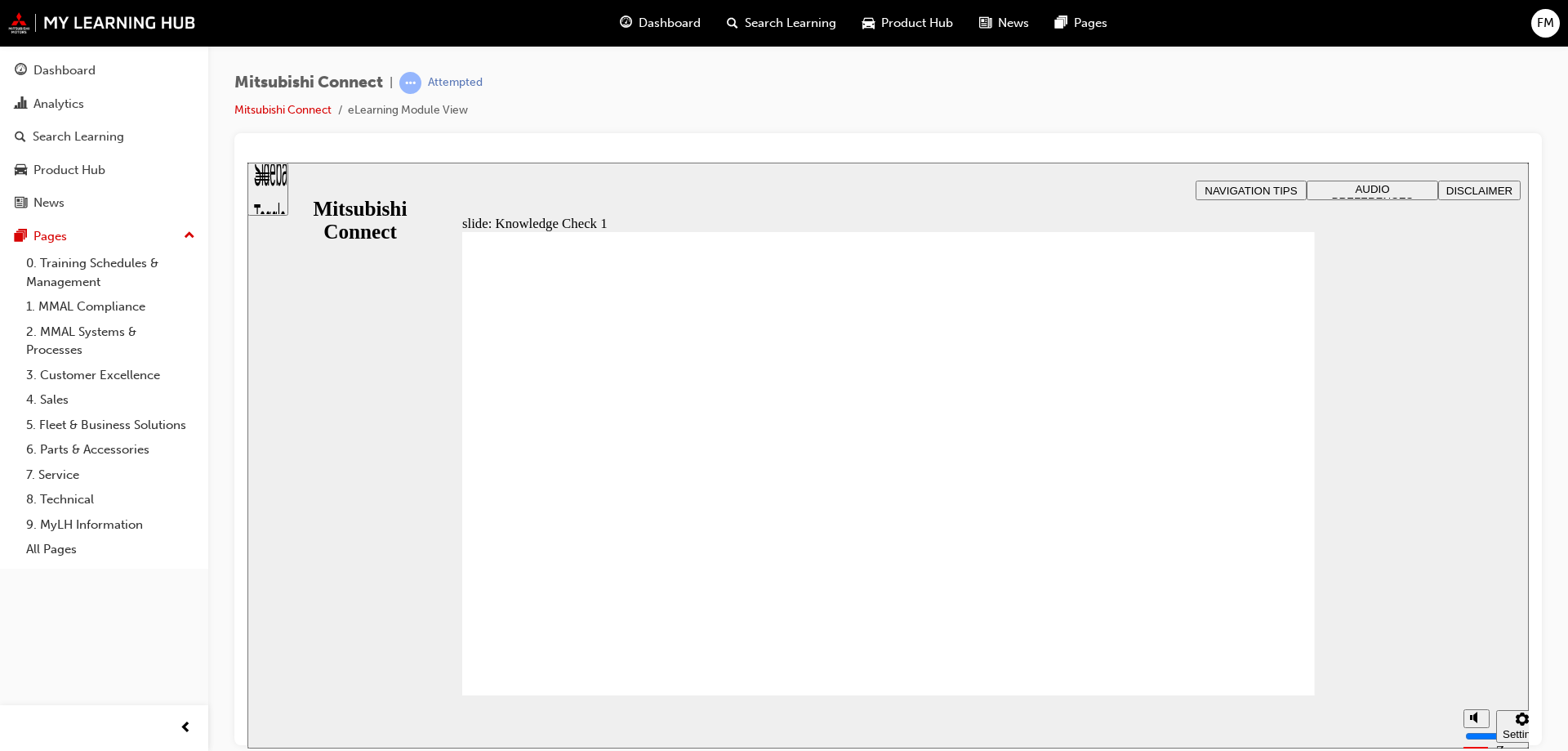
checkbox input "true"
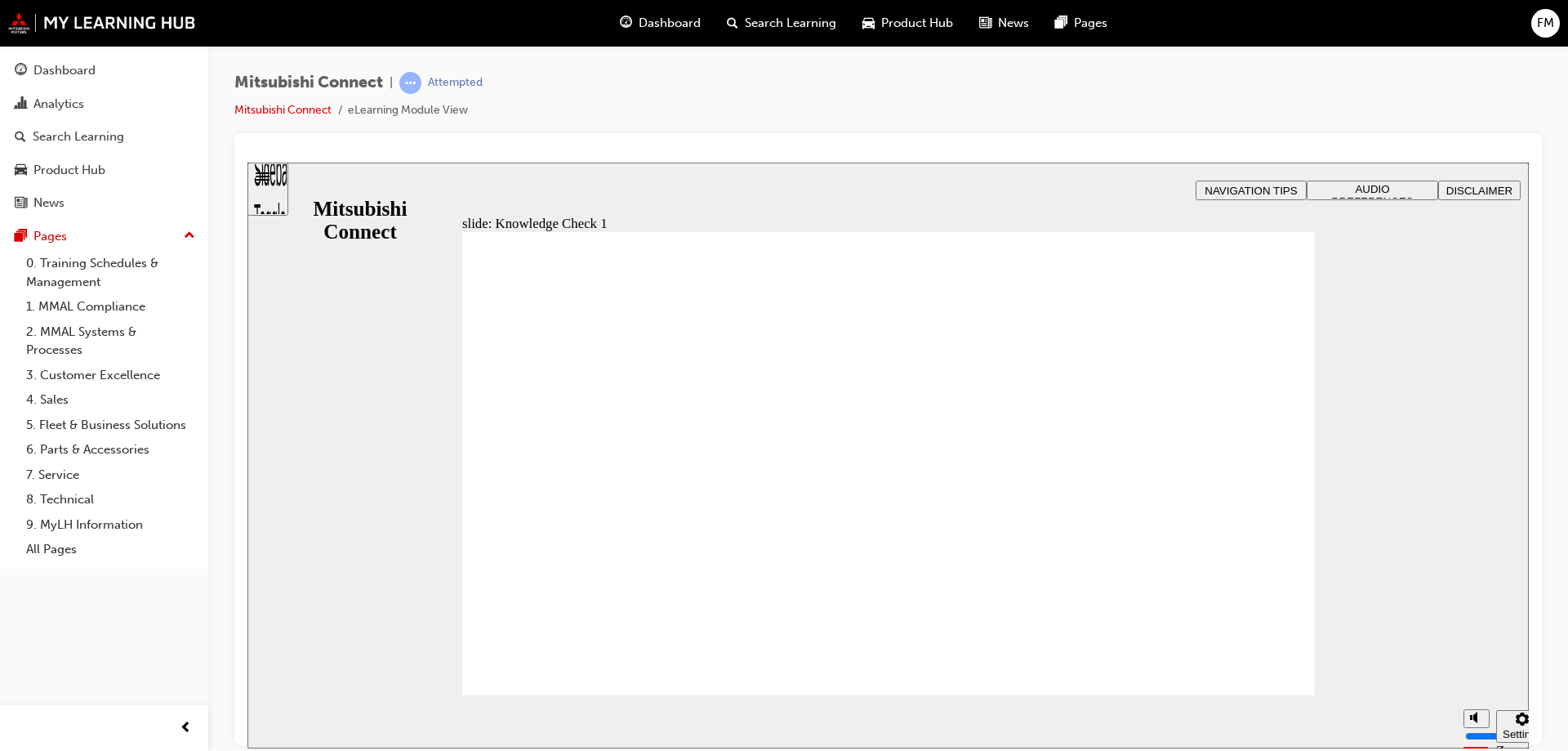
checkbox input "false"
drag, startPoint x: 543, startPoint y: 500, endPoint x: 558, endPoint y: 516, distance: 21.9
checkbox input "false"
checkbox input "true"
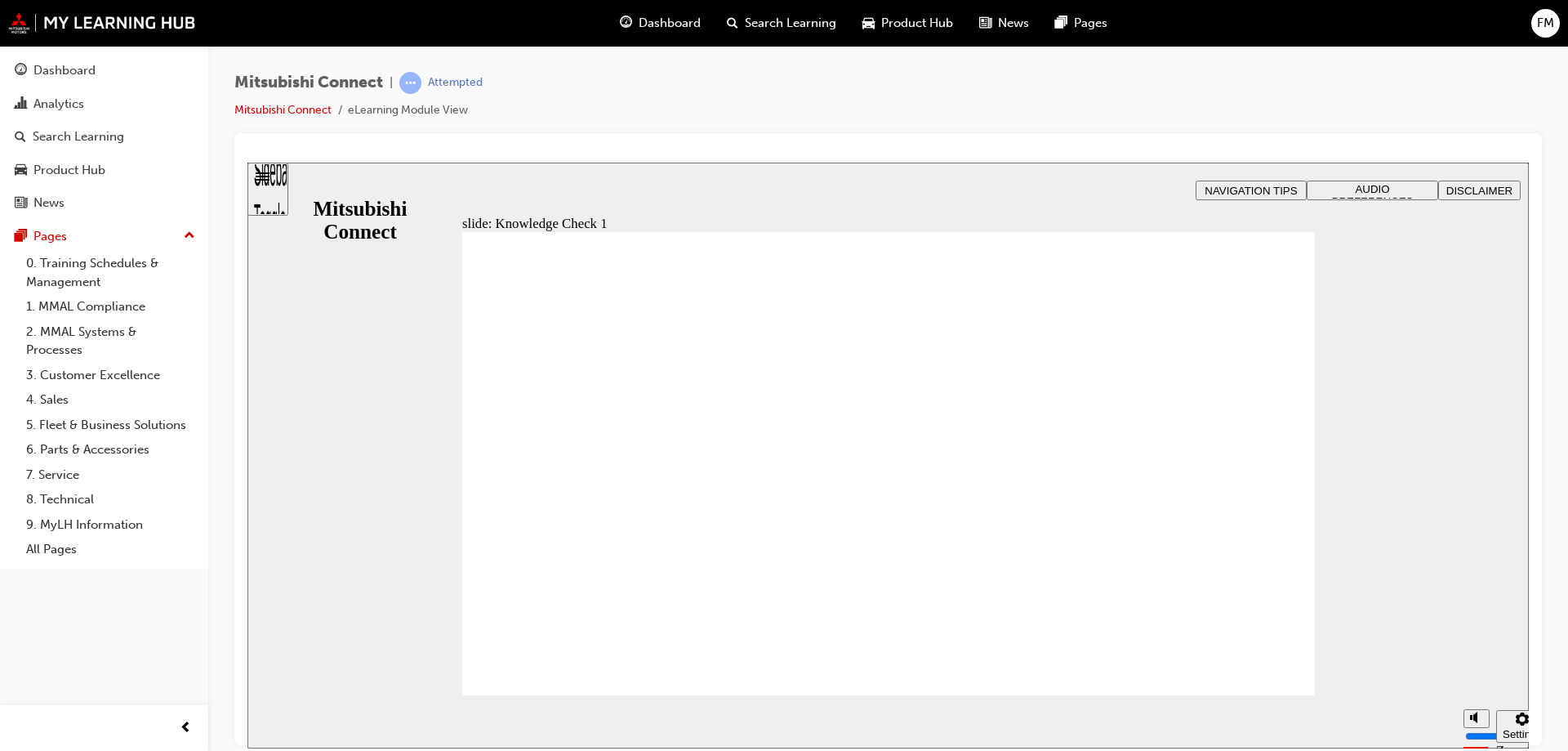
checkbox input "true"
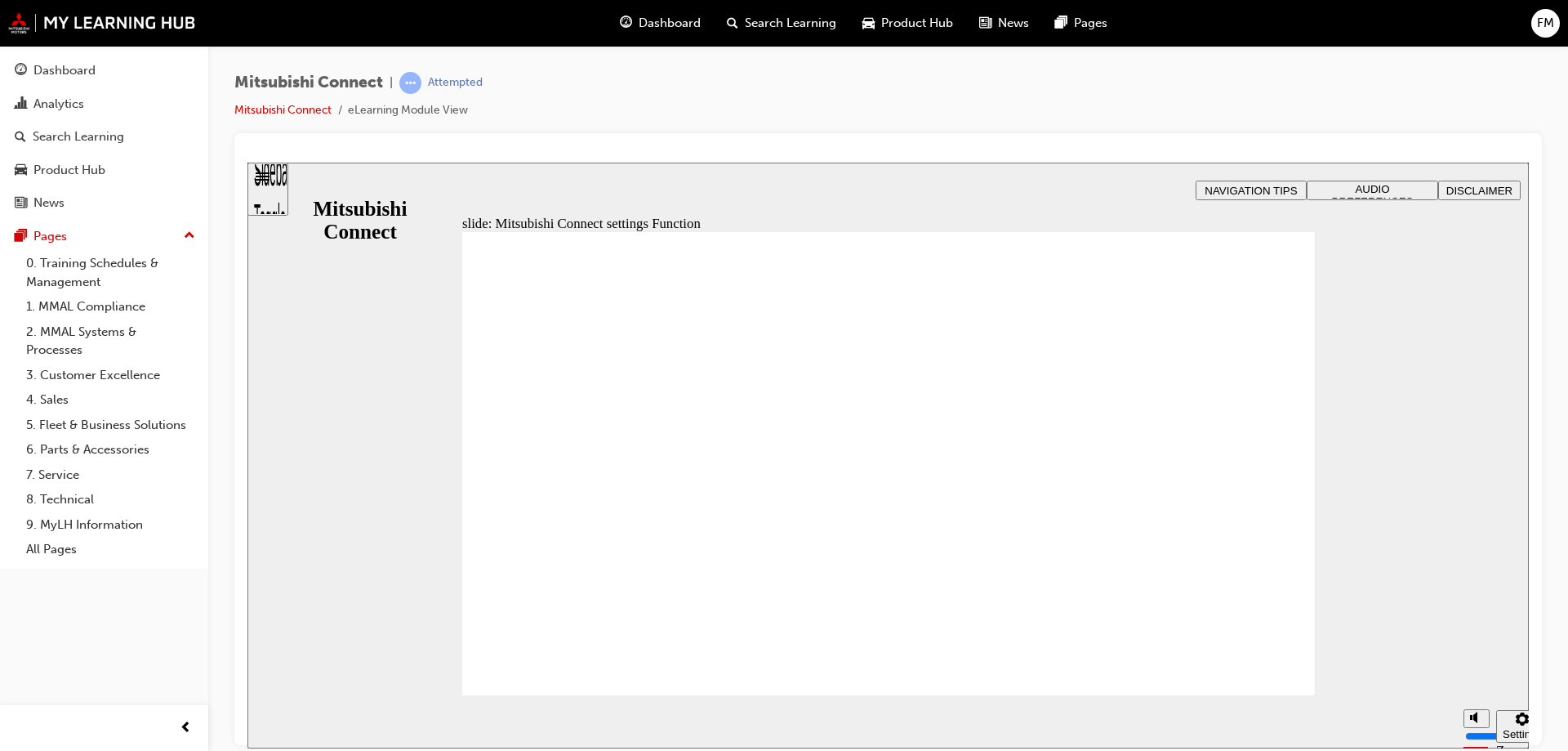
radio input "true"
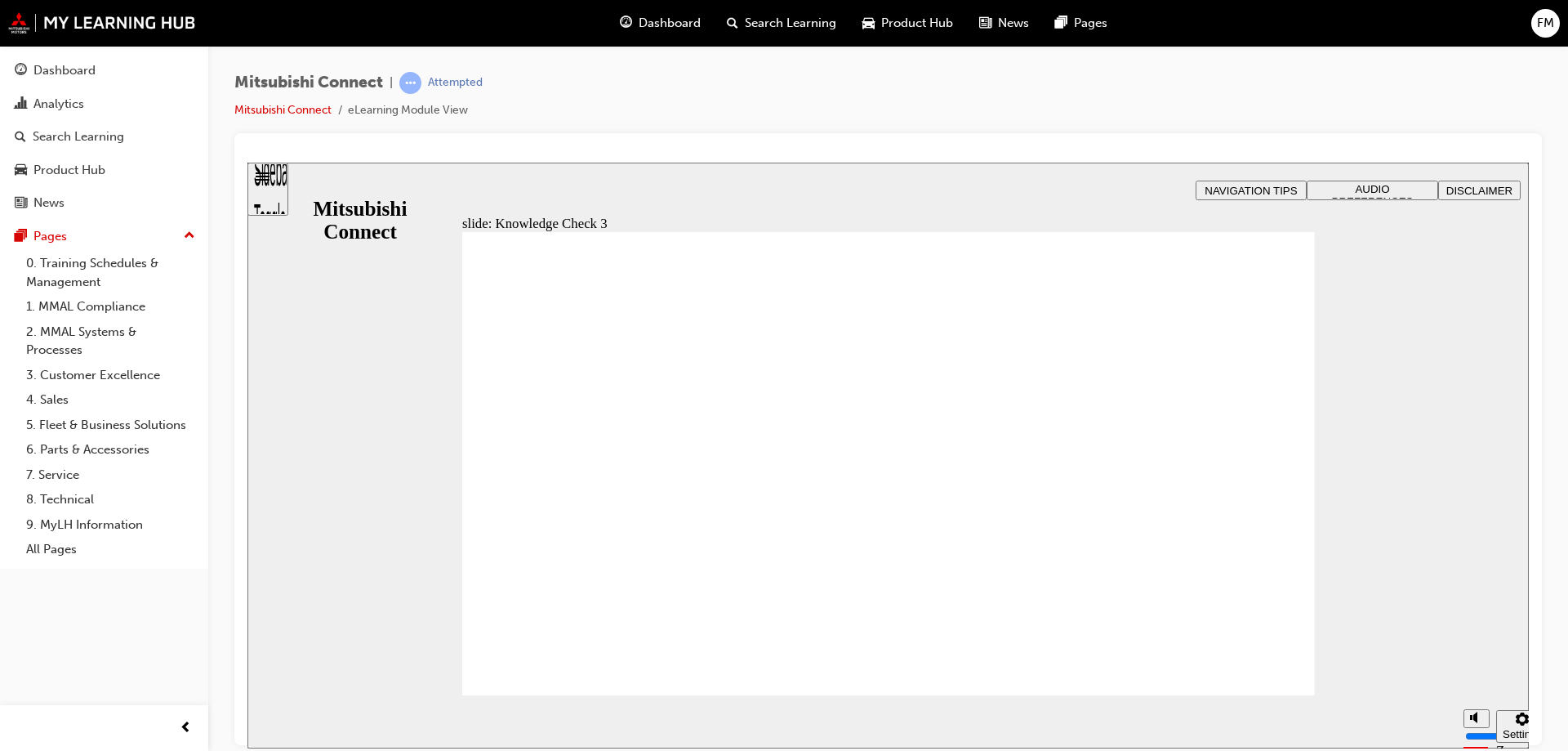
checkbox input "true"
checkbox input "false"
checkbox input "true"
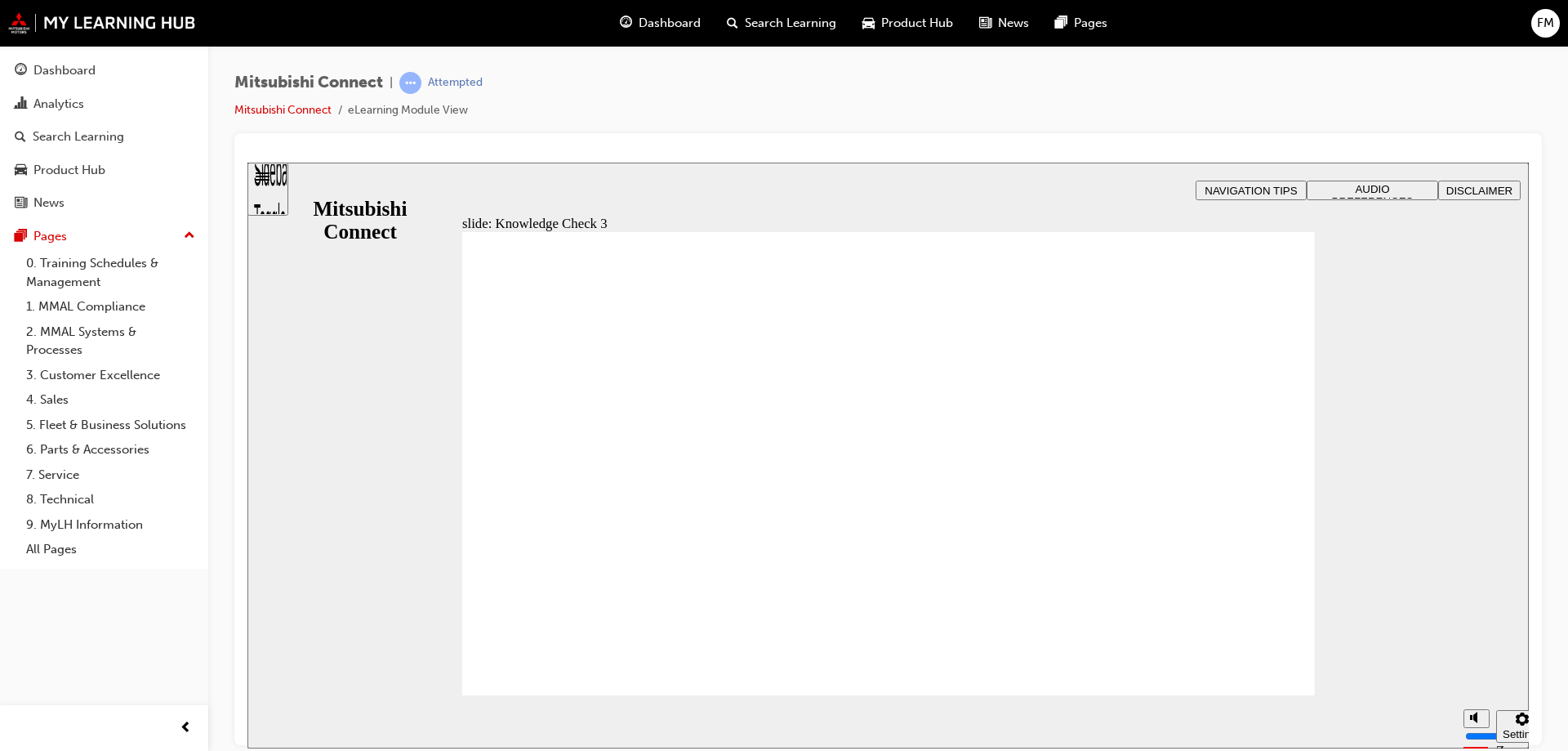
checkbox input "false"
checkbox input "true"
drag, startPoint x: 584, startPoint y: 572, endPoint x: 576, endPoint y: 509, distance: 63.5
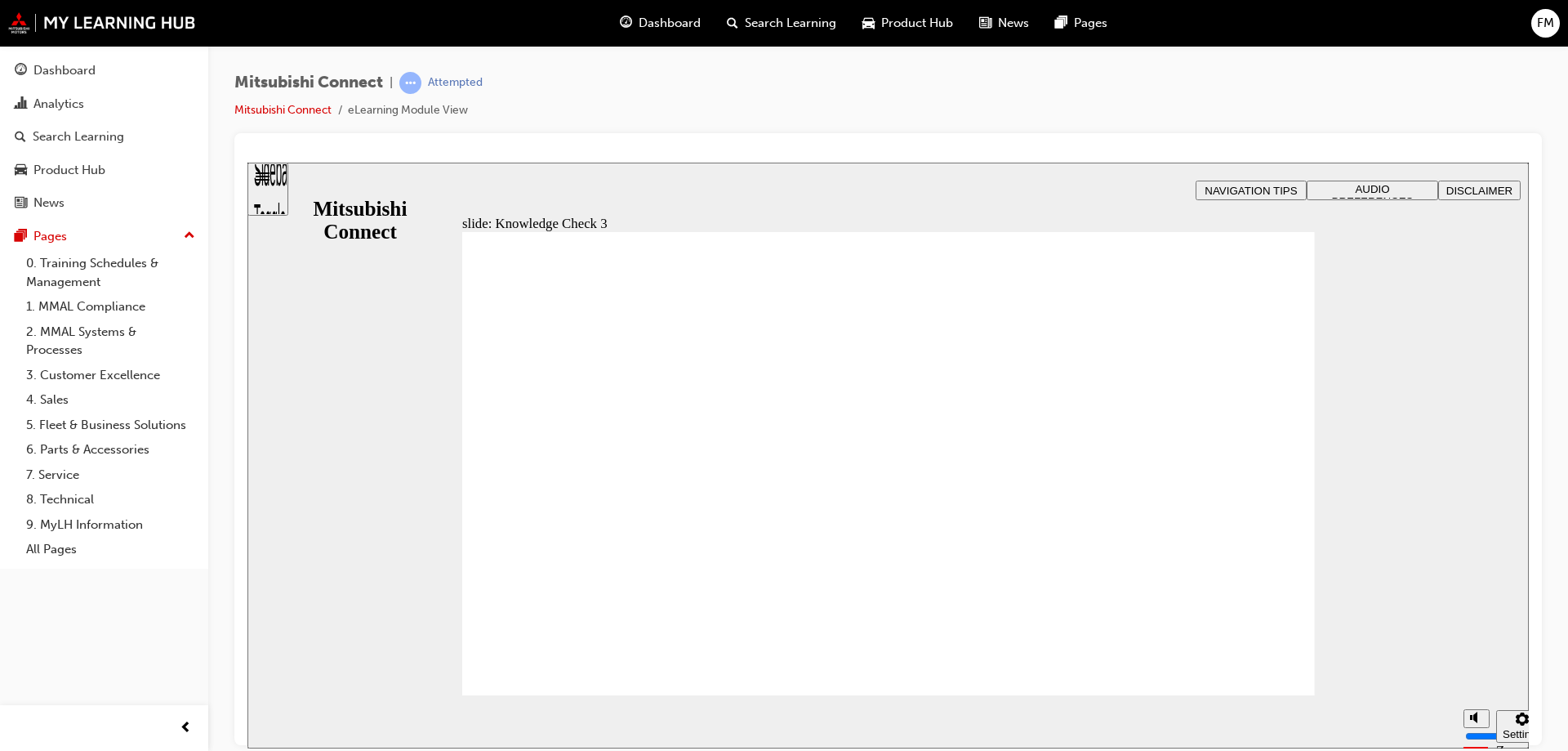
checkbox input "true"
checkbox input "false"
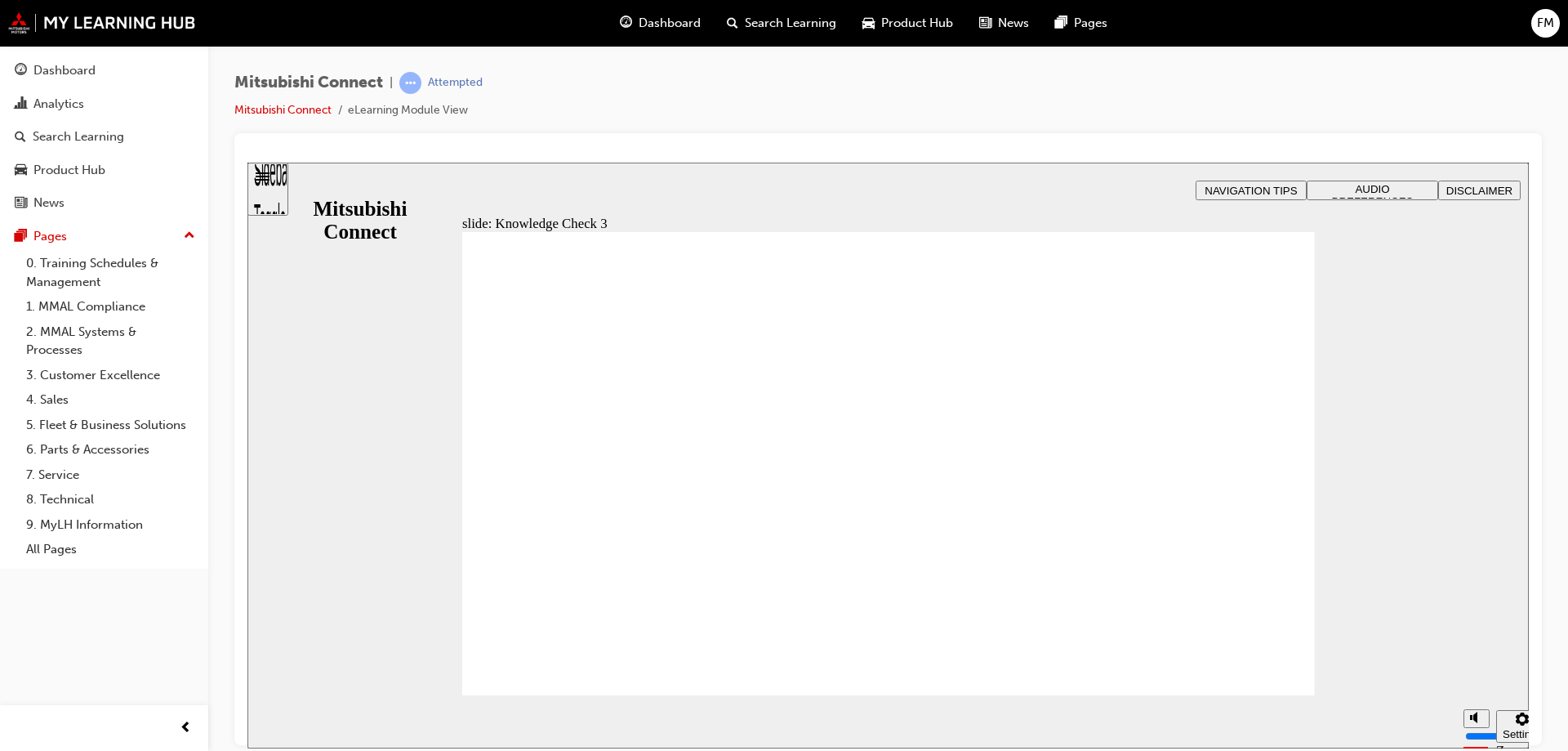
checkbox input "false"
checkbox input "true"
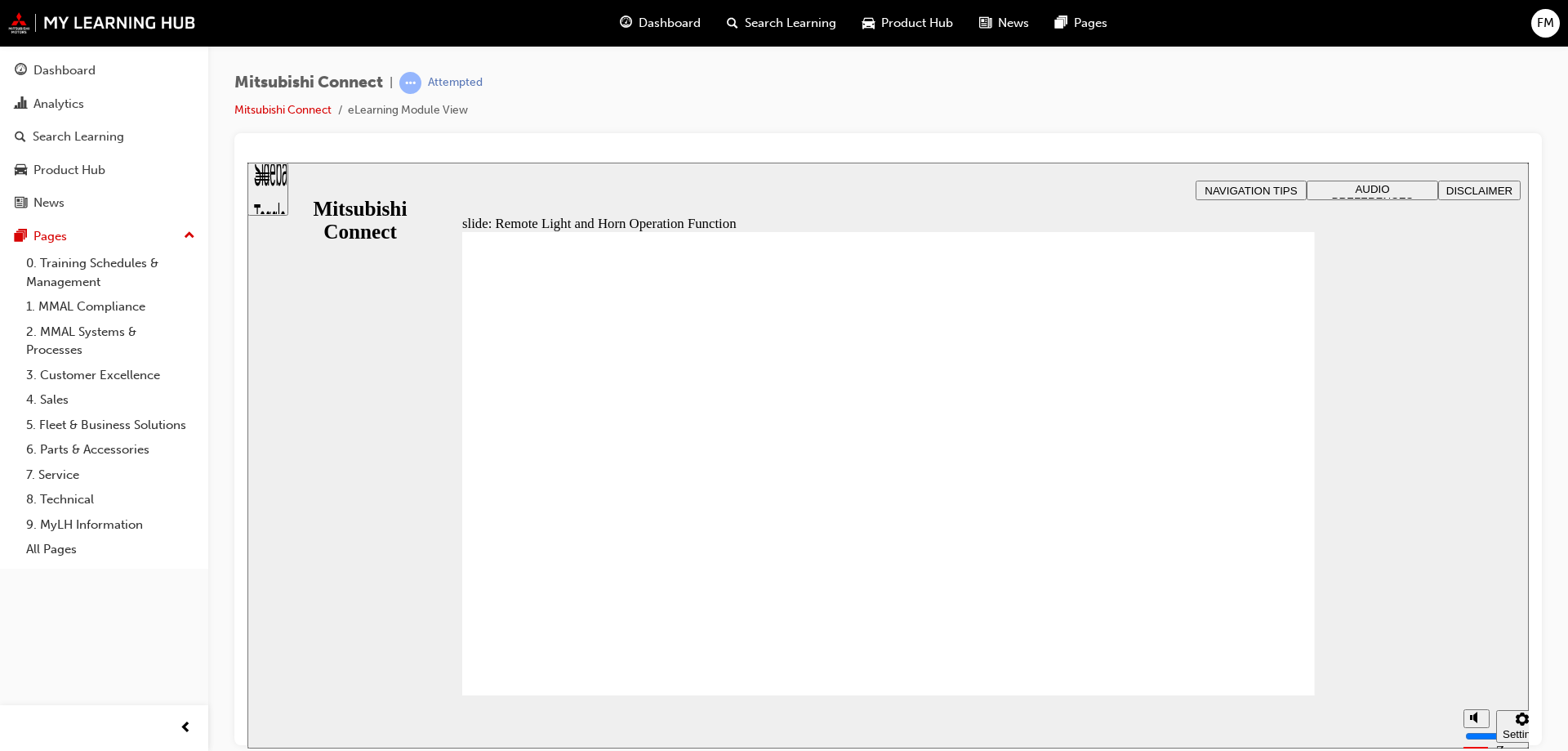
radio input "true"
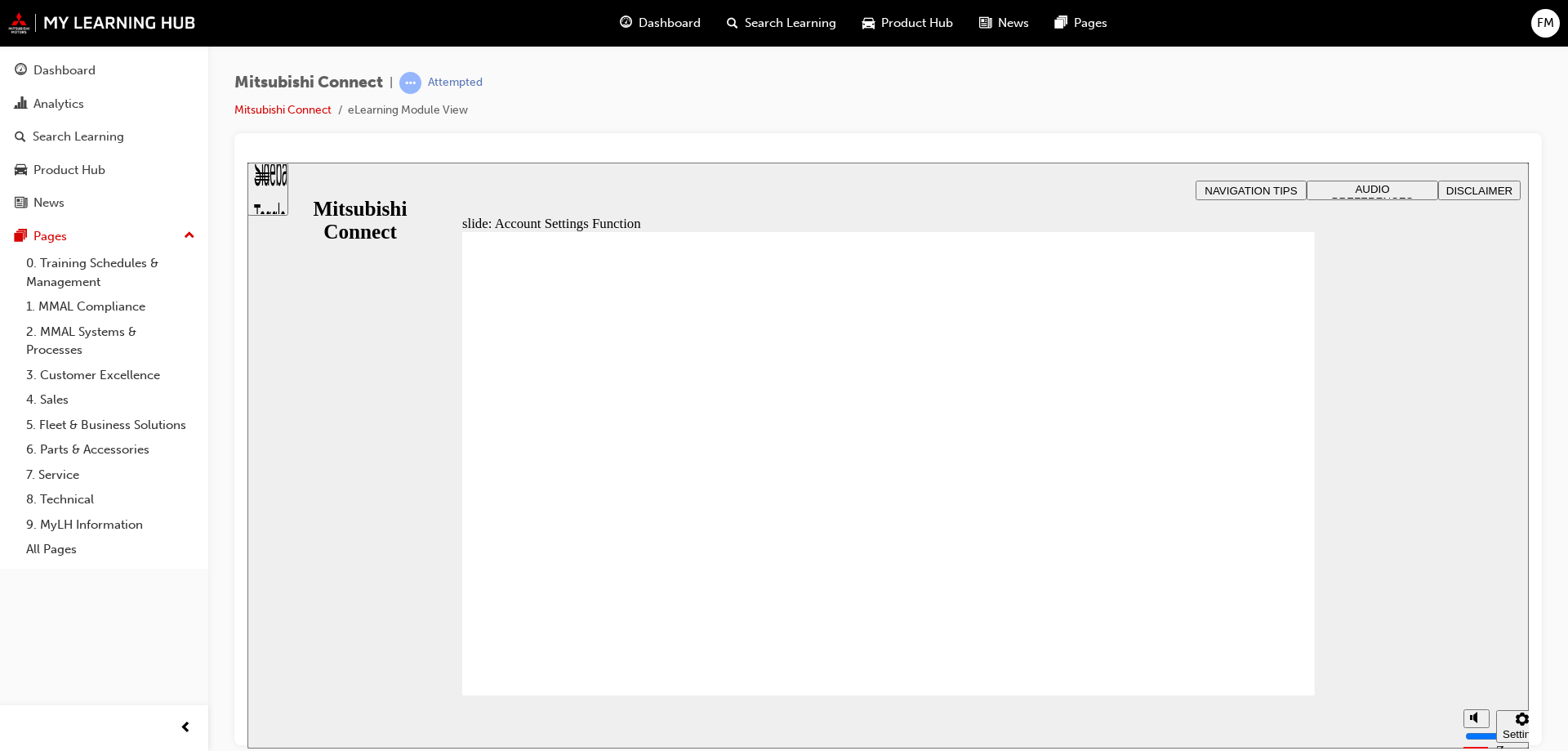
checkbox input "true"
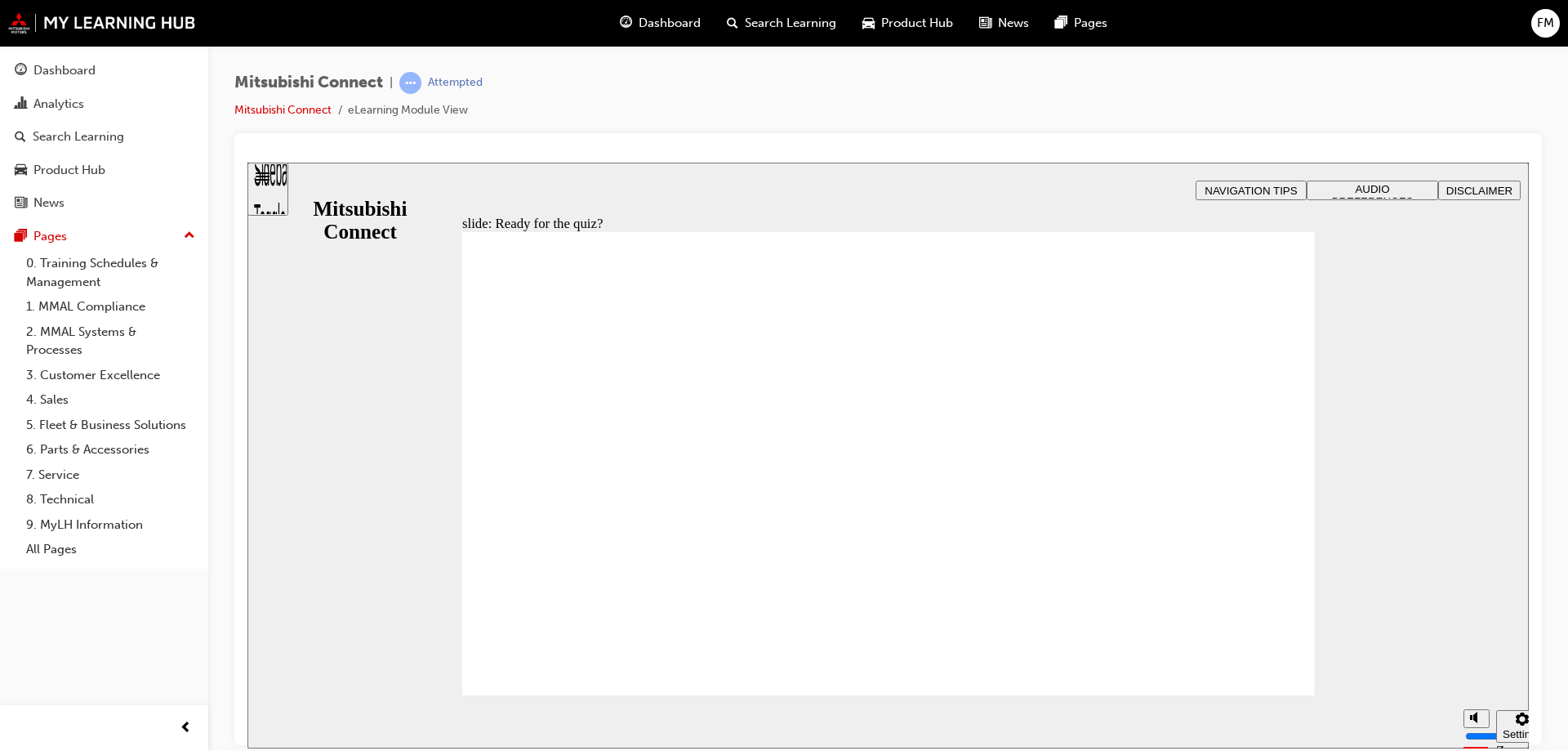
radio input "true"
drag, startPoint x: 929, startPoint y: 602, endPoint x: 920, endPoint y: 585, distance: 19.2
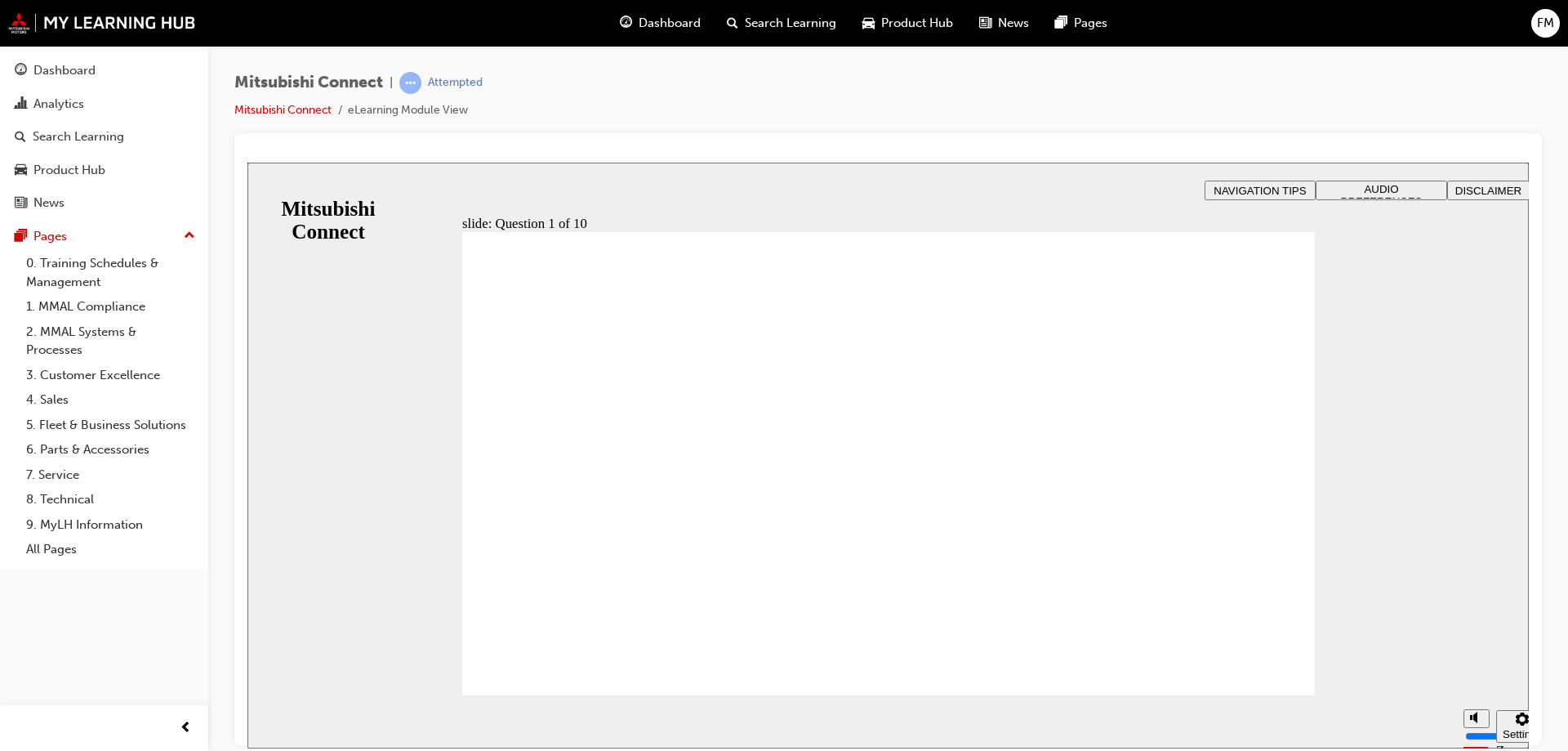
checkbox input "true"
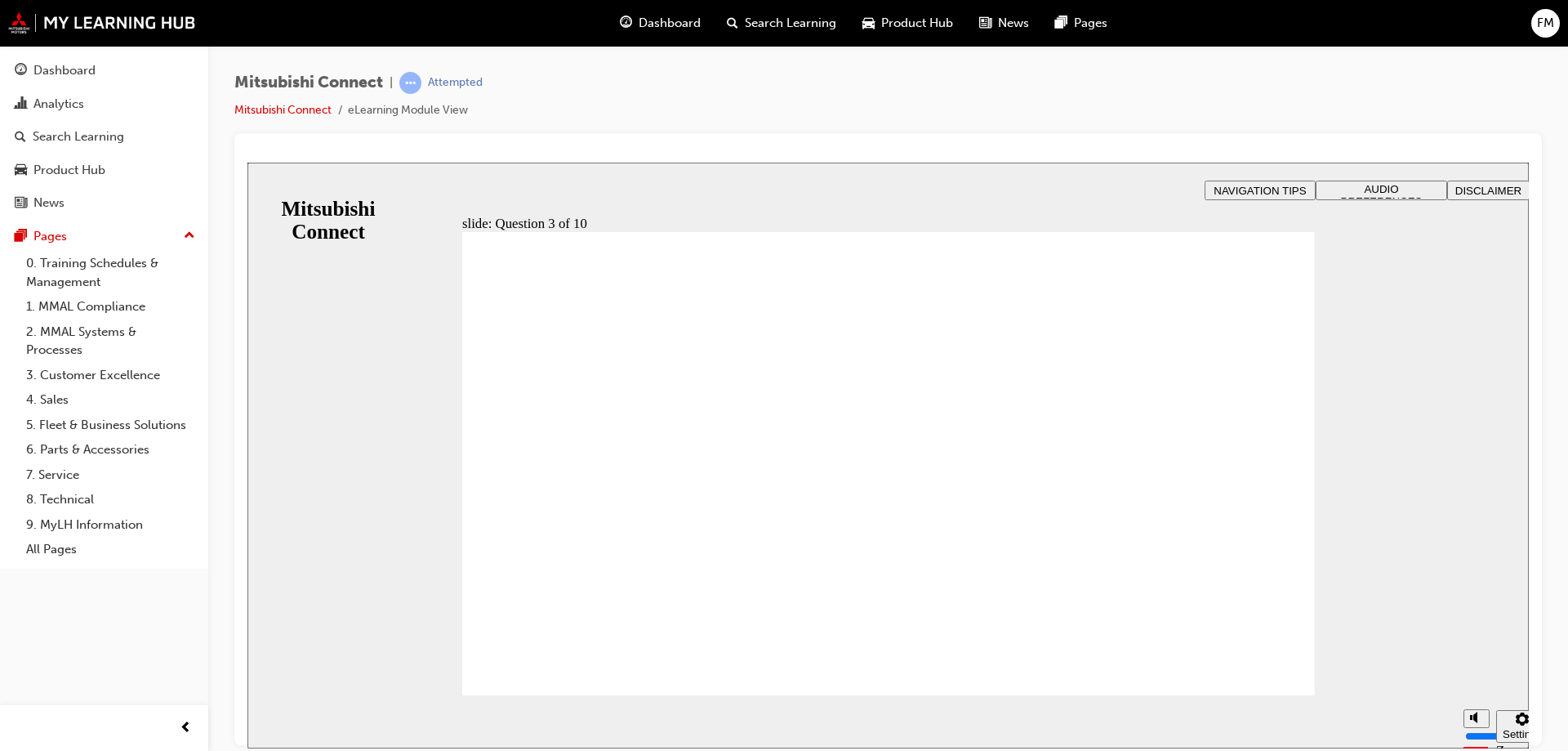
checkbox input "true"
radio input "true"
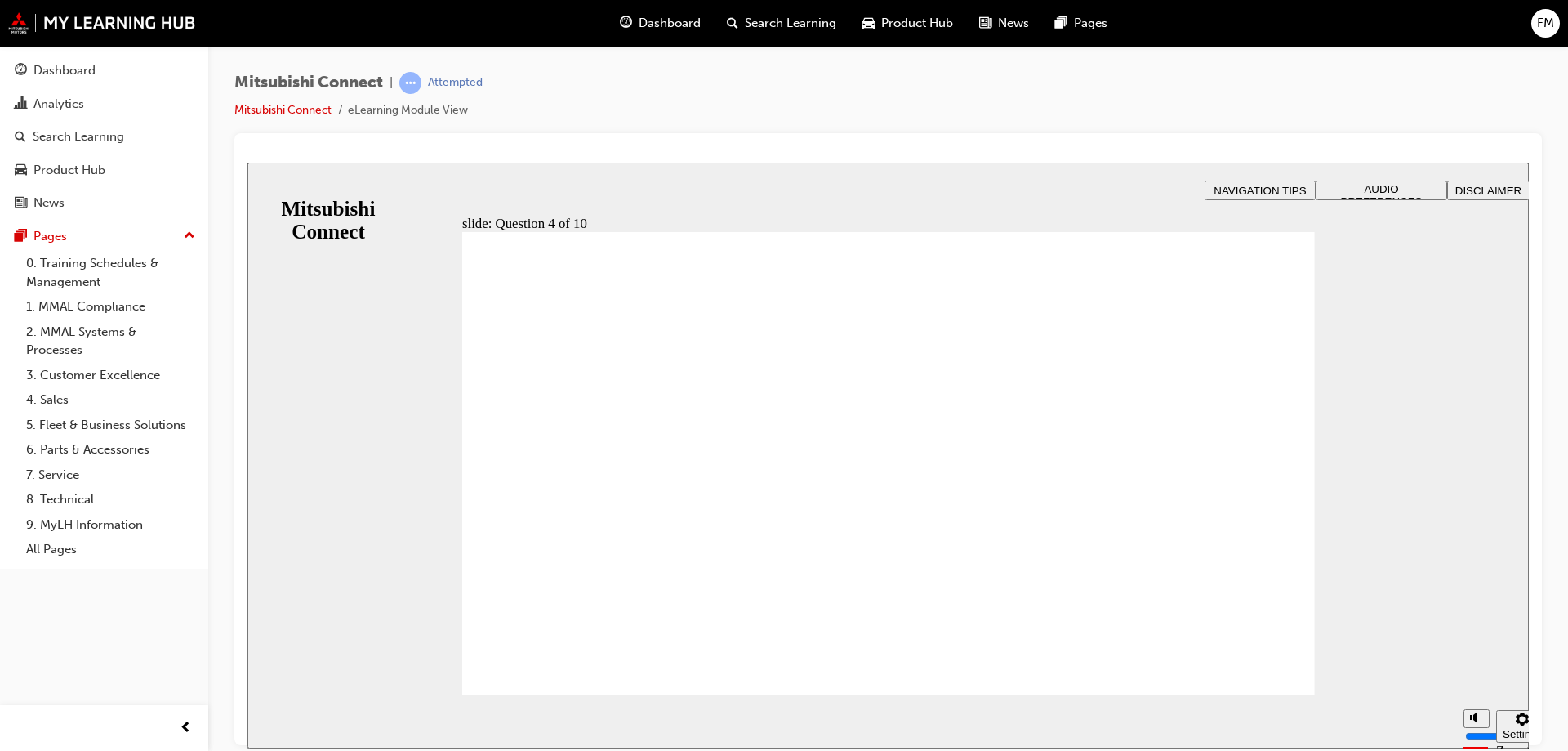
checkbox input "true"
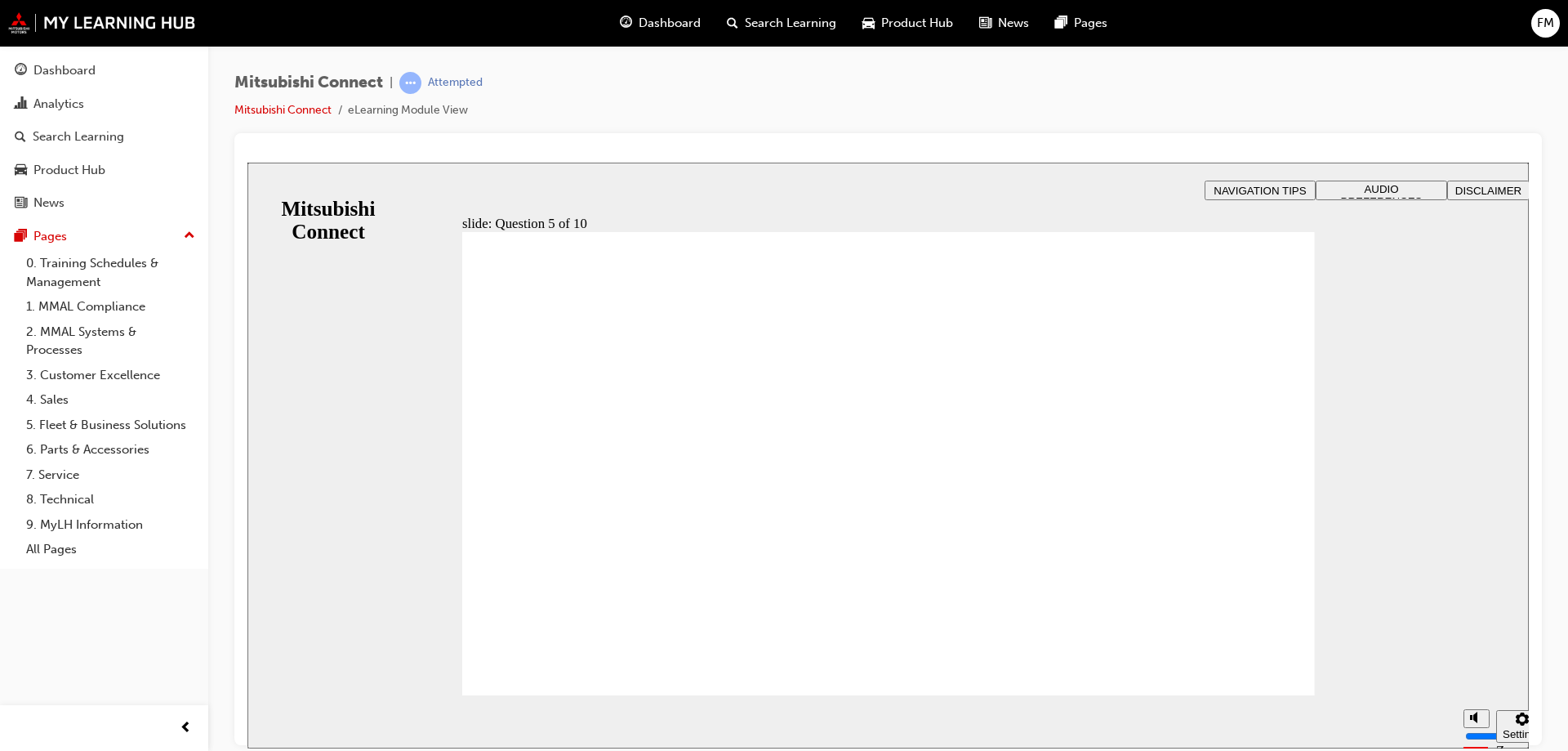
checkbox input "true"
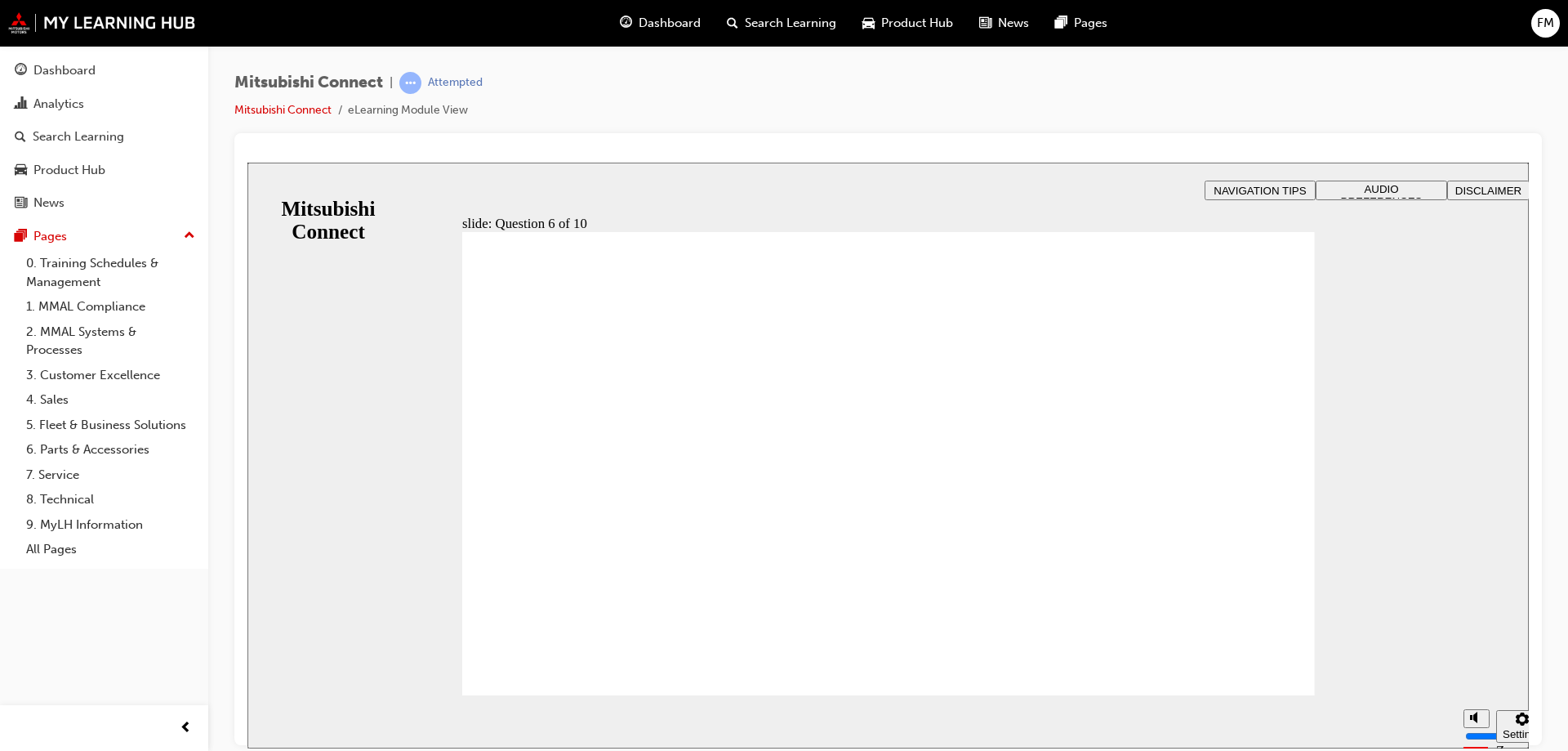
checkbox input "true"
checkbox input "false"
checkbox input "true"
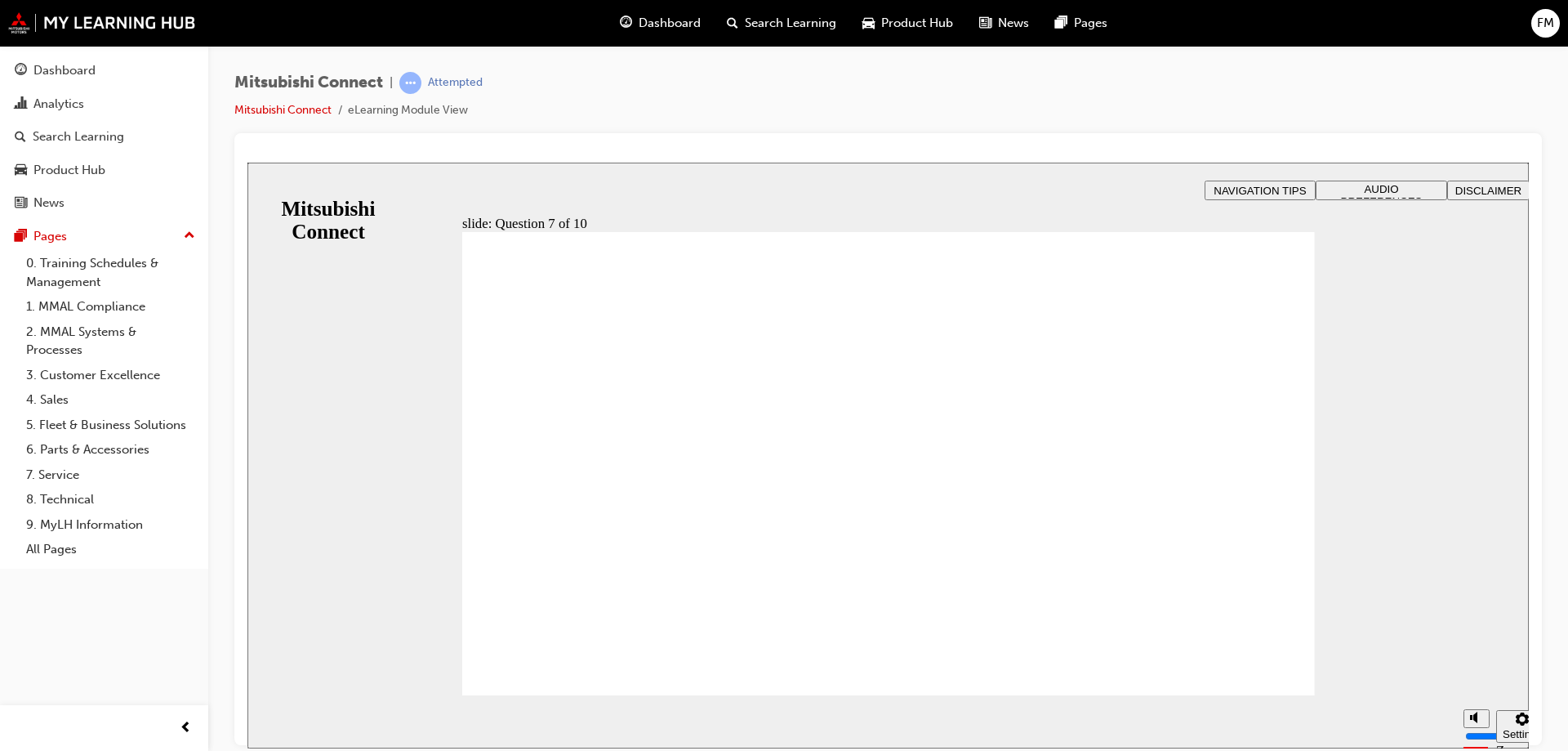
radio input "true"
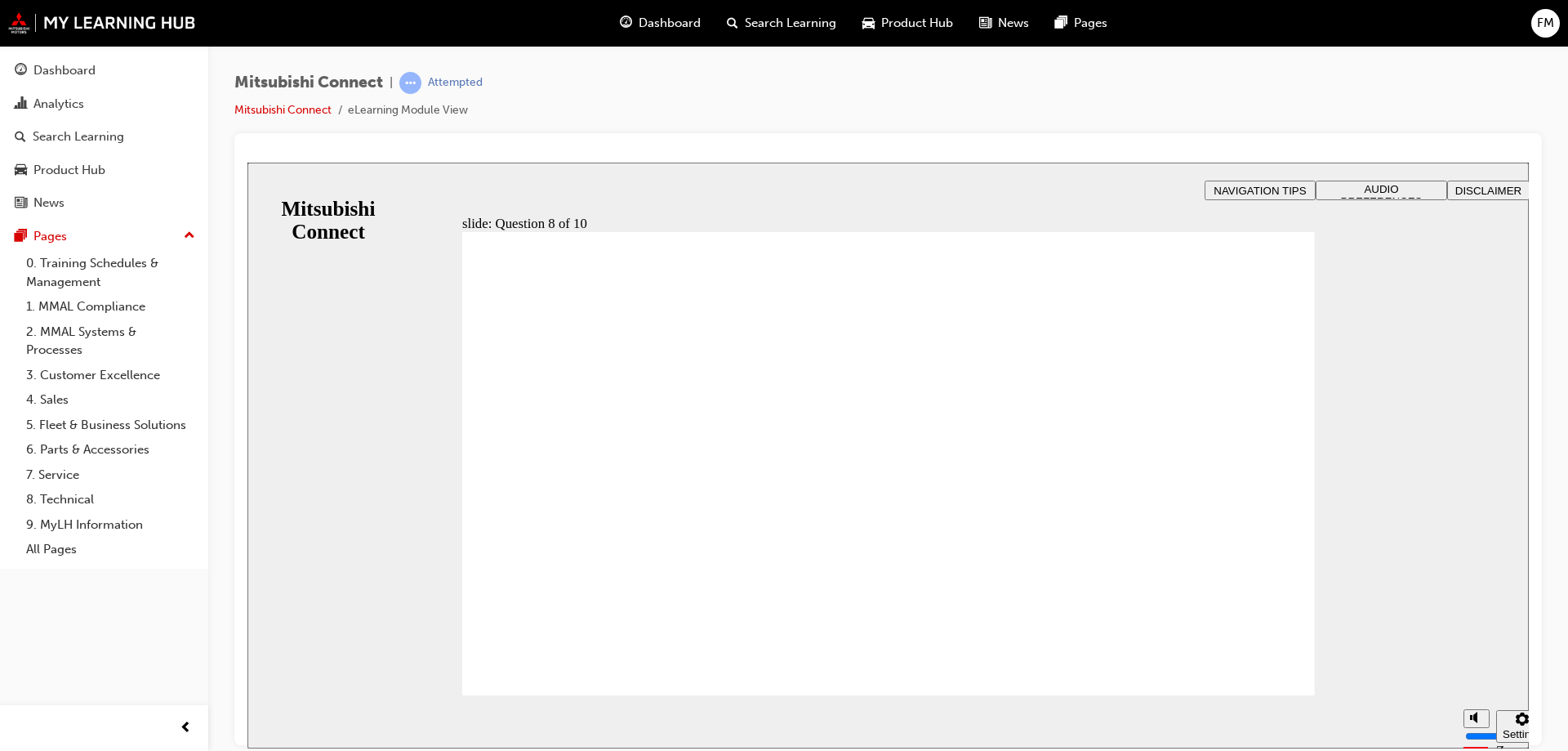
radio input "true"
radio input "false"
radio input "true"
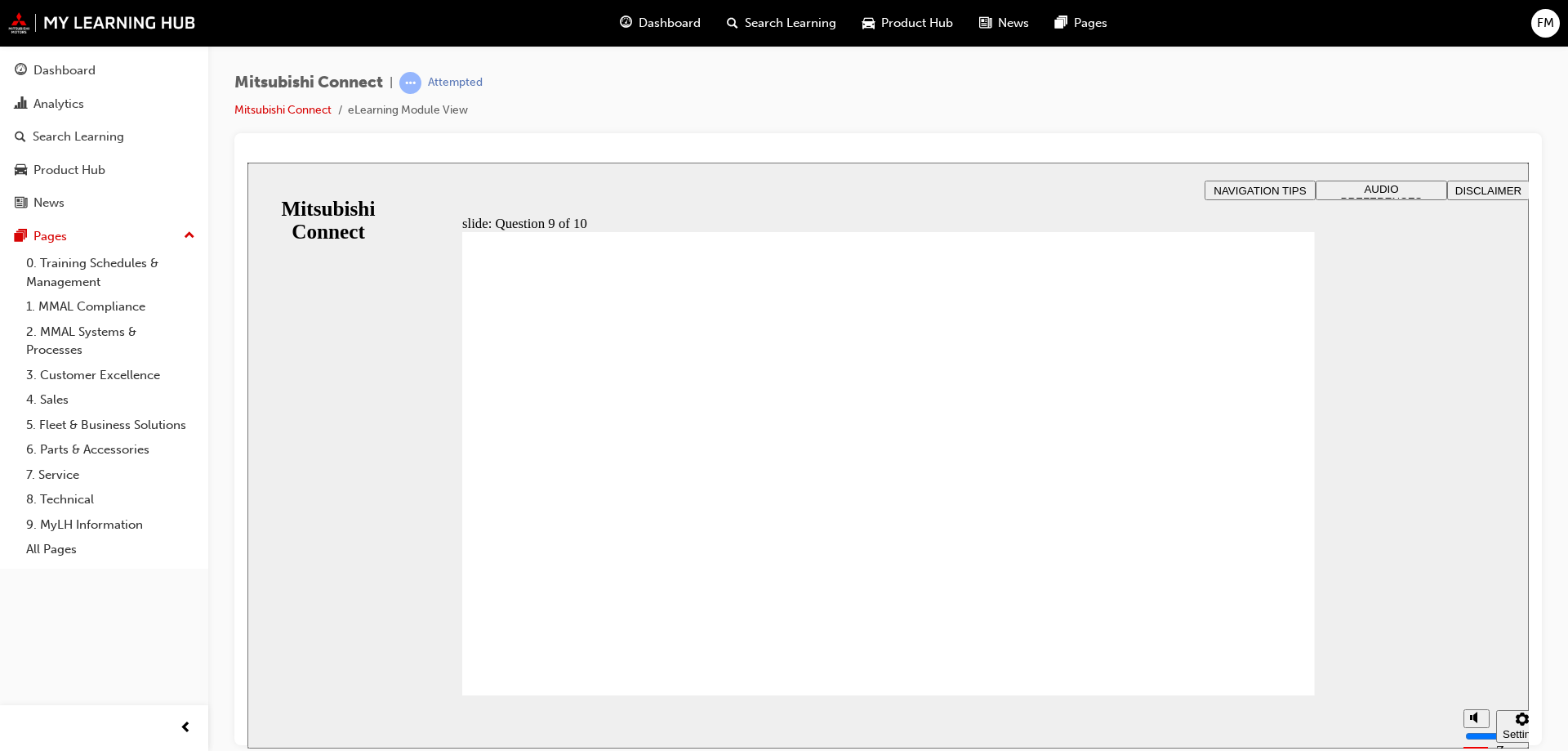
checkbox input "true"
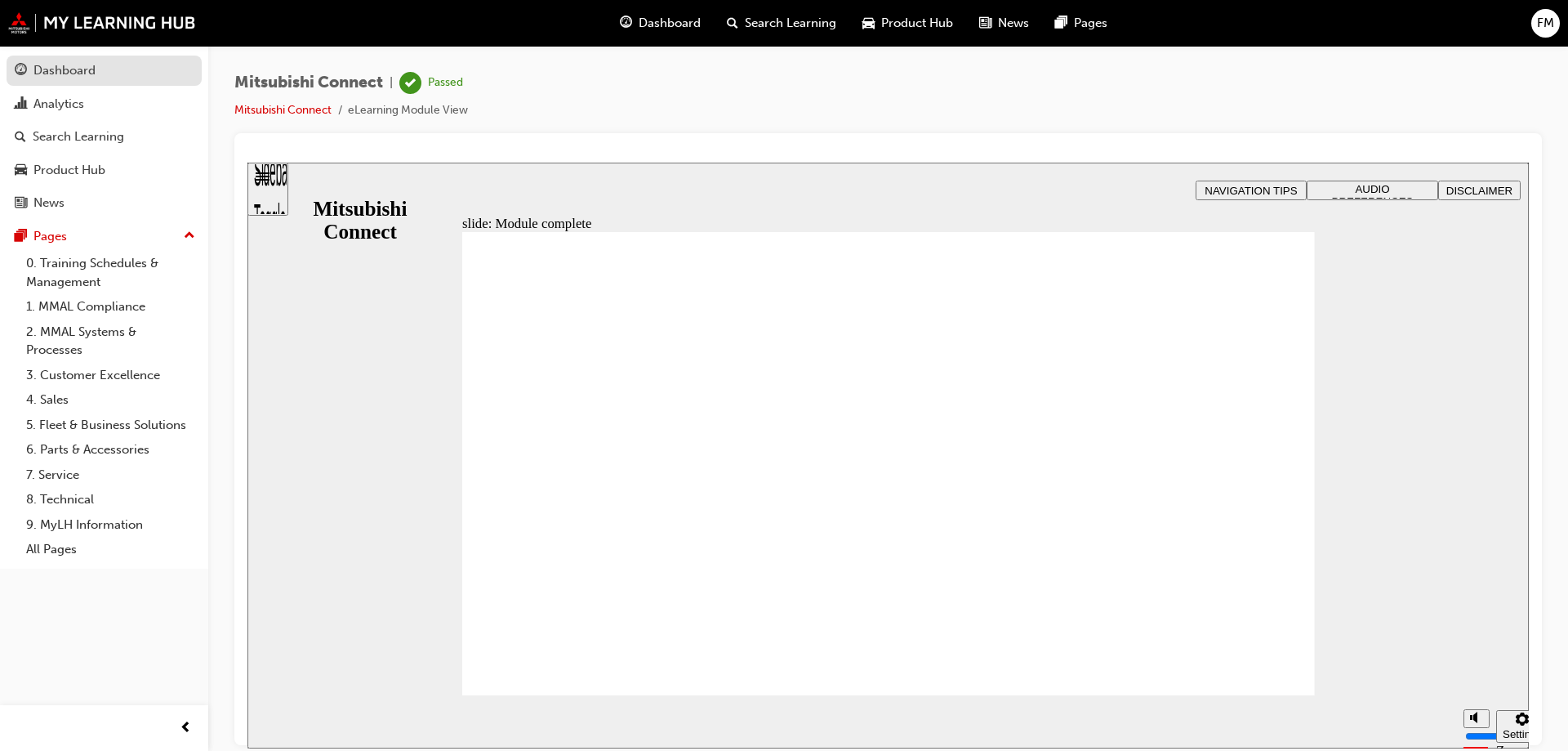
click at [110, 79] on div "Dashboard" at bounding box center [104, 70] width 178 height 20
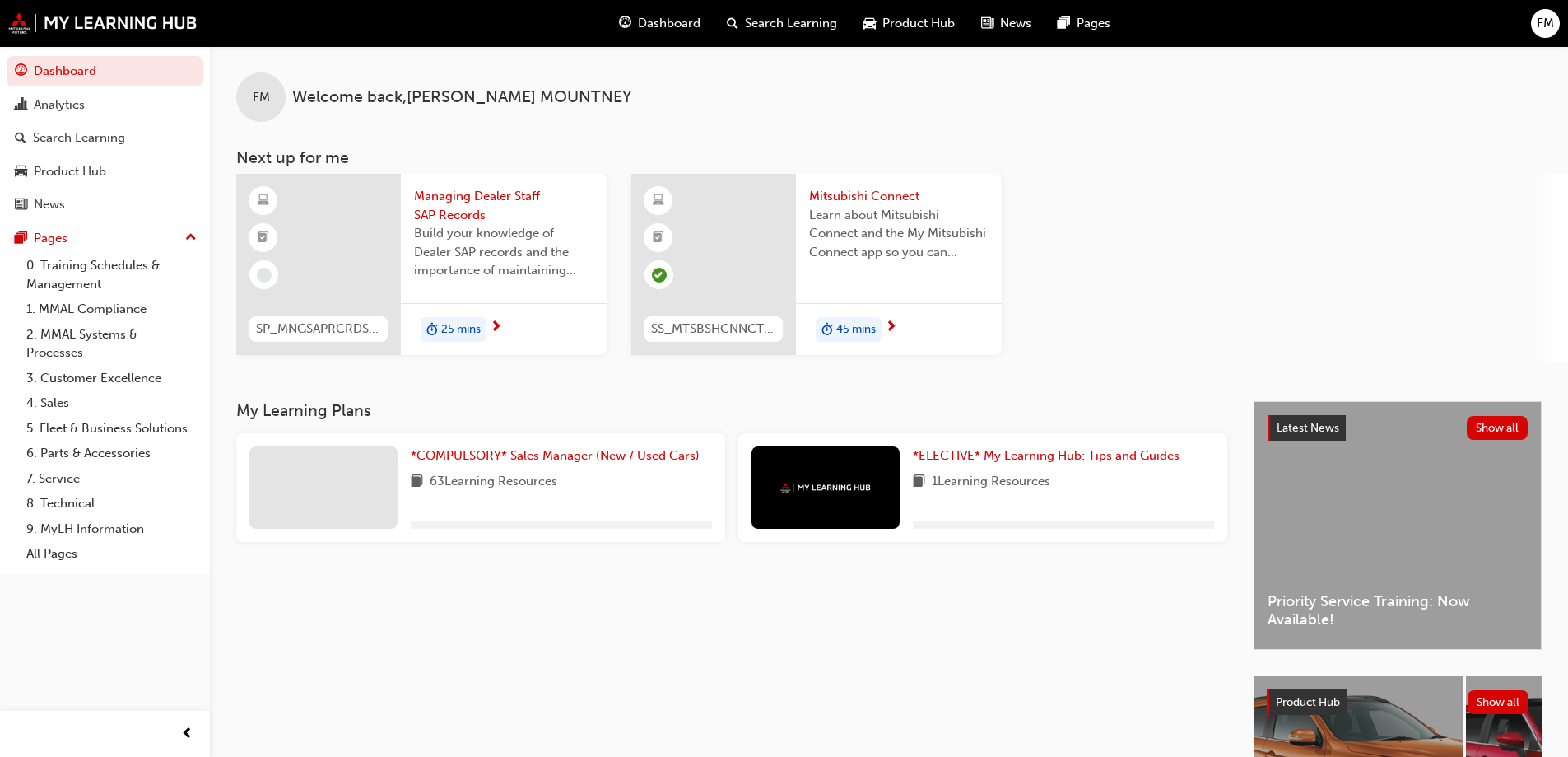
click at [1137, 324] on div "SP_MNGSAPRCRDS_M1 Managing Dealer Staff SAP Records Build your knowledge of Dea…" at bounding box center [902, 267] width 1332 height 187
